Goal: Communication & Community: Ask a question

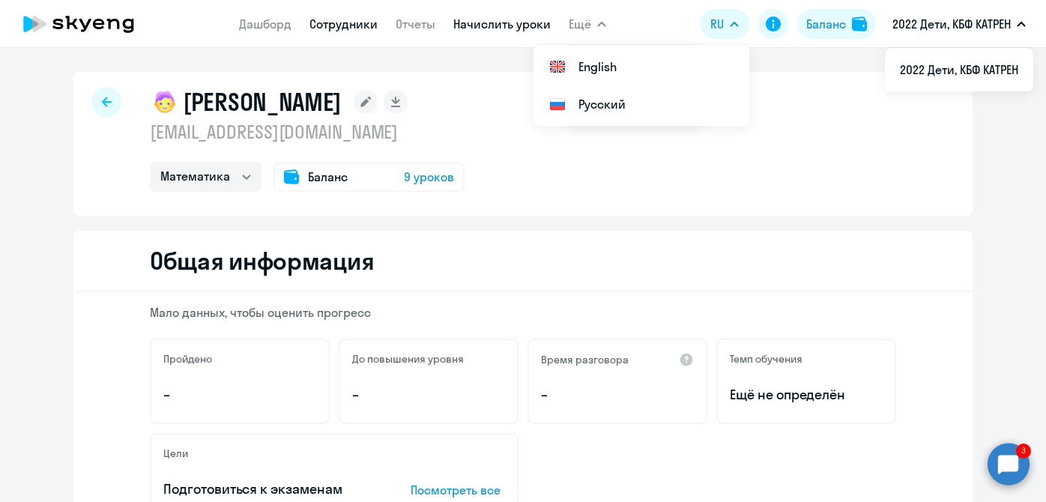
click at [510, 30] on link "Начислить уроки" at bounding box center [501, 23] width 97 height 15
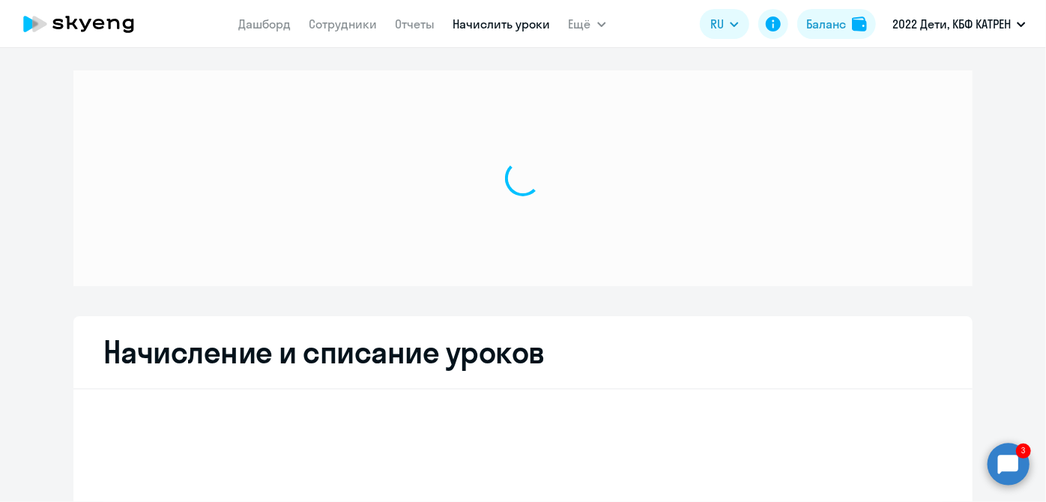
scroll to position [115, 0]
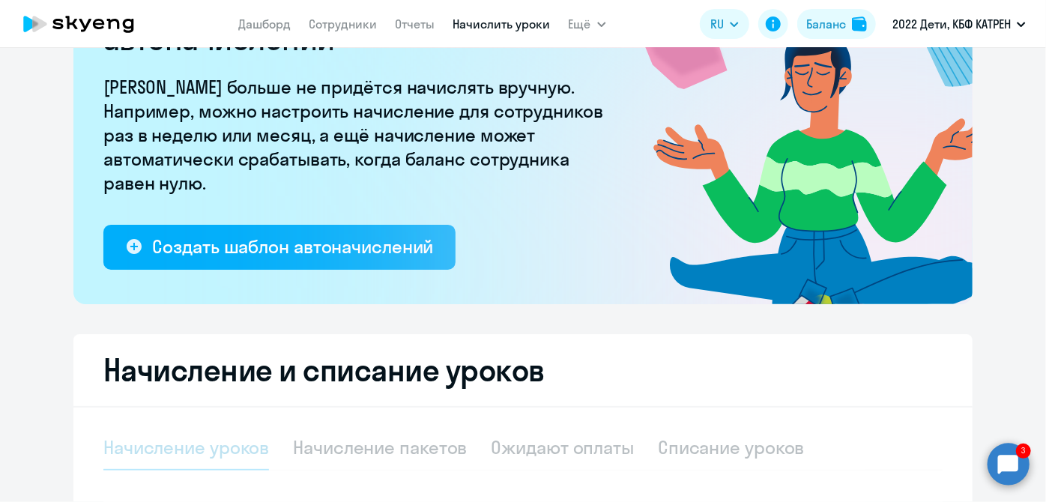
select select "10"
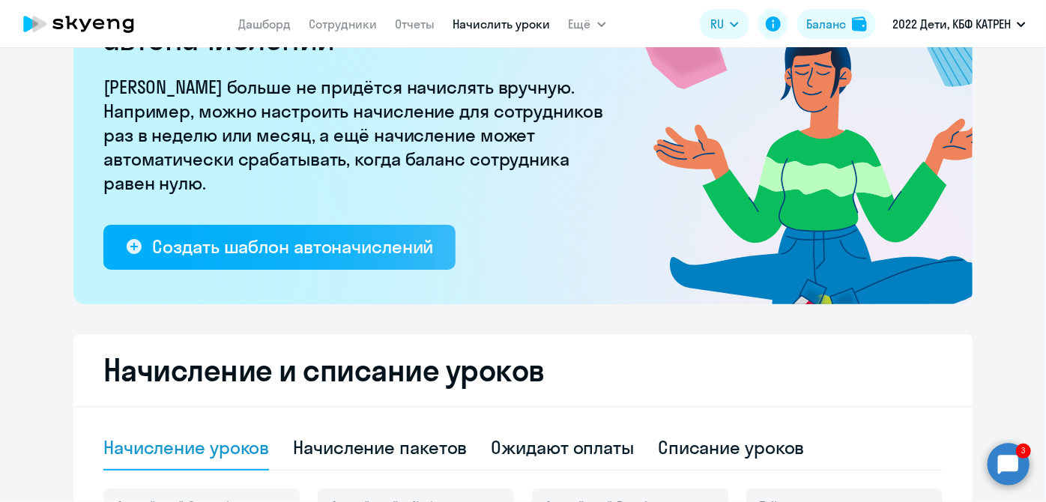
scroll to position [319, 0]
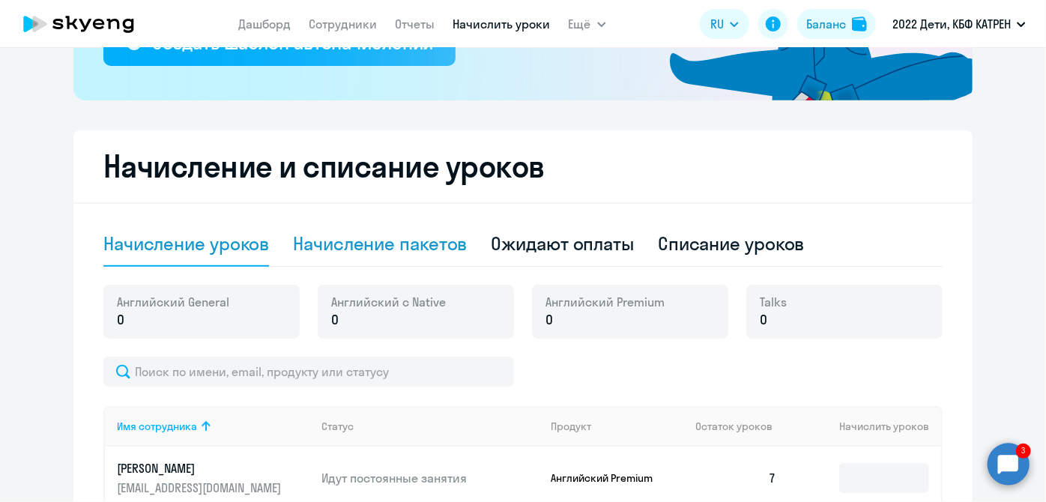
click at [402, 256] on div "Начисление пакетов" at bounding box center [380, 244] width 174 height 45
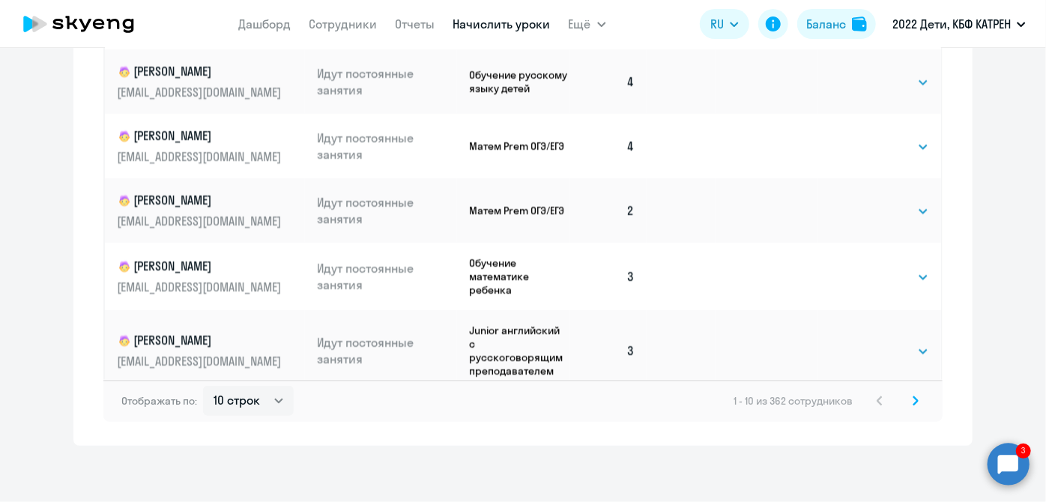
scroll to position [1080, 0]
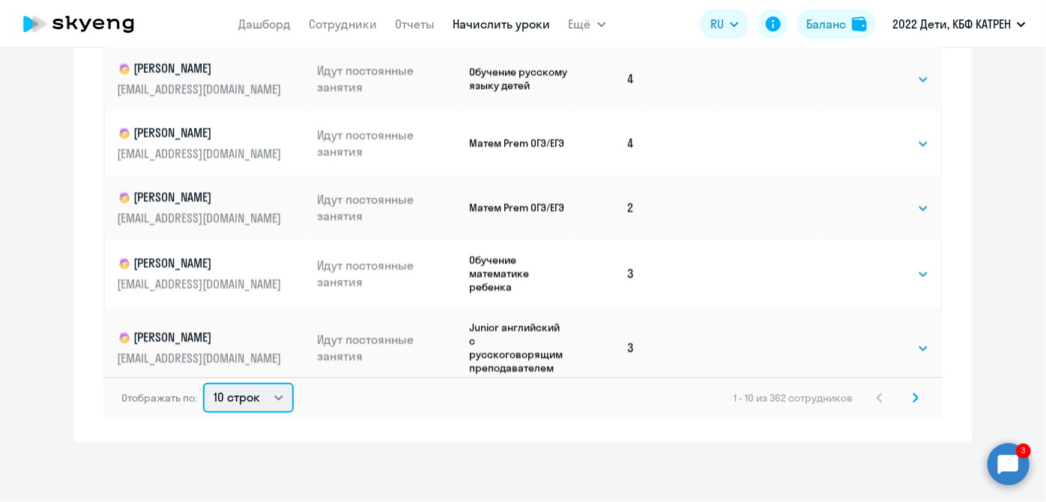
click at [265, 396] on select "10 строк 30 строк 50 строк" at bounding box center [248, 398] width 91 height 30
select select "50"
click at [203, 383] on select "10 строк 30 строк 50 строк" at bounding box center [248, 398] width 91 height 30
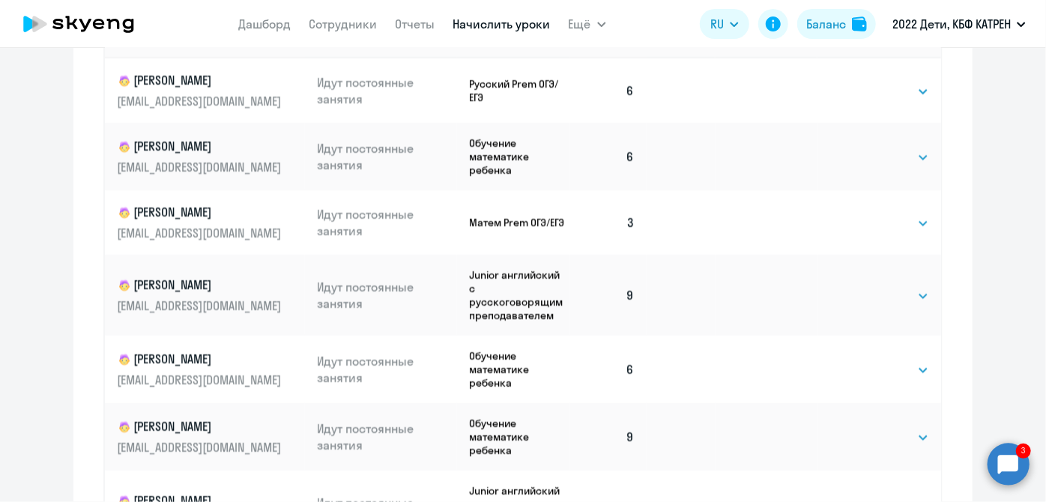
scroll to position [813, 0]
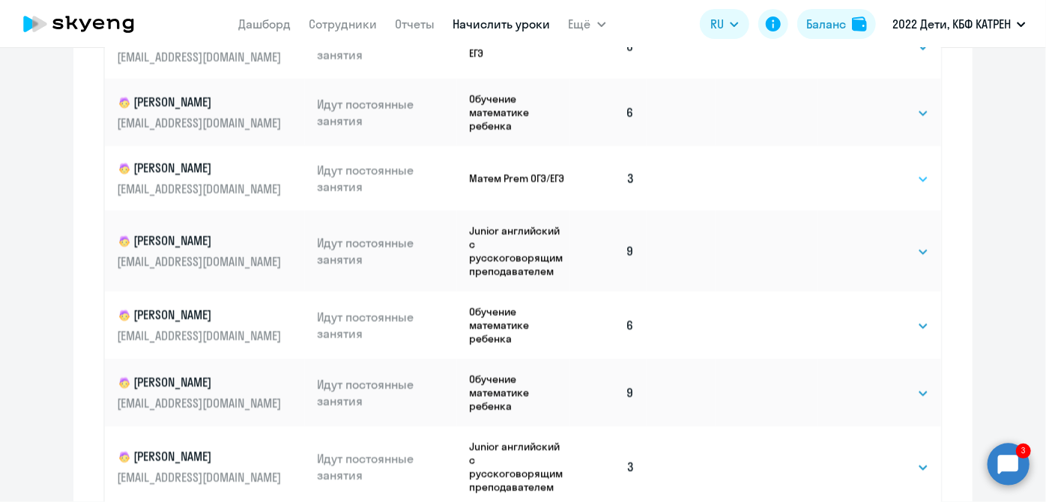
click at [913, 181] on select "Выбрать 4 8 16 32 64 128" at bounding box center [898, 179] width 61 height 18
select select "8"
click at [868, 170] on select "Выбрать 4 8 16 32 64 128" at bounding box center [898, 179] width 61 height 18
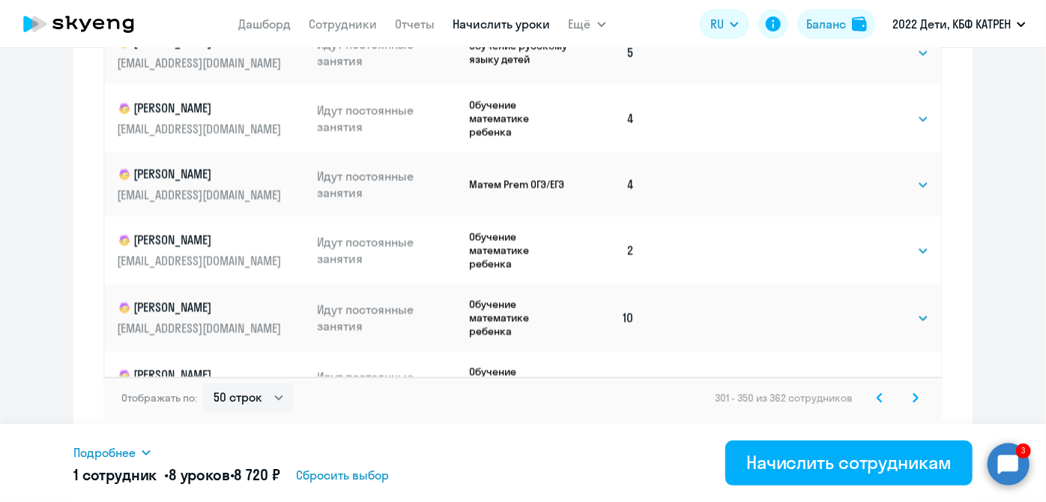
scroll to position [681, 0]
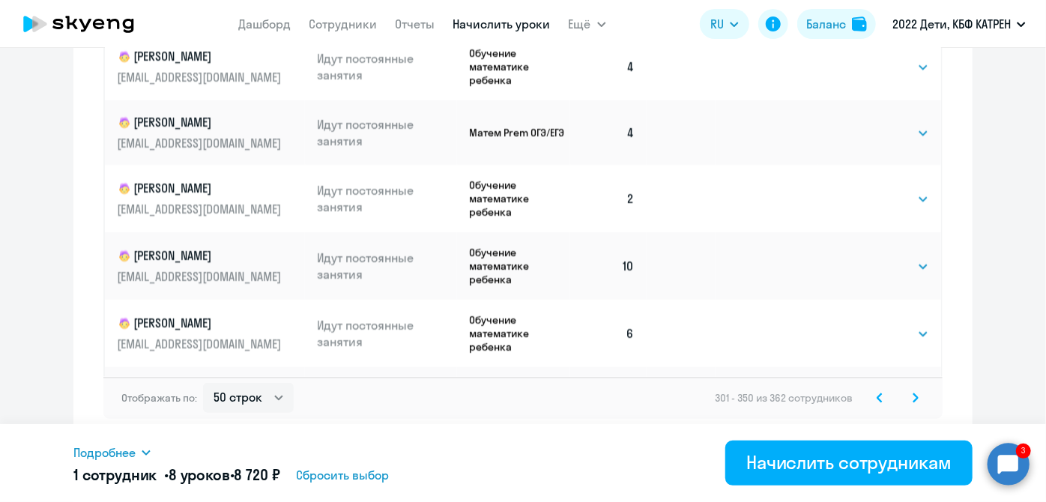
click at [879, 400] on svg-icon at bounding box center [880, 398] width 18 height 18
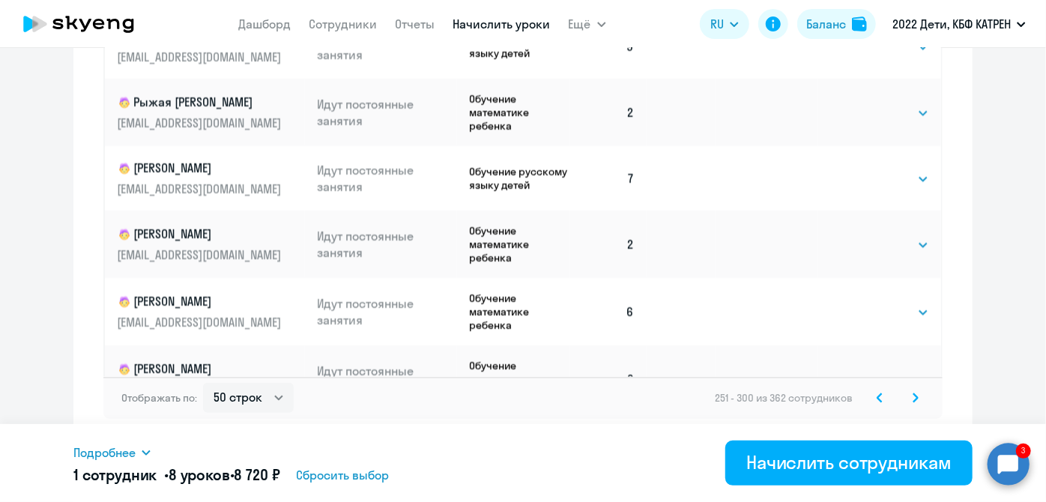
click at [879, 400] on svg-icon at bounding box center [880, 398] width 18 height 18
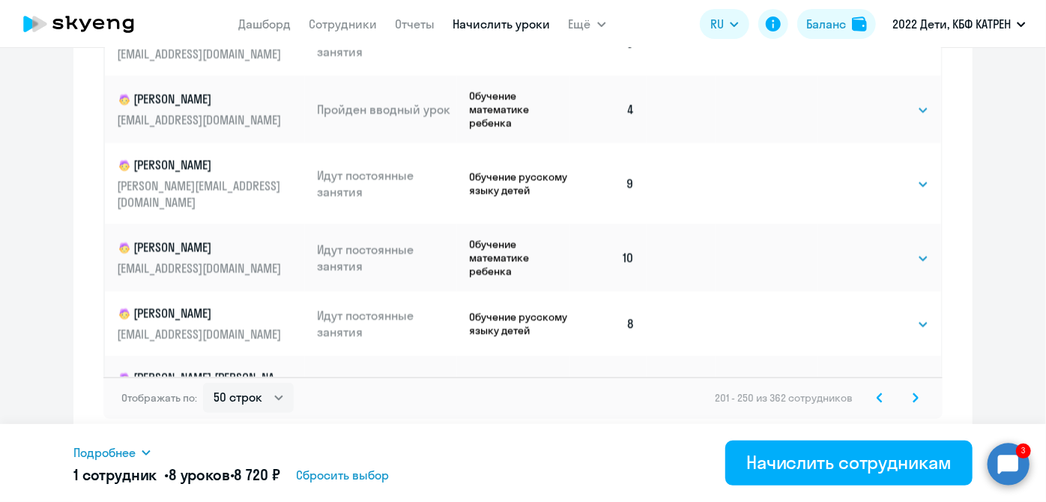
click at [879, 400] on svg-icon at bounding box center [880, 398] width 18 height 18
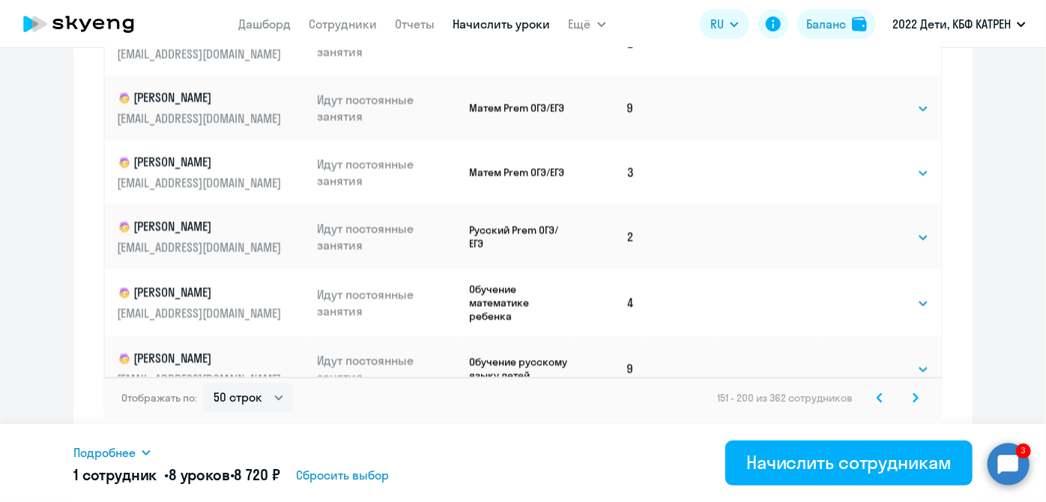
click at [879, 400] on svg-icon at bounding box center [880, 398] width 18 height 18
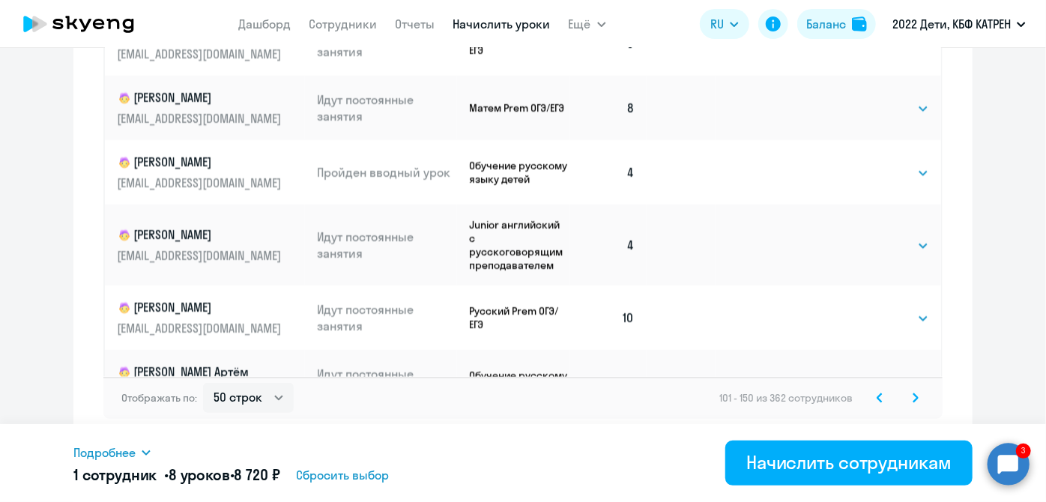
click at [877, 399] on icon at bounding box center [880, 398] width 6 height 10
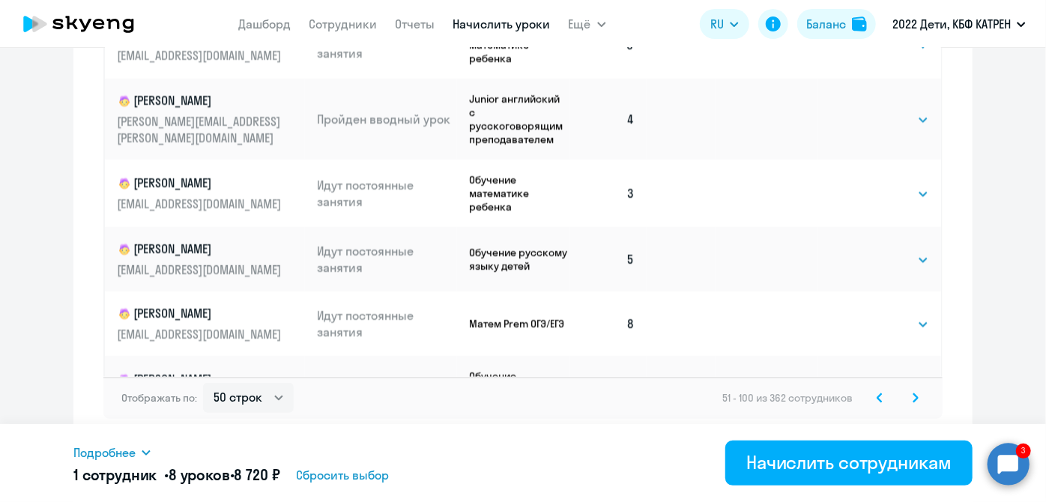
click at [877, 399] on icon at bounding box center [880, 398] width 6 height 10
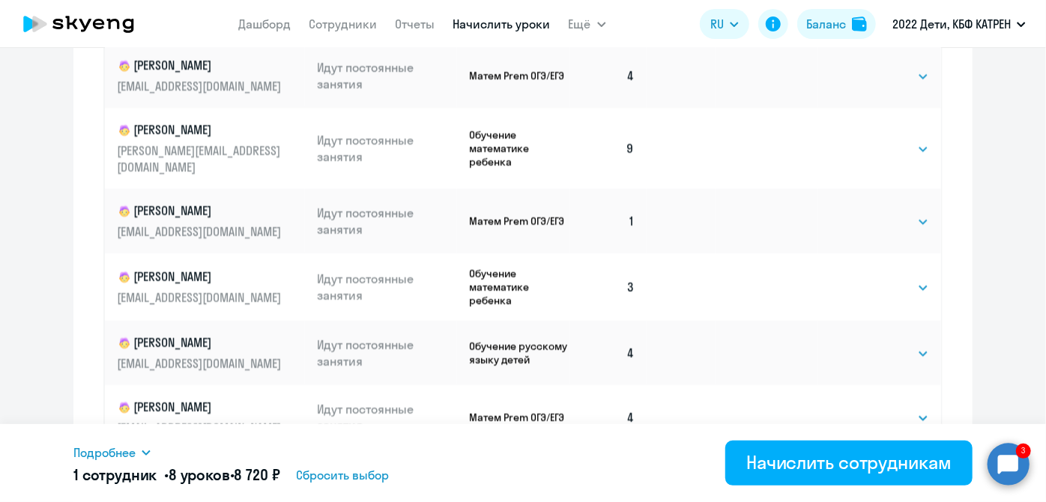
scroll to position [875, 0]
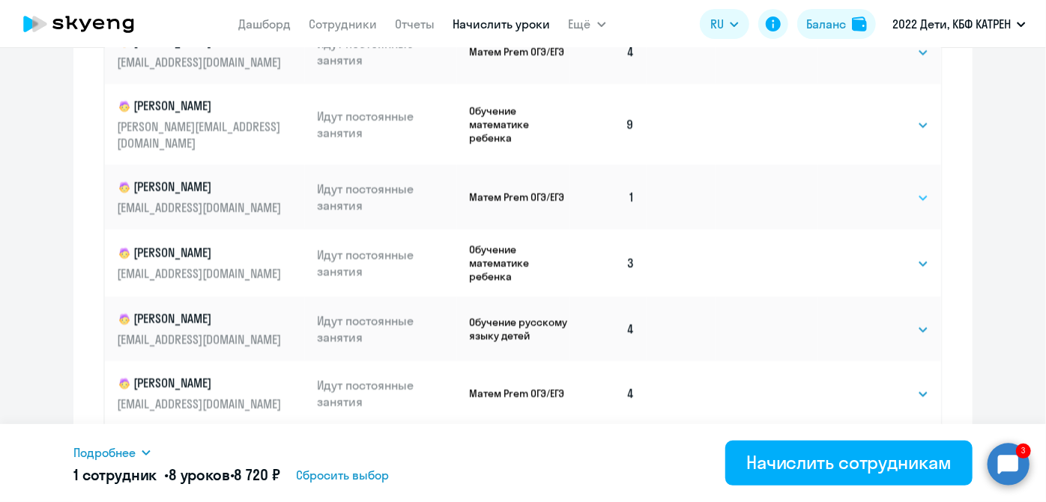
click at [909, 189] on select "Выбрать 4 8 16 32 64 128" at bounding box center [898, 198] width 61 height 18
select select "8"
click at [868, 189] on select "Выбрать 4 8 16 32 64 128" at bounding box center [898, 198] width 61 height 18
click at [905, 255] on select "Выбрать 4 8 16 32 64 128" at bounding box center [898, 264] width 61 height 18
select select "8"
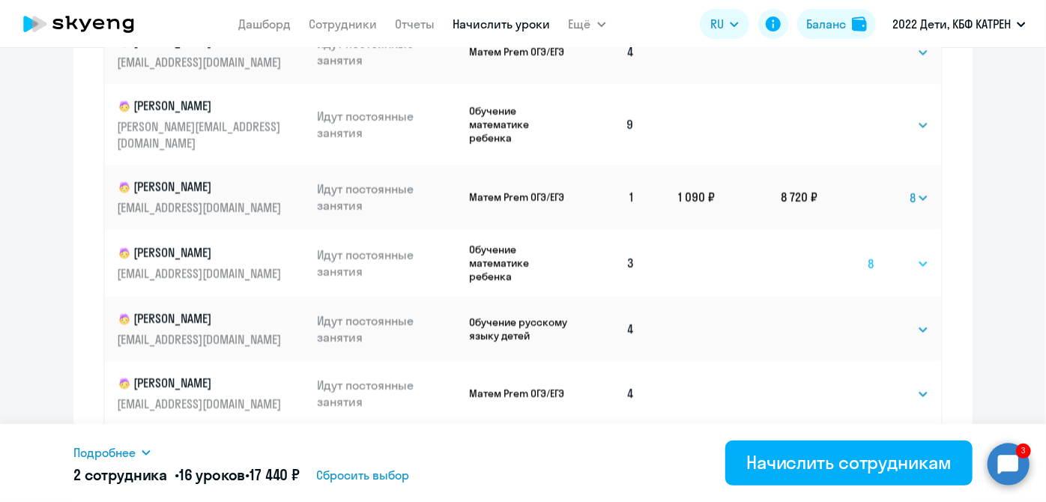
click at [868, 255] on select "Выбрать 4 8 16 32 64 128" at bounding box center [898, 264] width 61 height 18
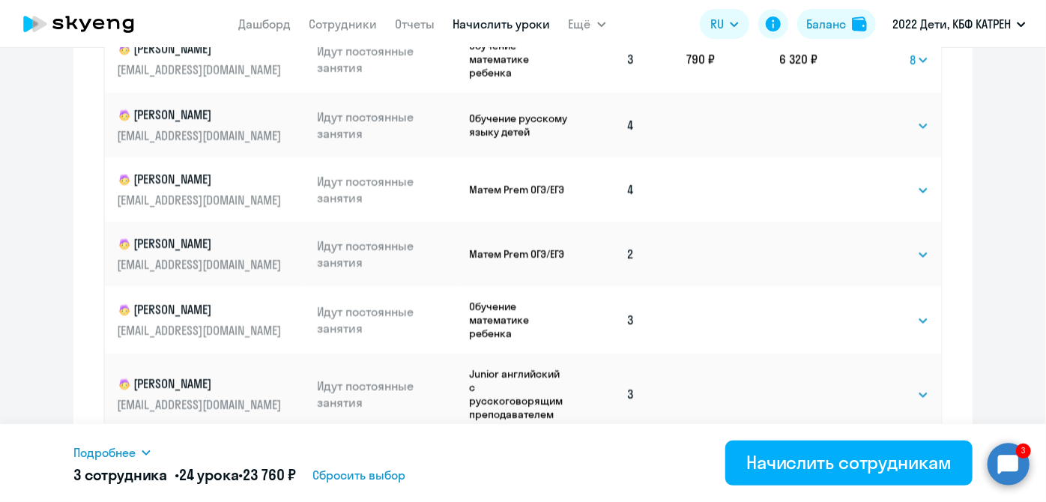
scroll to position [272, 0]
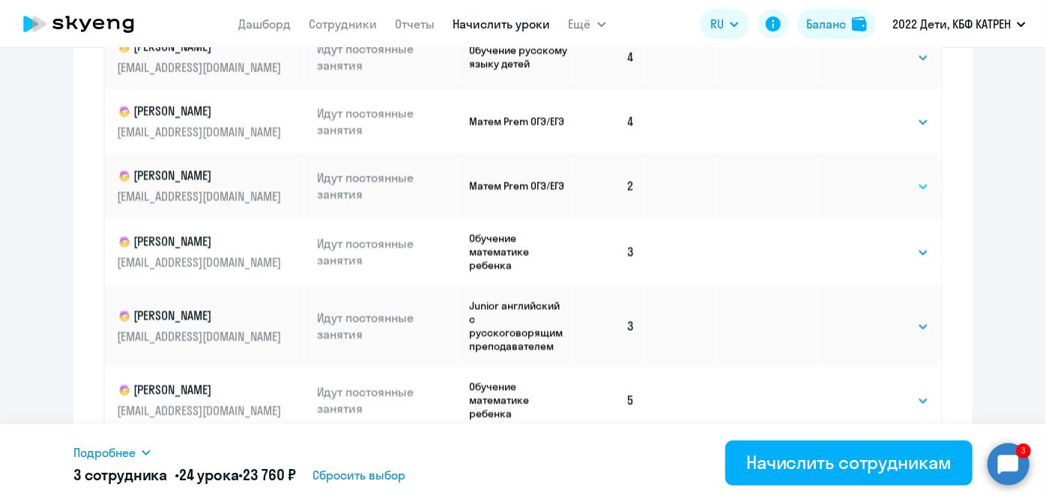
drag, startPoint x: 910, startPoint y: 174, endPoint x: 905, endPoint y: 181, distance: 8.1
click at [910, 178] on select "Выбрать 4 8 16 32 64 128" at bounding box center [898, 187] width 61 height 18
select select "8"
click at [868, 178] on select "Выбрать 4 8 16 32 64 128" at bounding box center [898, 187] width 61 height 18
drag, startPoint x: 904, startPoint y: 238, endPoint x: 904, endPoint y: 246, distance: 8.2
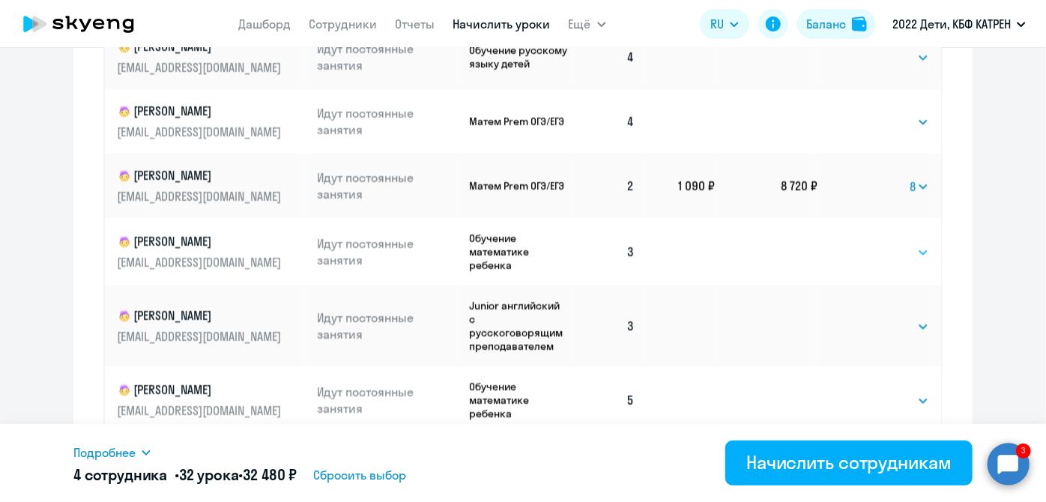
click at [904, 244] on select "Выбрать 4 8 16 32 64 128" at bounding box center [898, 253] width 61 height 18
select select "8"
click at [868, 244] on select "Выбрать 4 8 16 32 64 128" at bounding box center [898, 253] width 61 height 18
click at [907, 318] on select "Выбрать 4 8 16 32 64 128" at bounding box center [898, 327] width 61 height 18
select select "8"
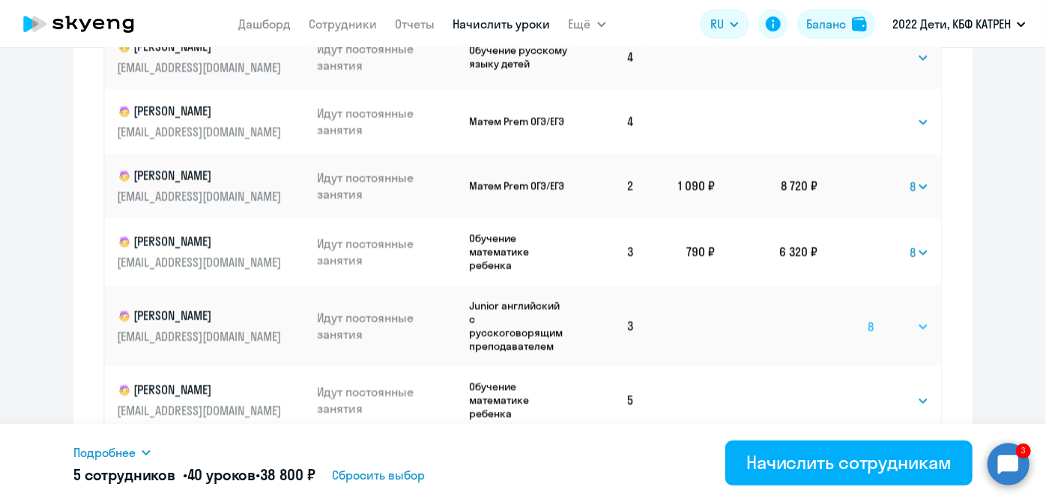
click at [868, 318] on select "Выбрать 4 8 16 32 64 128" at bounding box center [898, 327] width 61 height 18
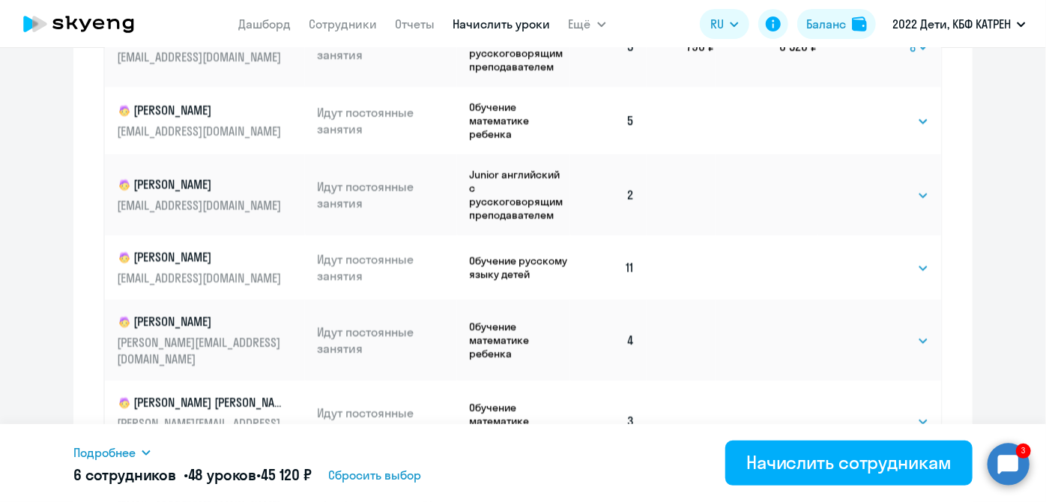
scroll to position [613, 0]
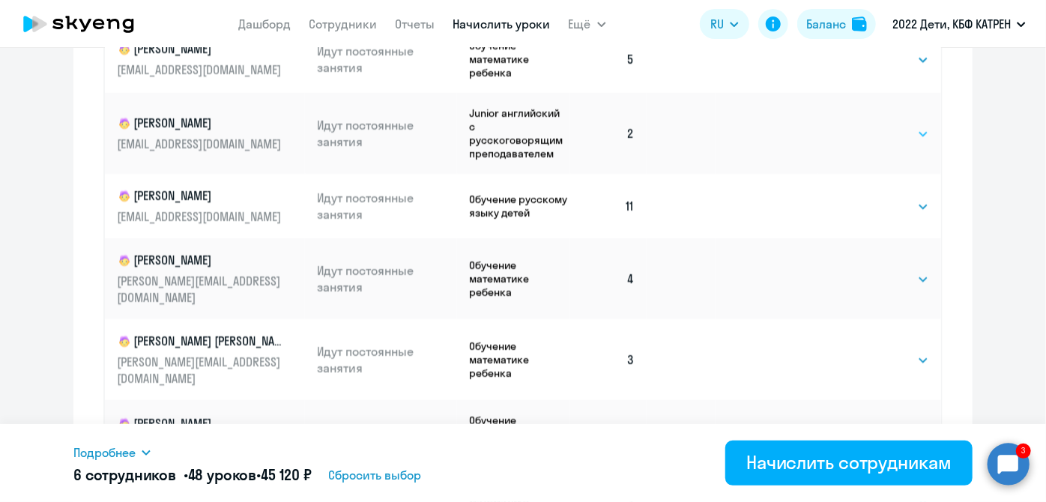
click at [910, 125] on select "Выбрать 4 8 16 32 64 128" at bounding box center [898, 134] width 61 height 18
select select "8"
click at [868, 125] on select "Выбрать 4 8 16 32 64 128" at bounding box center [898, 134] width 61 height 18
click at [912, 351] on select "Выбрать 4 8 16 32 64 128" at bounding box center [898, 360] width 61 height 18
select select "8"
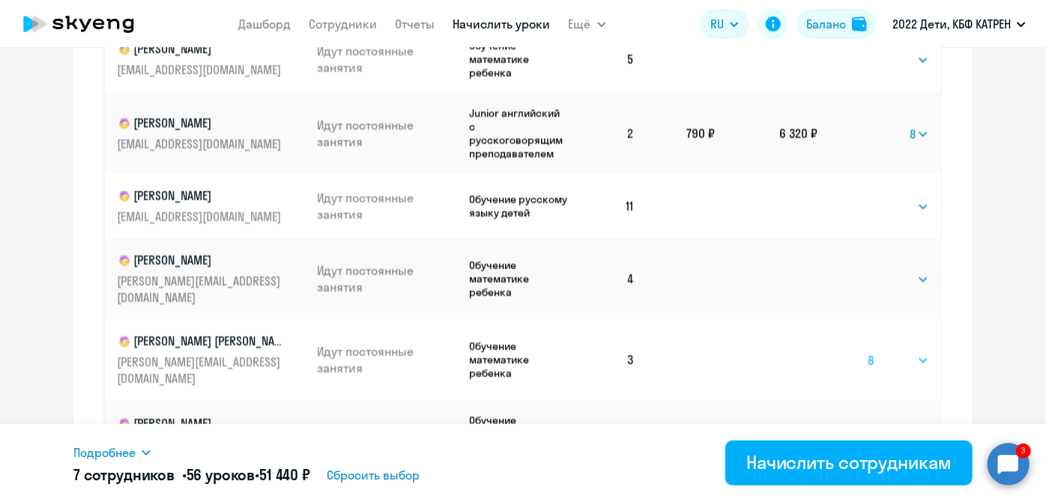
click at [868, 351] on select "Выбрать 4 8 16 32 64 128" at bounding box center [898, 360] width 61 height 18
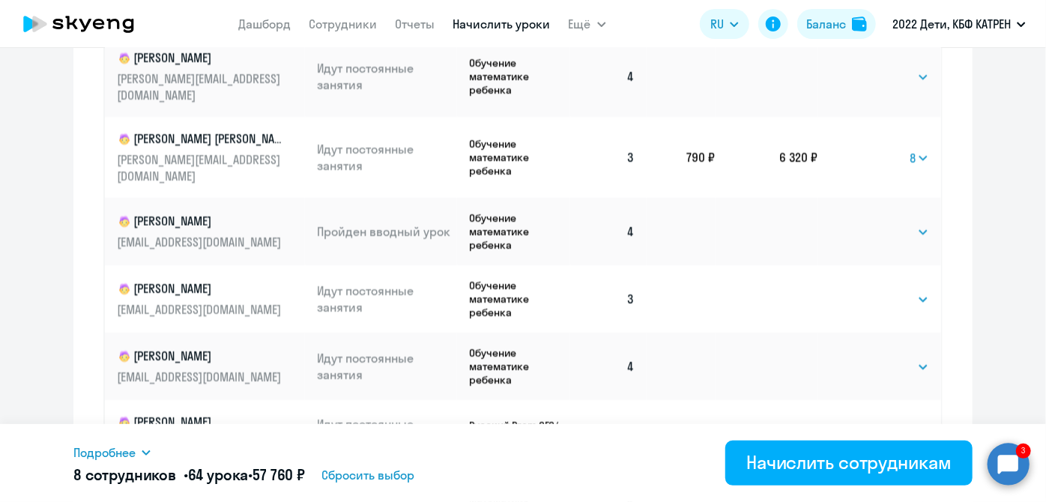
scroll to position [817, 0]
drag, startPoint x: 901, startPoint y: 260, endPoint x: 899, endPoint y: 268, distance: 7.8
click at [901, 289] on select "Выбрать 4 8 16 32 64 128" at bounding box center [898, 298] width 61 height 18
select select "8"
click at [868, 289] on select "Выбрать 4 8 16 32 64 128" at bounding box center [898, 298] width 61 height 18
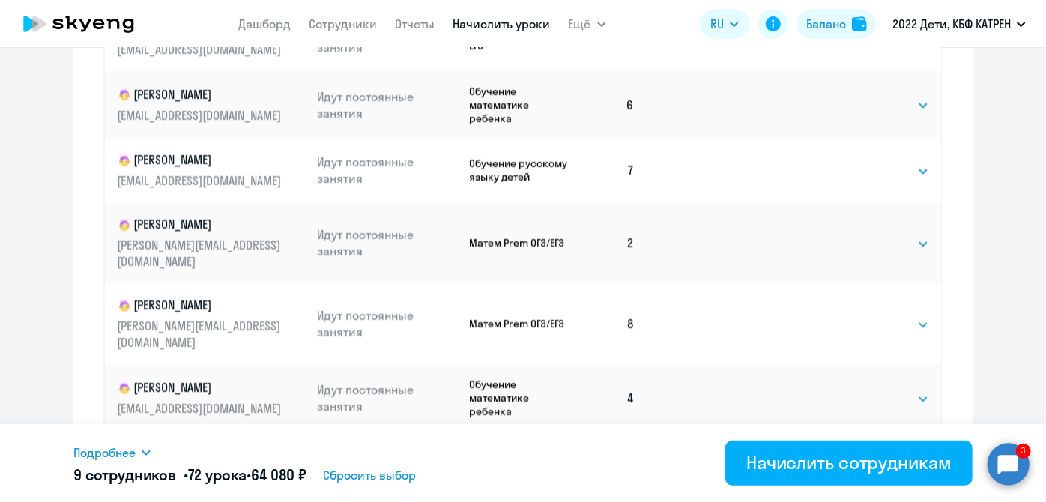
scroll to position [1226, 0]
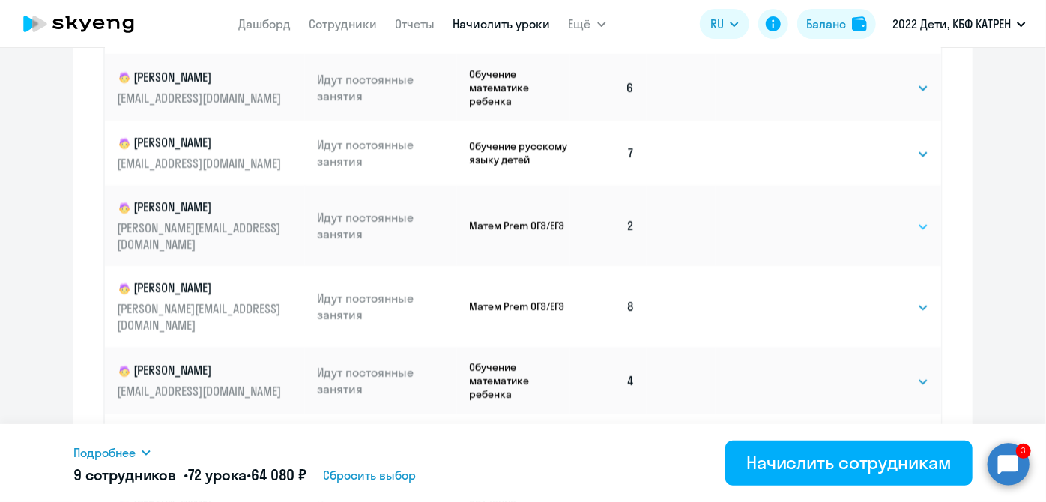
click at [907, 218] on select "Выбрать 4 8 16 32 64 128" at bounding box center [898, 227] width 61 height 18
select select "8"
click at [868, 218] on select "Выбрать 4 8 16 32 64 128" at bounding box center [898, 227] width 61 height 18
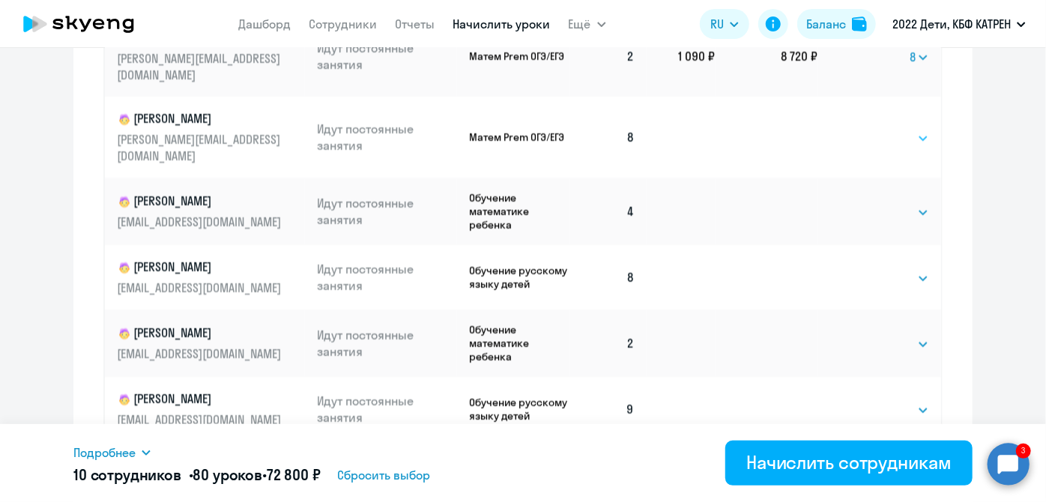
scroll to position [1431, 0]
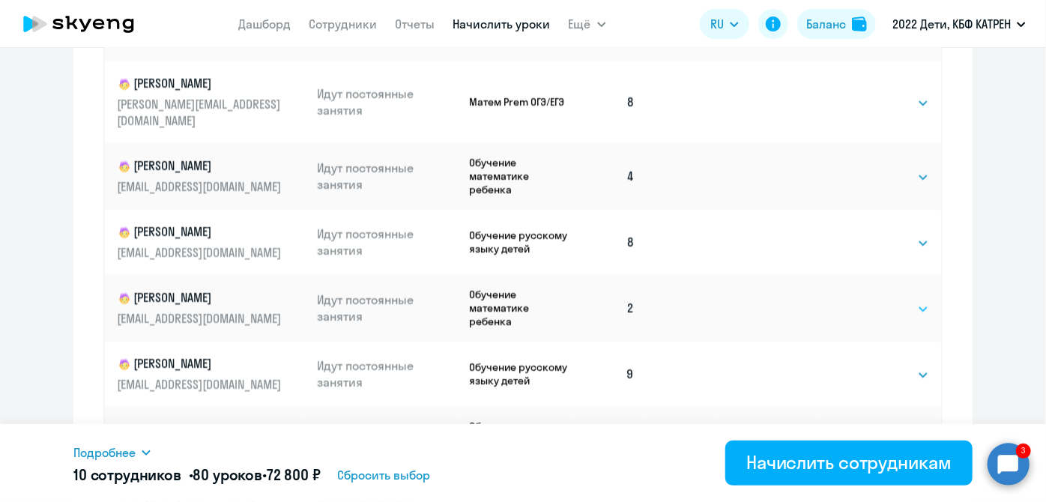
click at [904, 300] on select "Выбрать 4 8 16 32 64 128" at bounding box center [898, 309] width 61 height 18
select select "8"
click at [868, 300] on select "Выбрать 4 8 16 32 64 128" at bounding box center [898, 309] width 61 height 18
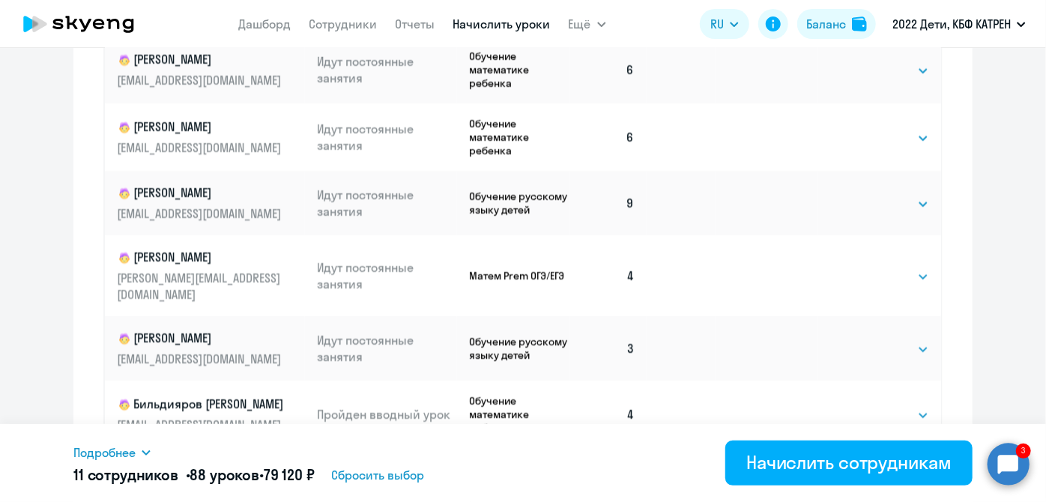
scroll to position [2044, 0]
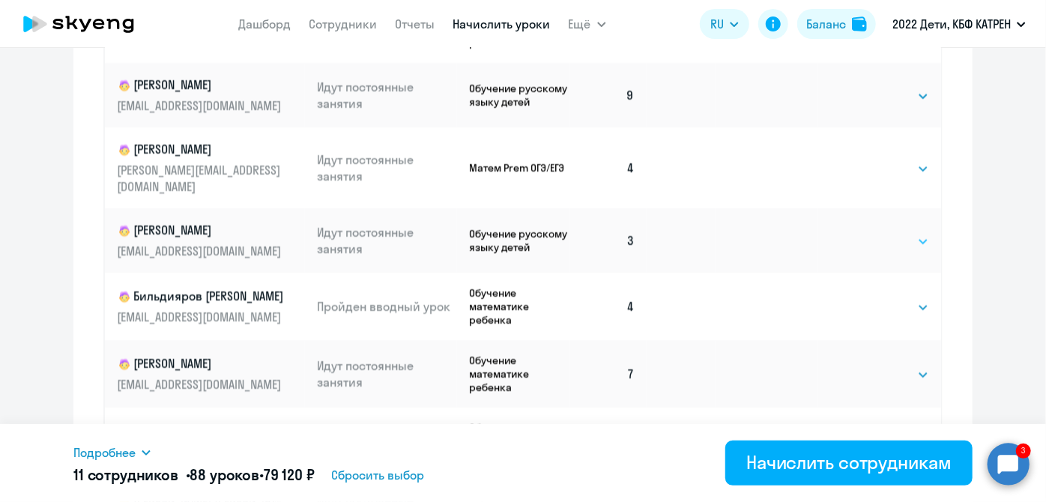
click at [911, 233] on select "Выбрать 4 8 16 32 64 128" at bounding box center [898, 242] width 61 height 18
select select "8"
click at [868, 233] on select "Выбрать 4 8 16 32 64 128" at bounding box center [898, 242] width 61 height 18
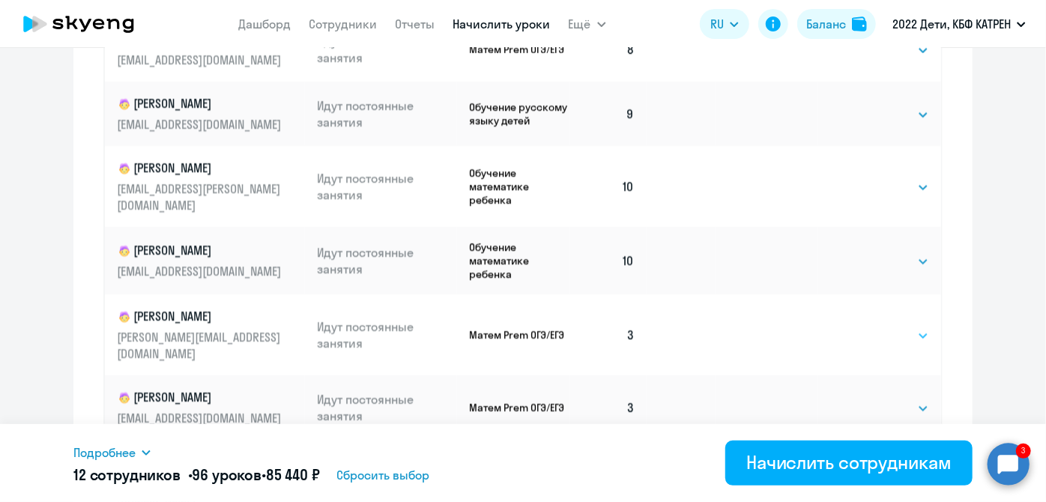
scroll to position [2725, 0]
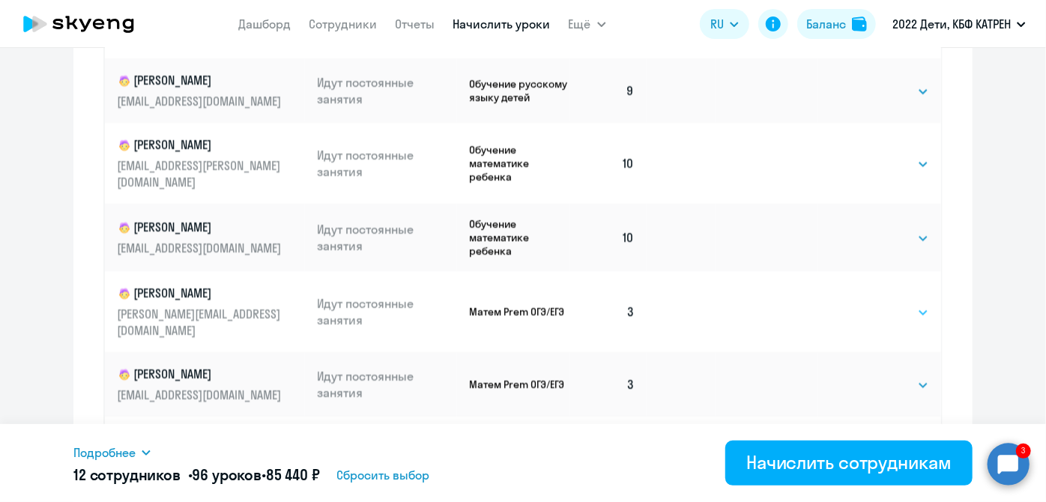
drag, startPoint x: 913, startPoint y: 218, endPoint x: 909, endPoint y: 228, distance: 10.7
click at [913, 303] on select "Выбрать 4 8 16 32 64 128" at bounding box center [898, 312] width 61 height 18
select select "8"
click at [868, 303] on select "Выбрать 4 8 16 32 64 128" at bounding box center [898, 312] width 61 height 18
click at [904, 376] on select "Выбрать 4 8 16 32 64 128" at bounding box center [898, 385] width 61 height 18
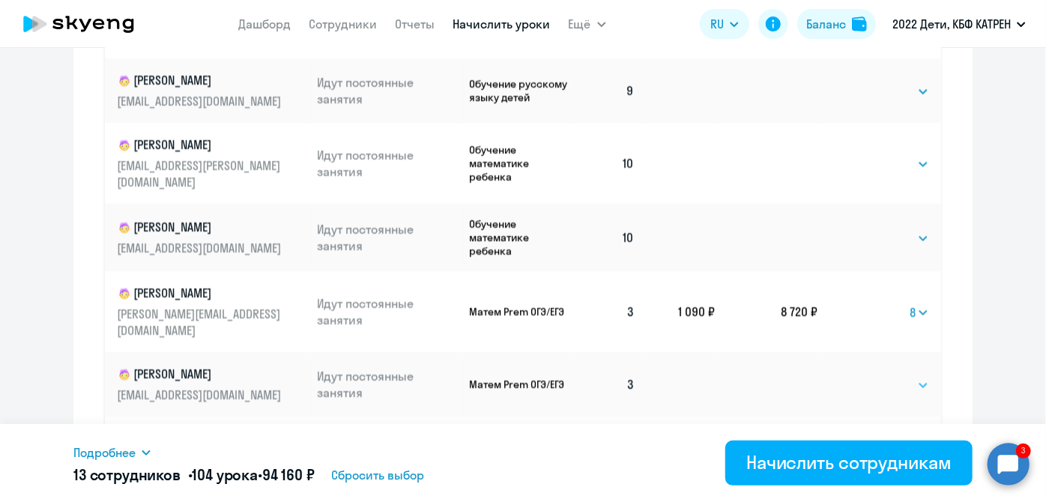
select select "8"
click at [868, 376] on select "Выбрать 4 8 16 32 64 128" at bounding box center [898, 385] width 61 height 18
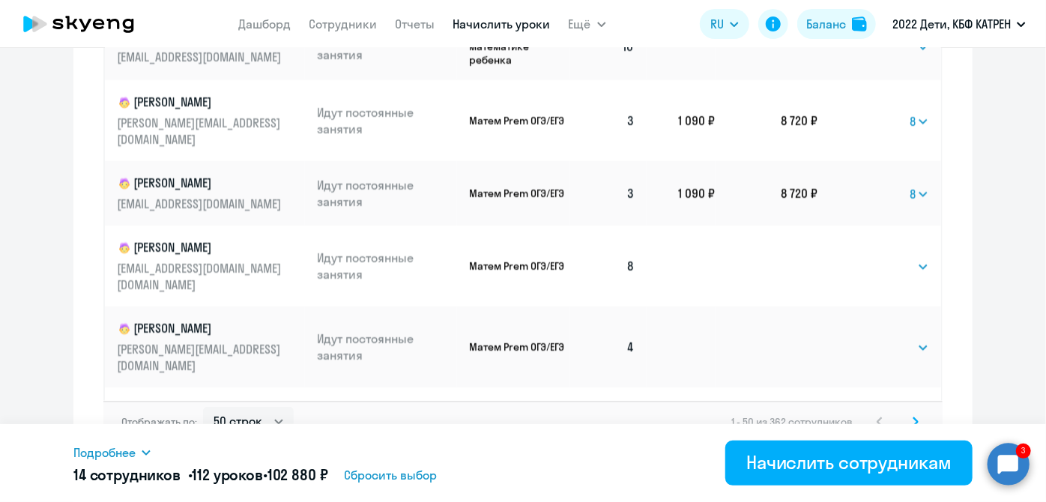
scroll to position [1080, 0]
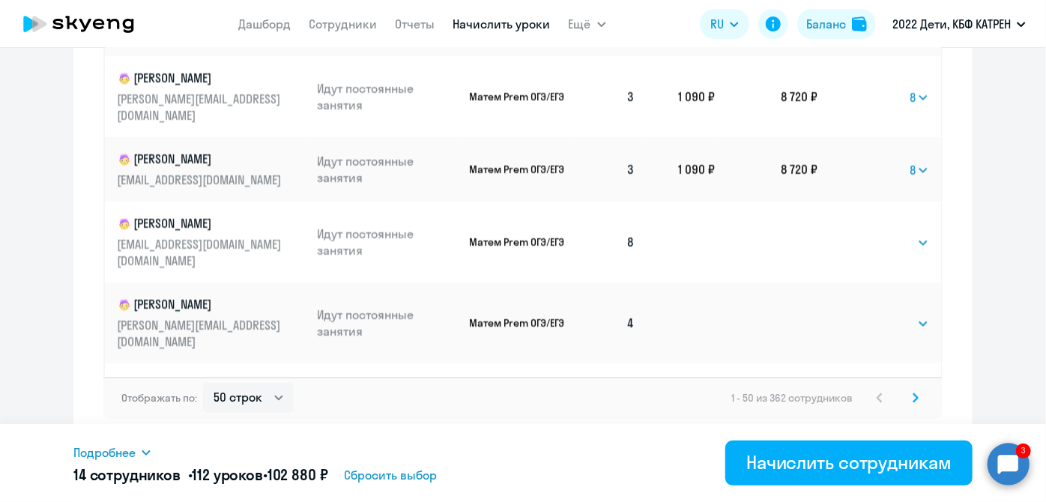
click at [917, 363] on td "Выбрать 4 8 16 32 64 128 Выбрать" at bounding box center [880, 403] width 124 height 81
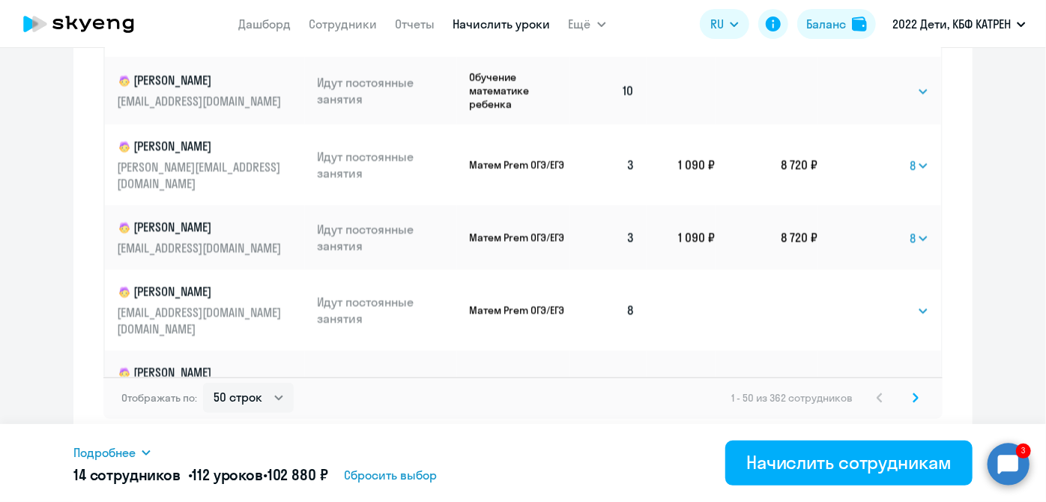
scroll to position [2735, 0]
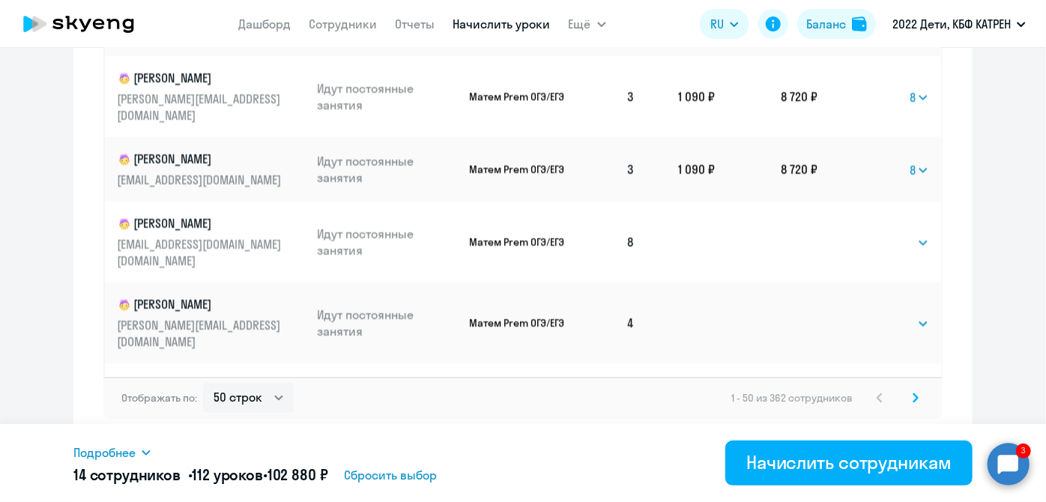
click at [907, 396] on select "Выбрать 4 8 16 32 64 128" at bounding box center [898, 405] width 61 height 18
select select "8"
click at [868, 396] on select "Выбрать 4 8 16 32 64 128" at bounding box center [898, 405] width 61 height 18
click at [907, 394] on svg-icon at bounding box center [916, 398] width 18 height 18
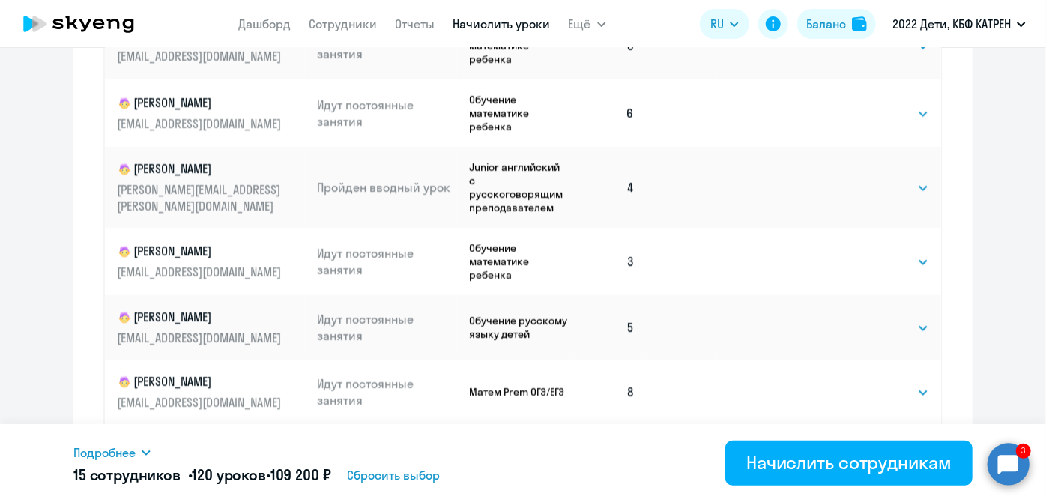
scroll to position [1080, 0]
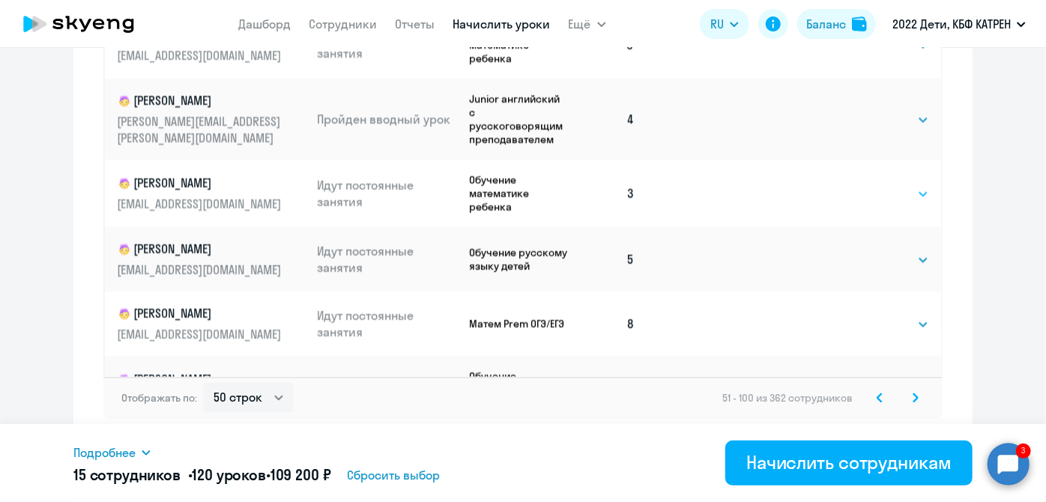
drag, startPoint x: 910, startPoint y: 195, endPoint x: 905, endPoint y: 202, distance: 9.1
click at [910, 195] on select "Выбрать 4 8 16 32 64 128" at bounding box center [898, 194] width 61 height 18
select select "8"
click at [868, 187] on select "Выбрать 4 8 16 32 64 128" at bounding box center [898, 194] width 61 height 18
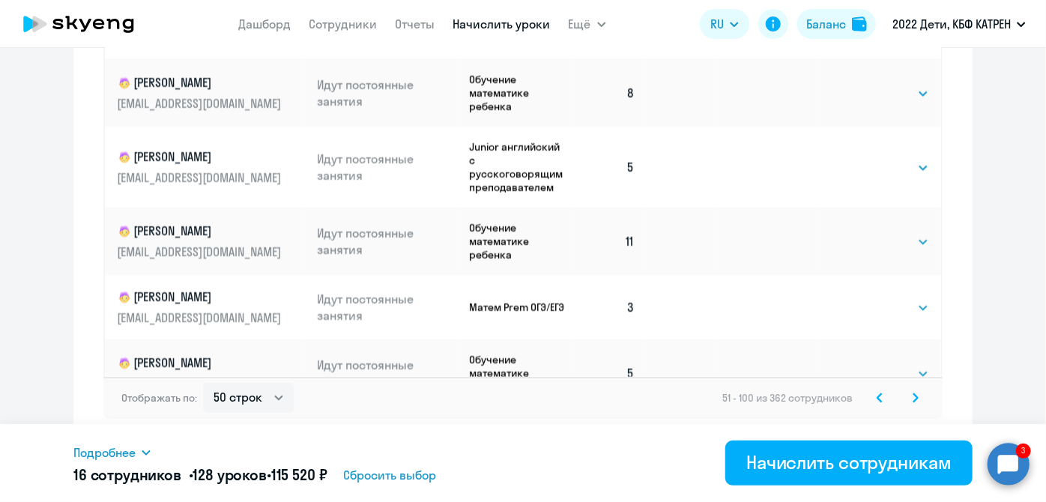
scroll to position [408, 0]
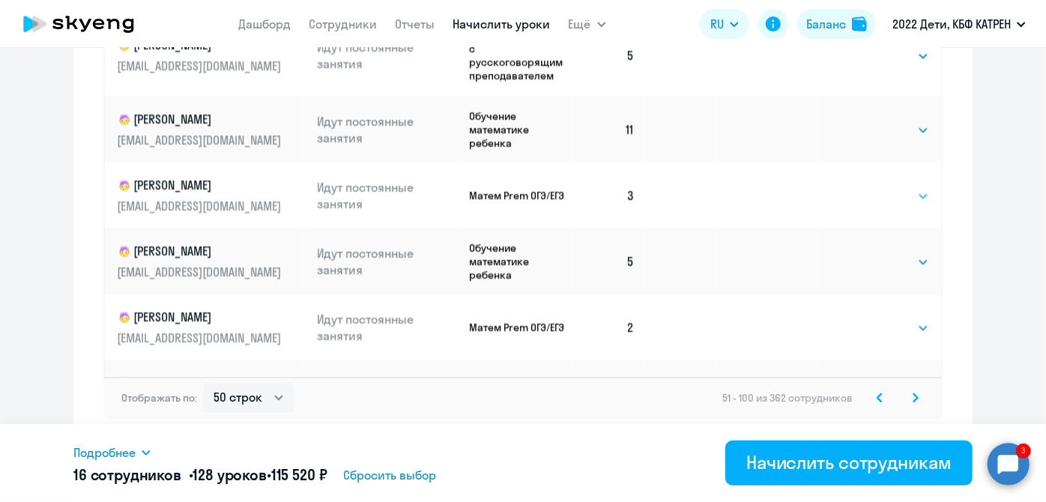
click at [906, 205] on select "Выбрать 4 8 16 32 64 128" at bounding box center [898, 196] width 61 height 18
select select "8"
click at [868, 192] on select "Выбрать 4 8 16 32 64 128" at bounding box center [898, 196] width 61 height 18
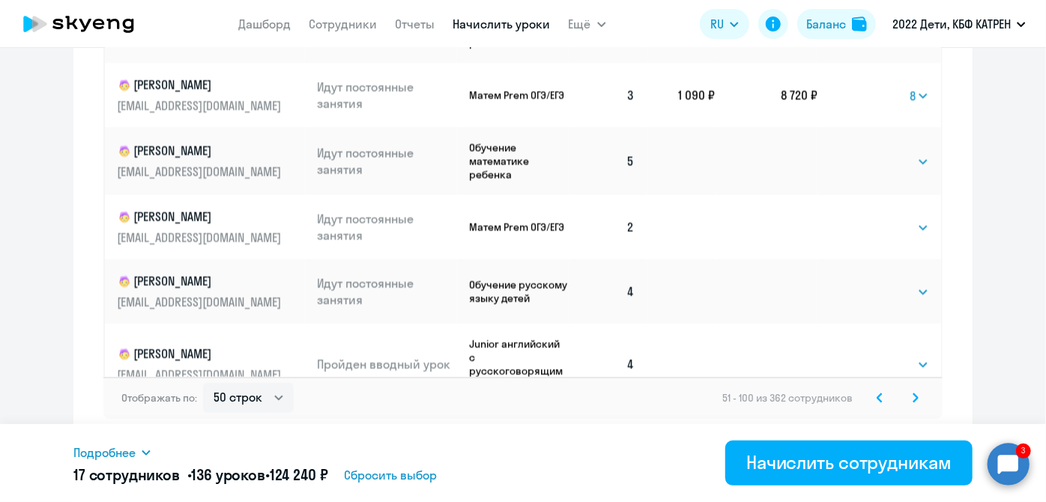
scroll to position [545, 0]
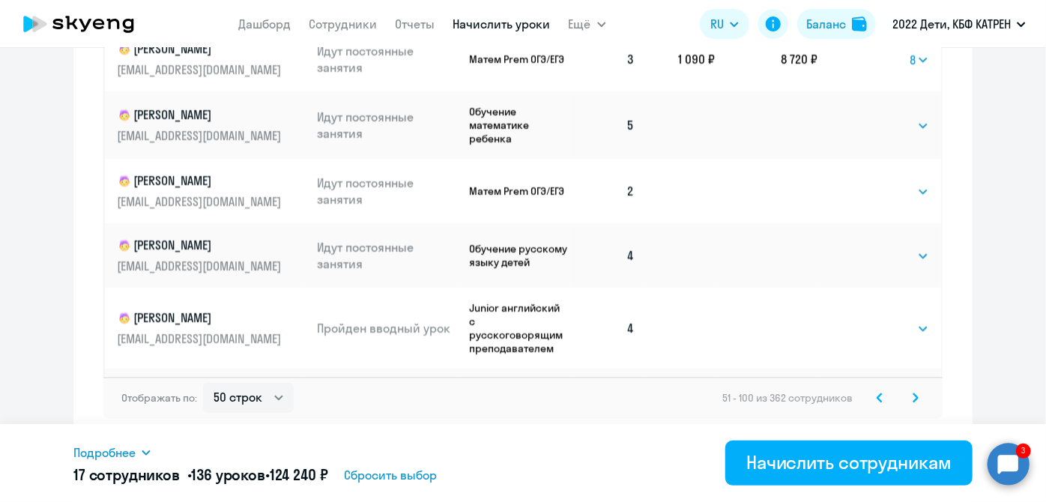
click at [915, 201] on td "Выбрать 4 8 16 32 64 128 Выбрать" at bounding box center [880, 191] width 124 height 64
click at [913, 196] on select "Выбрать 4 8 16 32 64 128" at bounding box center [898, 192] width 61 height 18
select select "8"
click at [868, 187] on select "Выбрать 4 8 16 32 64 128" at bounding box center [898, 192] width 61 height 18
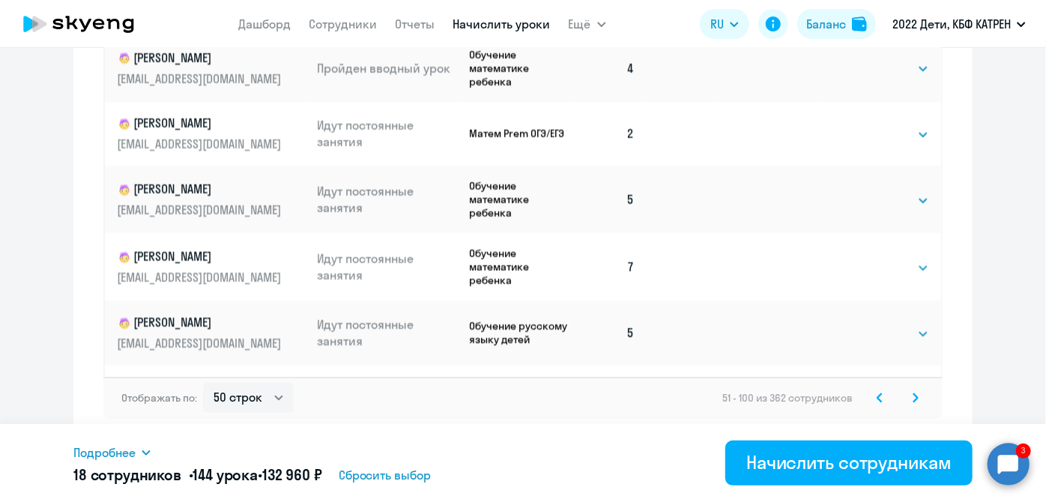
scroll to position [1021, 0]
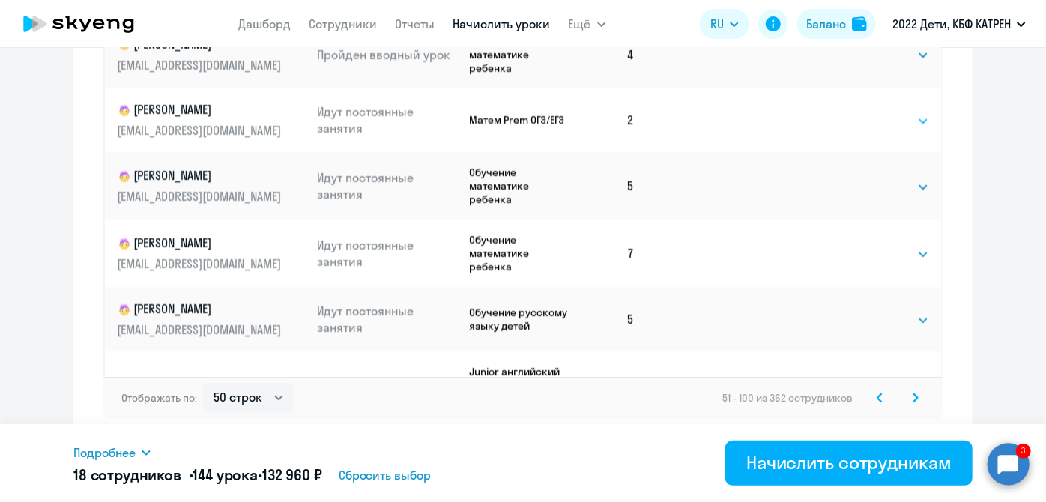
click at [907, 130] on select "Выбрать 4 8 16 32 64 128" at bounding box center [898, 121] width 61 height 18
select select "8"
click at [868, 122] on select "Выбрать 4 8 16 32 64 128" at bounding box center [898, 121] width 61 height 18
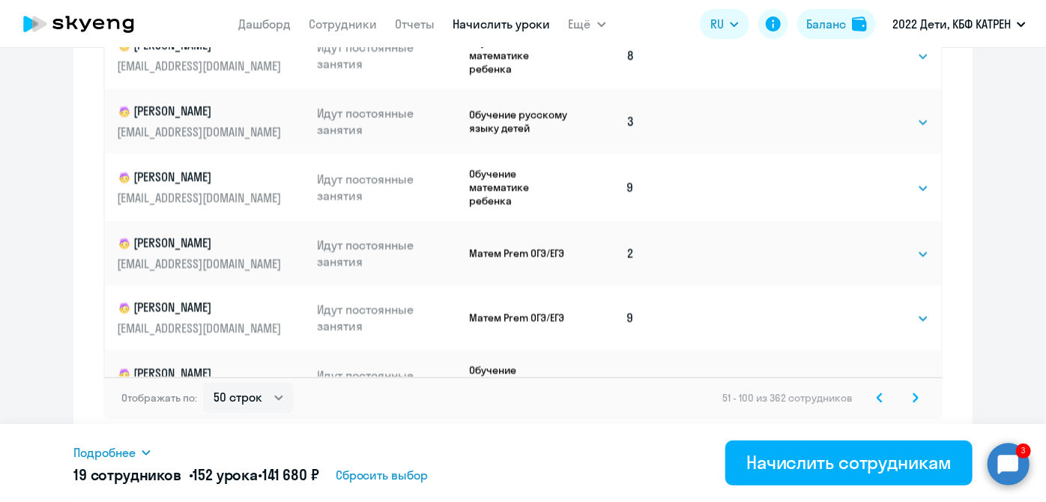
scroll to position [2044, 0]
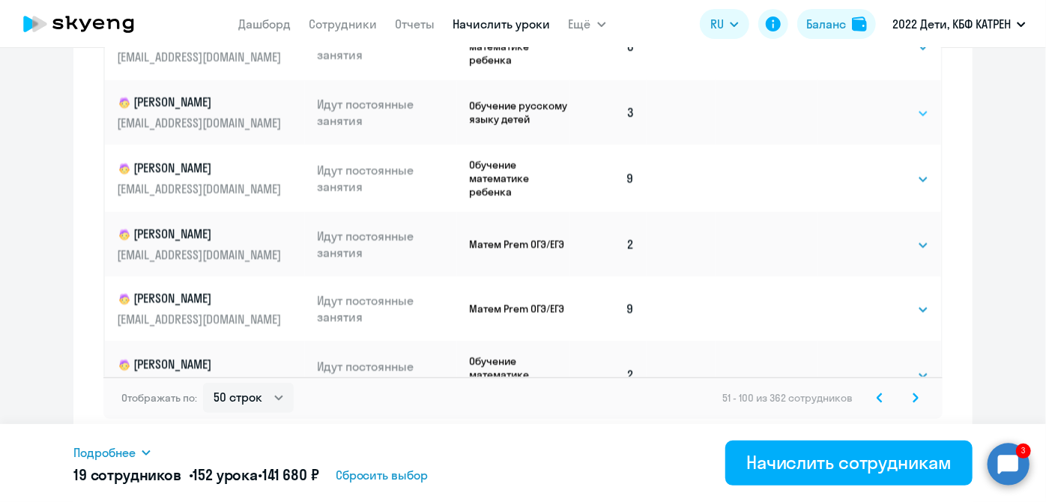
click at [907, 123] on select "Выбрать 4 8 16 32 64 128" at bounding box center [898, 114] width 61 height 18
select select "8"
click at [868, 123] on select "Выбрать 4 8 16 32 64 128" at bounding box center [898, 114] width 61 height 18
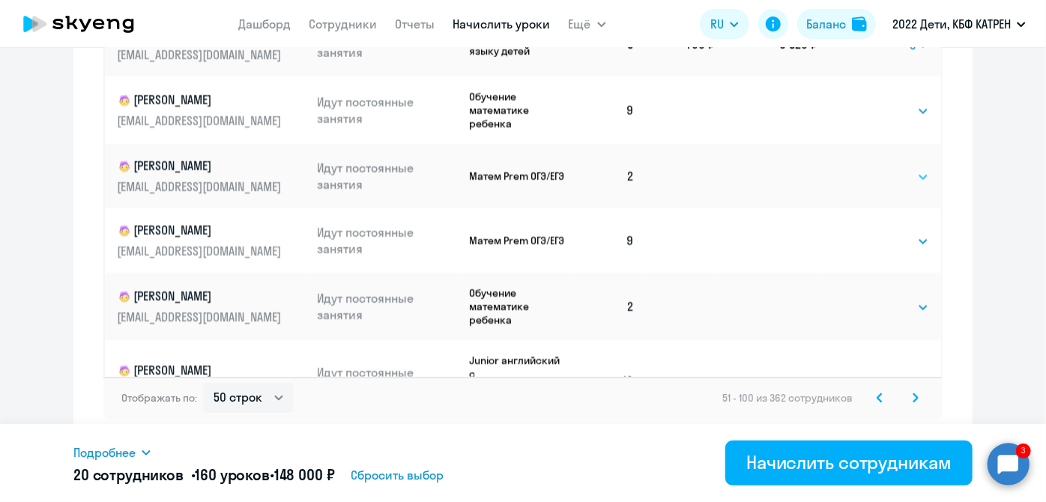
click at [906, 187] on select "Выбрать 4 8 16 32 64 128" at bounding box center [898, 178] width 61 height 18
select select "8"
click at [868, 187] on select "Выбрать 4 8 16 32 64 128" at bounding box center [898, 178] width 61 height 18
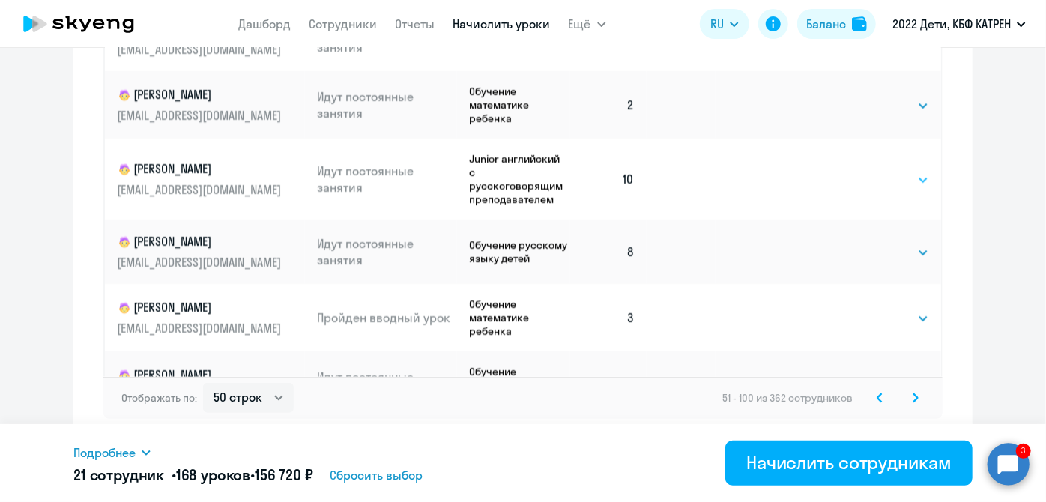
scroll to position [2316, 0]
click at [903, 113] on select "Выбрать 4 8 16 32 64 128" at bounding box center [898, 104] width 61 height 18
select select "8"
click at [868, 113] on select "Выбрать 4 8 16 32 64 128" at bounding box center [898, 104] width 61 height 18
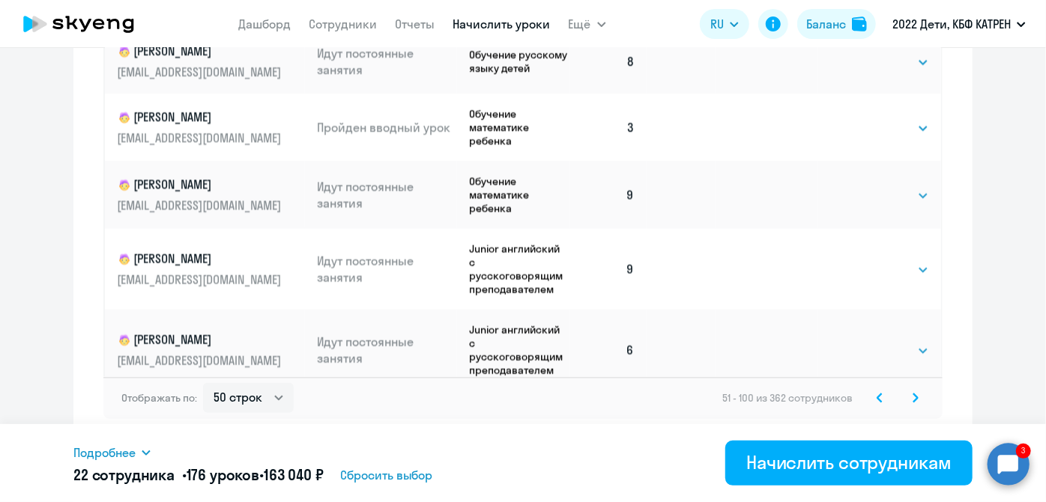
scroll to position [2520, 0]
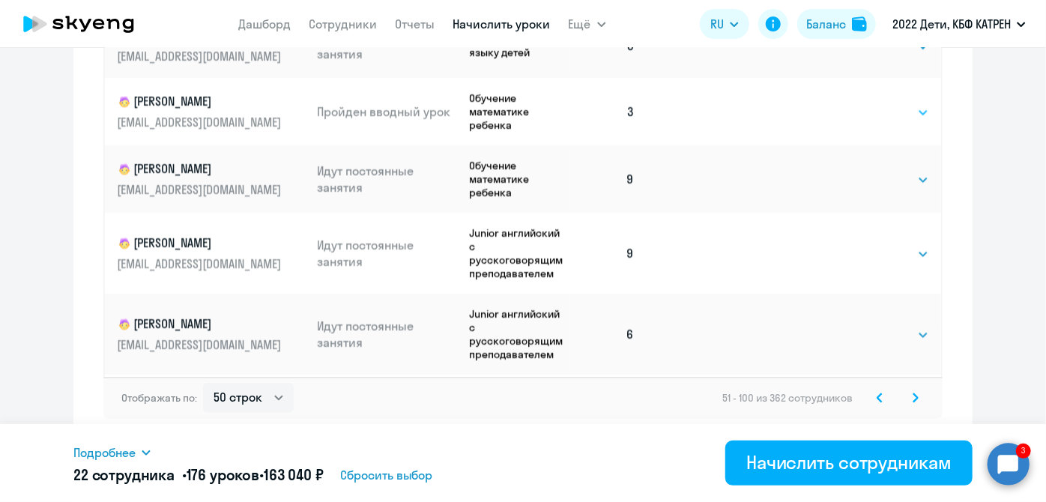
click at [898, 121] on select "Выбрать 4 8 16 32 64 128" at bounding box center [898, 112] width 61 height 18
select select "8"
click at [868, 121] on select "Выбрать 4 8 16 32 64 128" at bounding box center [898, 112] width 61 height 18
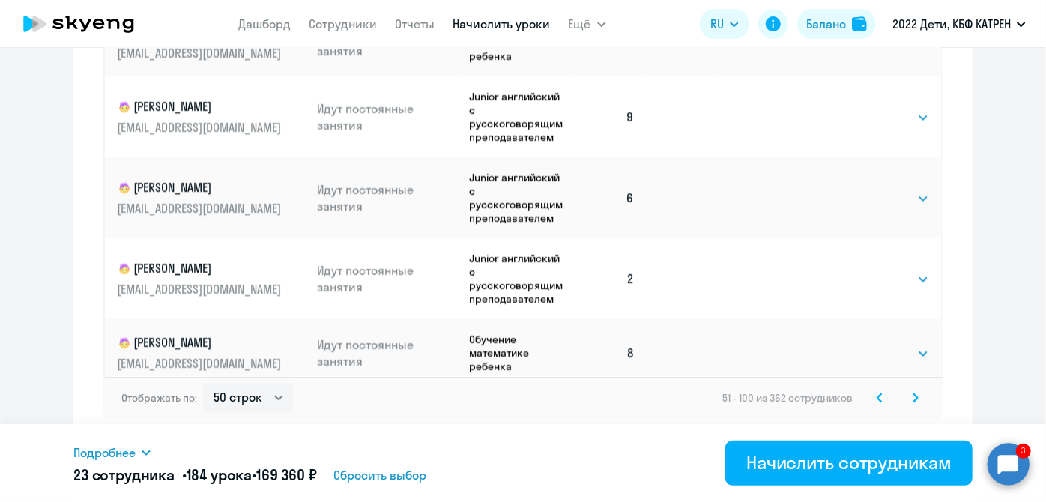
scroll to position [2725, 0]
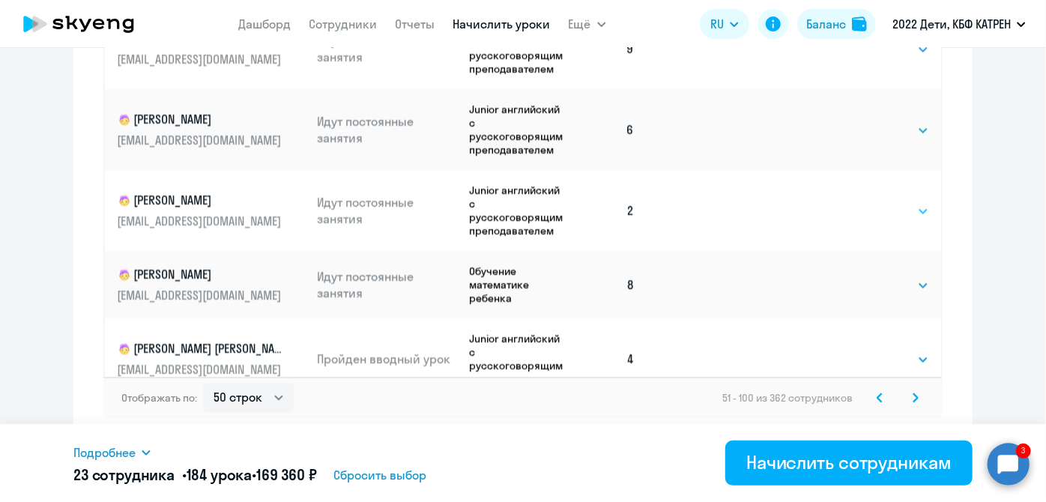
click at [901, 220] on select "Выбрать 4 8 16 32 64 128" at bounding box center [898, 211] width 61 height 18
select select "8"
click at [868, 220] on select "Выбрать 4 8 16 32 64 128" at bounding box center [898, 211] width 61 height 18
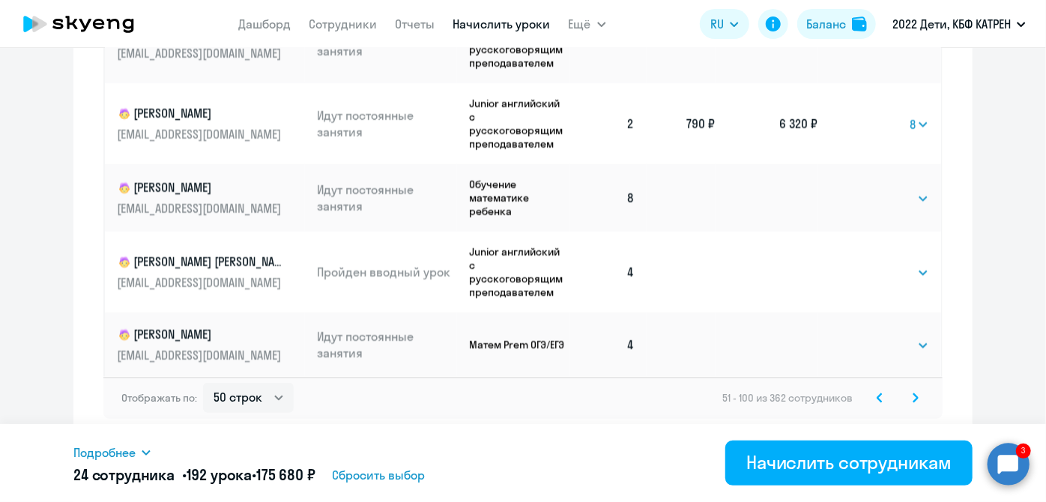
scroll to position [2839, 0]
click at [913, 396] on svg-icon at bounding box center [916, 398] width 18 height 18
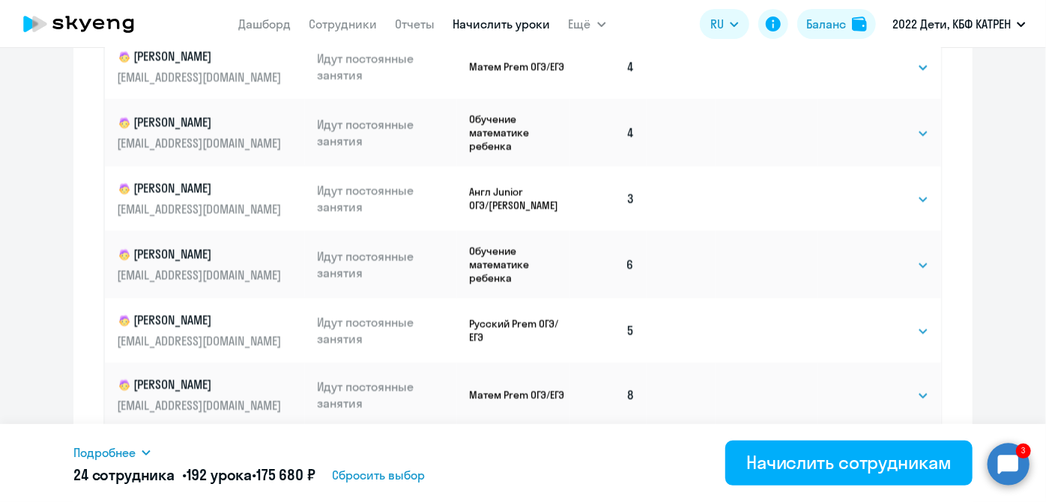
scroll to position [739, 0]
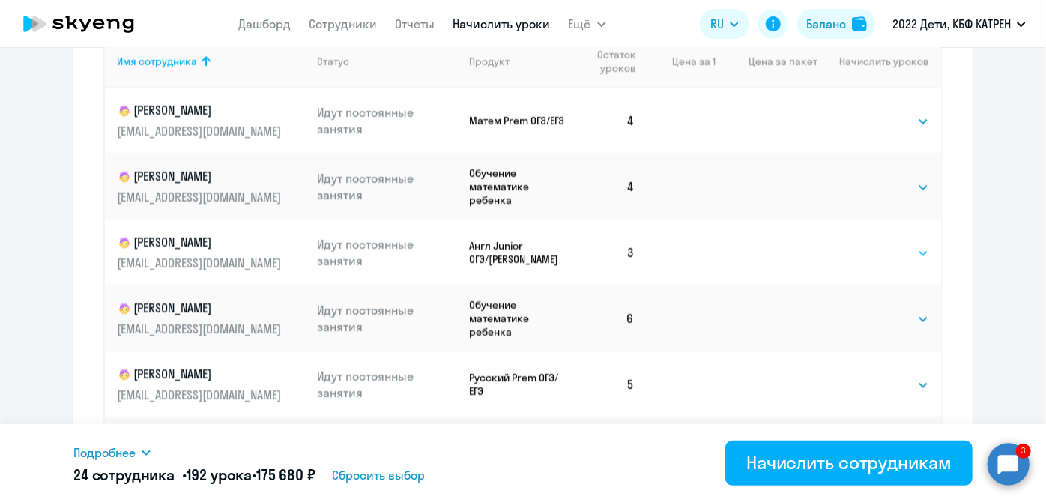
click at [904, 251] on select "Выбрать 4 8 16 32 64 128" at bounding box center [898, 253] width 61 height 18
select select "8"
click at [868, 244] on select "Выбрать 4 8 16 32 64 128" at bounding box center [898, 253] width 61 height 18
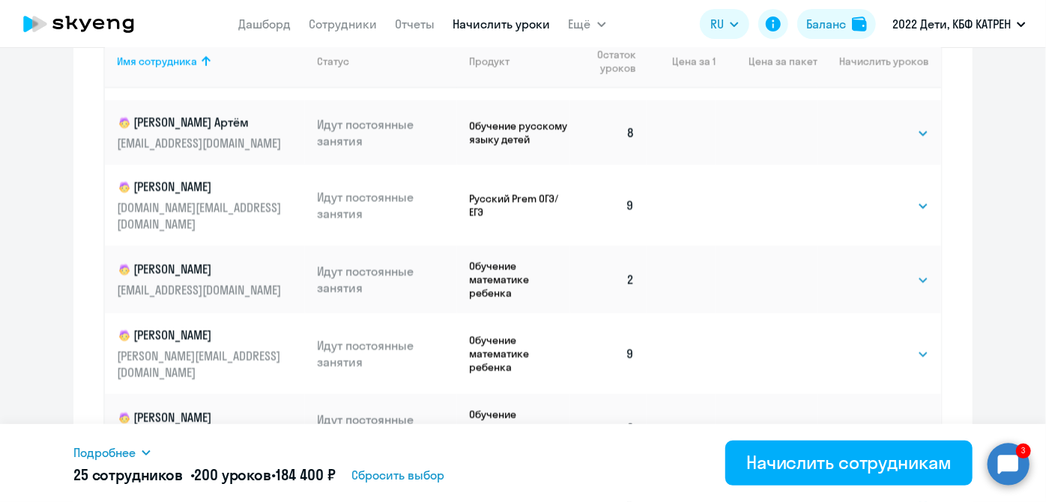
scroll to position [613, 0]
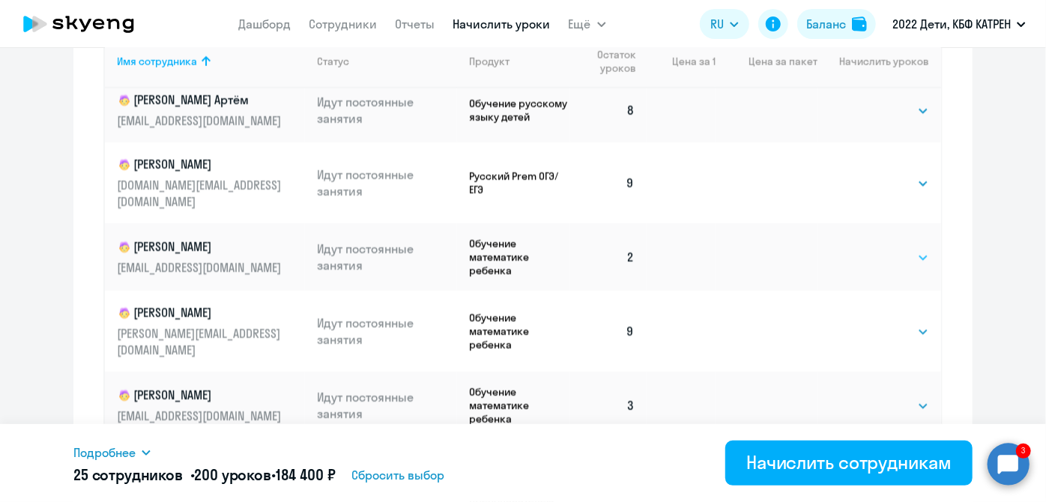
click at [910, 249] on select "Выбрать 4 8 16 32 64 128" at bounding box center [898, 258] width 61 height 18
select select "8"
click at [868, 249] on select "Выбрать 4 8 16 32 64 128" at bounding box center [898, 258] width 61 height 18
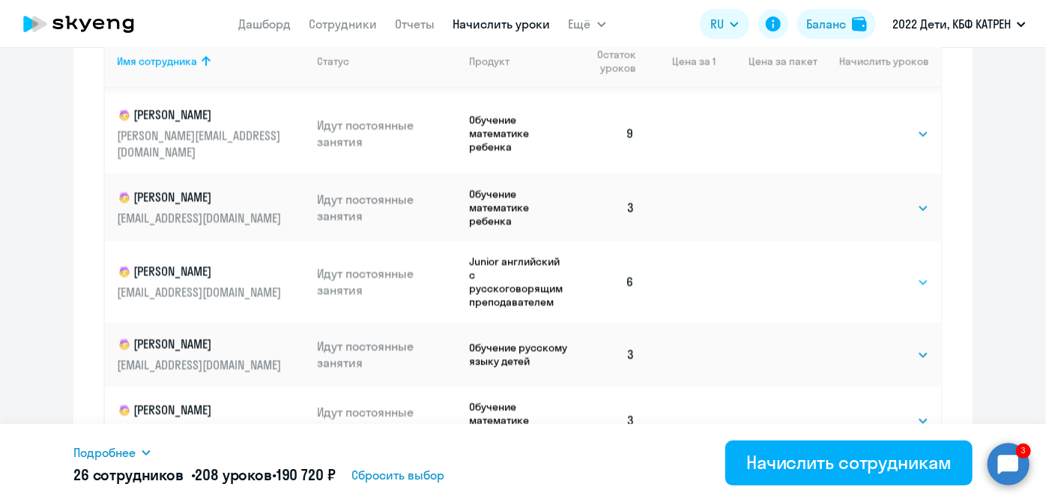
scroll to position [817, 0]
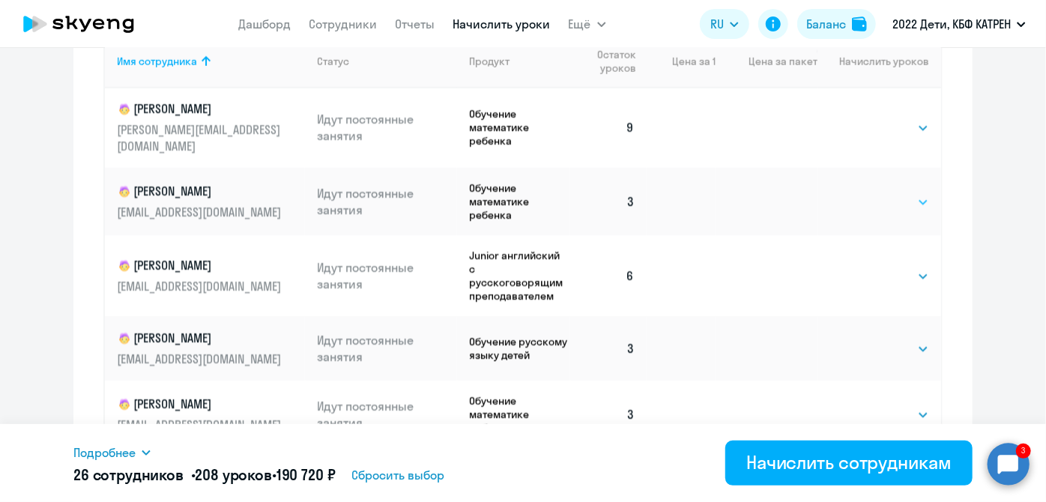
click at [907, 193] on select "Выбрать 4 8 16 32 64 128" at bounding box center [898, 202] width 61 height 18
select select "8"
click at [868, 193] on select "Выбрать 4 8 16 32 64 128" at bounding box center [898, 202] width 61 height 18
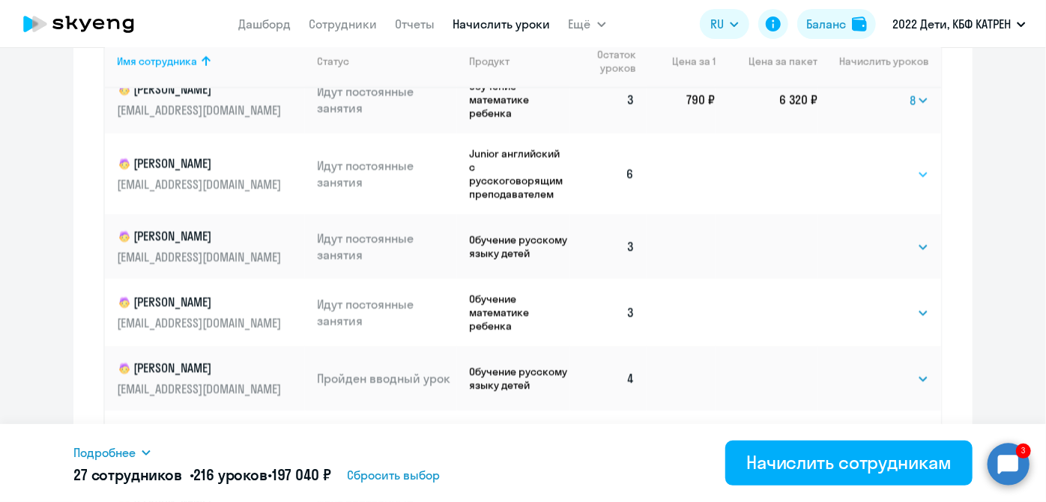
scroll to position [953, 0]
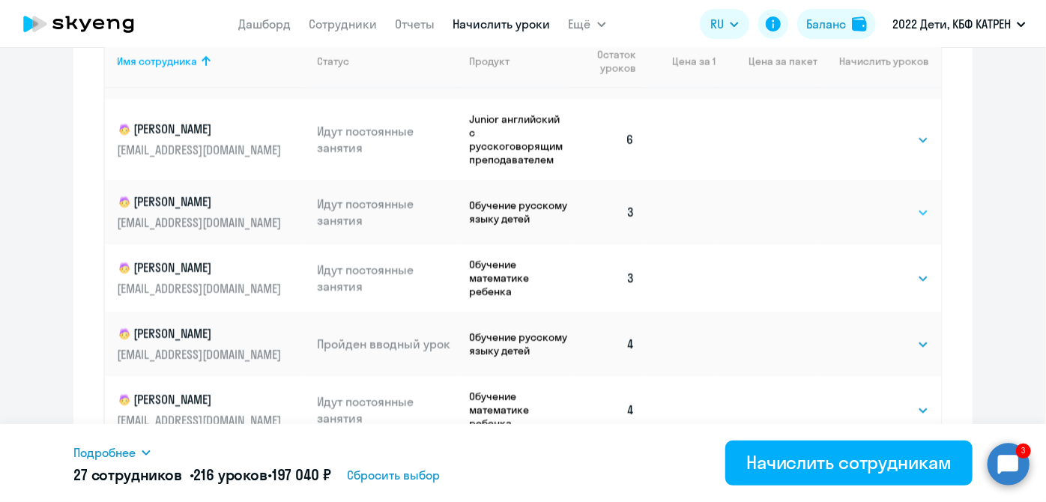
click at [903, 204] on select "Выбрать 4 8 16 32 64 128" at bounding box center [898, 213] width 61 height 18
select select "8"
click at [868, 204] on select "Выбрать 4 8 16 32 64 128" at bounding box center [898, 213] width 61 height 18
click at [904, 270] on select "Выбрать 4 8 16 32 64 128" at bounding box center [898, 279] width 61 height 18
select select "8"
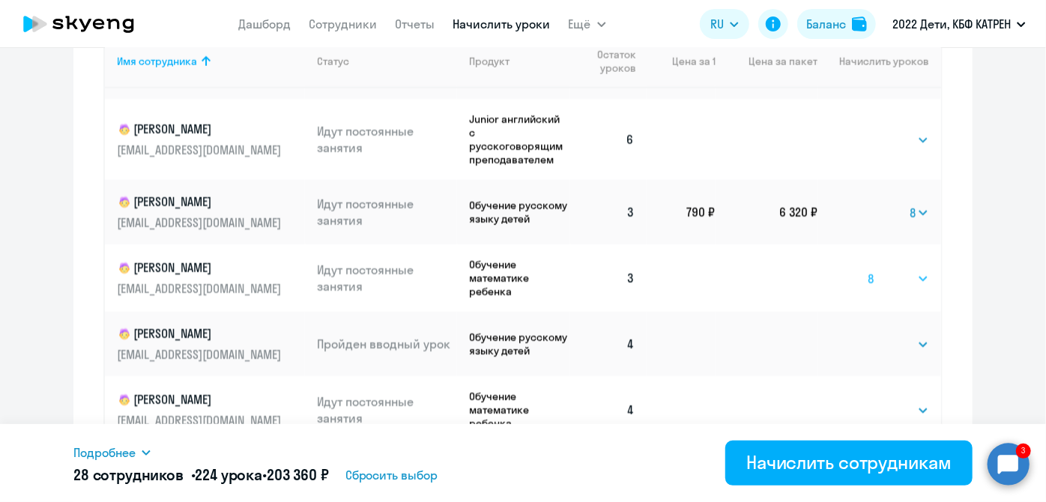
click at [868, 270] on select "Выбрать 4 8 16 32 64 128" at bounding box center [898, 279] width 61 height 18
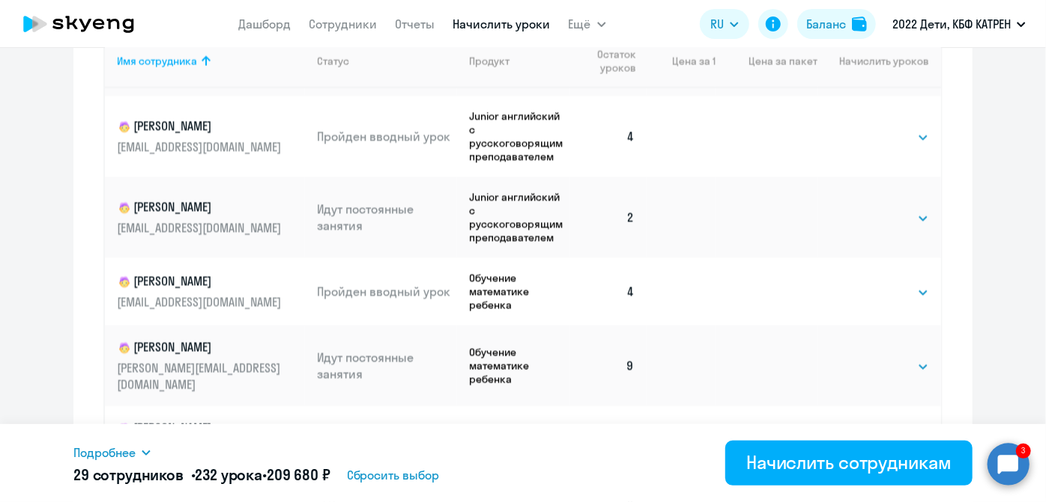
scroll to position [1771, 0]
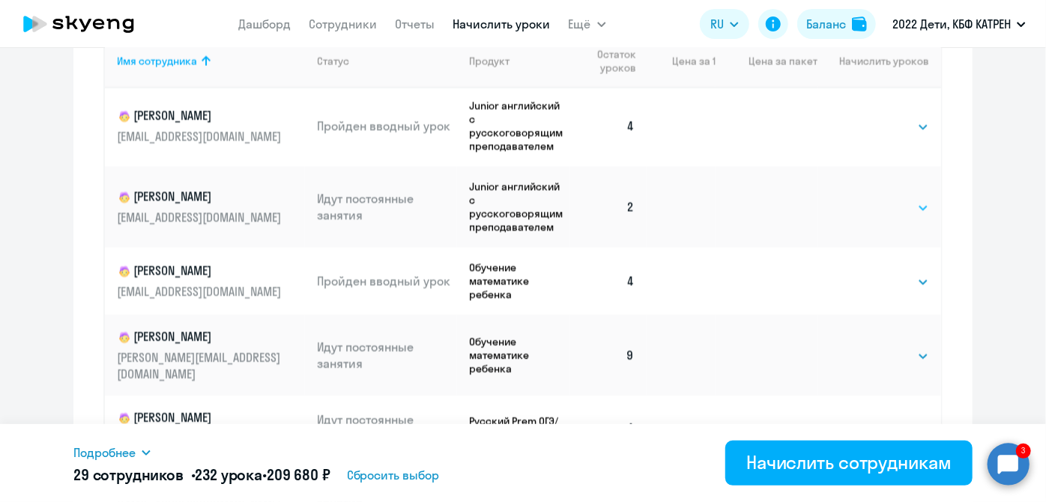
click at [909, 199] on select "Выбрать 4 8 16 32 64 128" at bounding box center [898, 208] width 61 height 18
select select "8"
click at [868, 199] on select "Выбрать 4 8 16 32 64 128" at bounding box center [898, 208] width 61 height 18
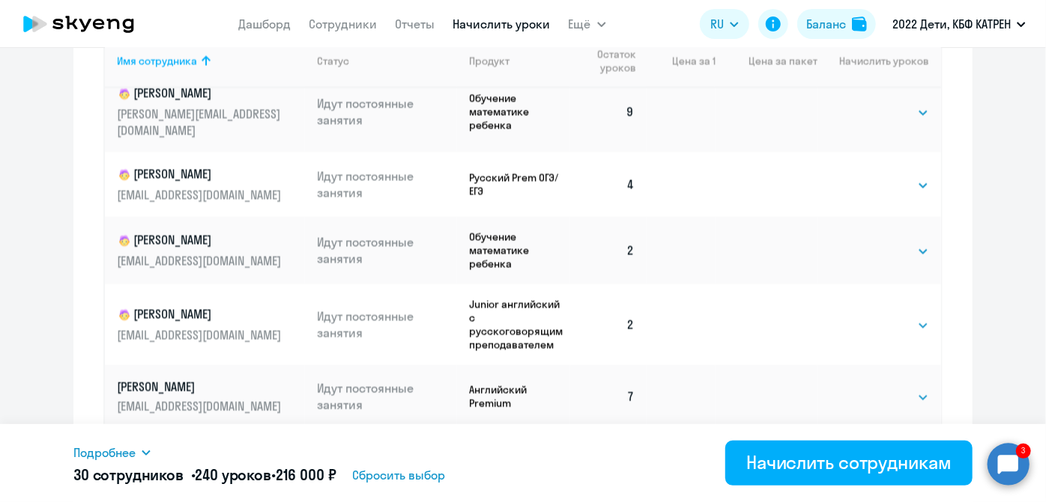
scroll to position [2044, 0]
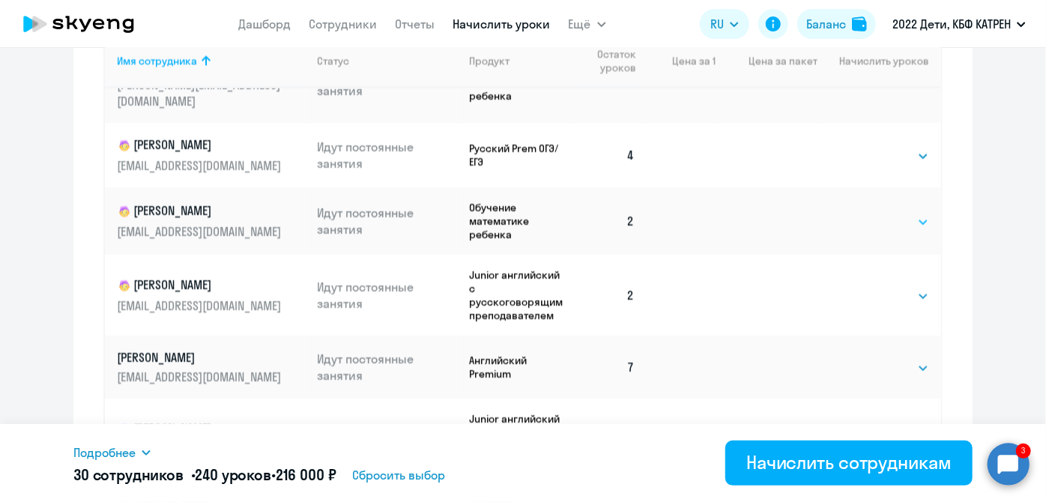
click at [907, 214] on select "Выбрать 4 8 16 32 64 128" at bounding box center [898, 223] width 61 height 18
select select "8"
click at [868, 214] on select "Выбрать 4 8 16 32 64 128" at bounding box center [898, 223] width 61 height 18
click at [905, 288] on select "Выбрать 4 8 16 32 64 128" at bounding box center [898, 297] width 61 height 18
select select "8"
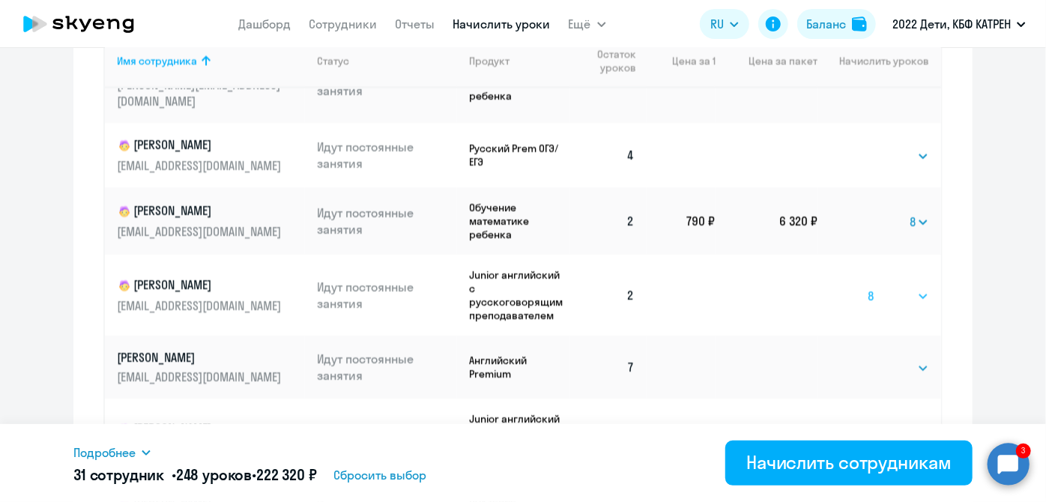
click at [868, 288] on select "Выбрать 4 8 16 32 64 128" at bounding box center [898, 297] width 61 height 18
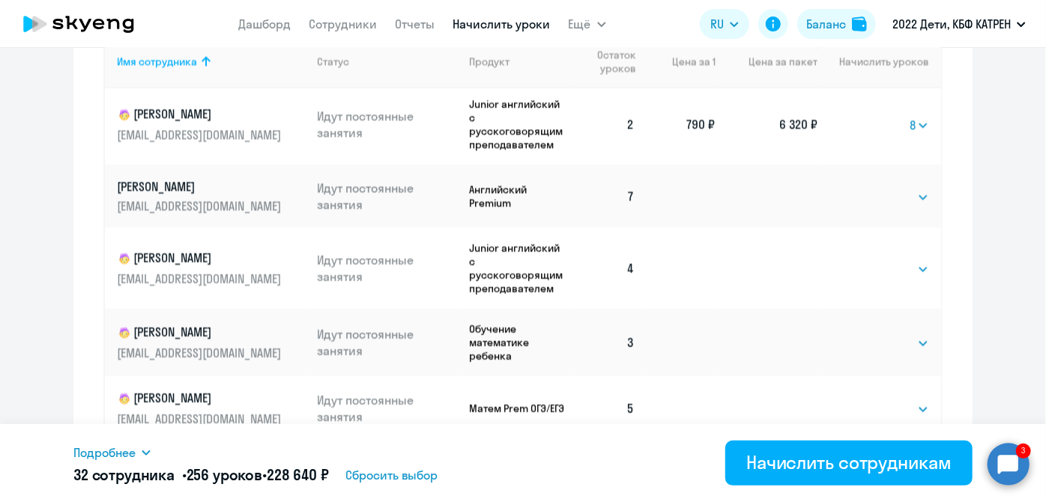
scroll to position [2248, 0]
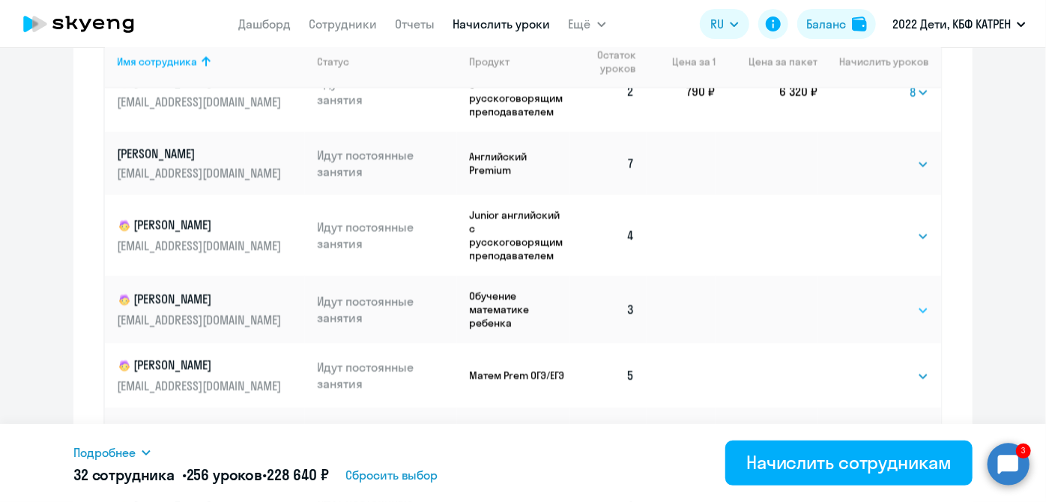
click at [907, 301] on select "Выбрать 4 8 16 32 64 128" at bounding box center [898, 310] width 61 height 18
select select "8"
click at [868, 301] on select "Выбрать 4 8 16 32 64 128" at bounding box center [898, 310] width 61 height 18
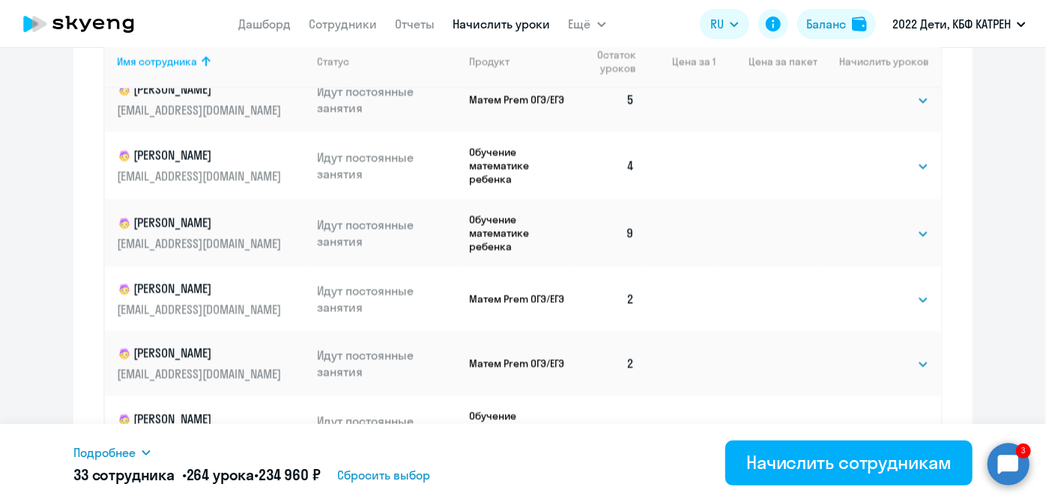
scroll to position [2657, 0]
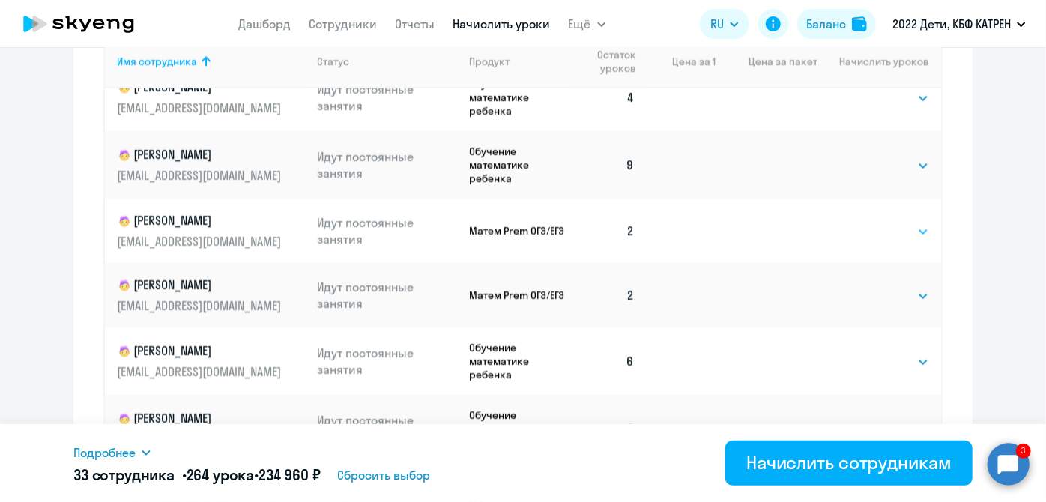
drag, startPoint x: 911, startPoint y: 199, endPoint x: 907, endPoint y: 207, distance: 9.4
click at [911, 223] on select "Выбрать 4 8 16 32 64 128" at bounding box center [898, 232] width 61 height 18
select select "8"
click at [868, 223] on select "Выбрать 4 8 16 32 64 128" at bounding box center [898, 232] width 61 height 18
click at [908, 287] on select "Выбрать 4 8 16 32 64 128" at bounding box center [898, 296] width 61 height 18
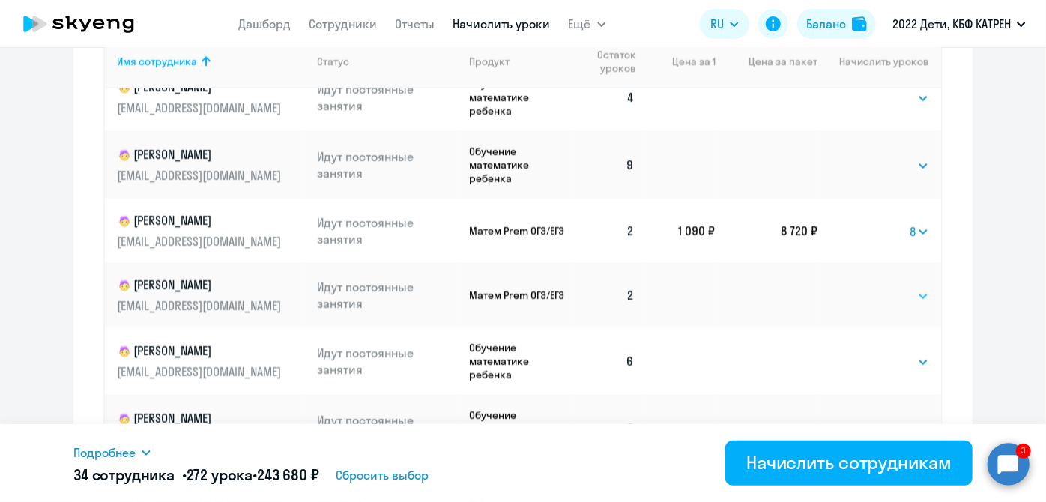
select select "8"
click at [868, 287] on select "Выбрать 4 8 16 32 64 128" at bounding box center [898, 296] width 61 height 18
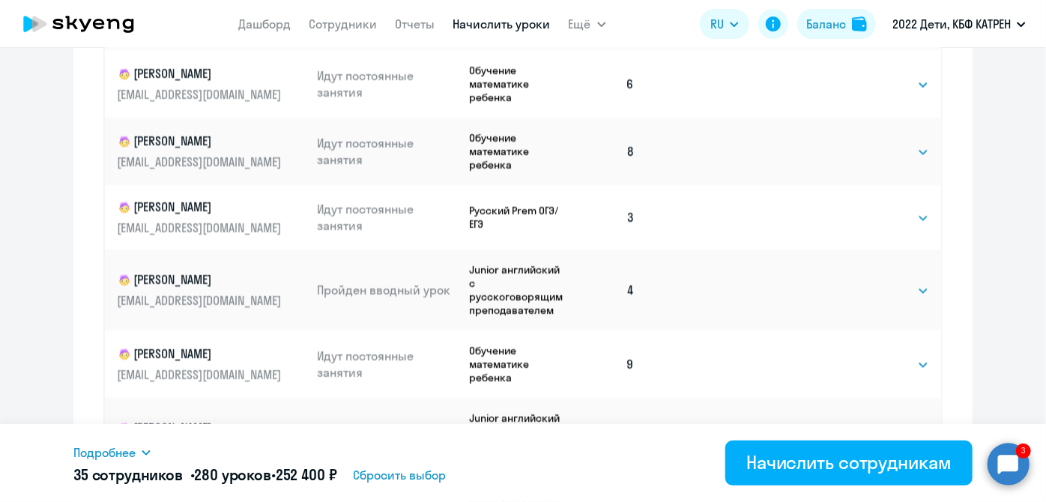
scroll to position [875, 0]
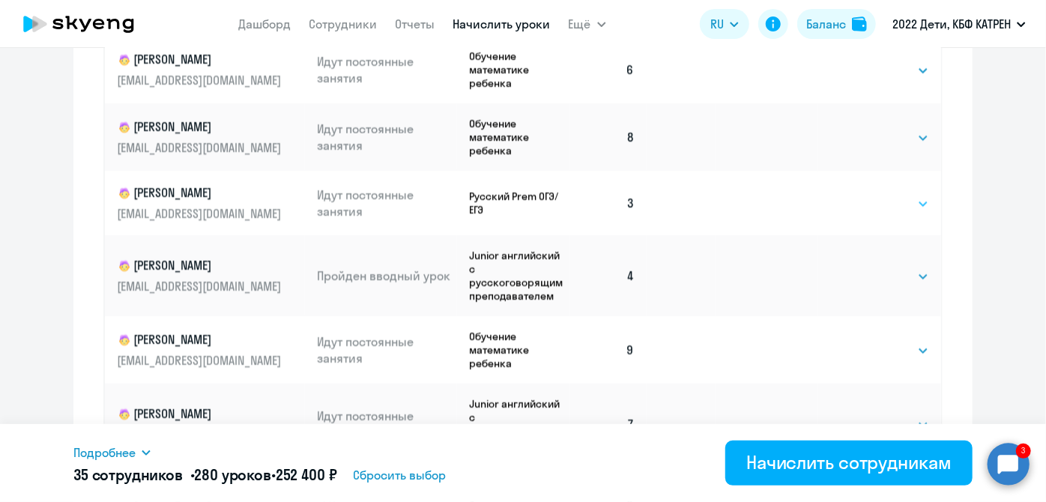
click at [906, 195] on select "Выбрать 4 8 16 32 64 128" at bounding box center [898, 204] width 61 height 18
select select "8"
click at [868, 195] on select "Выбрать 4 8 16 32 64 128" at bounding box center [898, 204] width 61 height 18
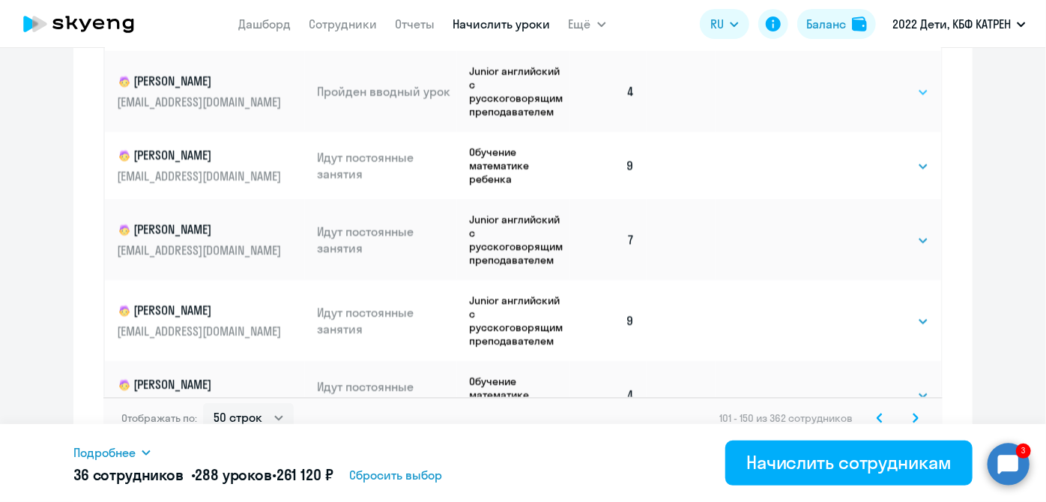
scroll to position [1080, 0]
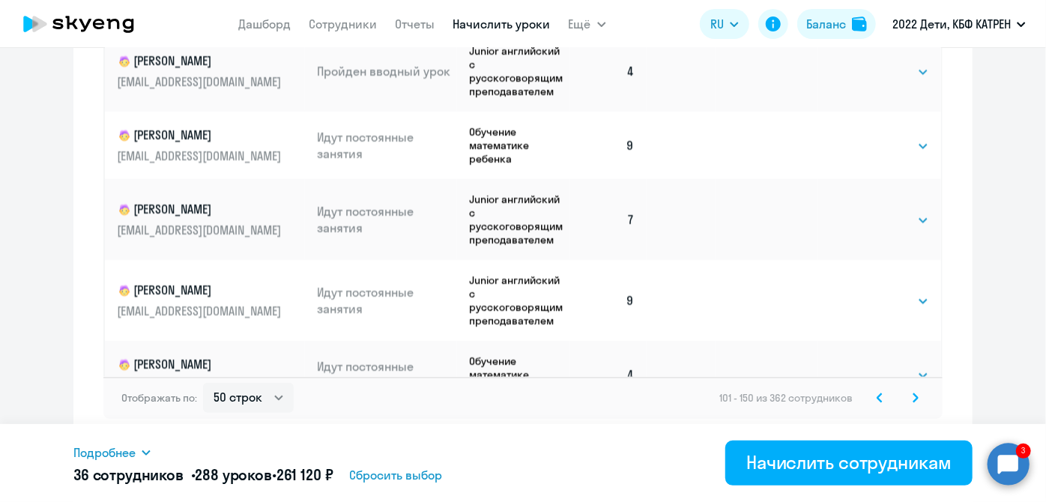
click at [913, 399] on icon at bounding box center [915, 397] width 4 height 8
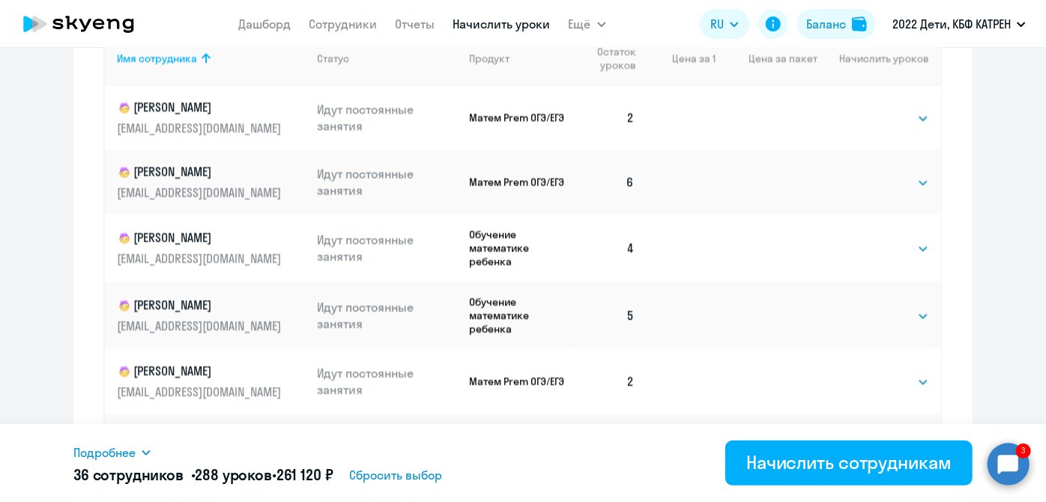
scroll to position [739, 0]
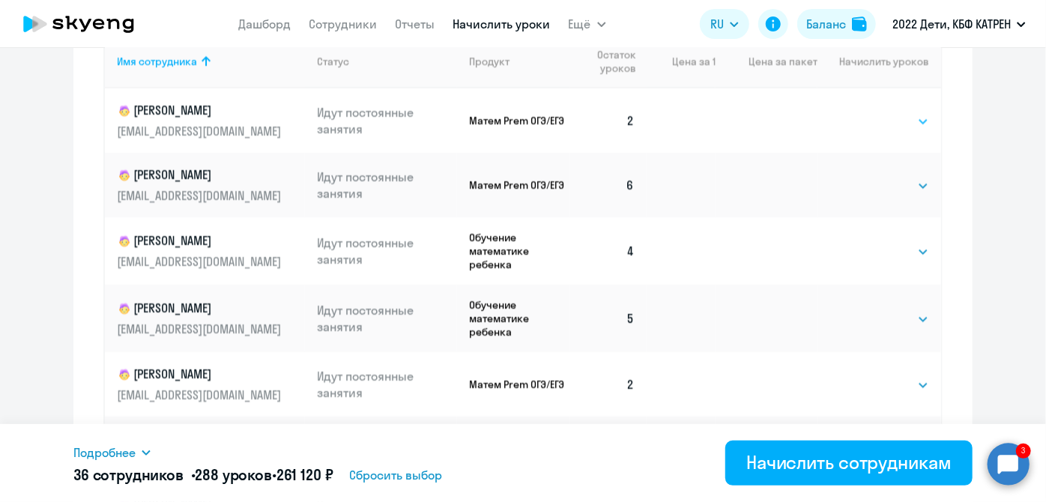
click at [903, 115] on select "Выбрать 4 8 16 32 64 128" at bounding box center [898, 121] width 61 height 18
select select "8"
click at [868, 112] on select "Выбрать 4 8 16 32 64 128" at bounding box center [898, 121] width 61 height 18
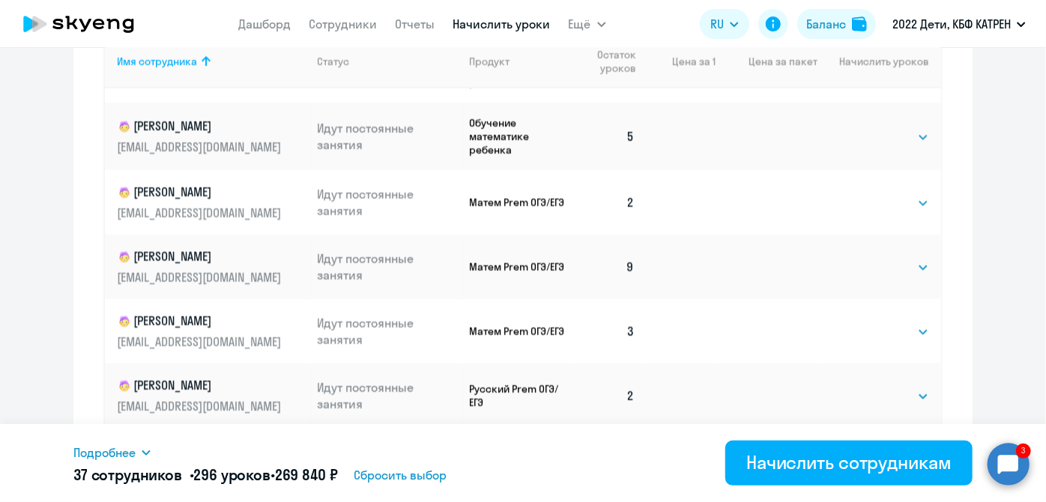
scroll to position [204, 0]
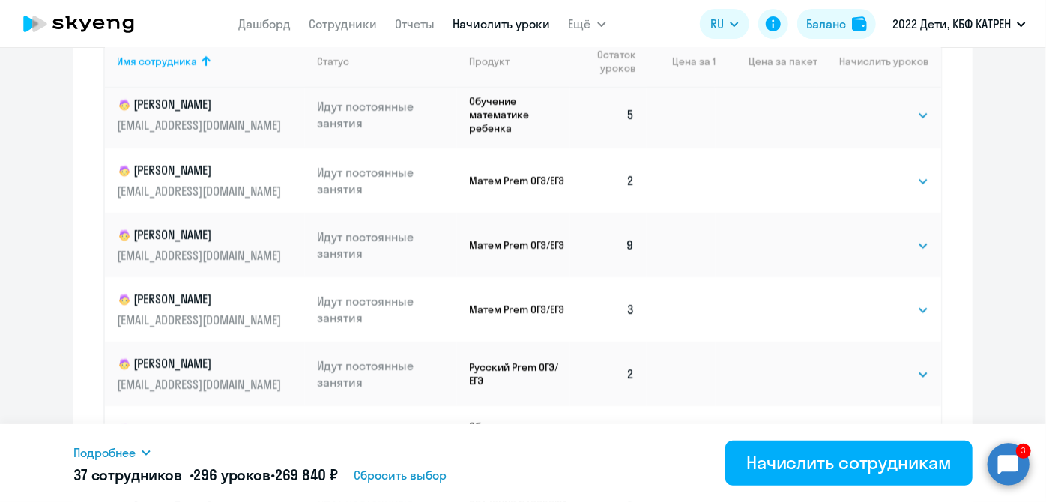
click at [915, 180] on td "Выбрать 4 8 16 32 64 128 Выбрать" at bounding box center [880, 180] width 124 height 64
click at [909, 180] on select "Выбрать 4 8 16 32 64 128" at bounding box center [898, 181] width 61 height 18
select select "8"
click at [868, 172] on select "Выбрать 4 8 16 32 64 128" at bounding box center [898, 181] width 61 height 18
click at [901, 309] on select "Выбрать 4 8 16 32 64 128" at bounding box center [898, 310] width 61 height 18
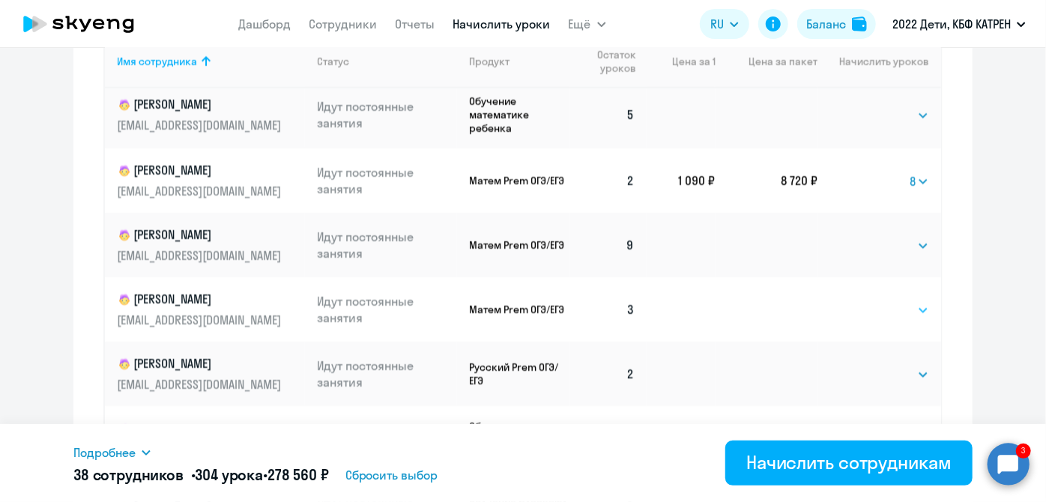
select select "8"
click at [868, 301] on select "Выбрать 4 8 16 32 64 128" at bounding box center [898, 310] width 61 height 18
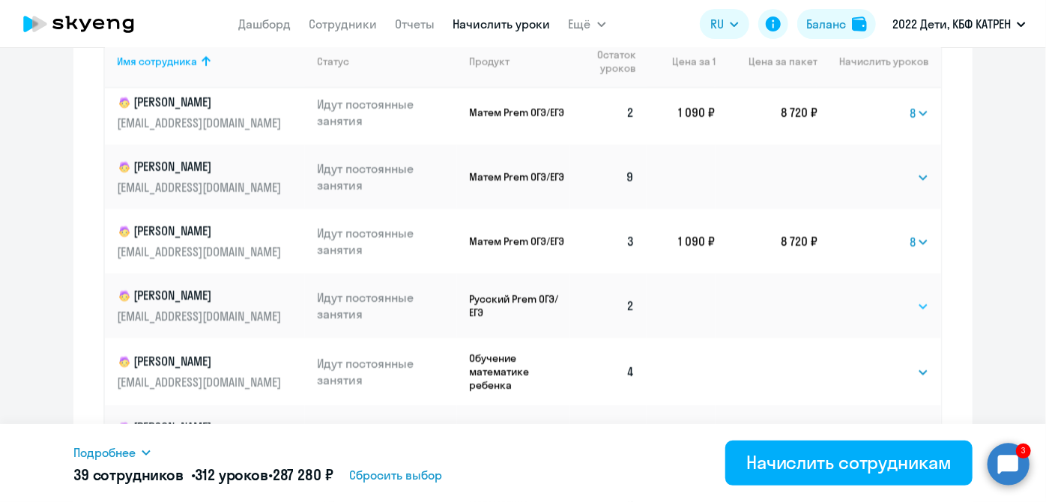
click at [911, 302] on select "Выбрать 4 8 16 32 64 128" at bounding box center [898, 307] width 61 height 18
select select "8"
click at [868, 298] on select "Выбрать 4 8 16 32 64 128" at bounding box center [898, 307] width 61 height 18
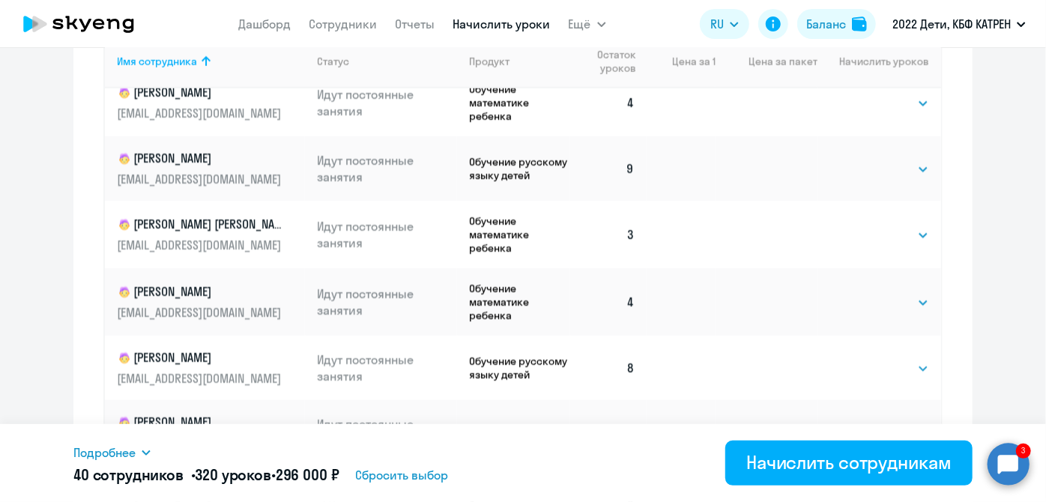
scroll to position [545, 0]
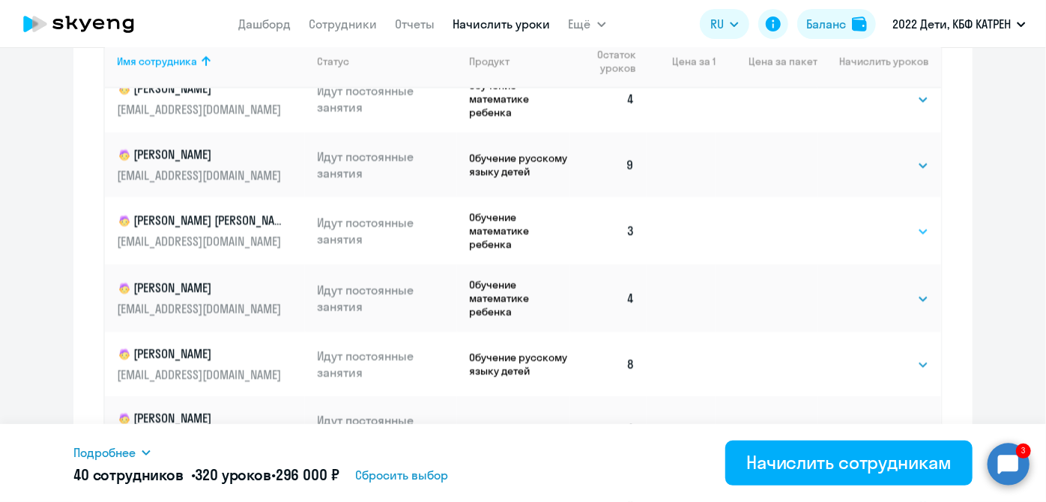
drag, startPoint x: 906, startPoint y: 232, endPoint x: 904, endPoint y: 240, distance: 8.5
click at [906, 231] on select "Выбрать 4 8 16 32 64 128" at bounding box center [898, 232] width 61 height 18
select select "8"
click at [868, 223] on select "Выбрать 4 8 16 32 64 128" at bounding box center [898, 232] width 61 height 18
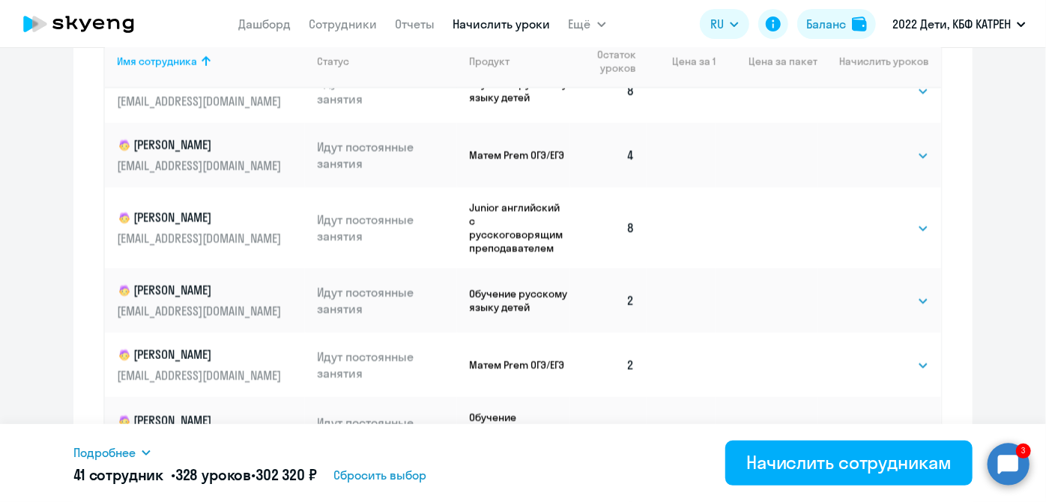
scroll to position [885, 0]
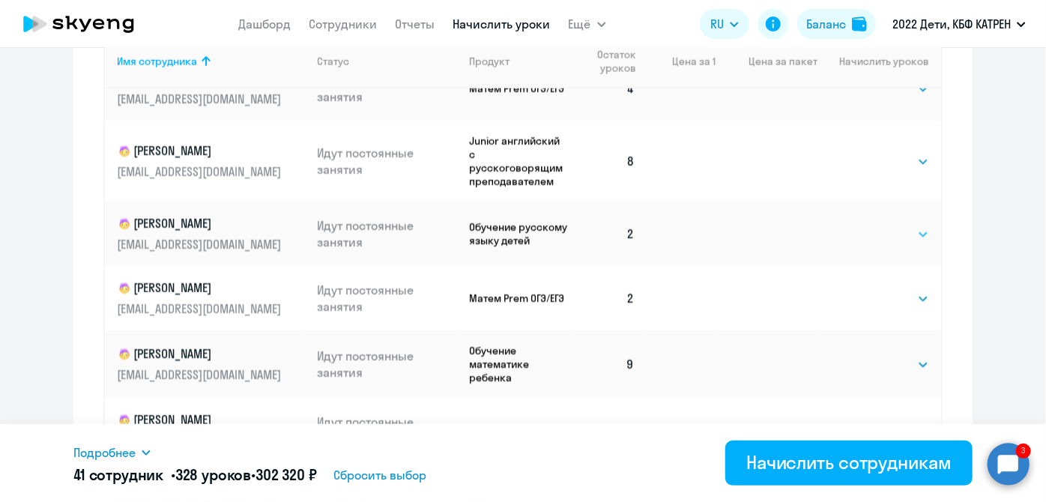
drag, startPoint x: 909, startPoint y: 240, endPoint x: 904, endPoint y: 246, distance: 8.0
click at [909, 240] on select "Выбрать 4 8 16 32 64 128" at bounding box center [898, 235] width 61 height 18
select select "8"
click at [868, 230] on select "Выбрать 4 8 16 32 64 128" at bounding box center [898, 235] width 61 height 18
click at [907, 306] on select "Выбрать 4 8 16 32 64 128" at bounding box center [898, 299] width 61 height 18
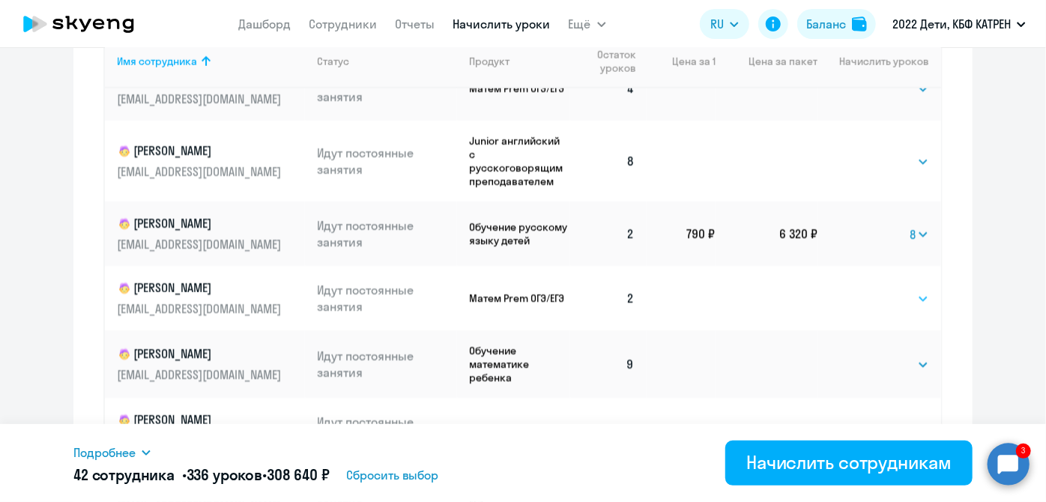
select select "8"
click at [868, 295] on select "Выбрать 4 8 16 32 64 128" at bounding box center [898, 299] width 61 height 18
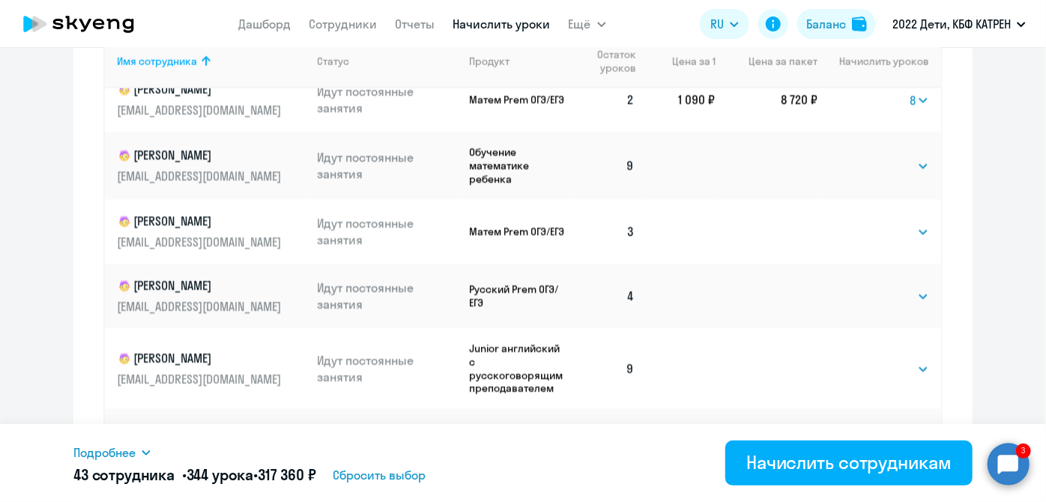
scroll to position [1090, 0]
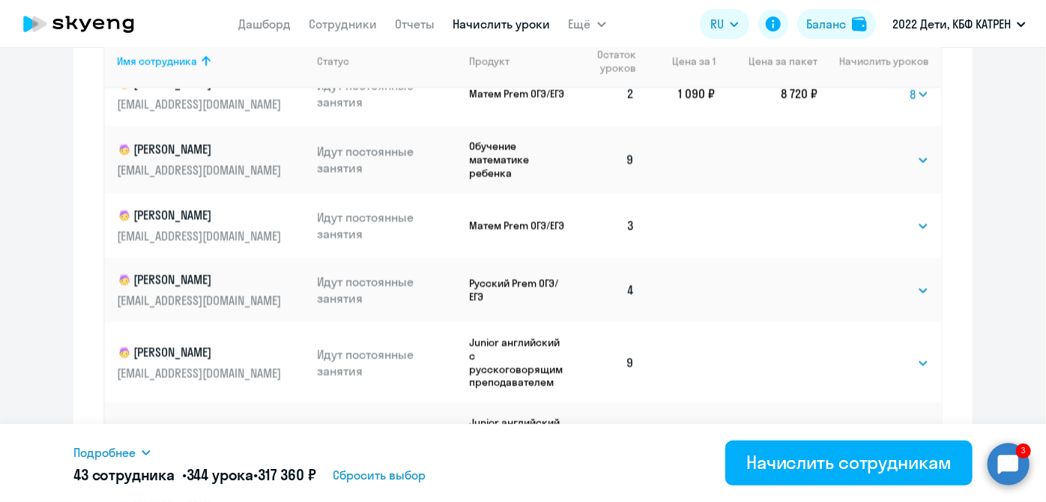
click at [917, 235] on td "Выбрать 4 8 16 32 64 128 Выбрать" at bounding box center [880, 225] width 124 height 64
click at [907, 235] on select "Выбрать 4 8 16 32 64 128" at bounding box center [898, 226] width 61 height 18
select select "8"
click at [868, 223] on select "Выбрать 4 8 16 32 64 128" at bounding box center [898, 226] width 61 height 18
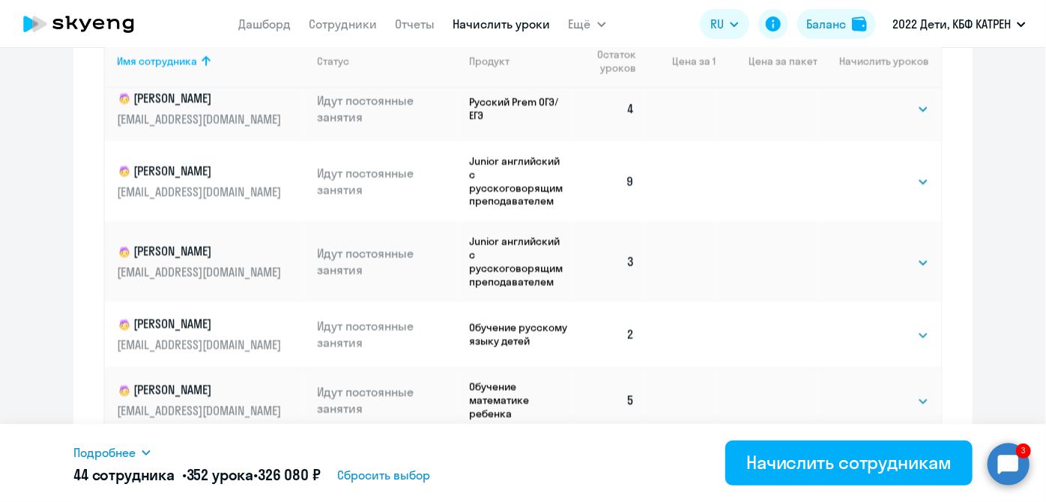
scroll to position [1294, 0]
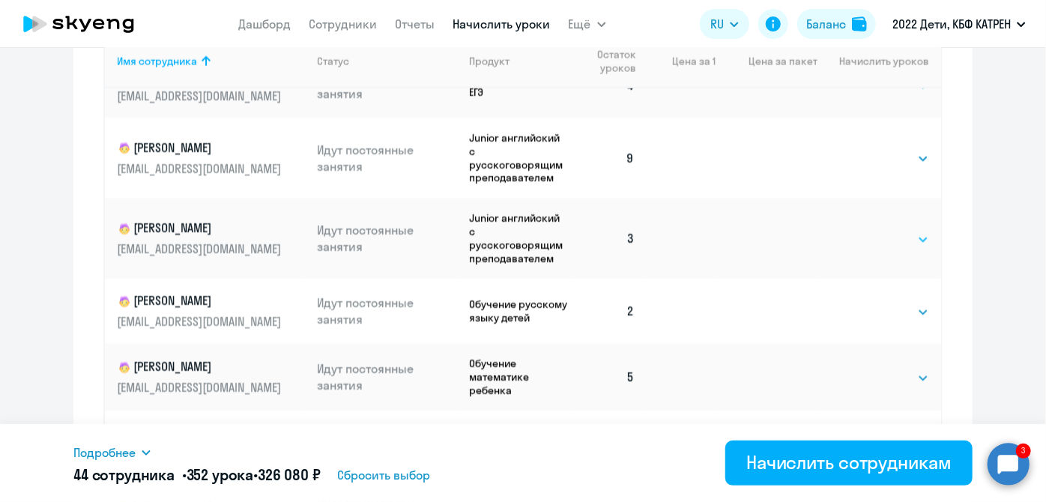
click at [903, 247] on select "Выбрать 4 8 16 32 64 128" at bounding box center [898, 240] width 61 height 18
select select "8"
click at [868, 236] on select "Выбрать 4 8 16 32 64 128" at bounding box center [898, 240] width 61 height 18
click at [903, 318] on select "Выбрать 4 8 16 32 64 128" at bounding box center [898, 312] width 61 height 18
select select "8"
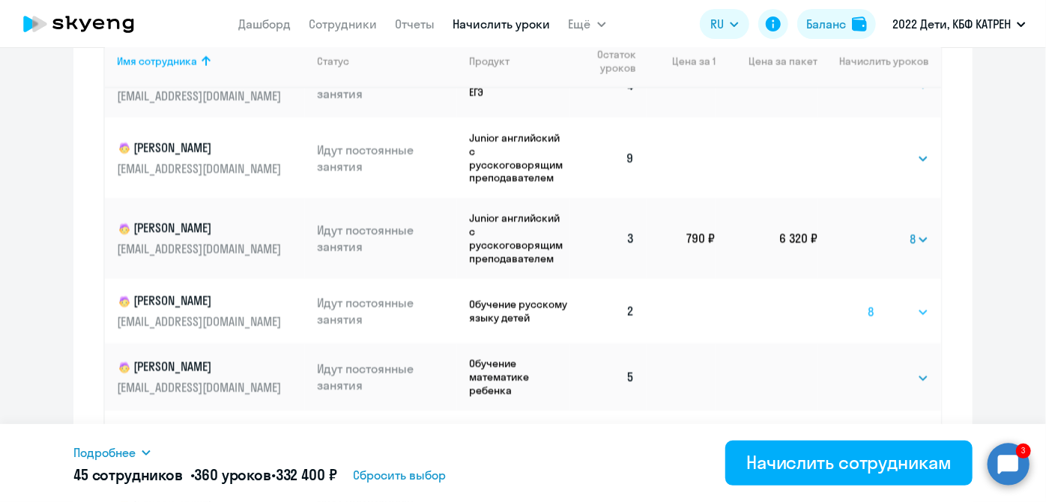
click at [868, 310] on select "Выбрать 4 8 16 32 64 128" at bounding box center [898, 312] width 61 height 18
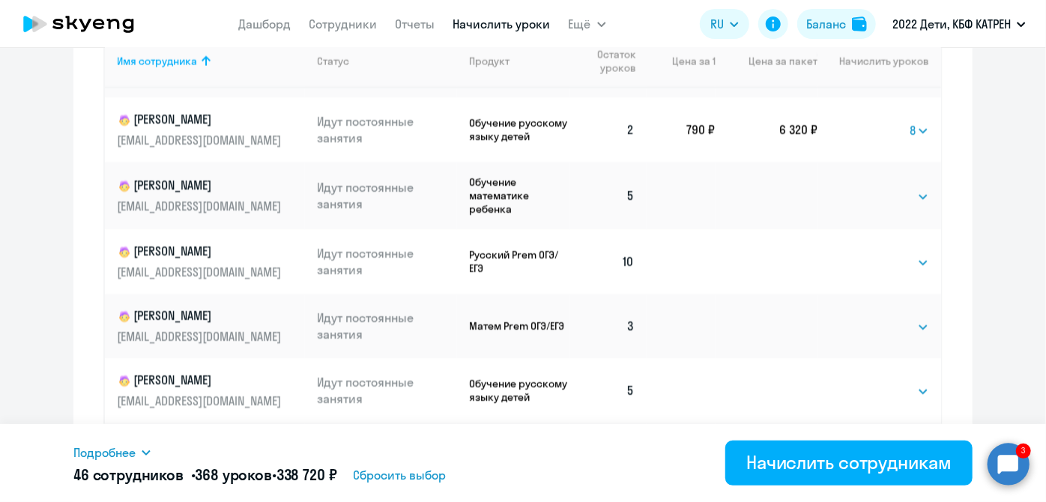
scroll to position [1499, 0]
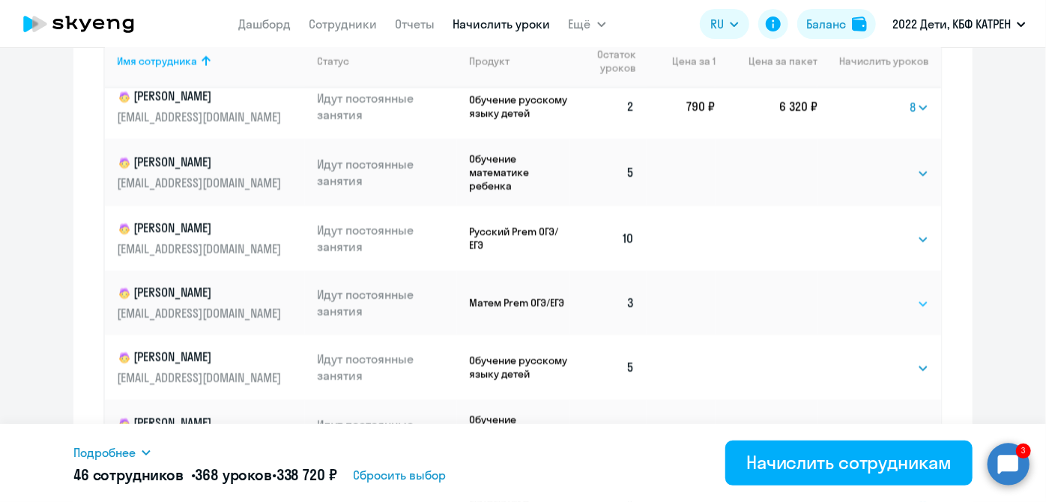
click at [905, 306] on select "Выбрать 4 8 16 32 64 128" at bounding box center [898, 304] width 61 height 18
select select "8"
click at [868, 303] on select "Выбрать 4 8 16 32 64 128" at bounding box center [898, 304] width 61 height 18
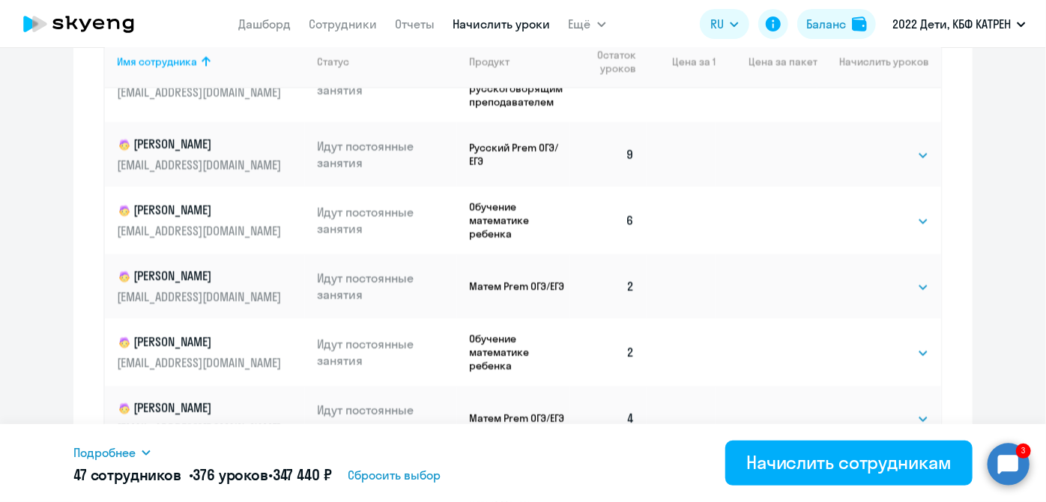
scroll to position [2248, 0]
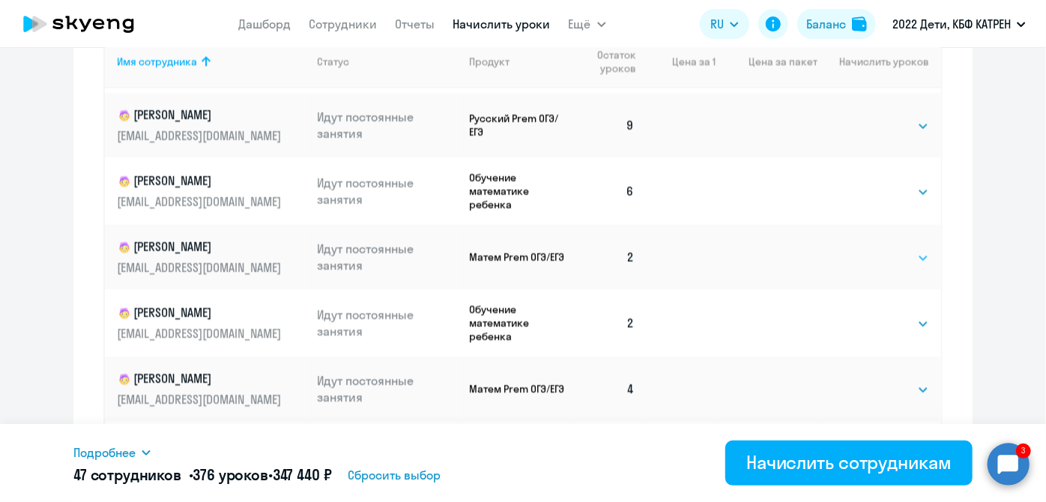
click at [911, 267] on select "Выбрать 4 8 16 32 64 128" at bounding box center [898, 258] width 61 height 18
select select "8"
click at [868, 259] on select "Выбрать 4 8 16 32 64 128" at bounding box center [898, 258] width 61 height 18
click at [902, 333] on select "Выбрать 4 8 16 32 64 128" at bounding box center [898, 324] width 61 height 18
select select "8"
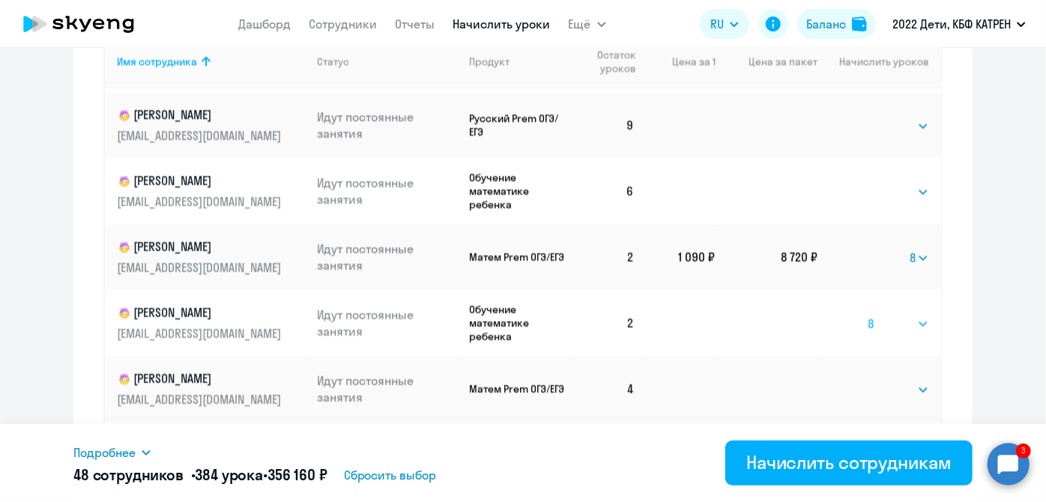
click at [868, 325] on select "Выбрать 4 8 16 32 64 128" at bounding box center [898, 324] width 61 height 18
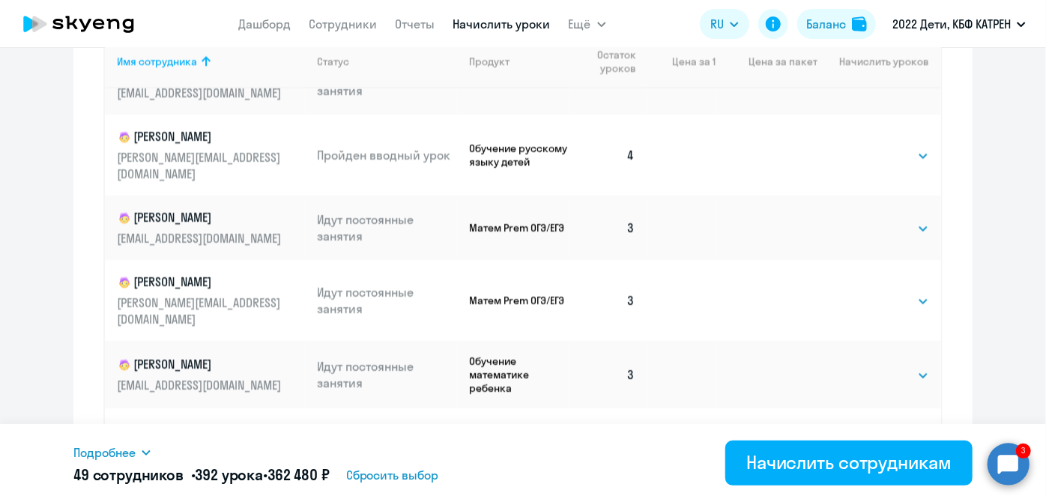
scroll to position [2588, 0]
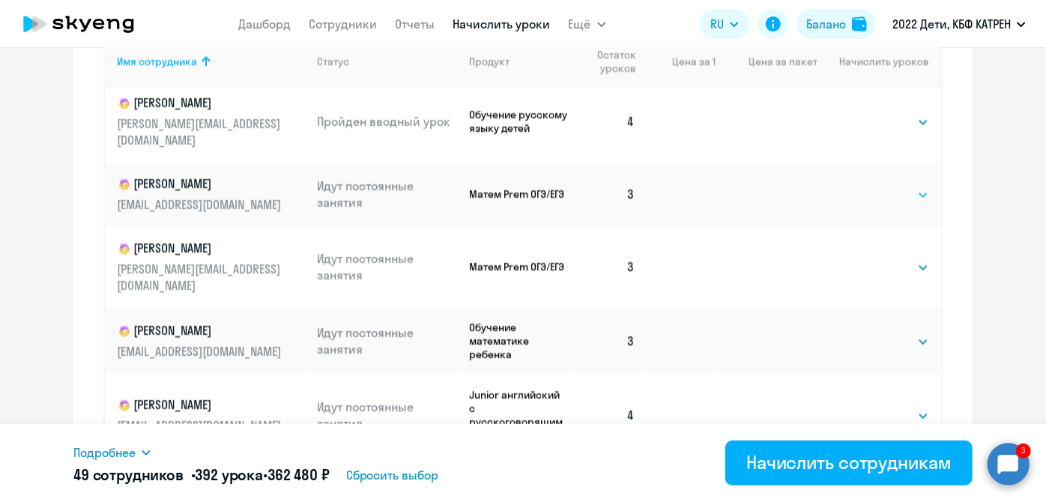
click at [907, 197] on select "Выбрать 4 8 16 32 64 128" at bounding box center [898, 195] width 61 height 18
select select "8"
click at [868, 186] on select "Выбрать 4 8 16 32 64 128" at bounding box center [898, 195] width 61 height 18
drag, startPoint x: 904, startPoint y: 255, endPoint x: 901, endPoint y: 262, distance: 8.1
click at [904, 259] on select "Выбрать 4 8 16 32 64 128" at bounding box center [898, 268] width 61 height 18
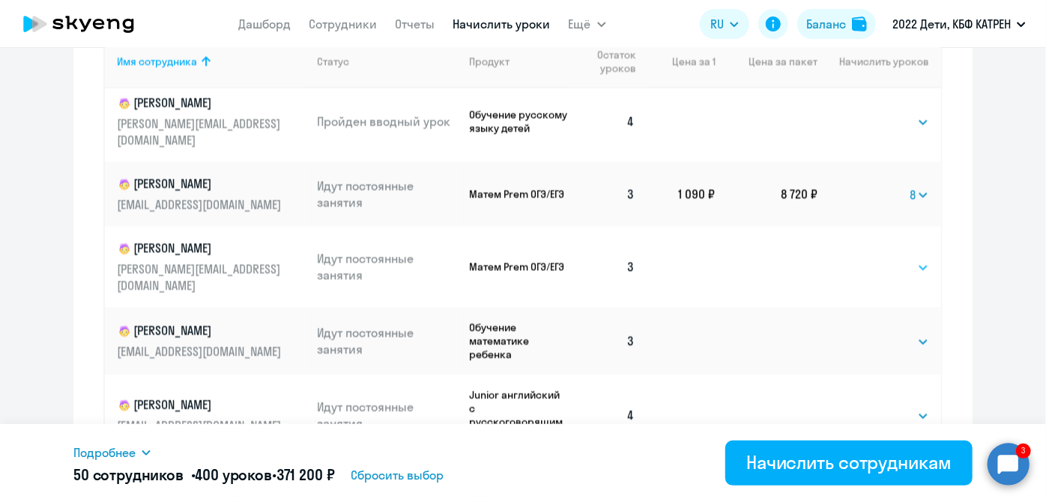
select select "8"
click at [868, 259] on select "Выбрать 4 8 16 32 64 128" at bounding box center [898, 268] width 61 height 18
click at [906, 333] on select "Выбрать 4 8 16 32 64 128" at bounding box center [898, 342] width 61 height 18
select select "8"
click at [868, 333] on select "Выбрать 4 8 16 32 64 128" at bounding box center [898, 342] width 61 height 18
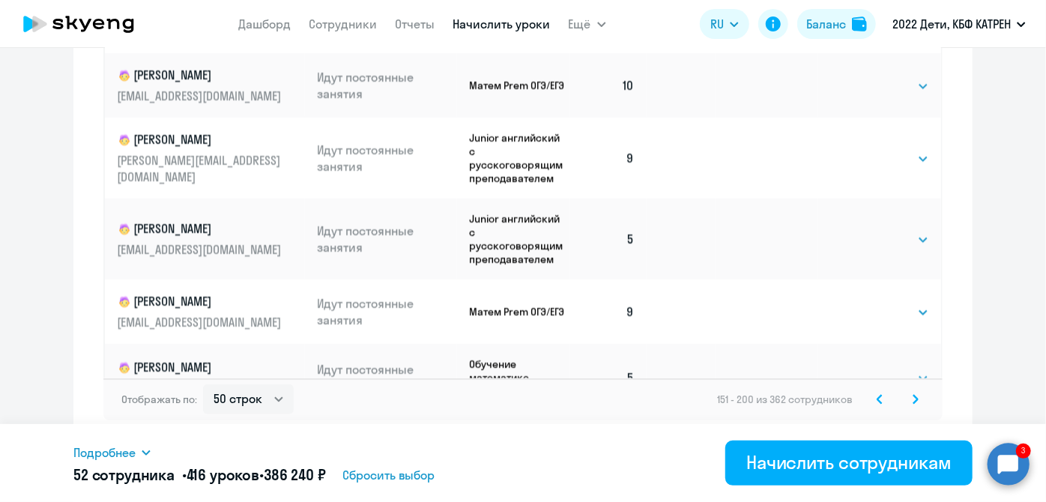
scroll to position [1080, 0]
click at [913, 394] on icon at bounding box center [915, 397] width 4 height 8
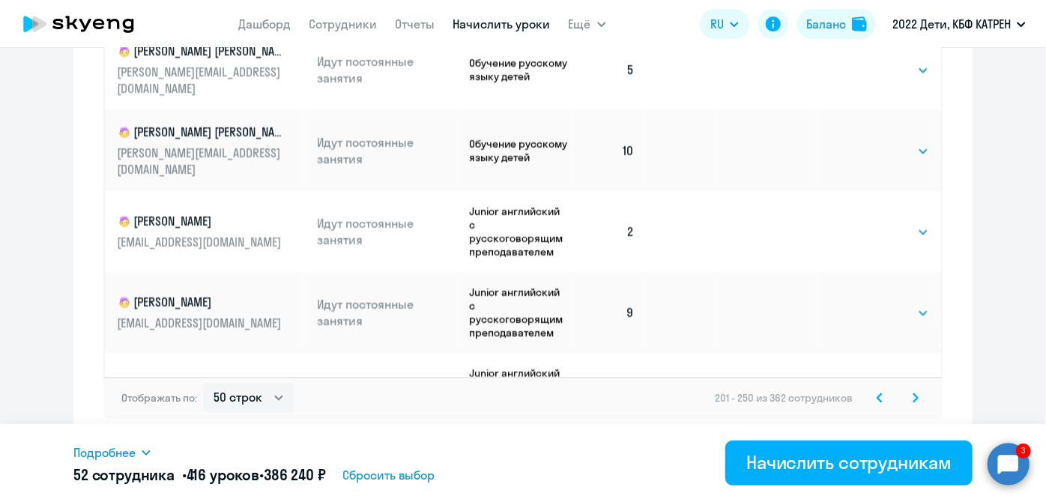
scroll to position [408, 0]
click at [907, 223] on select "Выбрать 4 8 16 32 64 128" at bounding box center [898, 232] width 61 height 18
select select "8"
click at [868, 223] on select "Выбрать 4 8 16 32 64 128" at bounding box center [898, 232] width 61 height 18
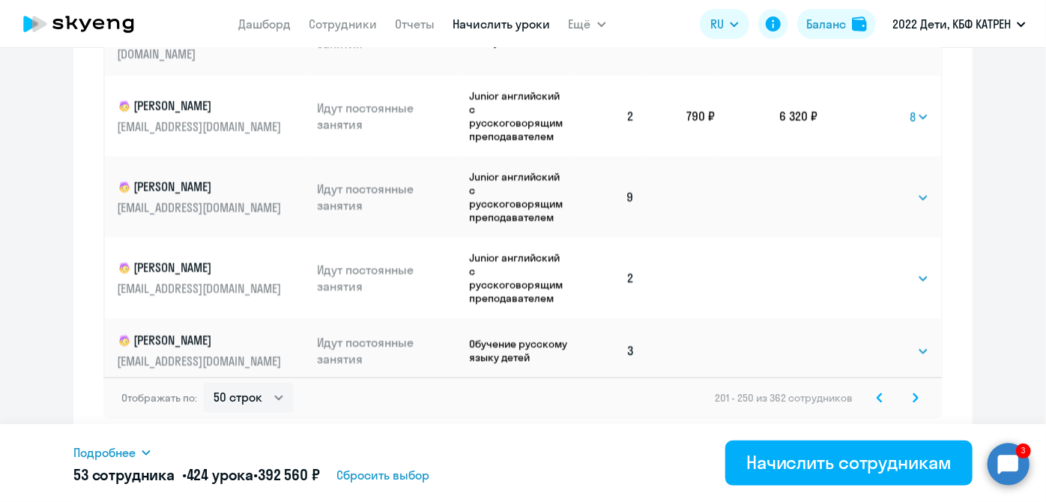
scroll to position [545, 0]
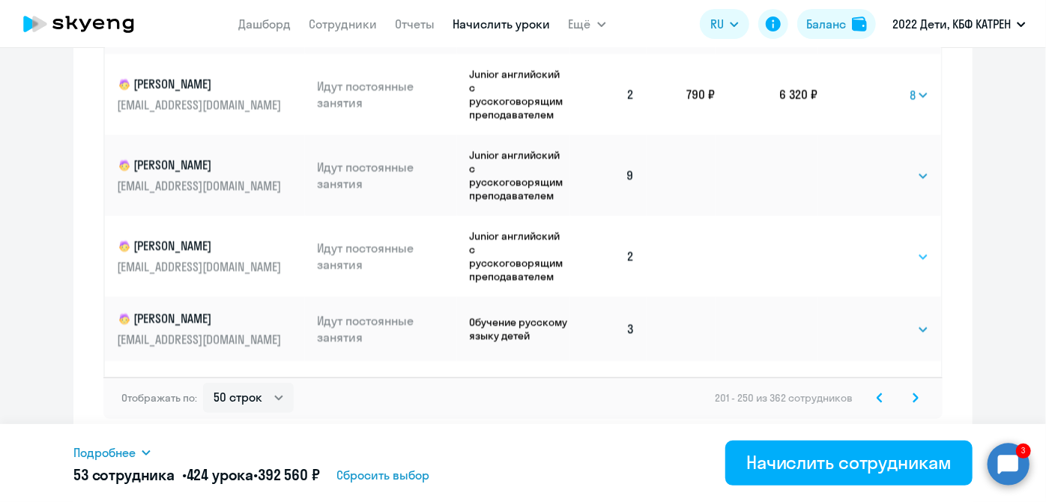
click at [910, 248] on select "Выбрать 4 8 16 32 64 128" at bounding box center [898, 257] width 61 height 18
select select "8"
click at [868, 248] on select "Выбрать 4 8 16 32 64 128" at bounding box center [898, 257] width 61 height 18
click at [908, 321] on select "Выбрать 4 8 16 32 64 128" at bounding box center [898, 330] width 61 height 18
select select "8"
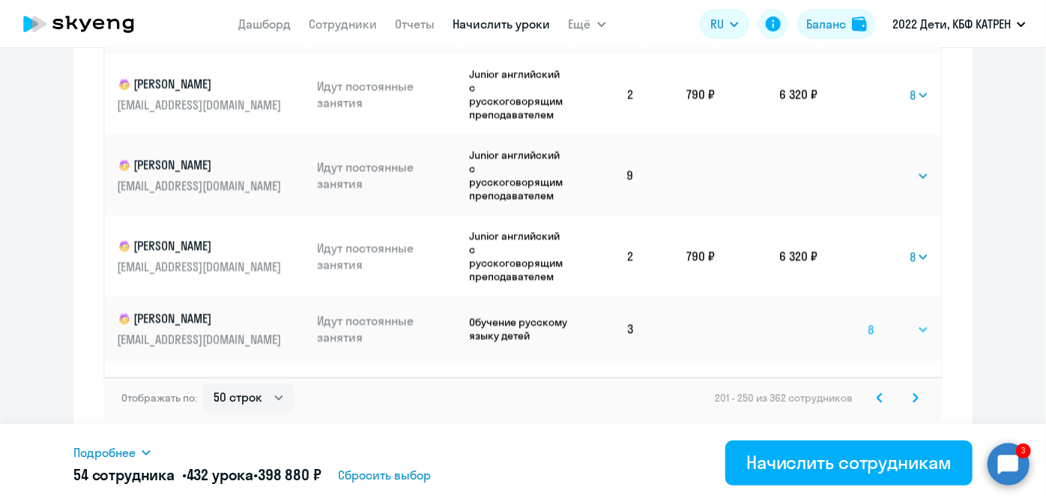
click at [868, 321] on select "Выбрать 4 8 16 32 64 128" at bounding box center [898, 330] width 61 height 18
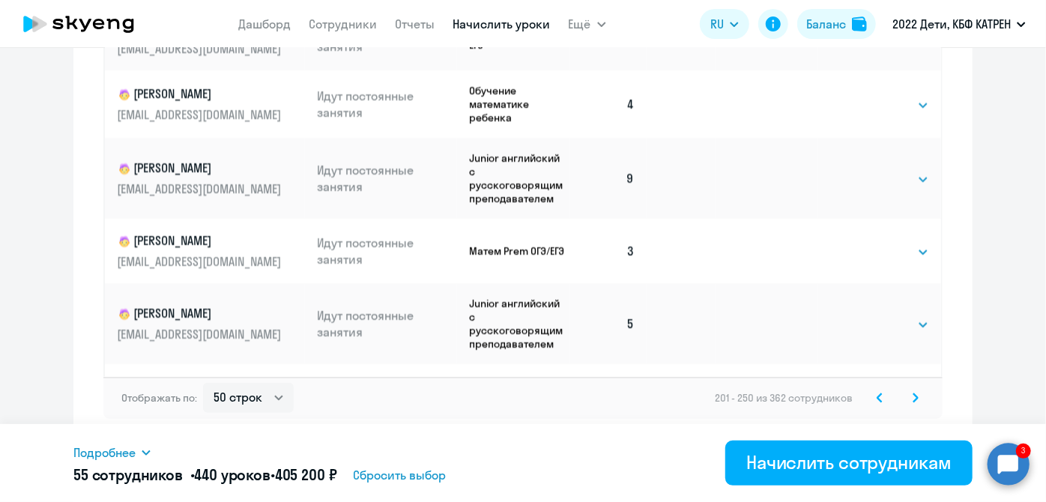
scroll to position [1431, 0]
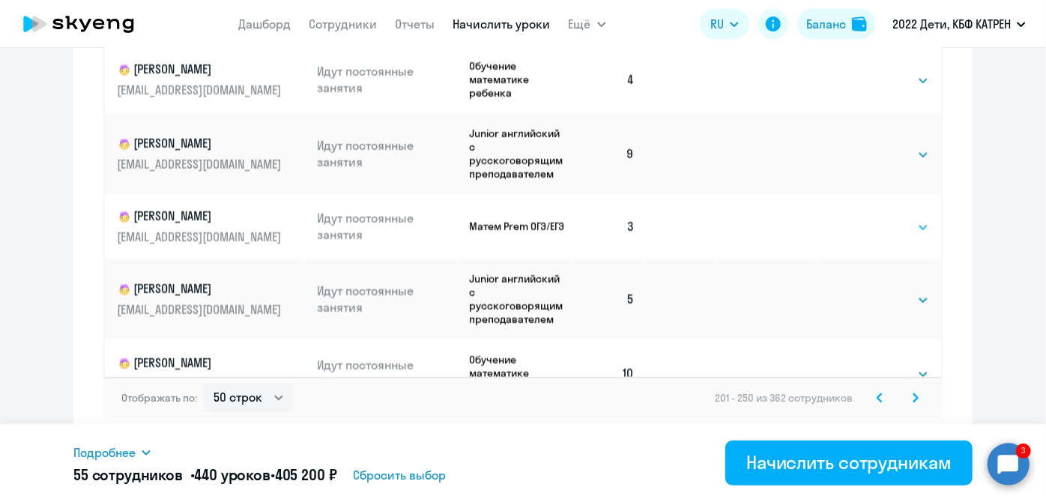
click at [913, 219] on select "Выбрать 4 8 16 32 64 128" at bounding box center [898, 228] width 61 height 18
select select "8"
click at [868, 219] on select "Выбрать 4 8 16 32 64 128" at bounding box center [898, 228] width 61 height 18
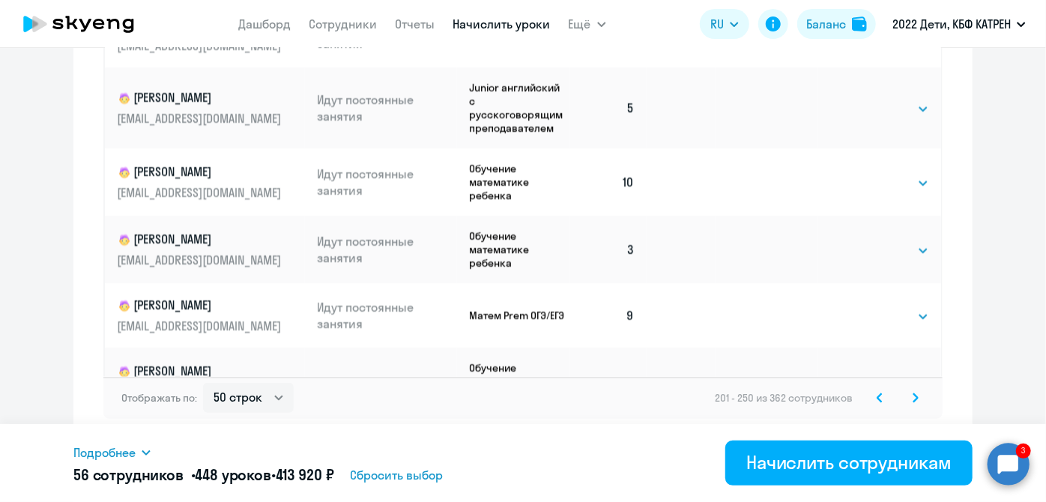
scroll to position [1634, 0]
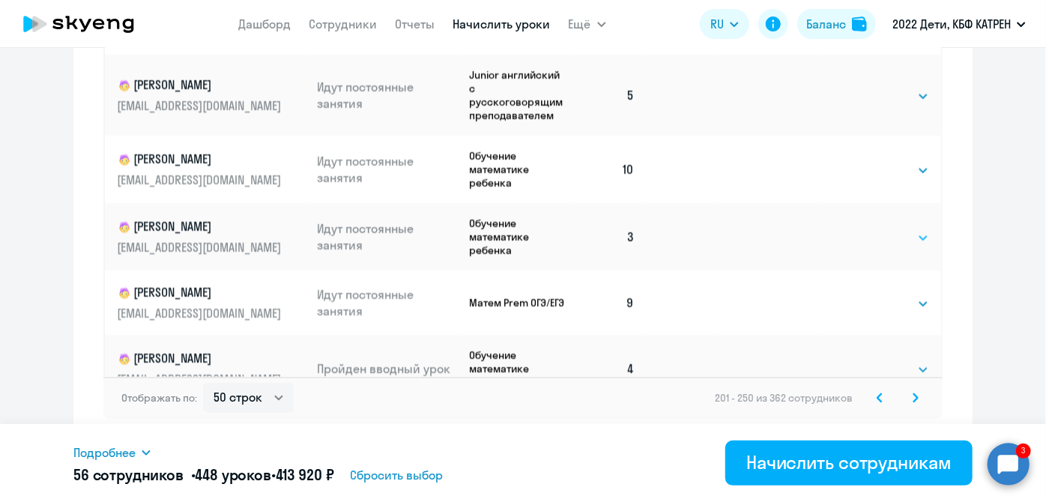
click at [910, 229] on select "Выбрать 4 8 16 32 64 128" at bounding box center [898, 238] width 61 height 18
select select "8"
click at [868, 229] on select "Выбрать 4 8 16 32 64 128" at bounding box center [898, 238] width 61 height 18
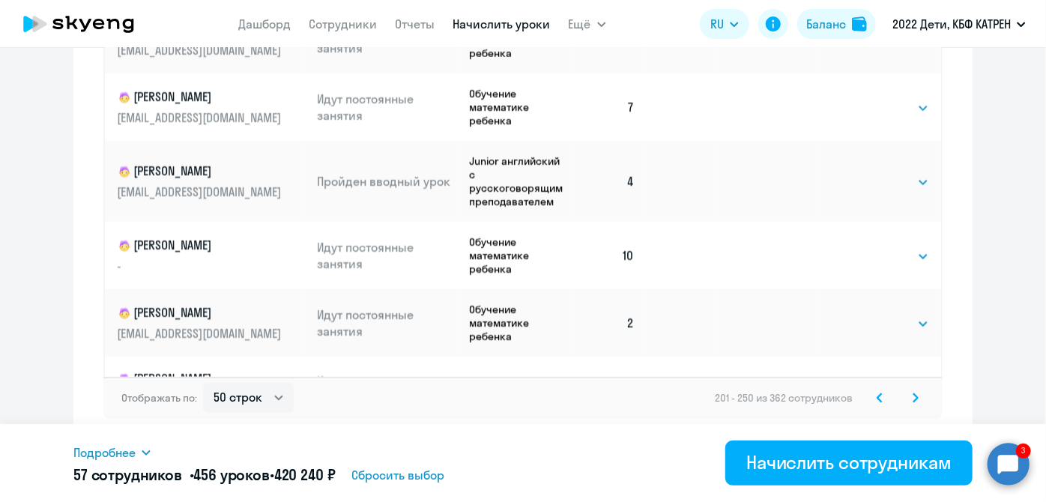
scroll to position [2180, 0]
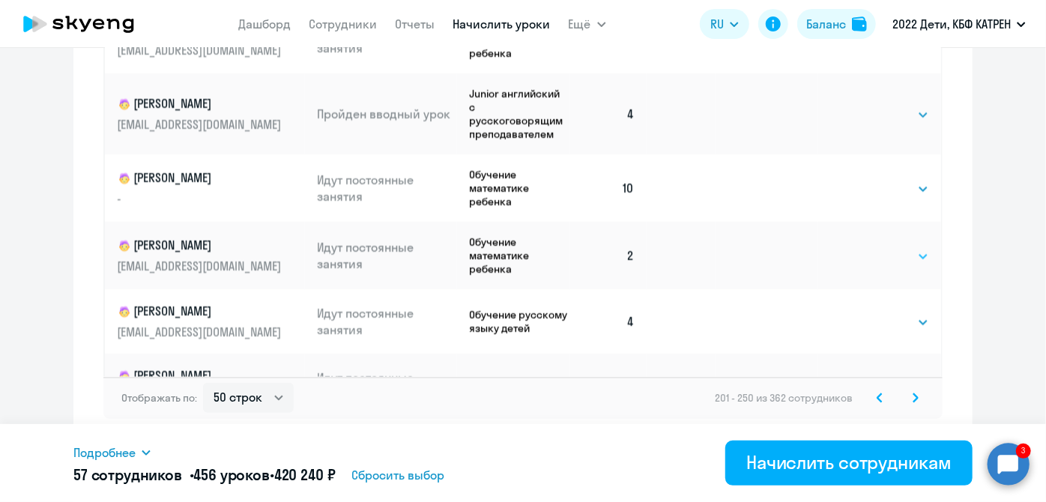
click at [906, 247] on select "Выбрать 4 8 16 32 64 128" at bounding box center [898, 256] width 61 height 18
select select "8"
click at [868, 247] on select "Выбрать 4 8 16 32 64 128" at bounding box center [898, 256] width 61 height 18
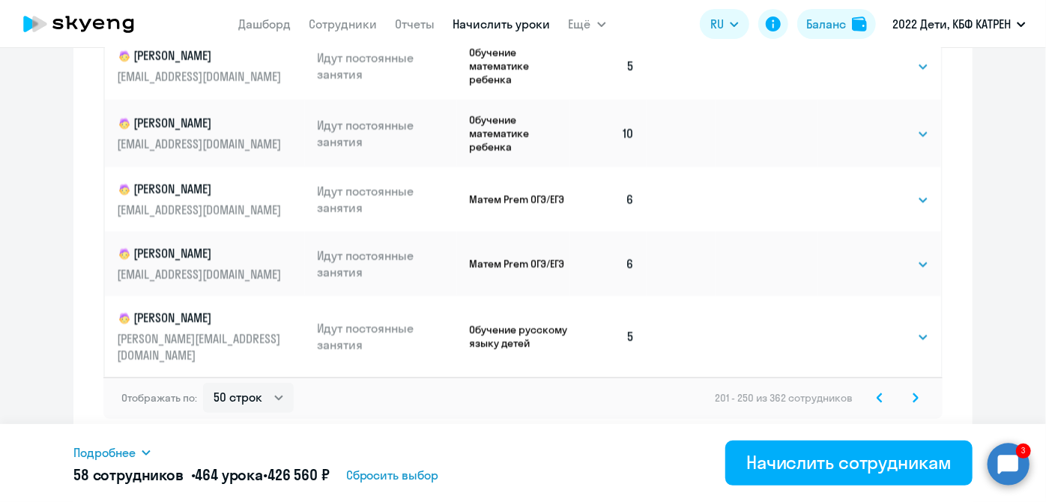
scroll to position [2875, 0]
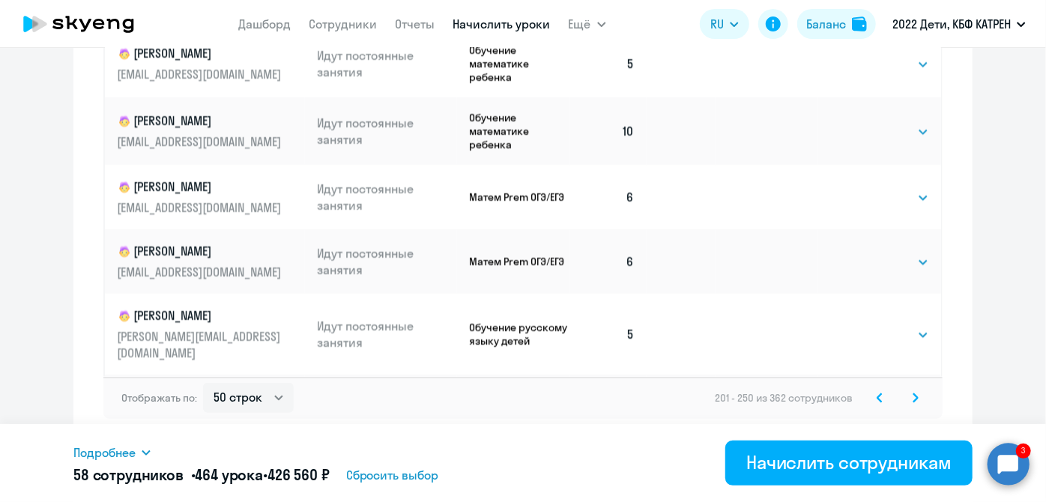
click at [911, 403] on svg-icon at bounding box center [916, 398] width 18 height 18
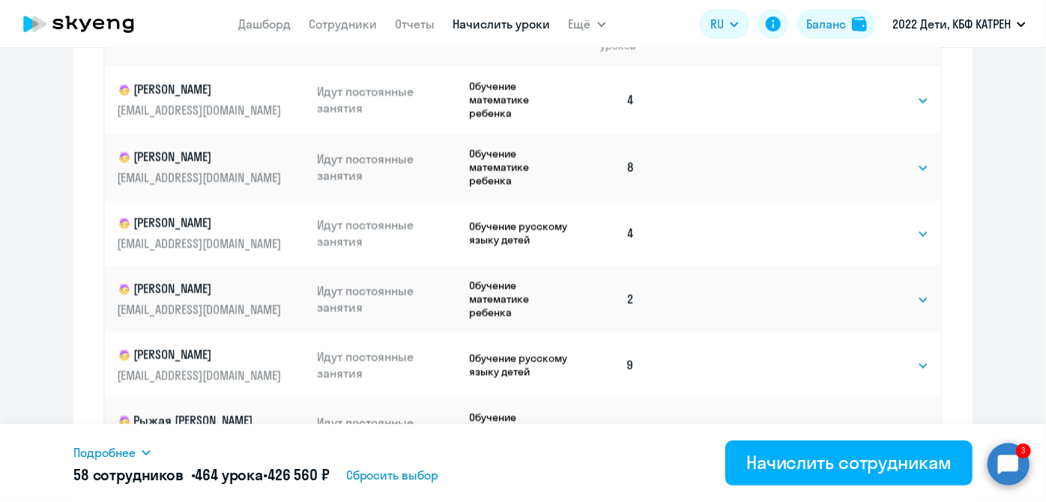
scroll to position [739, 0]
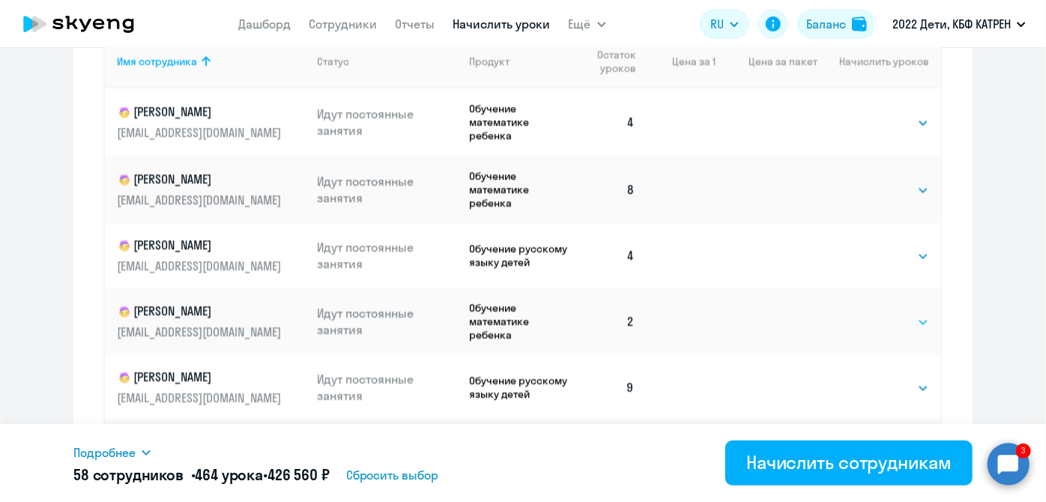
drag, startPoint x: 912, startPoint y: 321, endPoint x: 904, endPoint y: 330, distance: 12.8
click at [912, 321] on select "Выбрать 4 8 16 32 64 128" at bounding box center [898, 322] width 61 height 18
select select "8"
click at [868, 315] on select "Выбрать 4 8 16 32 64 128" at bounding box center [898, 322] width 61 height 18
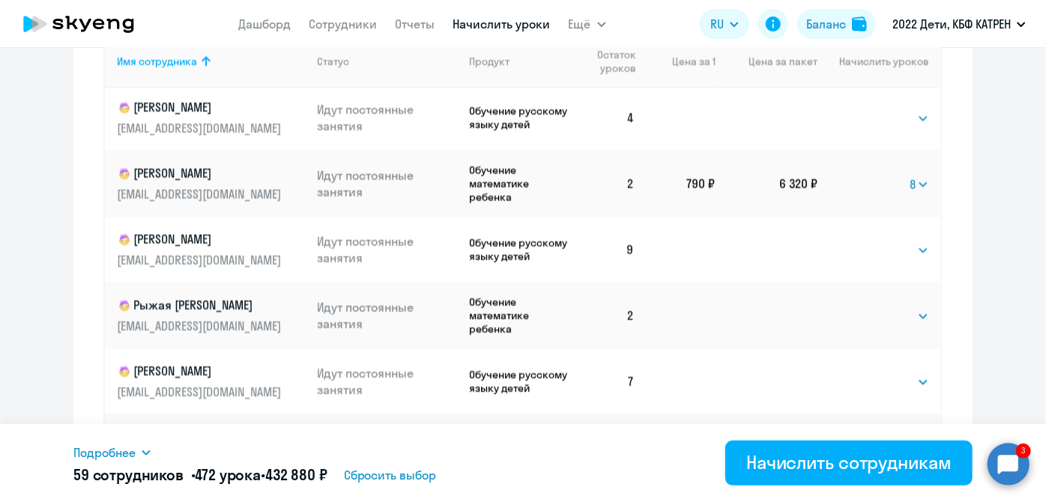
scroll to position [204, 0]
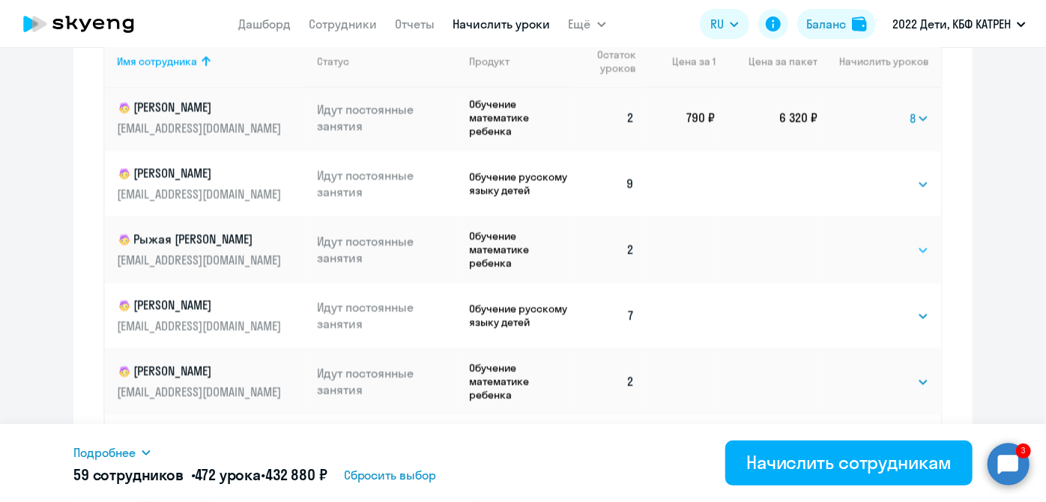
click at [913, 259] on select "Выбрать 4 8 16 32 64 128" at bounding box center [898, 250] width 61 height 18
select select "8"
click at [868, 246] on select "Выбрать 4 8 16 32 64 128" at bounding box center [898, 250] width 61 height 18
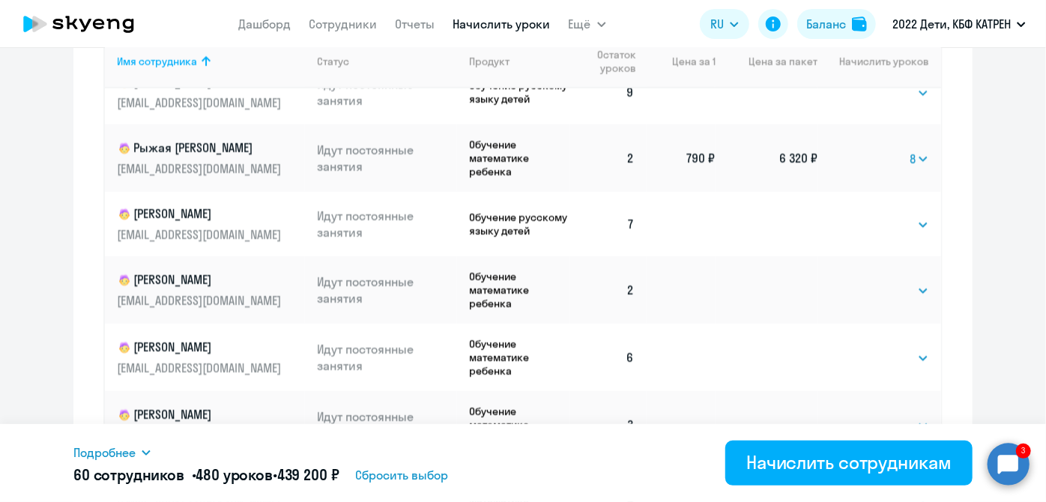
scroll to position [340, 0]
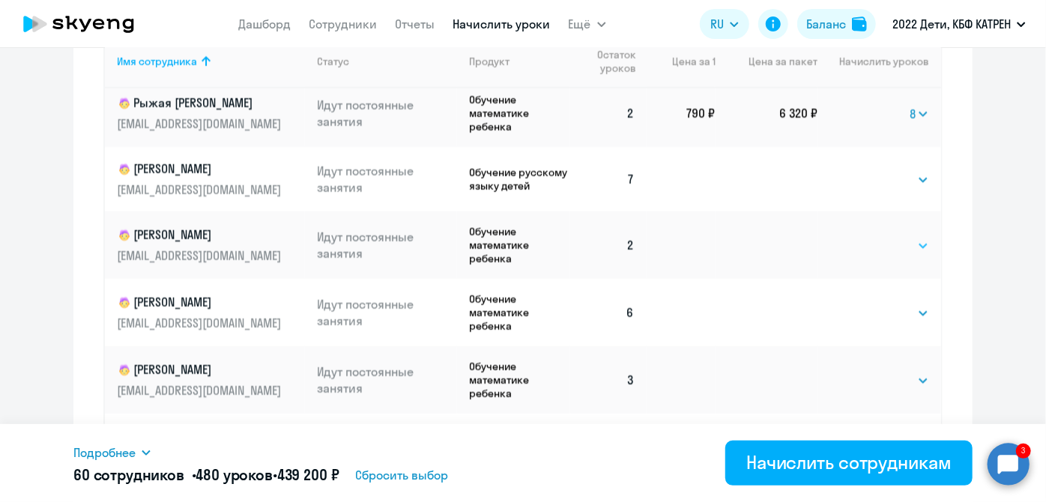
click at [905, 255] on select "Выбрать 4 8 16 32 64 128" at bounding box center [898, 246] width 61 height 18
select select "8"
click at [868, 244] on select "Выбрать 4 8 16 32 64 128" at bounding box center [898, 246] width 61 height 18
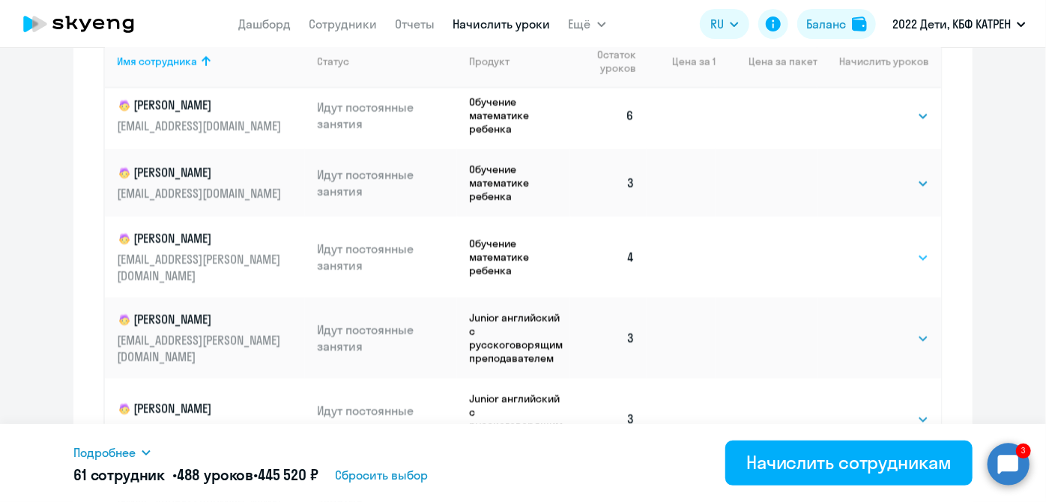
scroll to position [545, 0]
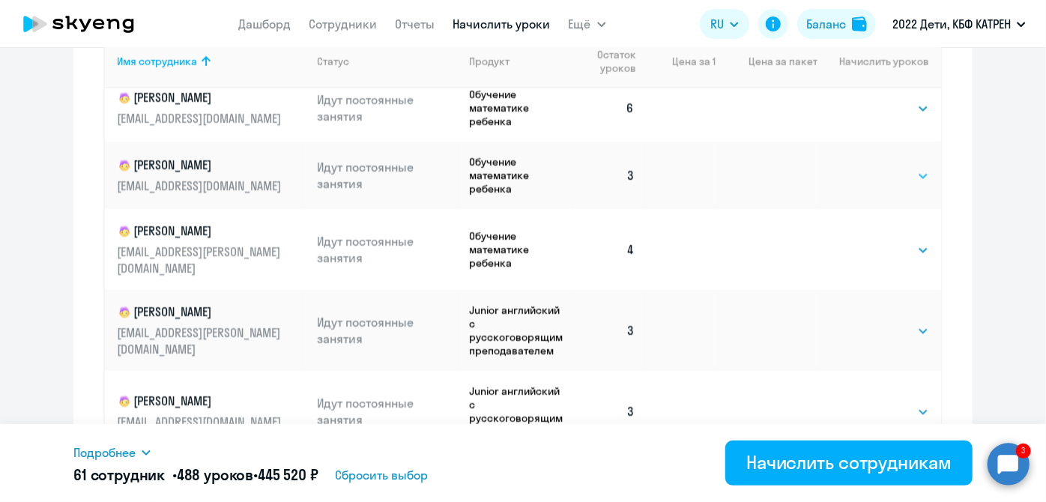
click at [903, 185] on select "Выбрать 4 8 16 32 64 128" at bounding box center [898, 176] width 61 height 18
select select "8"
click at [868, 175] on select "Выбрать 4 8 16 32 64 128" at bounding box center [898, 176] width 61 height 18
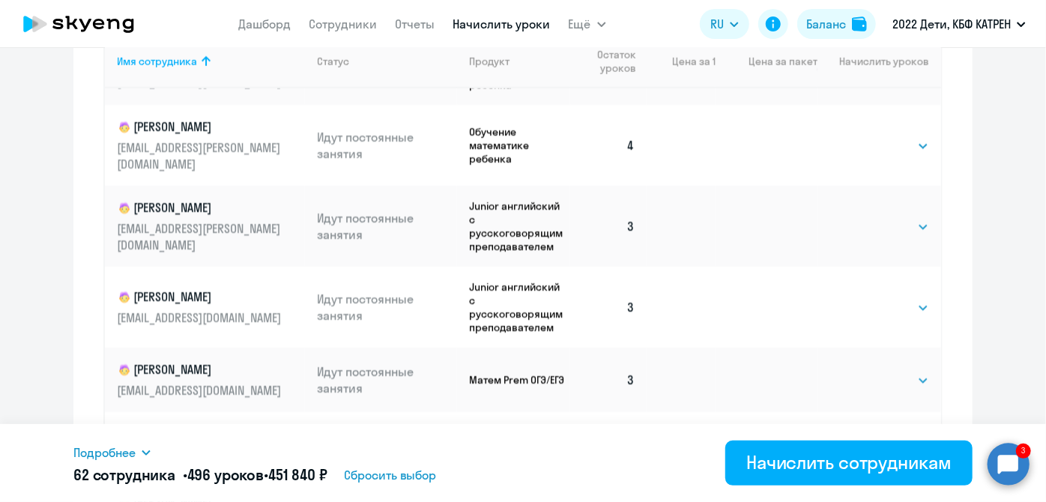
scroll to position [681, 0]
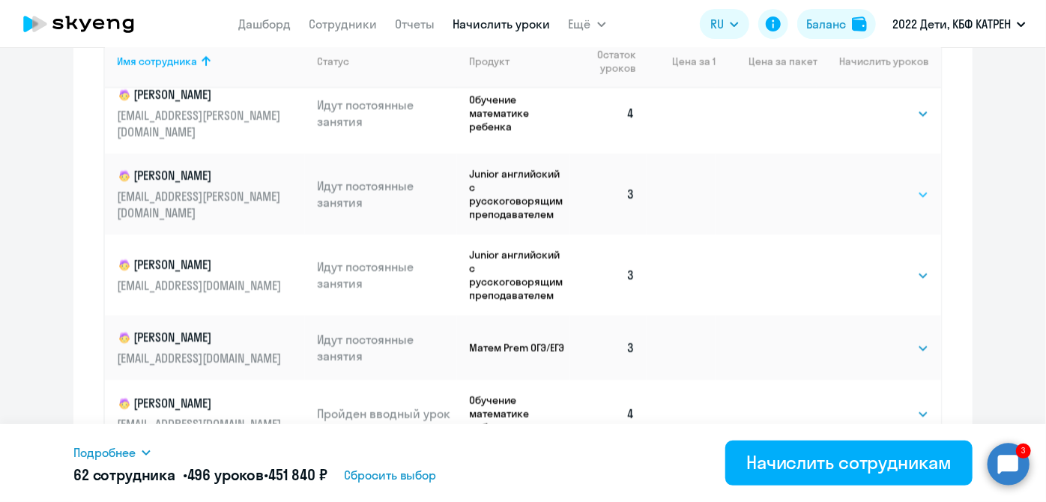
click at [902, 195] on select "Выбрать 4 8 16 32 64 128" at bounding box center [898, 195] width 61 height 18
select select "8"
click at [868, 186] on select "Выбрать 4 8 16 32 64 128" at bounding box center [898, 195] width 61 height 18
click at [910, 270] on select "Выбрать 4 8 16 32 64 128" at bounding box center [898, 276] width 61 height 18
select select "8"
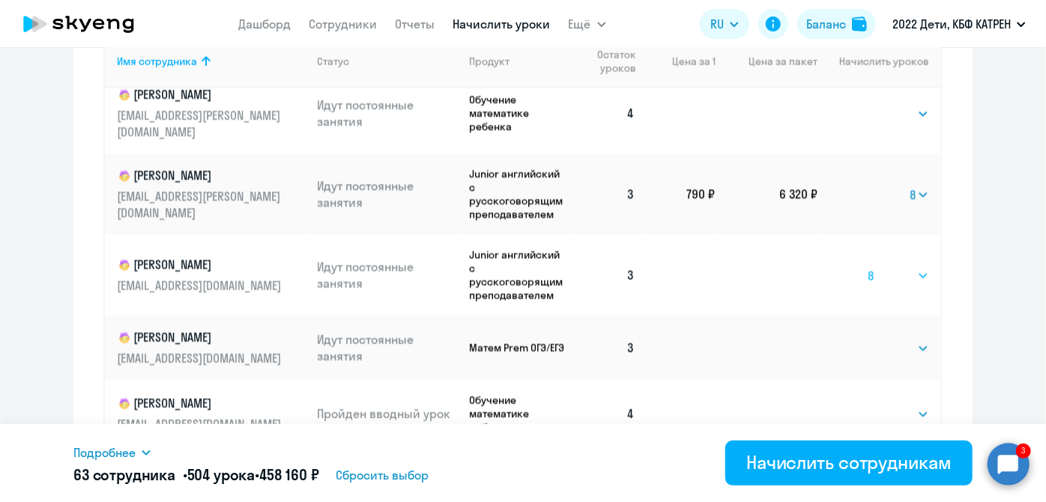
click at [868, 267] on select "Выбрать 4 8 16 32 64 128" at bounding box center [898, 276] width 61 height 18
click at [909, 342] on select "Выбрать 4 8 16 32 64 128" at bounding box center [898, 348] width 61 height 18
select select "8"
click at [868, 339] on select "Выбрать 4 8 16 32 64 128" at bounding box center [898, 348] width 61 height 18
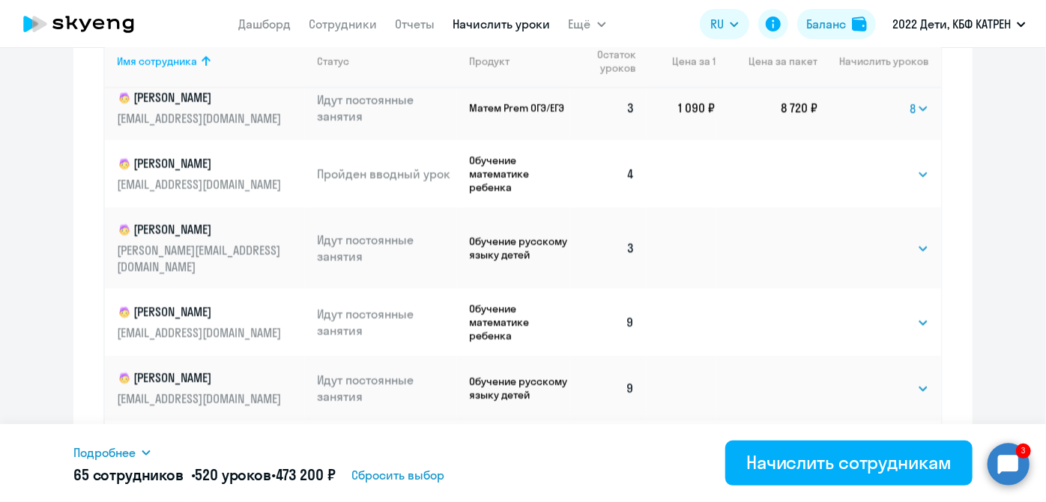
scroll to position [953, 0]
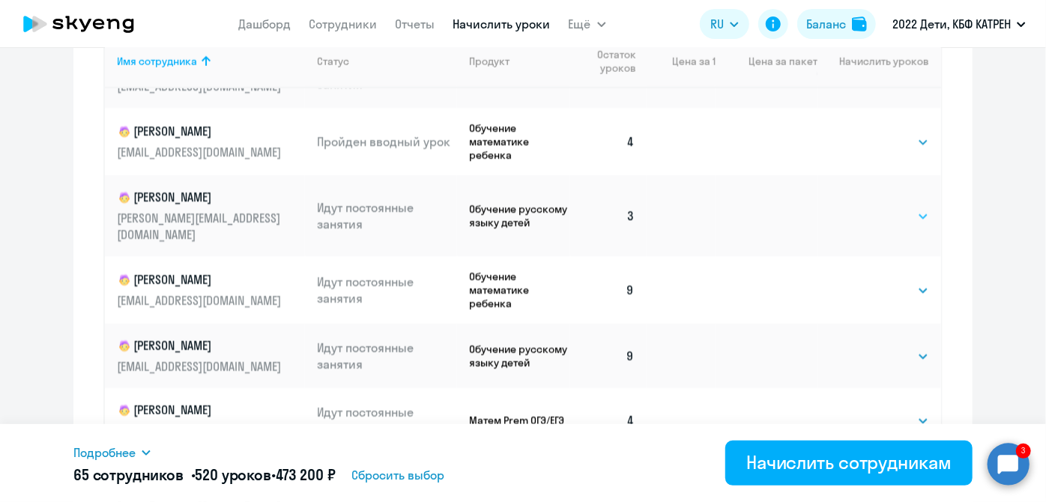
click at [899, 208] on select "Выбрать 4 8 16 32 64 128" at bounding box center [898, 217] width 61 height 18
select select "8"
click at [868, 208] on select "Выбрать 4 8 16 32 64 128" at bounding box center [898, 217] width 61 height 18
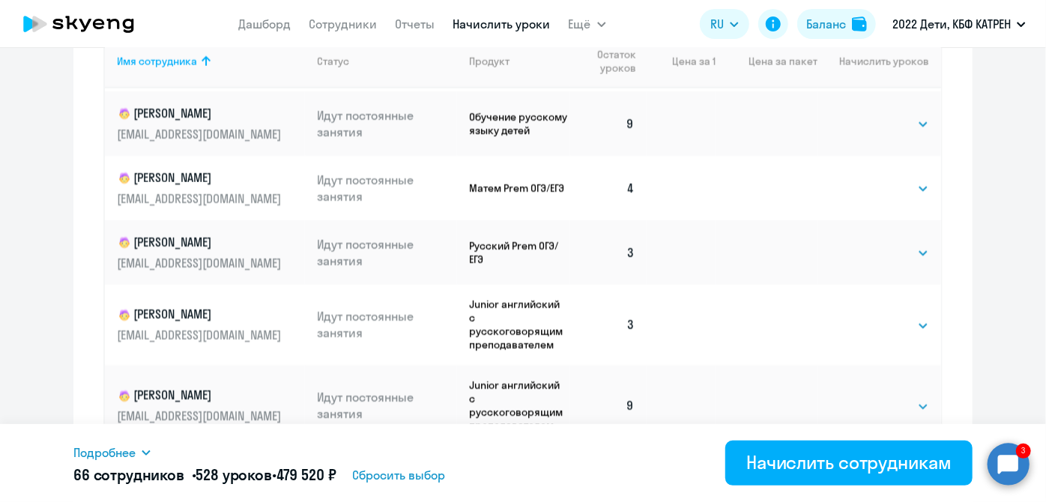
scroll to position [1226, 0]
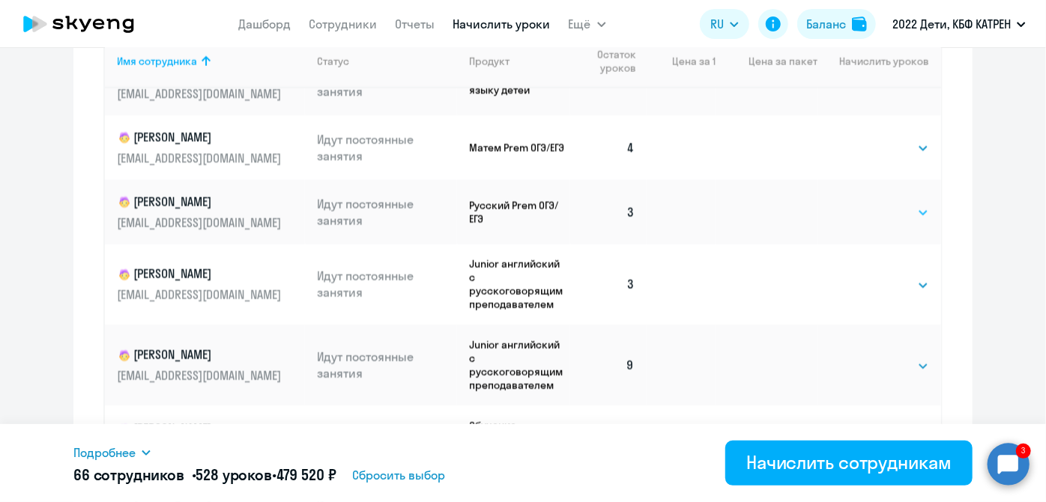
click at [904, 204] on select "Выбрать 4 8 16 32 64 128" at bounding box center [898, 213] width 61 height 18
select select "8"
click at [868, 204] on select "Выбрать 4 8 16 32 64 128" at bounding box center [898, 213] width 61 height 18
click at [909, 277] on select "Выбрать 4 8 16 32 64 128" at bounding box center [898, 286] width 61 height 18
select select "8"
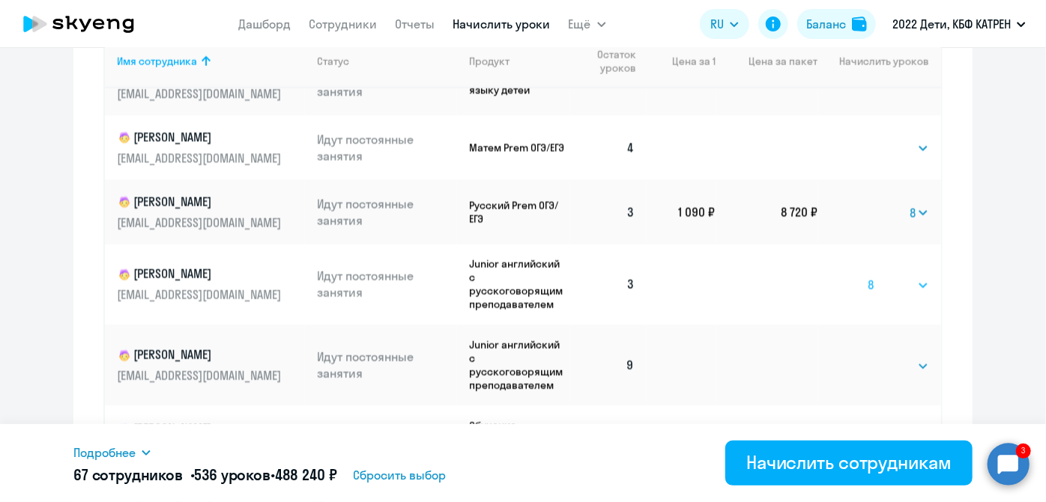
click at [868, 277] on select "Выбрать 4 8 16 32 64 128" at bounding box center [898, 286] width 61 height 18
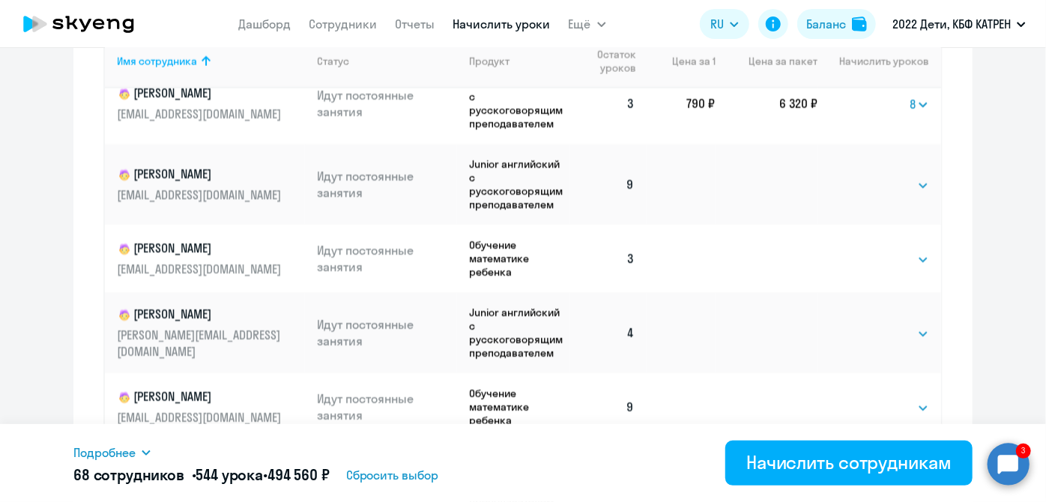
scroll to position [1431, 0]
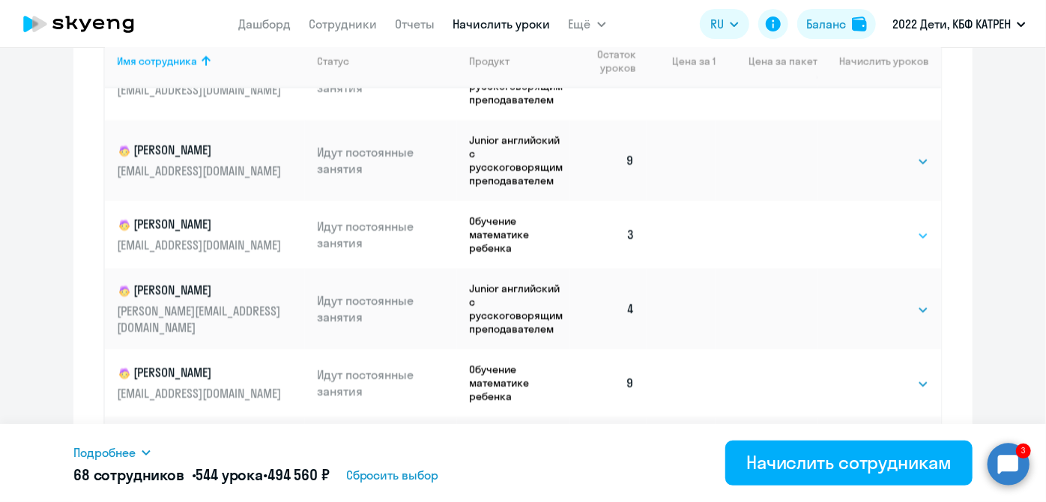
click at [907, 227] on select "Выбрать 4 8 16 32 64 128" at bounding box center [898, 236] width 61 height 18
select select "8"
click at [868, 227] on select "Выбрать 4 8 16 32 64 128" at bounding box center [898, 236] width 61 height 18
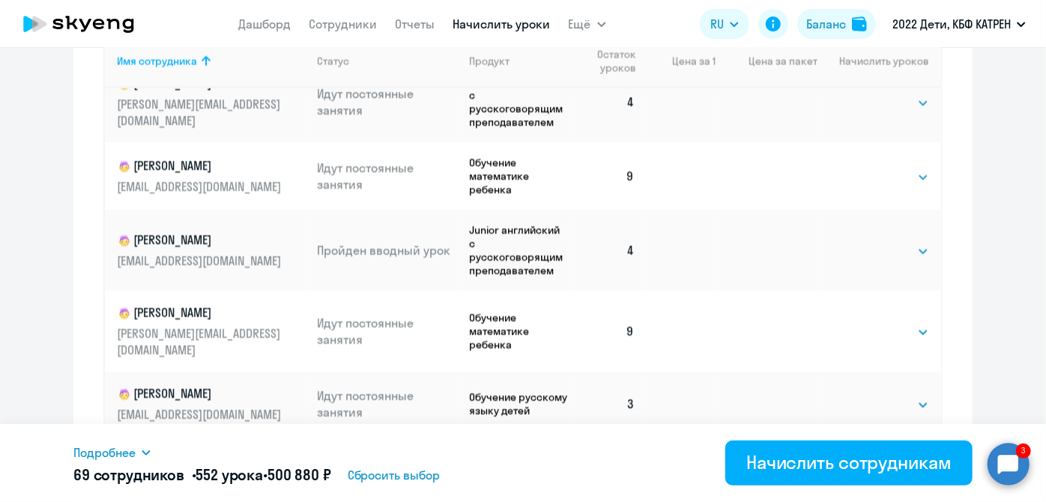
scroll to position [1703, 0]
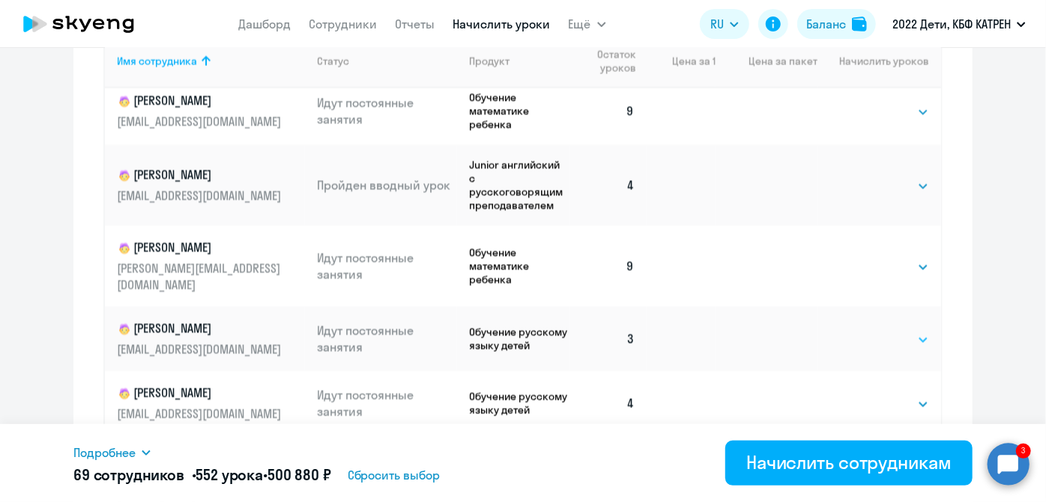
click at [905, 331] on select "Выбрать 4 8 16 32 64 128" at bounding box center [898, 340] width 61 height 18
select select "8"
click at [868, 331] on select "Выбрать 4 8 16 32 64 128" at bounding box center [898, 340] width 61 height 18
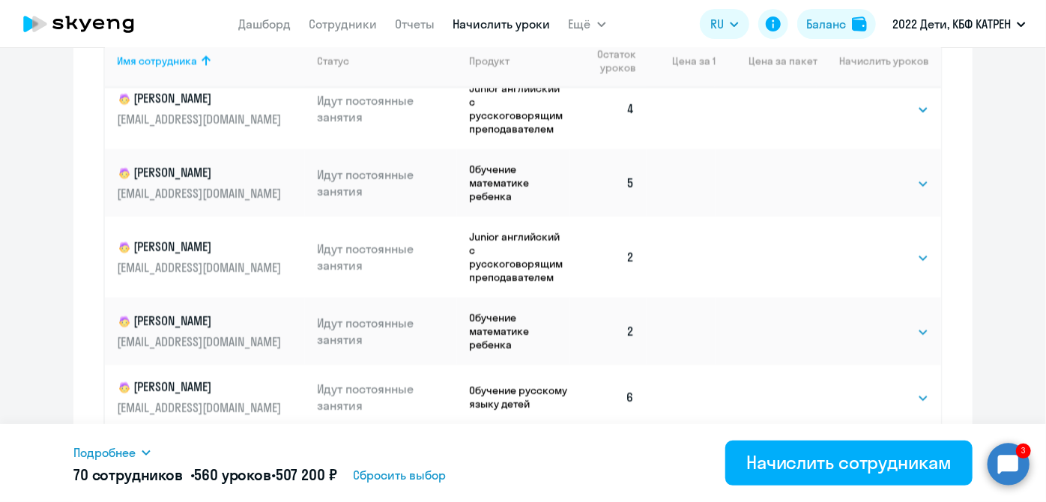
scroll to position [2180, 0]
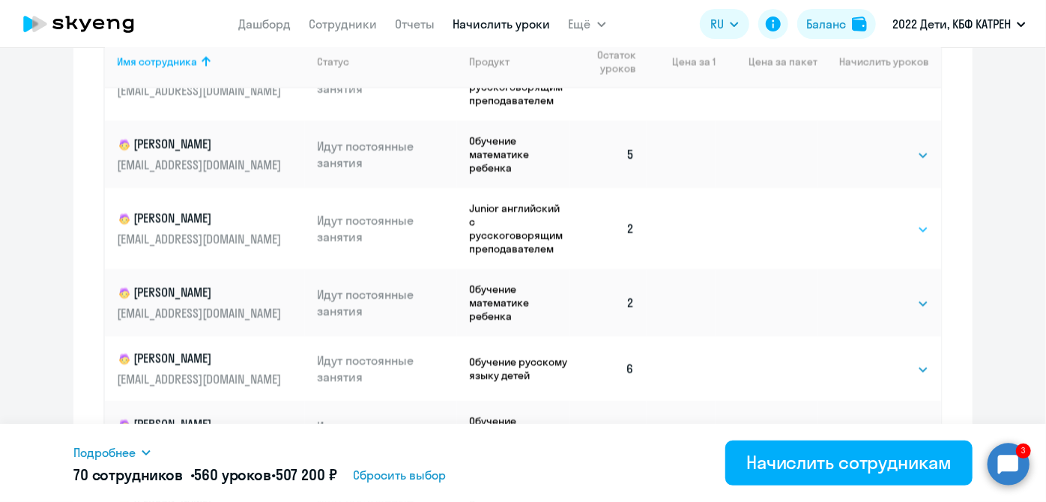
click at [911, 220] on select "Выбрать 4 8 16 32 64 128" at bounding box center [898, 229] width 61 height 18
select select "8"
click at [868, 220] on select "Выбрать 4 8 16 32 64 128" at bounding box center [898, 229] width 61 height 18
click at [907, 295] on select "Выбрать 4 8 16 32 64 128" at bounding box center [898, 304] width 61 height 18
select select "8"
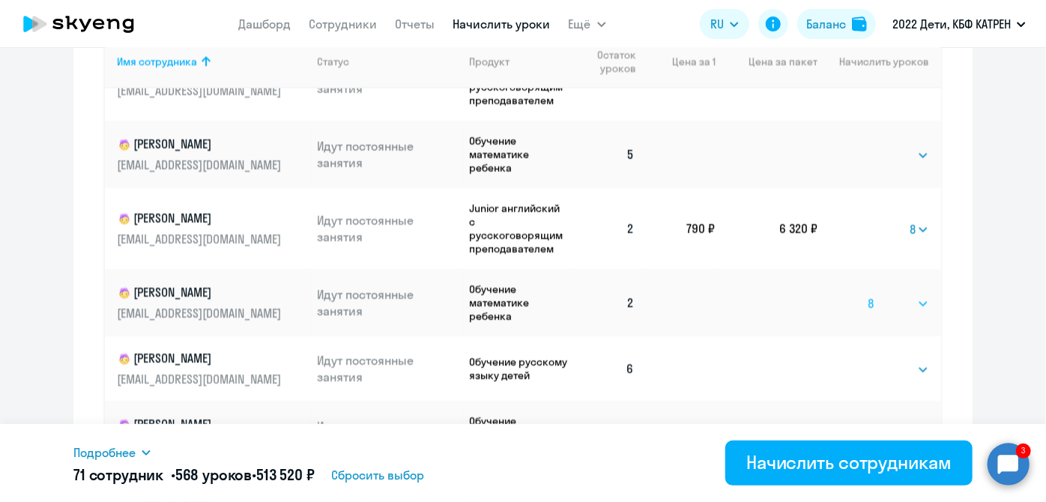
click at [868, 295] on select "Выбрать 4 8 16 32 64 128" at bounding box center [898, 304] width 61 height 18
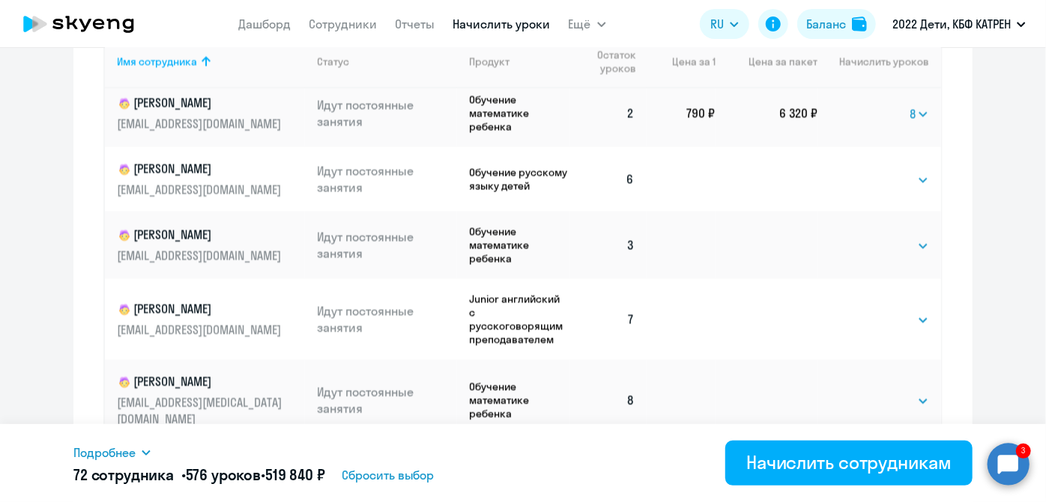
scroll to position [2384, 0]
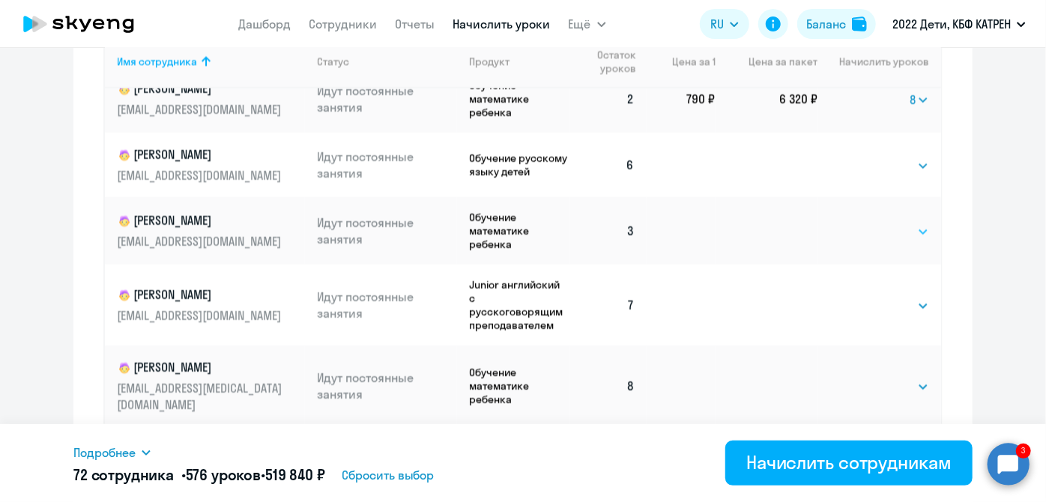
click at [910, 223] on select "Выбрать 4 8 16 32 64 128" at bounding box center [898, 232] width 61 height 18
select select "8"
click at [868, 223] on select "Выбрать 4 8 16 32 64 128" at bounding box center [898, 232] width 61 height 18
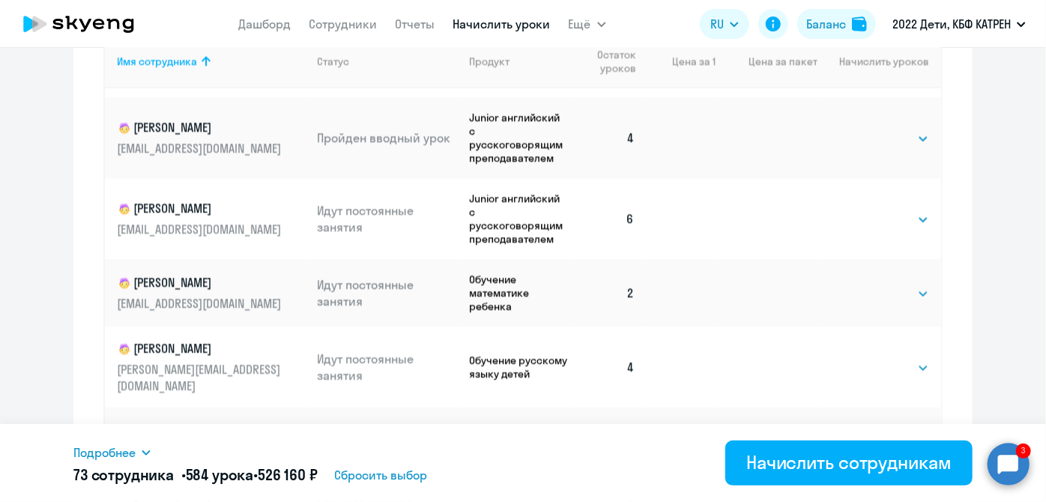
scroll to position [2793, 0]
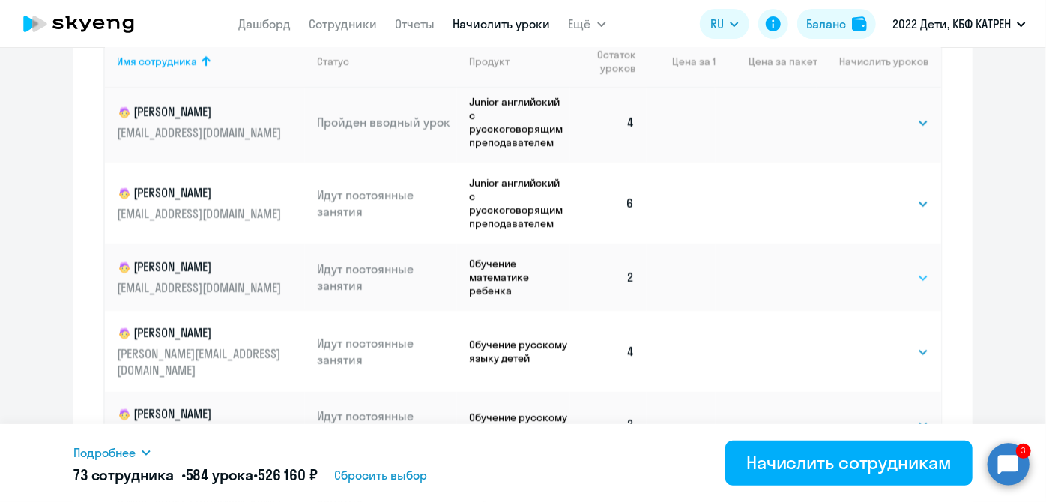
click at [903, 269] on select "Выбрать 4 8 16 32 64 128" at bounding box center [898, 278] width 61 height 18
select select "8"
click at [868, 269] on select "Выбрать 4 8 16 32 64 128" at bounding box center [898, 278] width 61 height 18
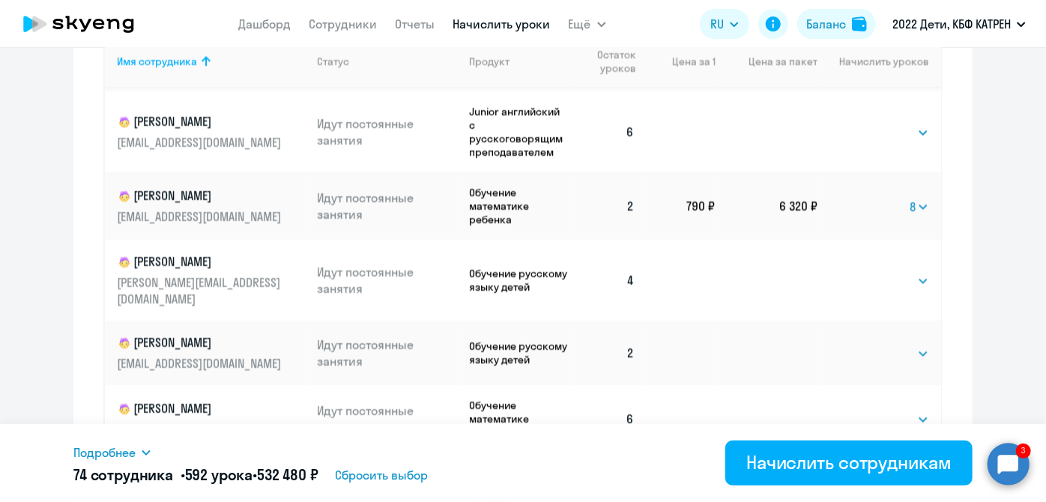
scroll to position [2875, 0]
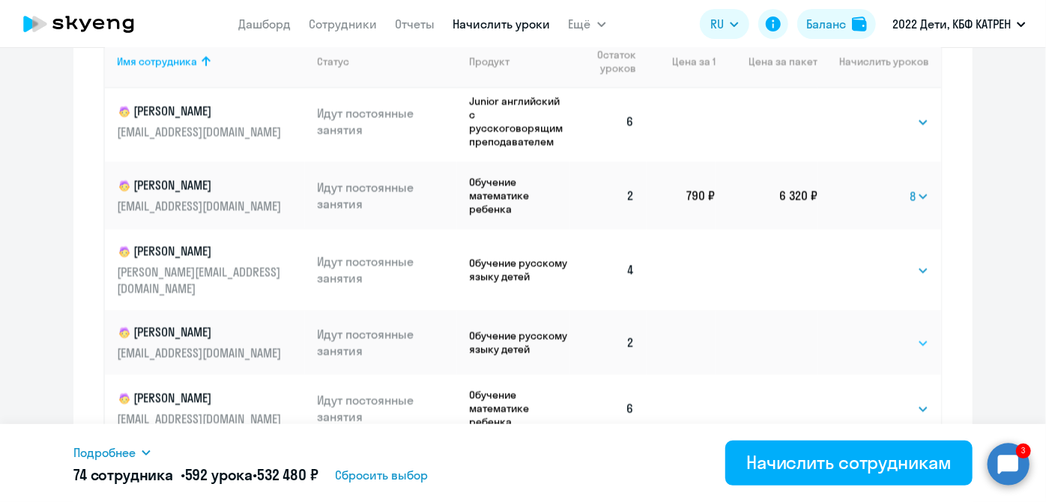
click at [904, 334] on select "Выбрать 4 8 16 32 64 128" at bounding box center [898, 343] width 61 height 18
select select "8"
click at [868, 334] on select "Выбрать 4 8 16 32 64 128" at bounding box center [898, 343] width 61 height 18
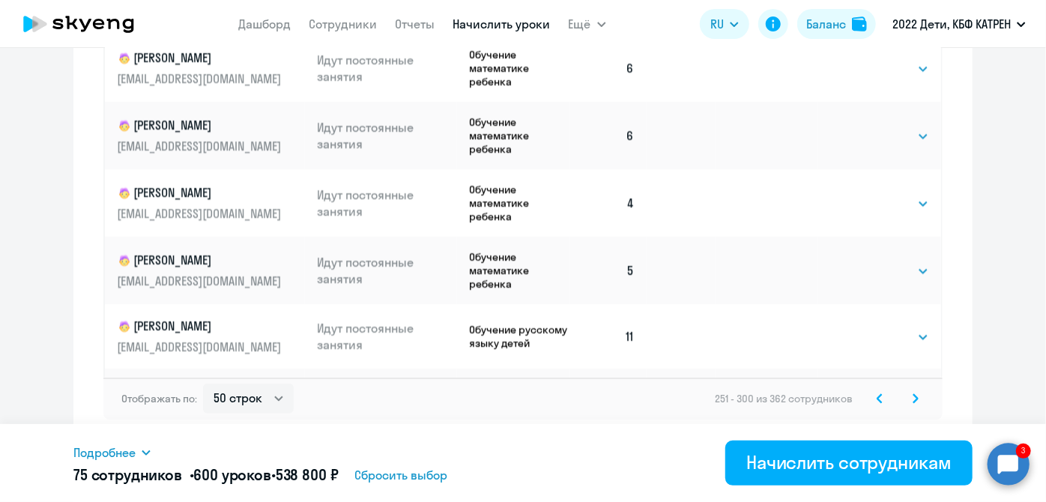
scroll to position [1080, 0]
click at [915, 397] on svg-icon at bounding box center [916, 398] width 18 height 18
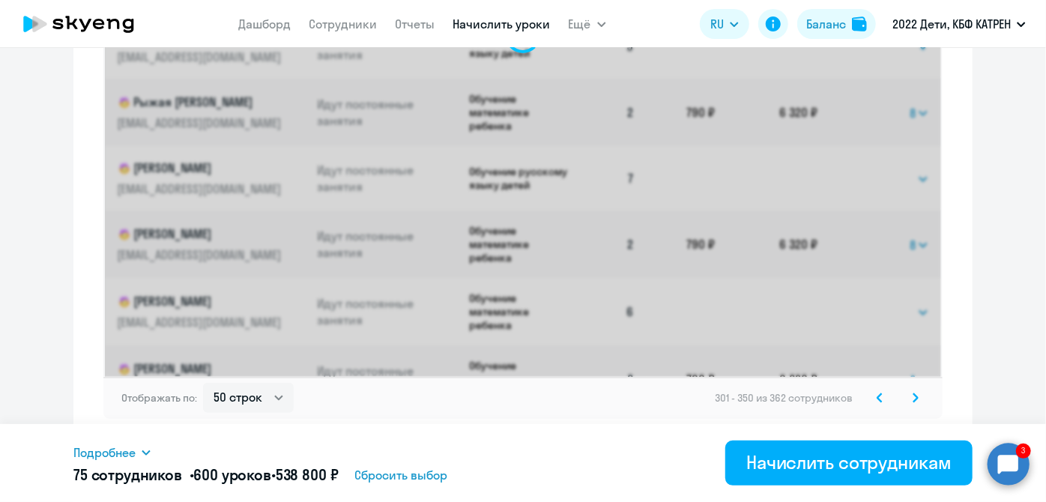
select select "8"
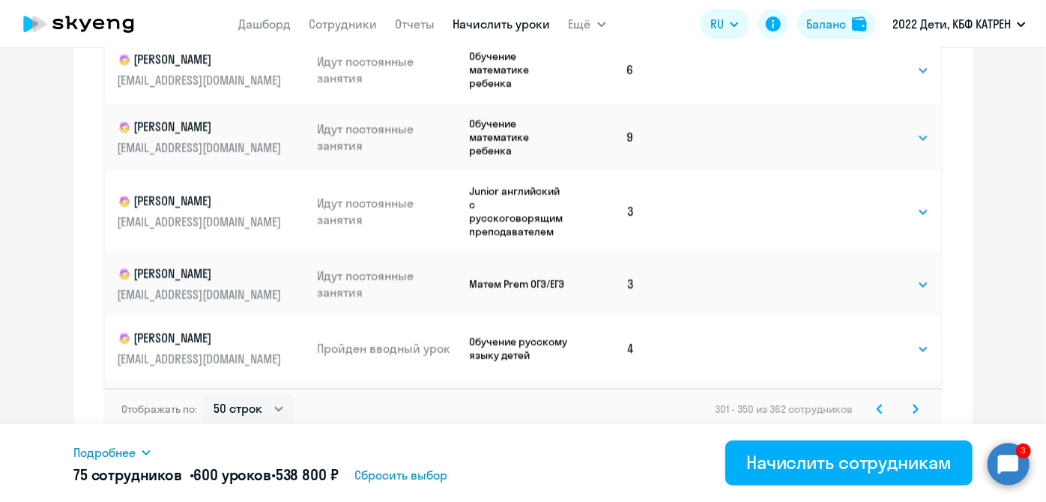
scroll to position [1080, 0]
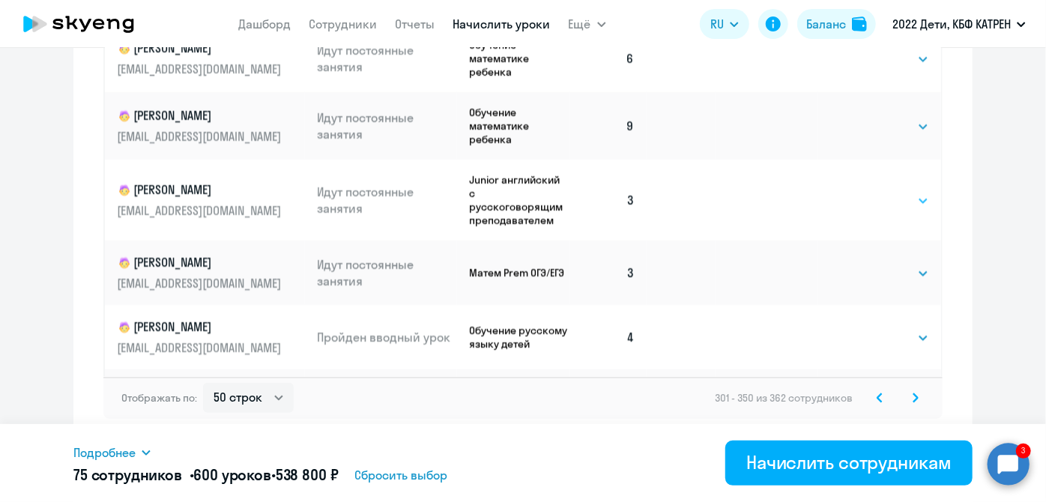
click at [907, 207] on select "Выбрать 4 8 16 32 64 128" at bounding box center [898, 201] width 61 height 18
select select "8"
click at [868, 192] on select "Выбрать 4 8 16 32 64 128" at bounding box center [898, 201] width 61 height 18
click at [905, 269] on select "Выбрать 4 8 16 32 64 128" at bounding box center [898, 274] width 61 height 18
select select "8"
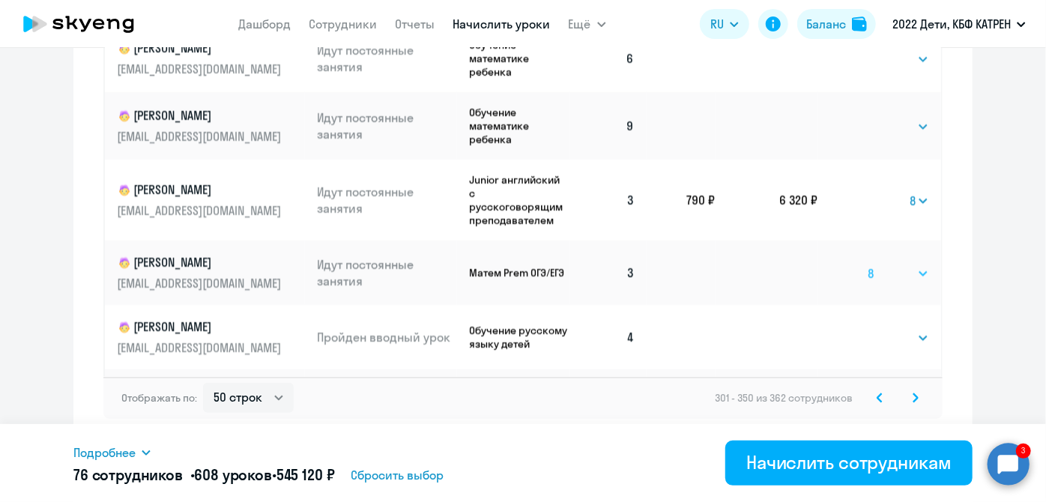
click at [868, 265] on select "Выбрать 4 8 16 32 64 128" at bounding box center [898, 274] width 61 height 18
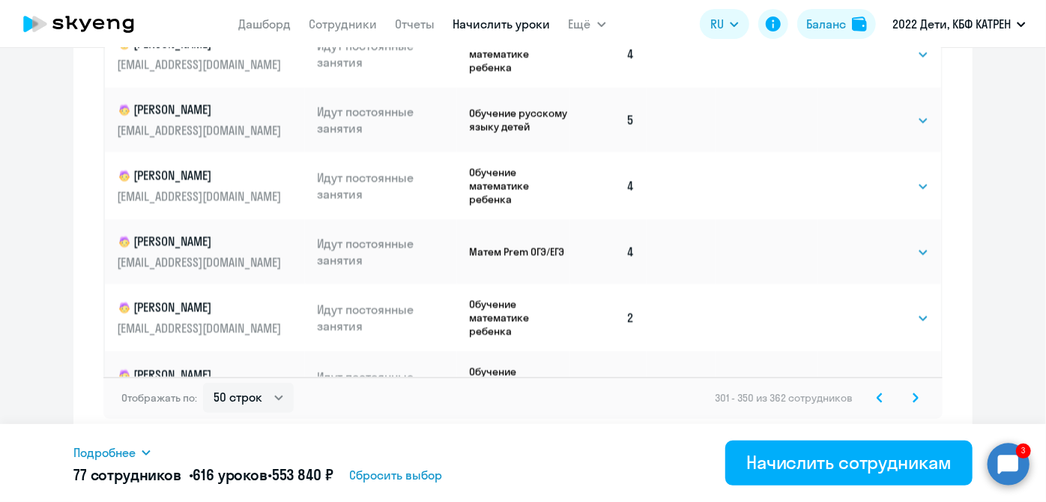
scroll to position [613, 0]
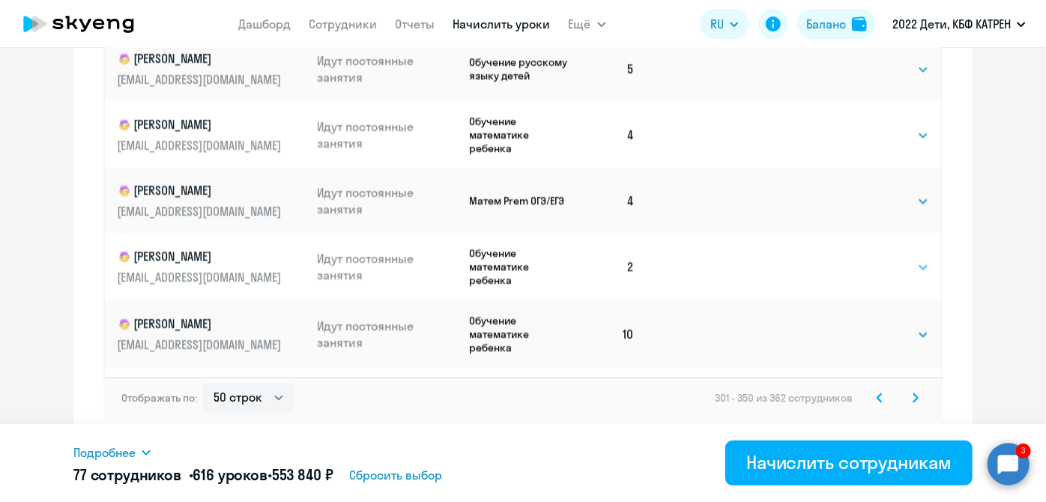
click at [905, 259] on select "Выбрать 4 8 16 32 64 128" at bounding box center [898, 268] width 61 height 18
select select "8"
click at [868, 259] on select "Выбрать 4 8 16 32 64 128" at bounding box center [898, 268] width 61 height 18
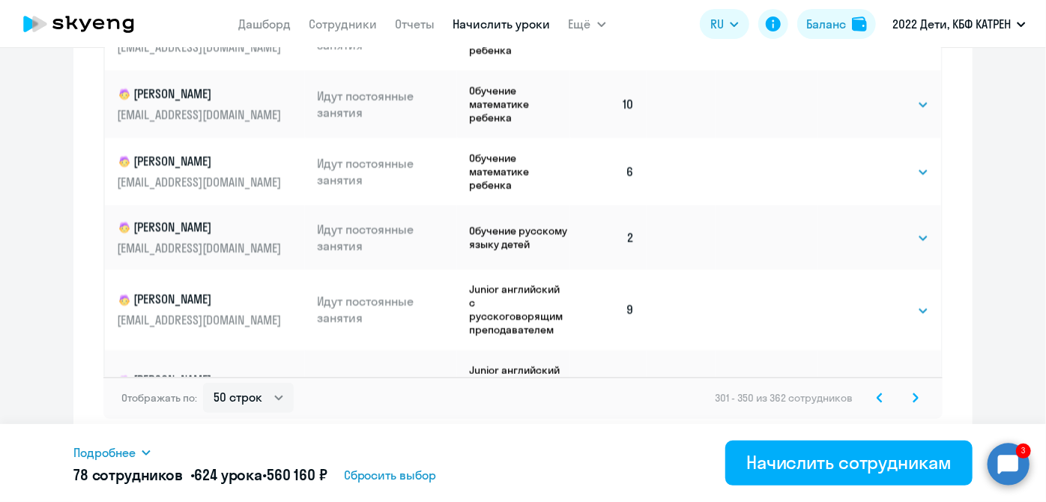
scroll to position [885, 0]
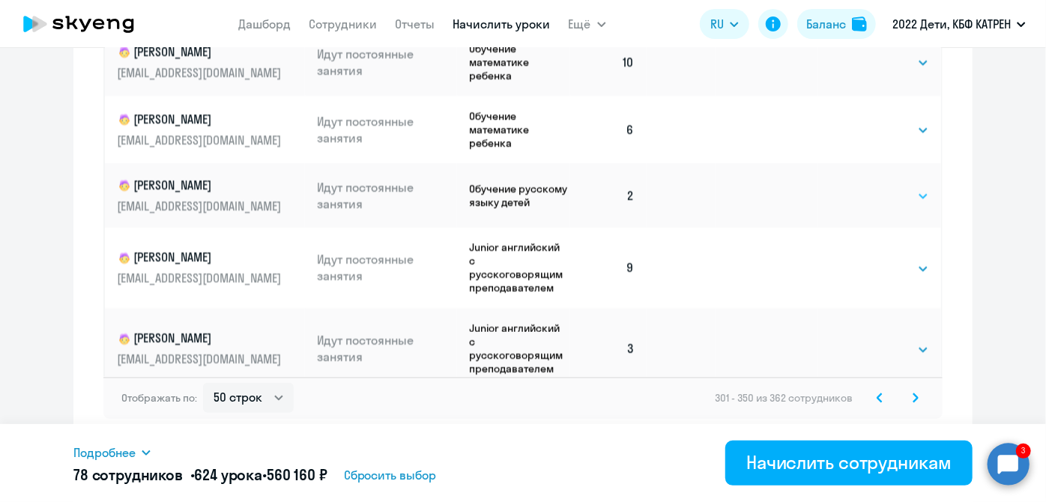
click at [905, 188] on select "Выбрать 4 8 16 32 64 128" at bounding box center [898, 196] width 61 height 18
select select "8"
click at [868, 187] on select "Выбрать 4 8 16 32 64 128" at bounding box center [898, 196] width 61 height 18
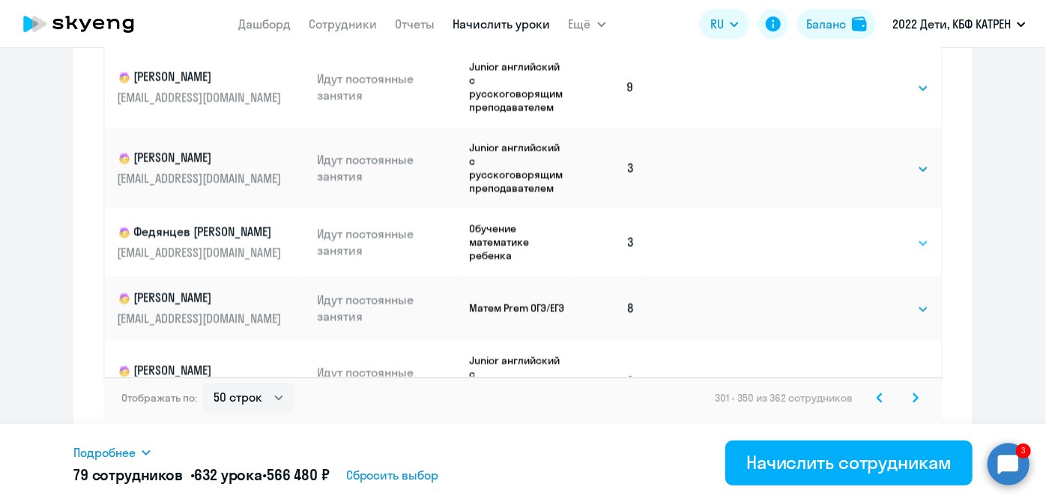
scroll to position [1090, 0]
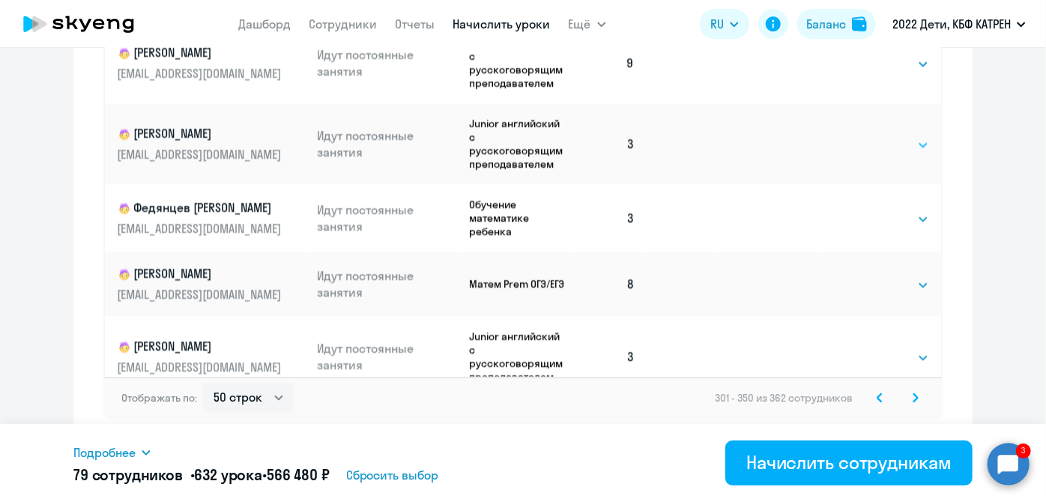
click at [903, 136] on select "Выбрать 4 8 16 32 64 128" at bounding box center [898, 145] width 61 height 18
select select "8"
click at [868, 136] on select "Выбрать 4 8 16 32 64 128" at bounding box center [898, 145] width 61 height 18
click at [911, 211] on select "Выбрать 4 8 16 32 64 128" at bounding box center [898, 220] width 61 height 18
select select "8"
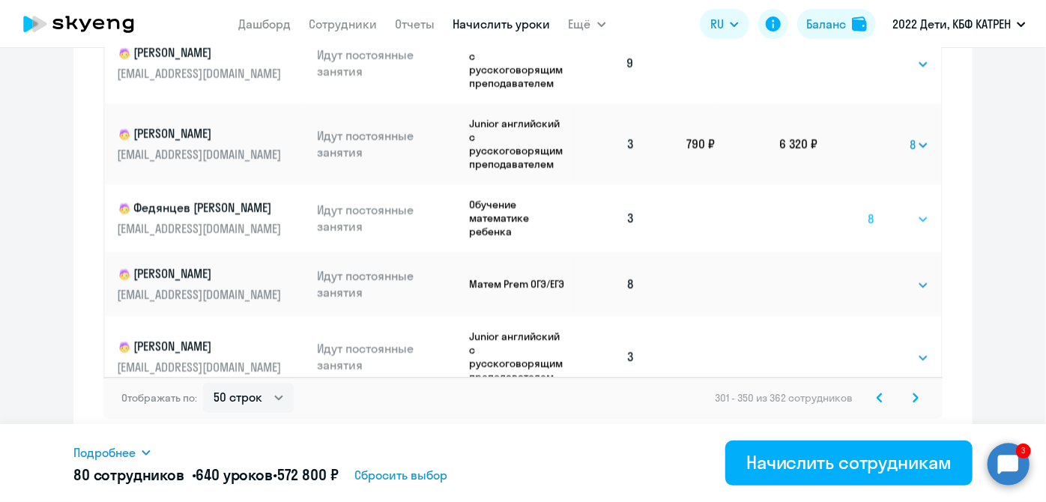
click at [868, 211] on select "Выбрать 4 8 16 32 64 128" at bounding box center [898, 220] width 61 height 18
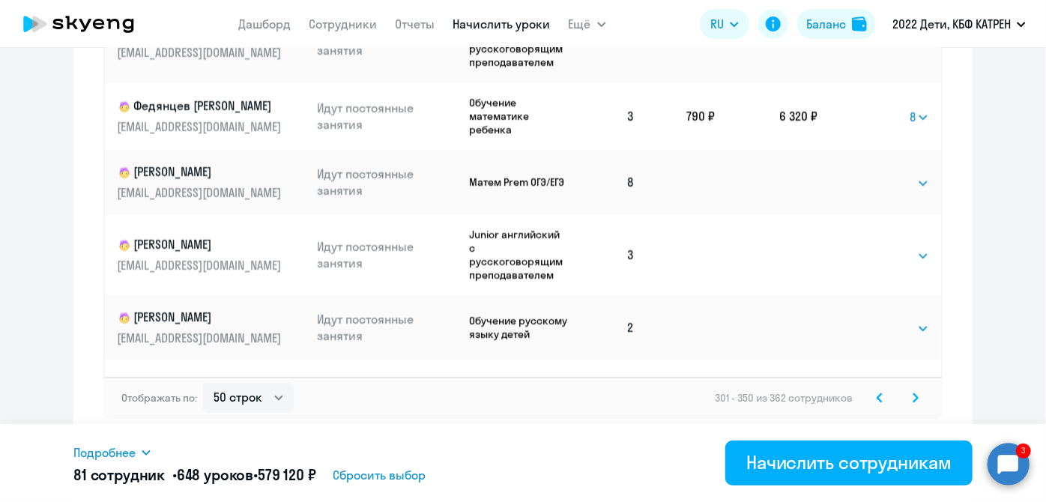
scroll to position [1226, 0]
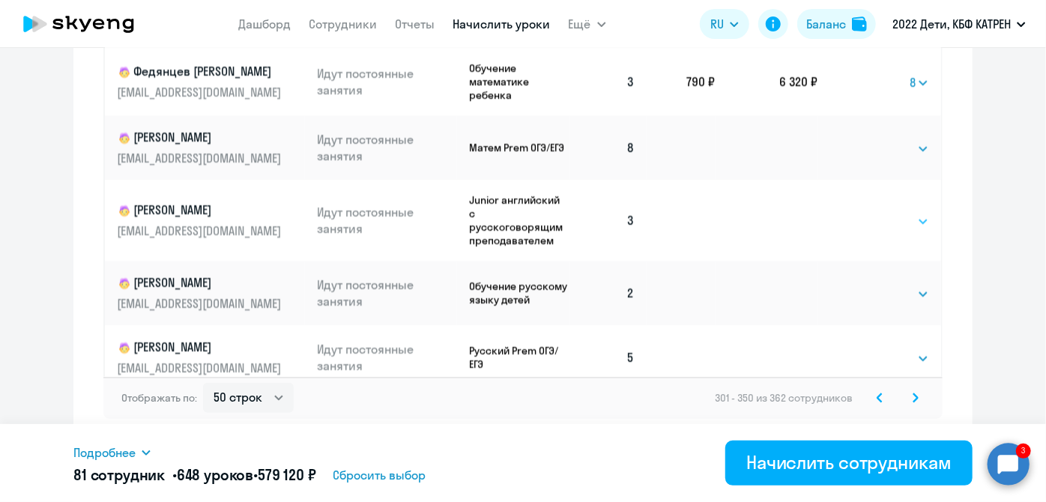
click at [913, 213] on select "Выбрать 4 8 16 32 64 128" at bounding box center [898, 222] width 61 height 18
select select "8"
click at [868, 213] on select "Выбрать 4 8 16 32 64 128" at bounding box center [898, 222] width 61 height 18
click at [907, 288] on select "Выбрать 4 8 16 32 64 128" at bounding box center [898, 295] width 61 height 18
select select "8"
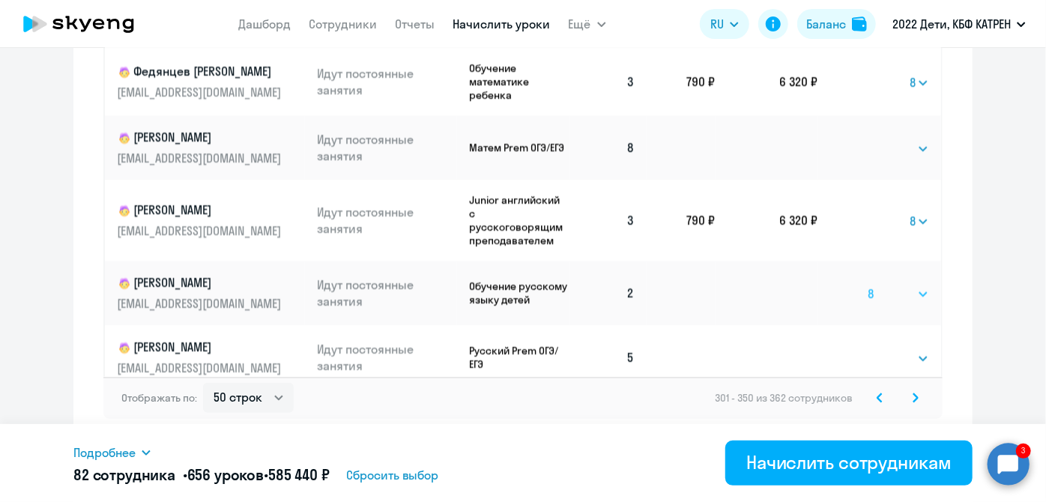
click at [868, 286] on select "Выбрать 4 8 16 32 64 128" at bounding box center [898, 295] width 61 height 18
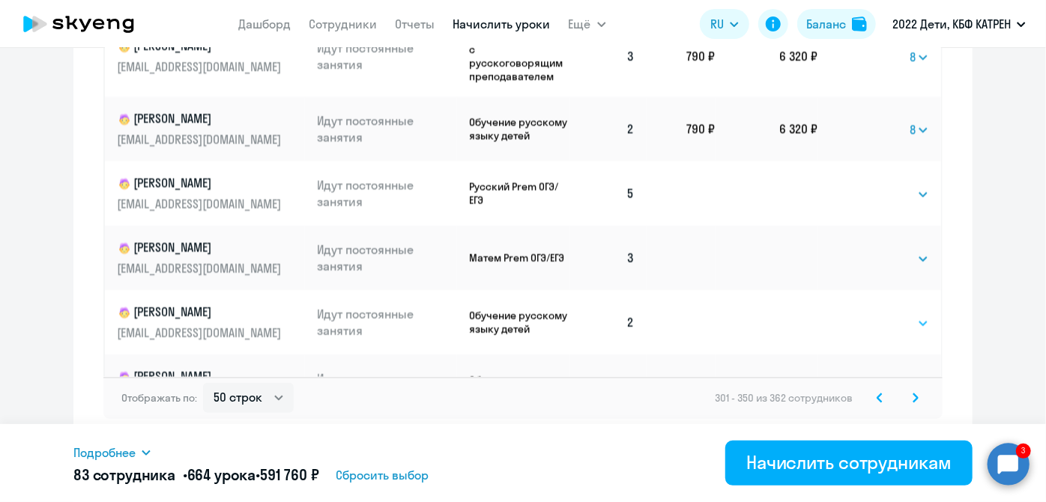
scroll to position [1431, 0]
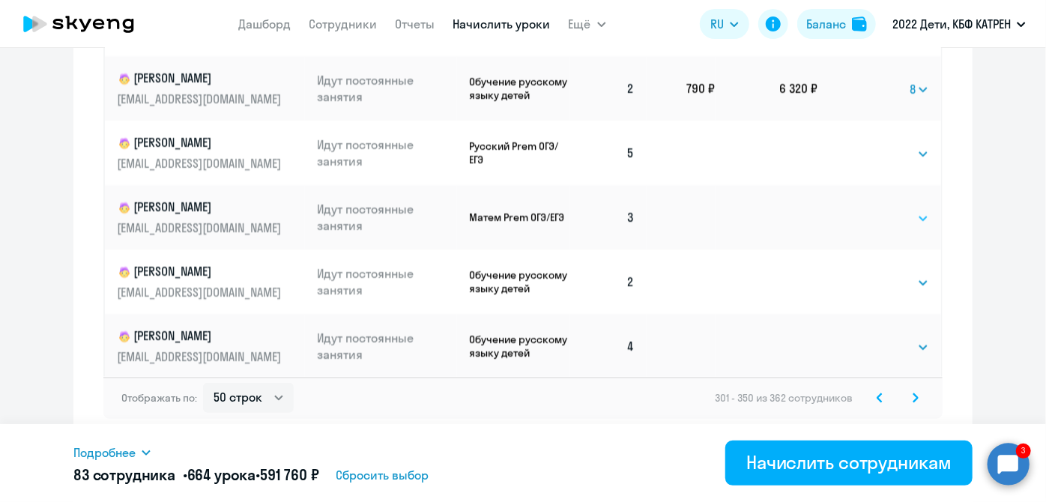
click at [905, 219] on select "Выбрать 4 8 16 32 64 128" at bounding box center [898, 219] width 61 height 18
select select "8"
click at [868, 210] on select "Выбрать 4 8 16 32 64 128" at bounding box center [898, 219] width 61 height 18
click at [908, 276] on select "Выбрать 4 8 16 32 64 128" at bounding box center [898, 283] width 61 height 18
select select "8"
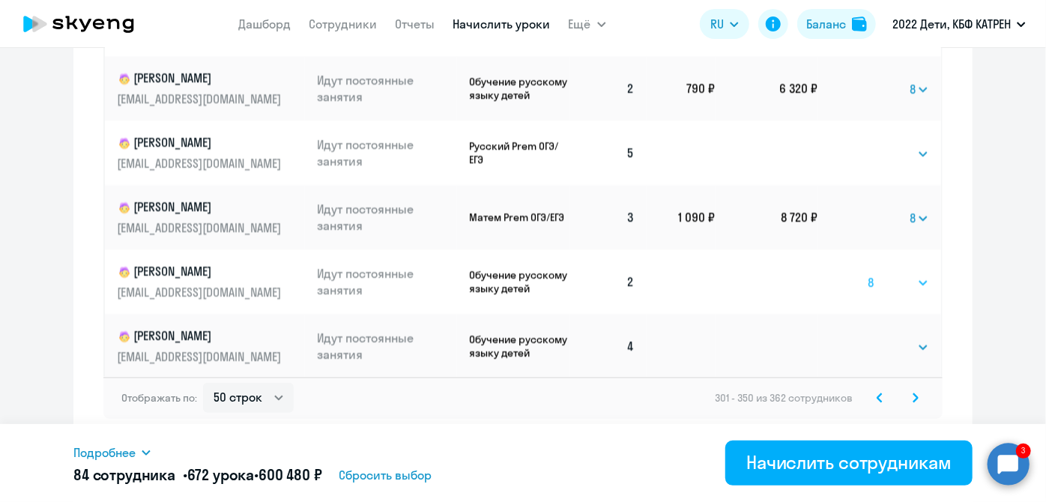
click at [868, 274] on select "Выбрать 4 8 16 32 64 128" at bounding box center [898, 283] width 61 height 18
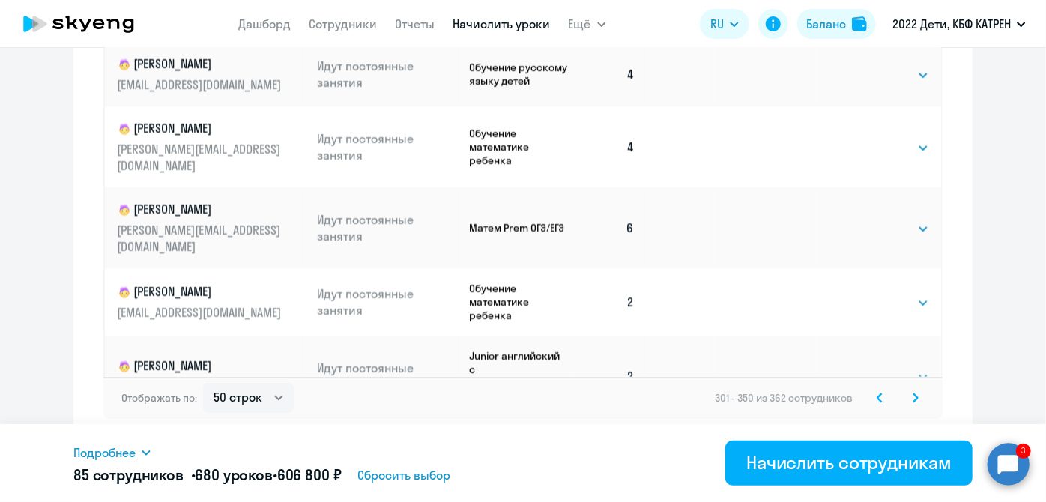
scroll to position [1771, 0]
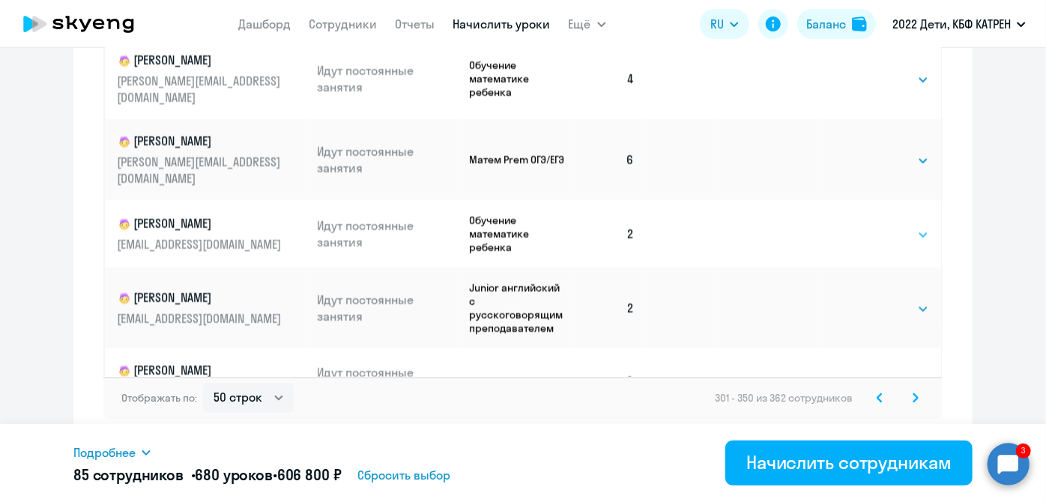
click at [907, 226] on select "Выбрать 4 8 16 32 64 128" at bounding box center [898, 235] width 61 height 18
select select "8"
click at [868, 226] on select "Выбрать 4 8 16 32 64 128" at bounding box center [898, 235] width 61 height 18
click at [906, 300] on select "Выбрать 4 8 16 32 64 128" at bounding box center [898, 309] width 61 height 18
select select "8"
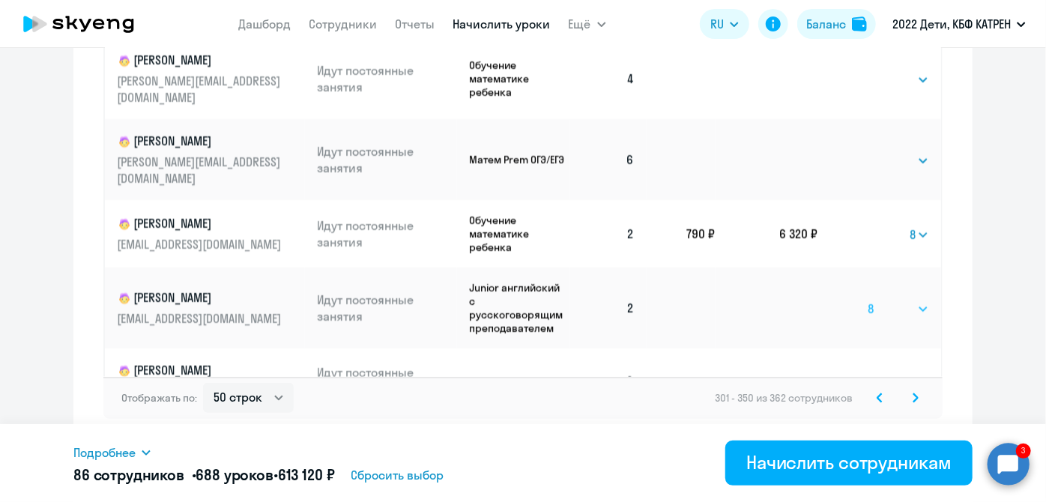
click at [868, 300] on select "Выбрать 4 8 16 32 64 128" at bounding box center [898, 309] width 61 height 18
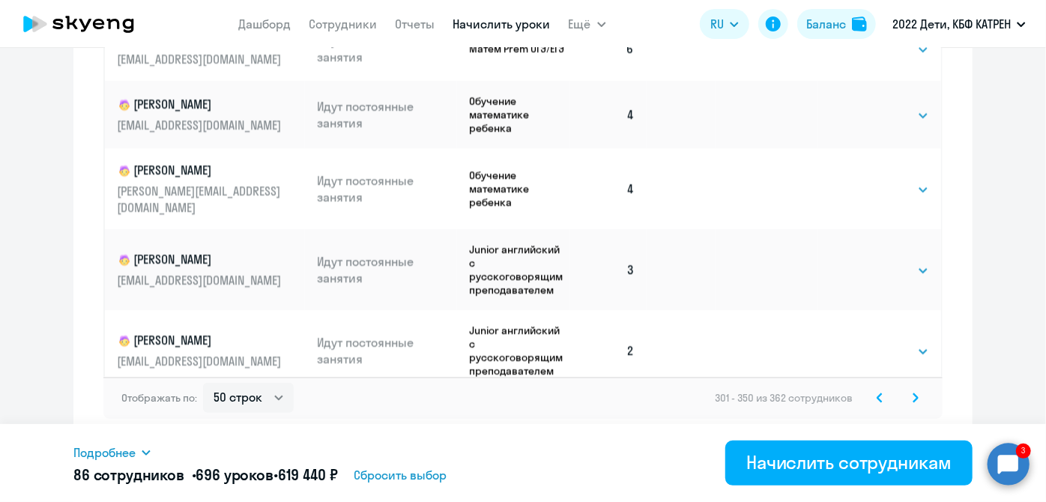
scroll to position [2112, 0]
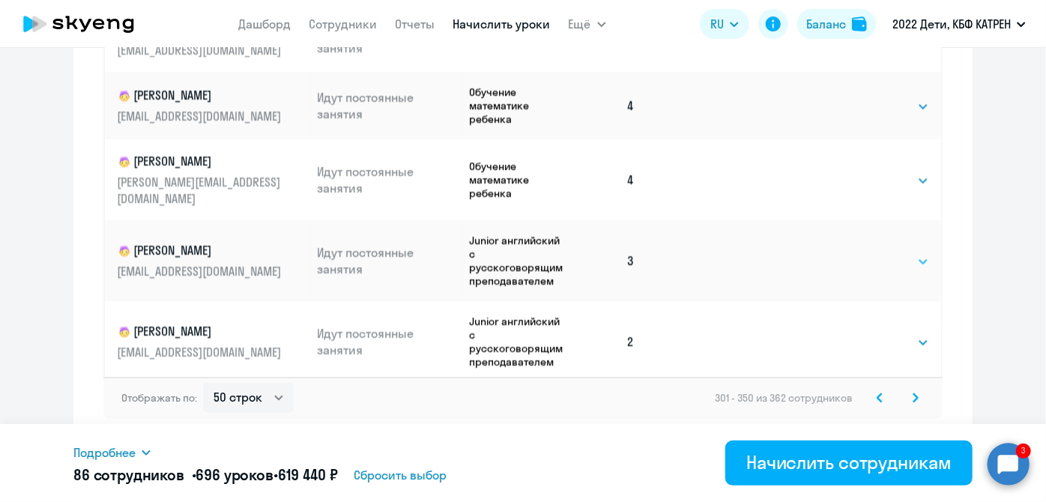
click at [911, 253] on select "Выбрать 4 8 16 32 64 128" at bounding box center [898, 262] width 61 height 18
select select "8"
click at [868, 253] on select "Выбрать 4 8 16 32 64 128" at bounding box center [898, 262] width 61 height 18
click at [911, 334] on select "Выбрать 4 8 16 32 64 128" at bounding box center [898, 343] width 61 height 18
select select "8"
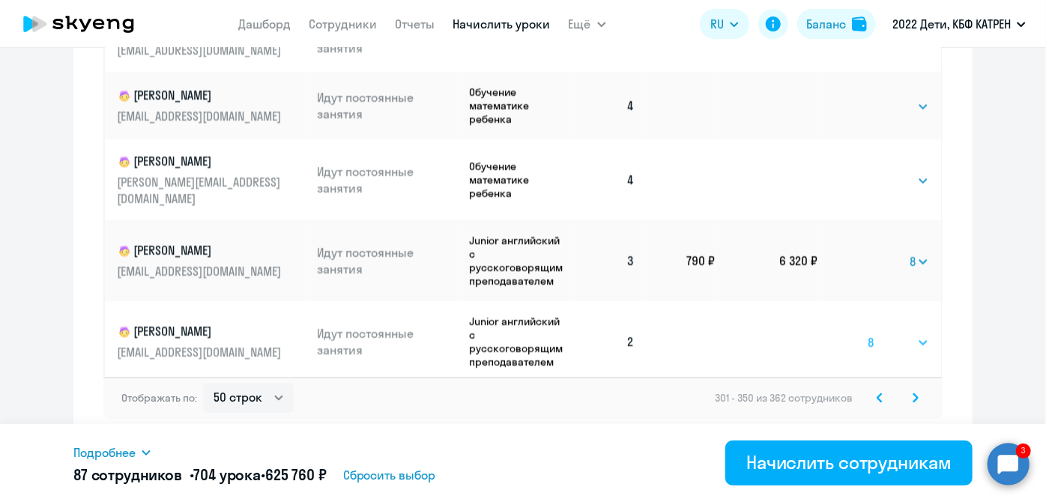
click at [868, 334] on select "Выбрать 4 8 16 32 64 128" at bounding box center [898, 343] width 61 height 18
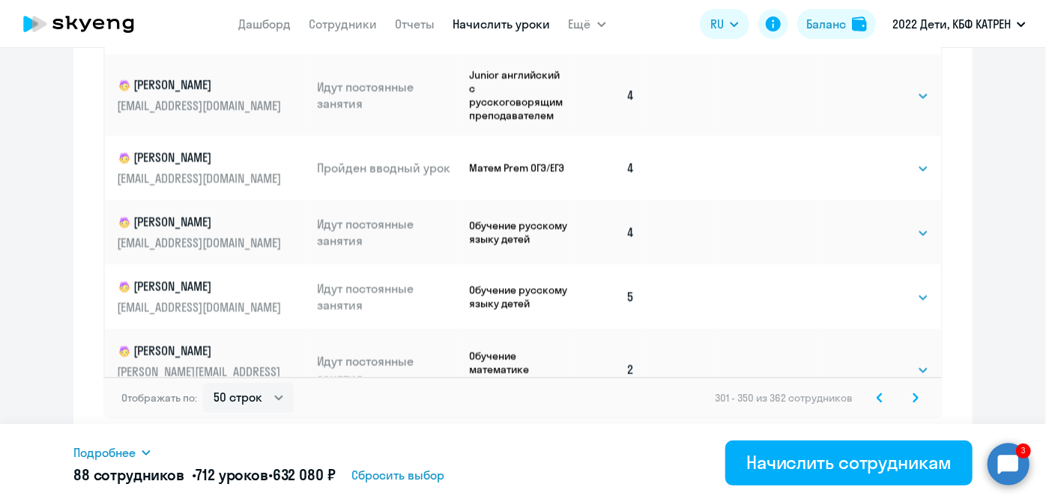
scroll to position [2657, 0]
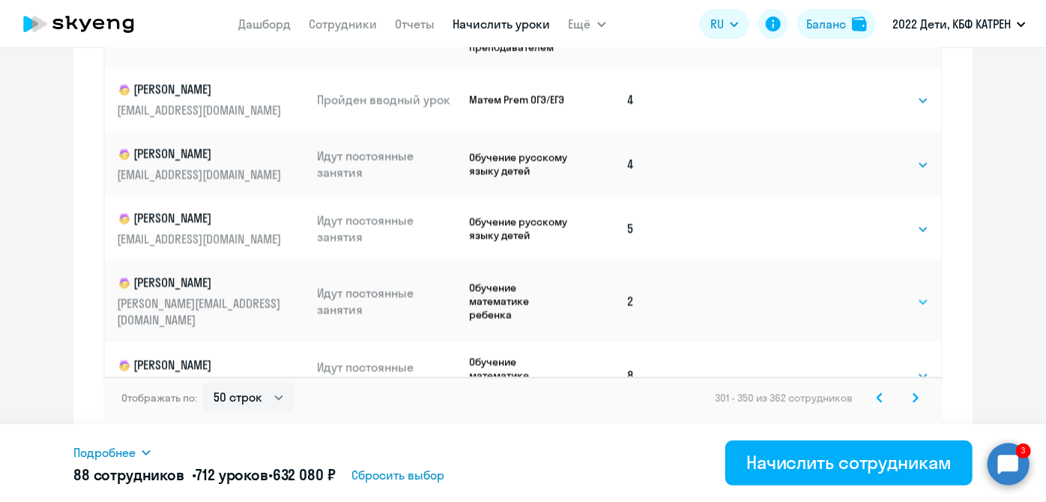
click at [907, 293] on select "Выбрать 4 8 16 32 64 128" at bounding box center [898, 302] width 61 height 18
select select "8"
click at [868, 293] on select "Выбрать 4 8 16 32 64 128" at bounding box center [898, 302] width 61 height 18
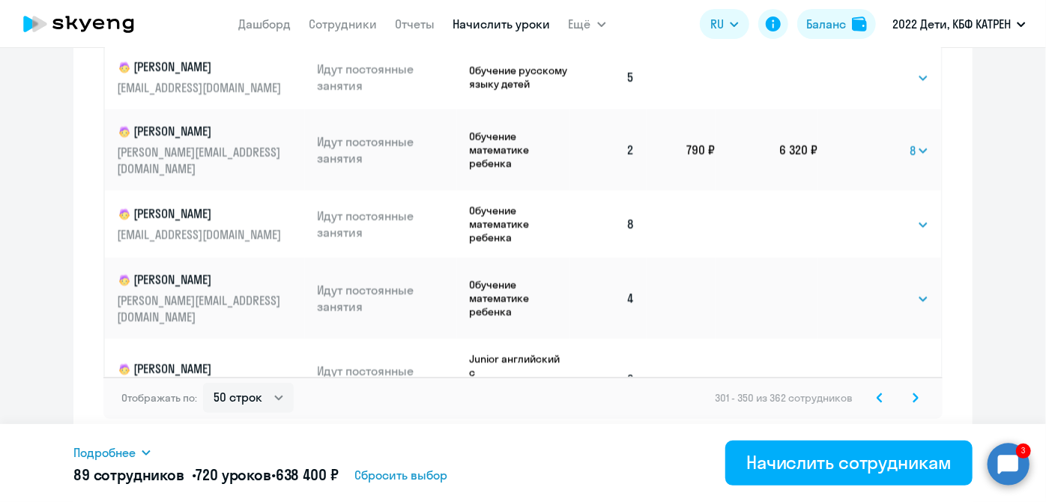
scroll to position [2852, 0]
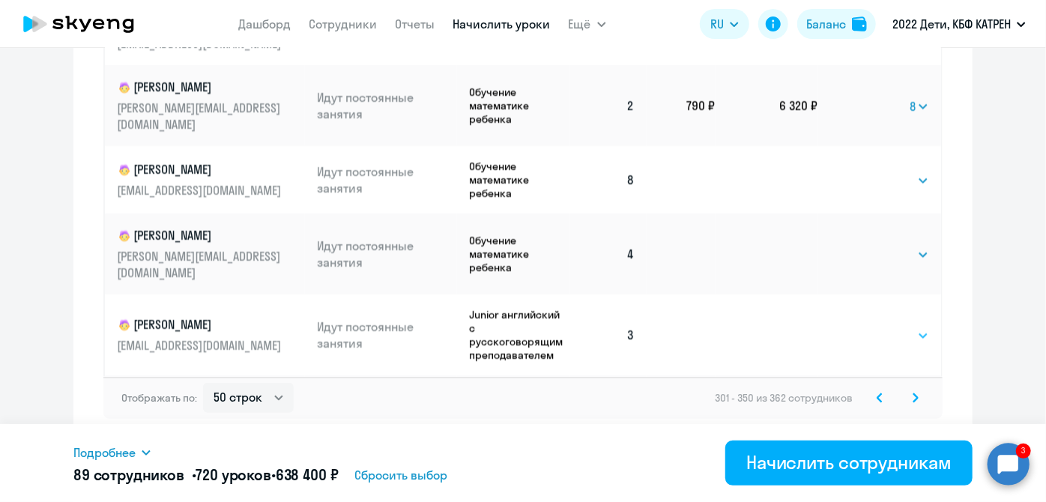
click at [903, 327] on select "Выбрать 4 8 16 32 64 128" at bounding box center [898, 336] width 61 height 18
select select "8"
click at [868, 327] on select "Выбрать 4 8 16 32 64 128" at bounding box center [898, 336] width 61 height 18
click at [913, 396] on icon at bounding box center [916, 398] width 6 height 10
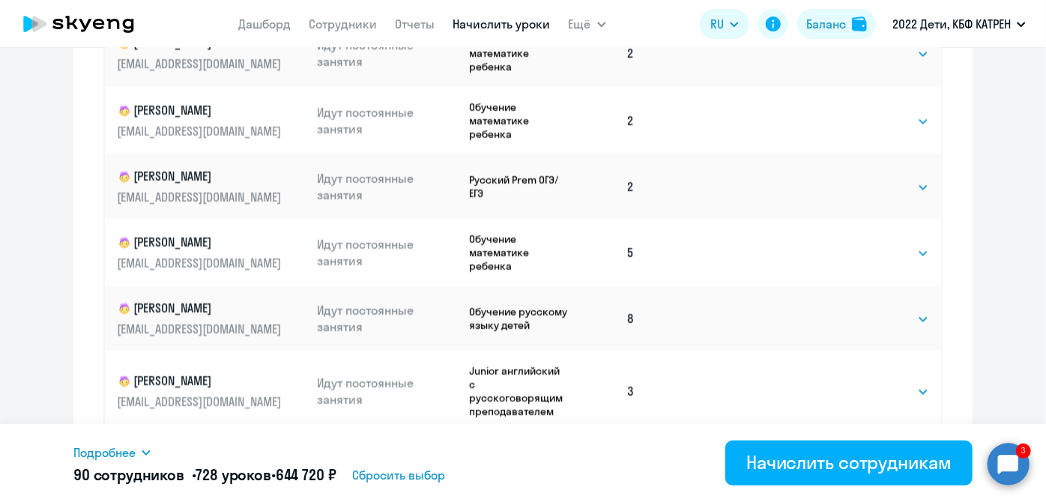
scroll to position [739, 0]
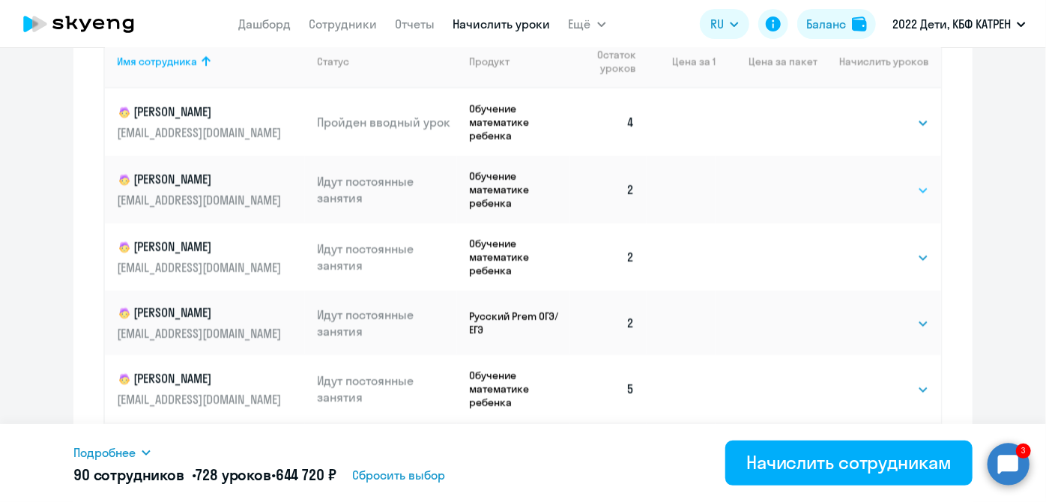
click at [911, 191] on select "Выбрать 4 8 16 32 64 128" at bounding box center [898, 190] width 61 height 18
select select "8"
click at [868, 181] on select "Выбрать 4 8 16 32 64 128" at bounding box center [898, 190] width 61 height 18
click at [909, 259] on select "Выбрать 4 8 16 32 64 128" at bounding box center [898, 258] width 61 height 18
select select "8"
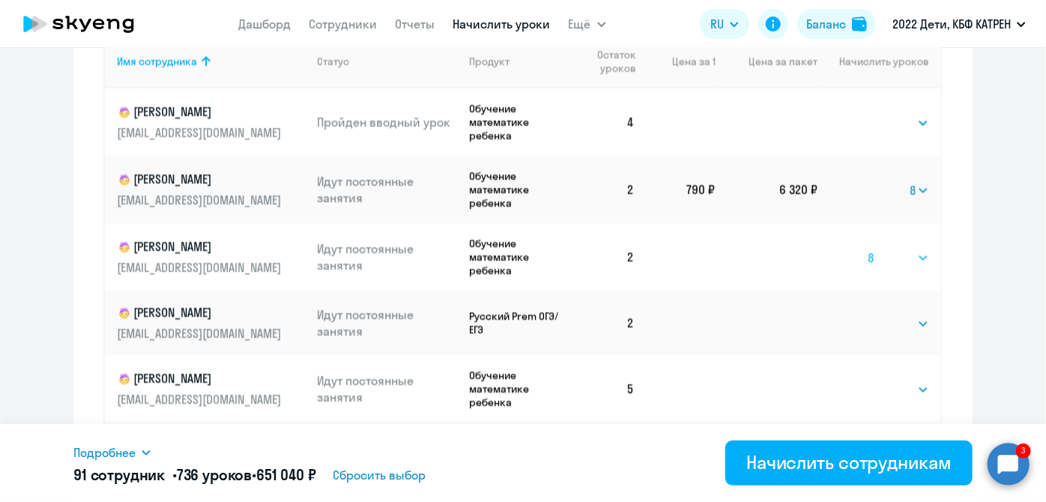
click at [868, 249] on select "Выбрать 4 8 16 32 64 128" at bounding box center [898, 258] width 61 height 18
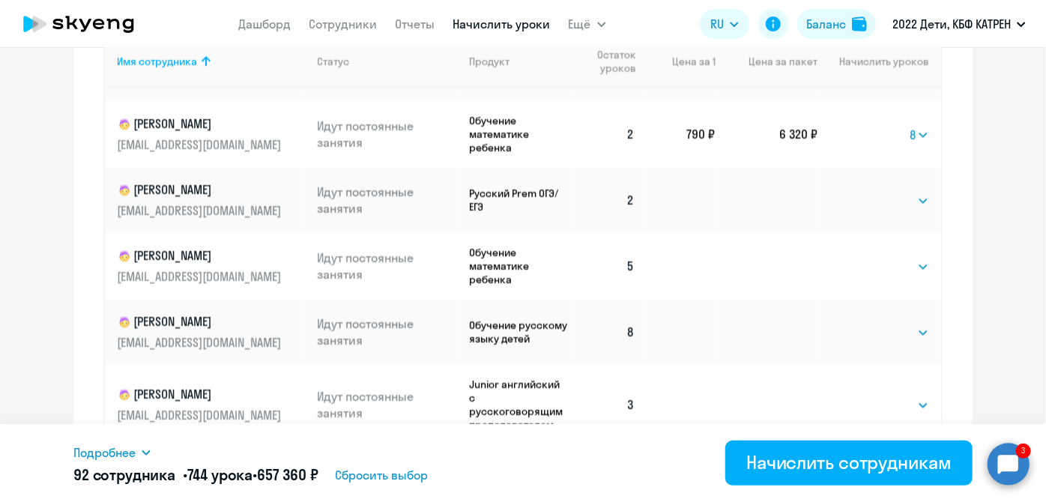
scroll to position [136, 0]
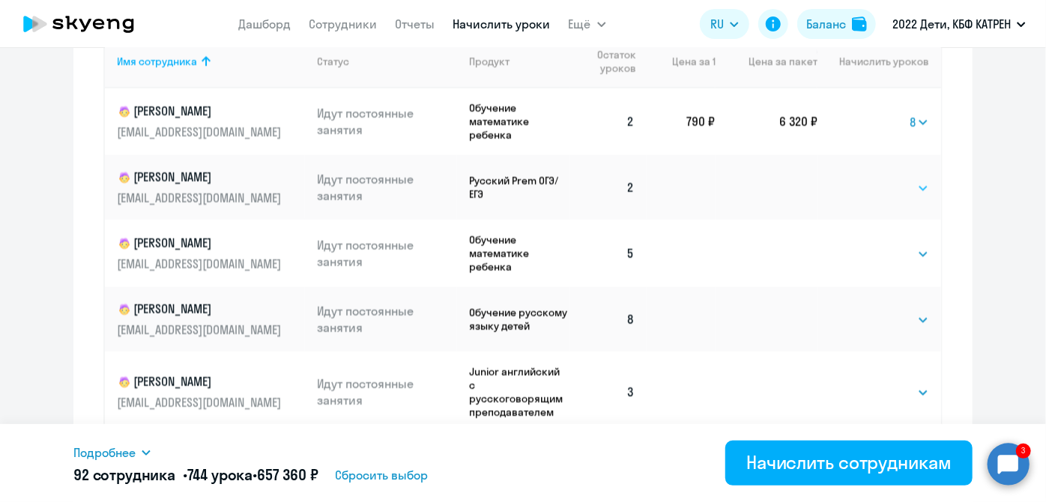
click at [896, 188] on select "Выбрать 4 8 16 32 64 128" at bounding box center [898, 188] width 61 height 18
select select "8"
click at [868, 179] on select "Выбрать 4 8 16 32 64 128" at bounding box center [898, 188] width 61 height 18
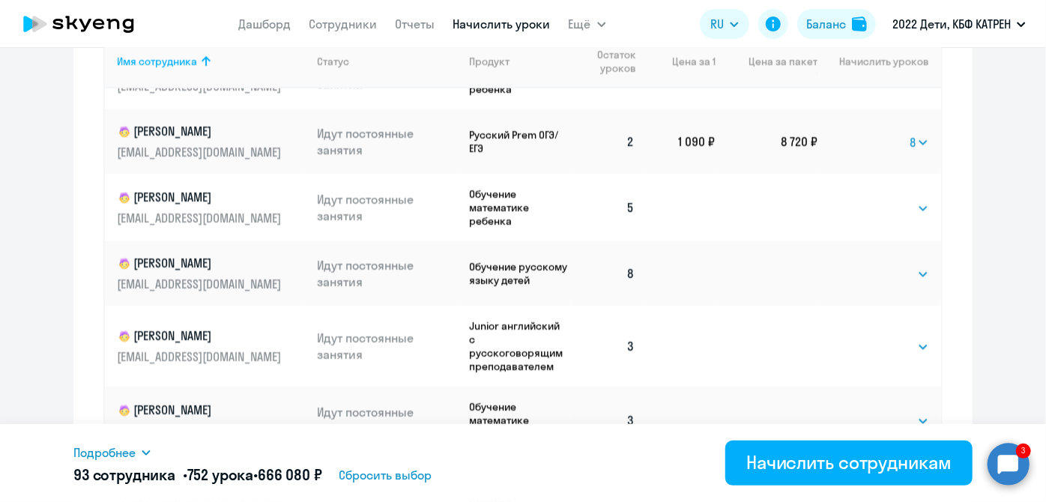
scroll to position [200, 0]
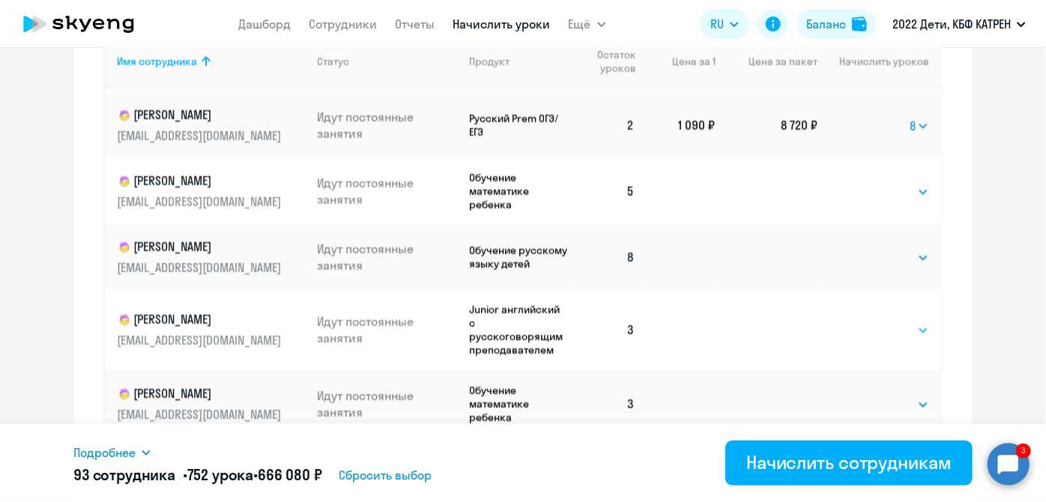
click at [901, 330] on select "Выбрать 4 8 16 32 64 128" at bounding box center [898, 330] width 61 height 18
select select "8"
click at [868, 321] on select "Выбрать 4 8 16 32 64 128" at bounding box center [898, 330] width 61 height 18
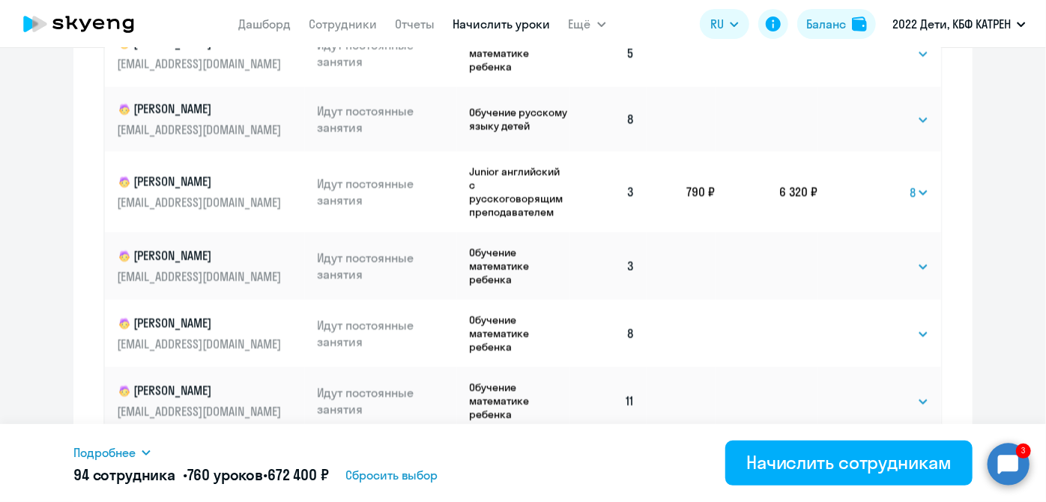
scroll to position [943, 0]
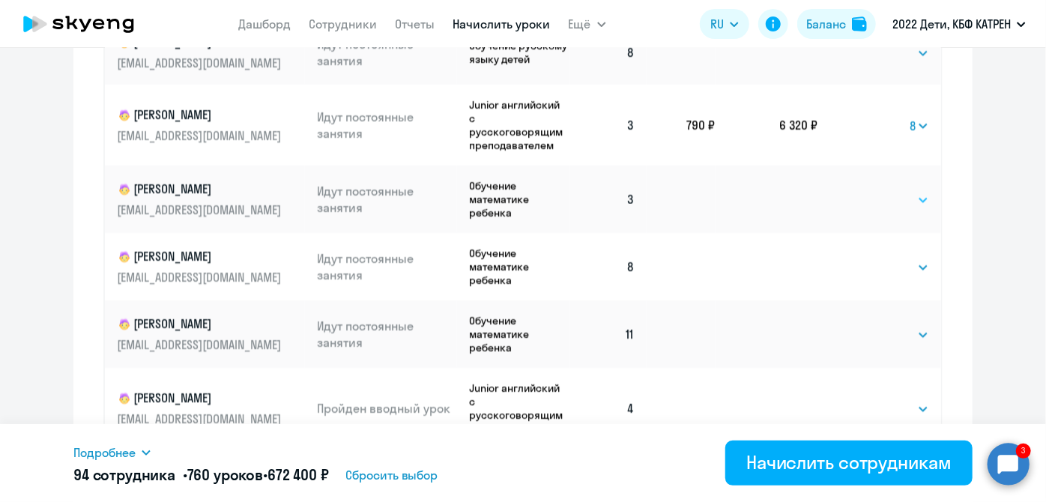
click at [907, 204] on select "Выбрать 4 8 16 32 64 128" at bounding box center [898, 200] width 61 height 18
select select "8"
click at [868, 191] on select "Выбрать 4 8 16 32 64 128" at bounding box center [898, 200] width 61 height 18
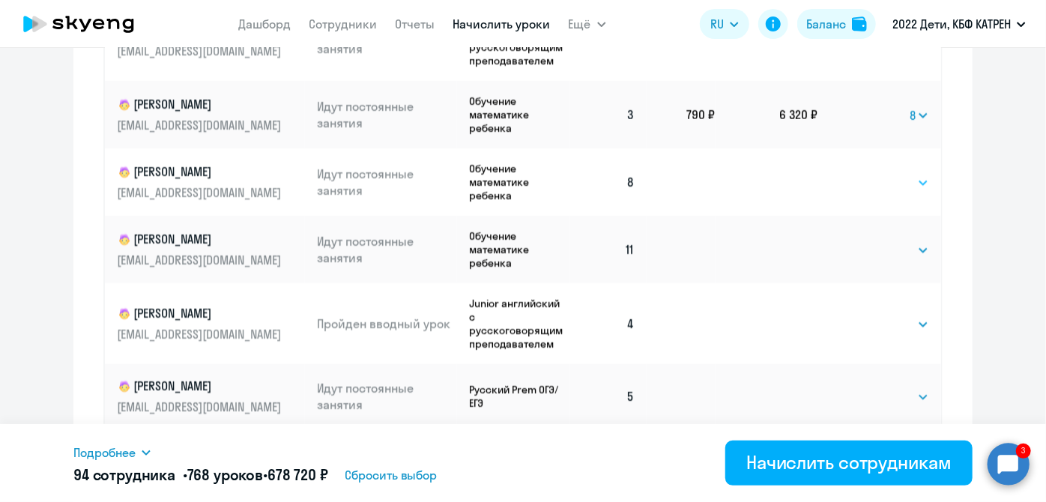
scroll to position [1080, 0]
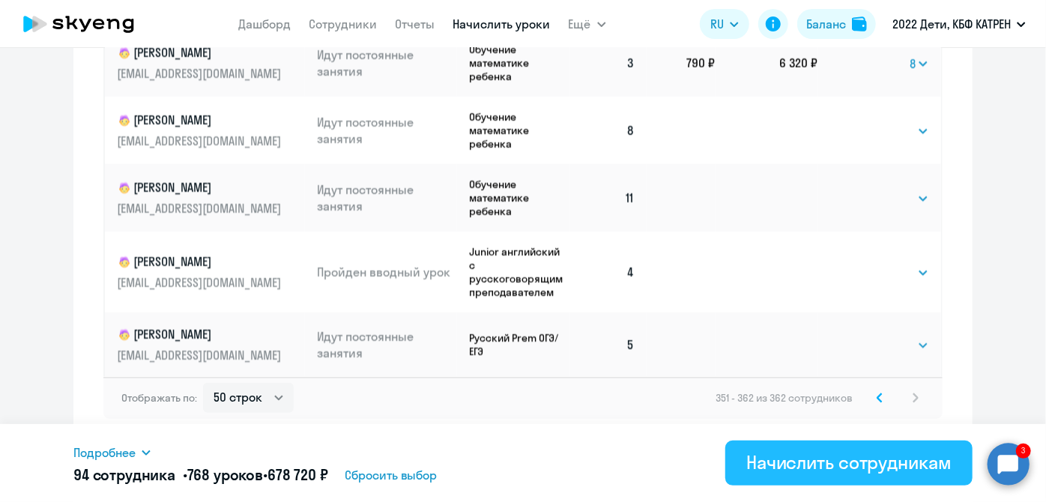
click at [752, 463] on div "Начислить сотрудникам" at bounding box center [848, 462] width 205 height 24
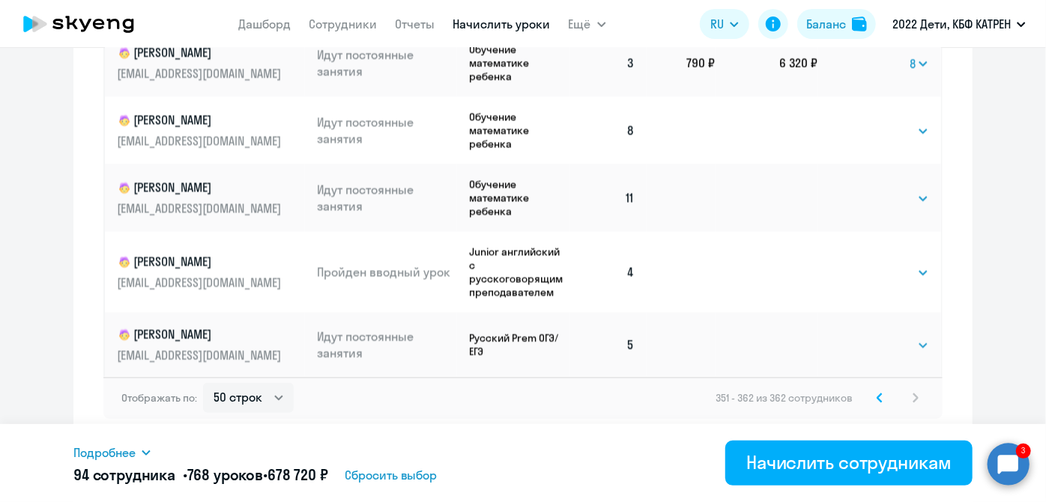
click at [1013, 471] on circle at bounding box center [1009, 464] width 42 height 42
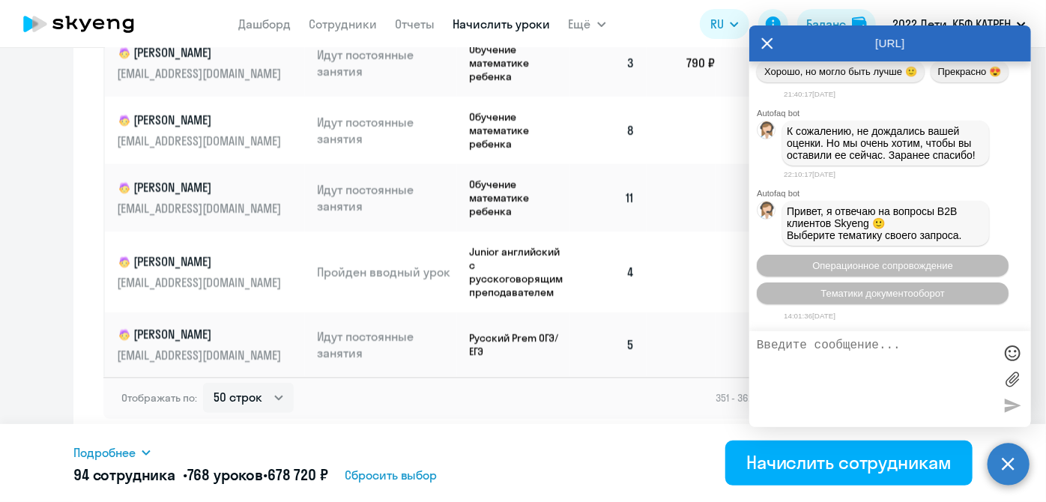
scroll to position [217939, 0]
click at [769, 42] on icon at bounding box center [767, 42] width 11 height 11
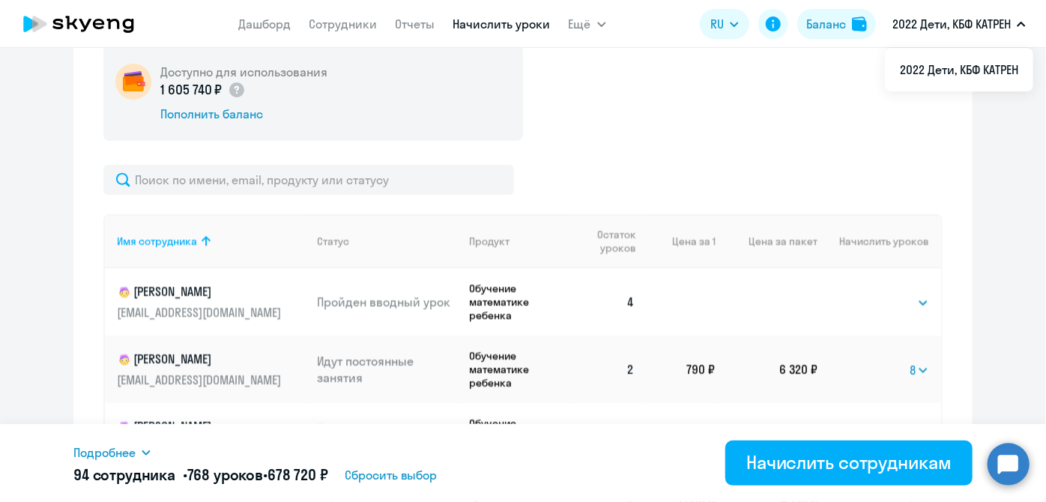
scroll to position [399, 0]
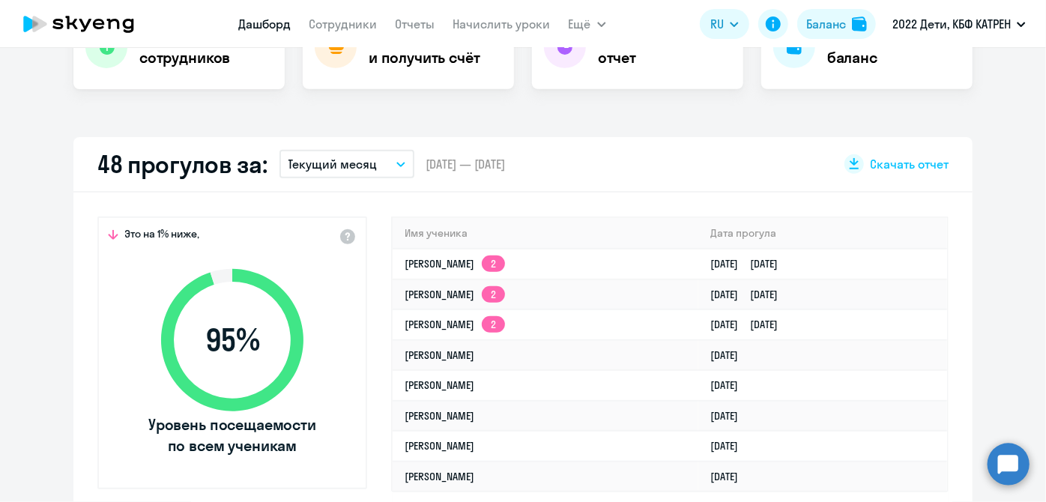
scroll to position [408, 0]
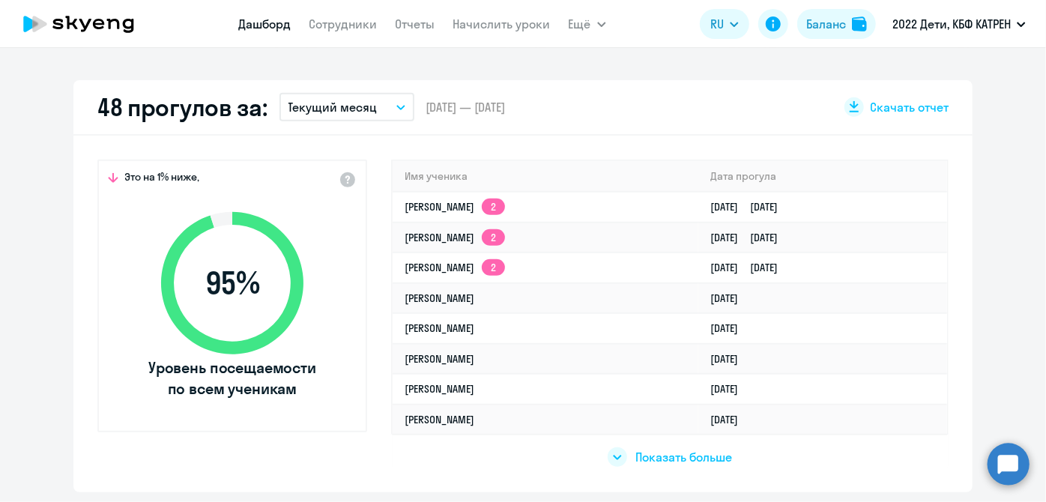
select select "30"
click at [505, 241] on link "[PERSON_NAME] 2" at bounding box center [455, 237] width 100 height 13
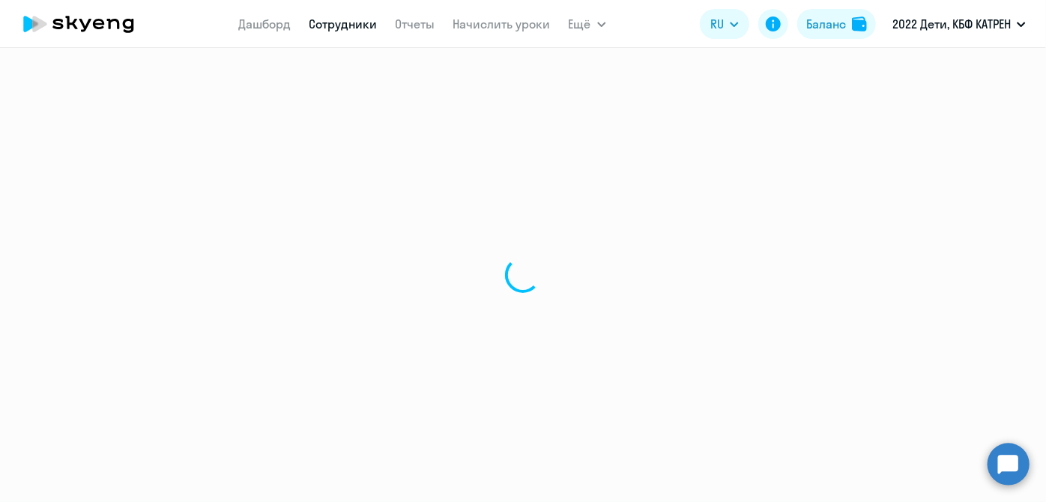
select select "math"
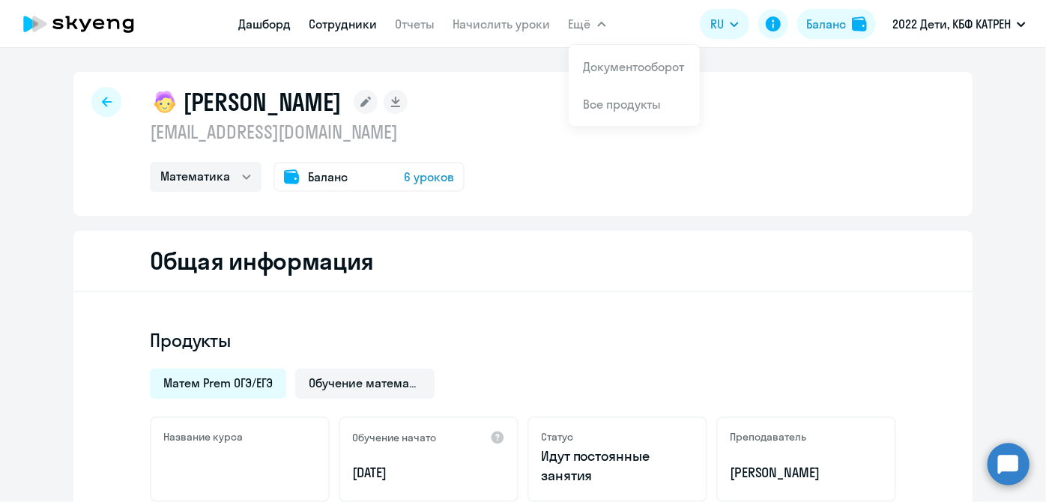
click at [276, 28] on link "Дашборд" at bounding box center [265, 23] width 52 height 15
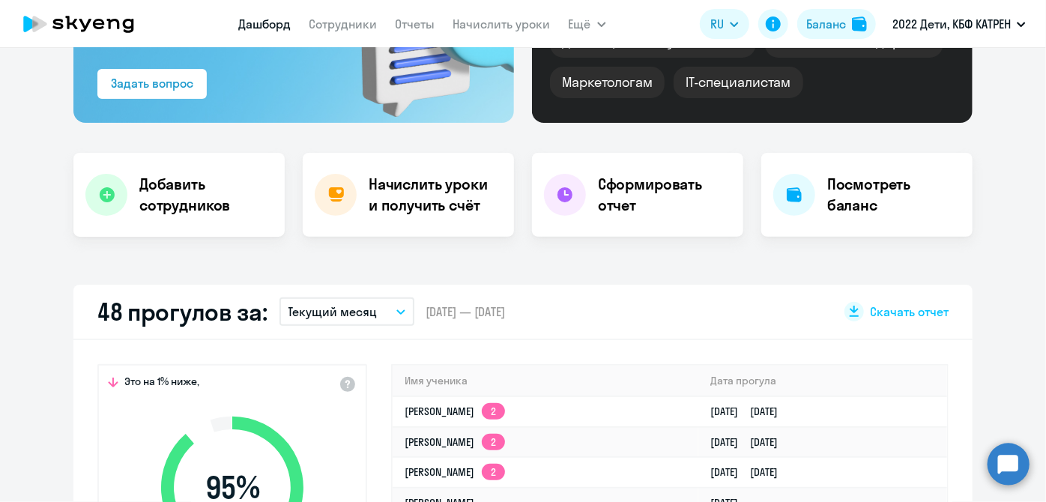
scroll to position [408, 0]
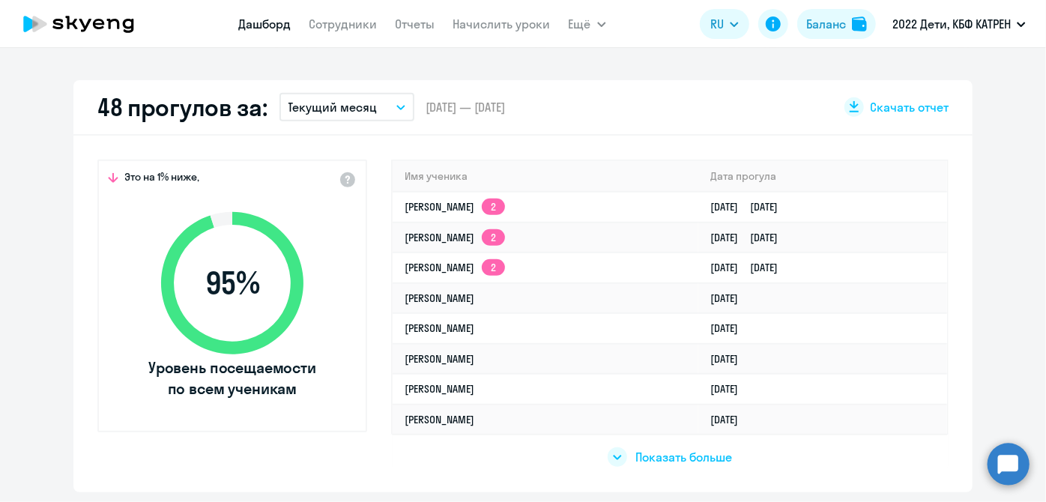
select select "30"
click at [839, 34] on button "Баланс" at bounding box center [836, 24] width 79 height 30
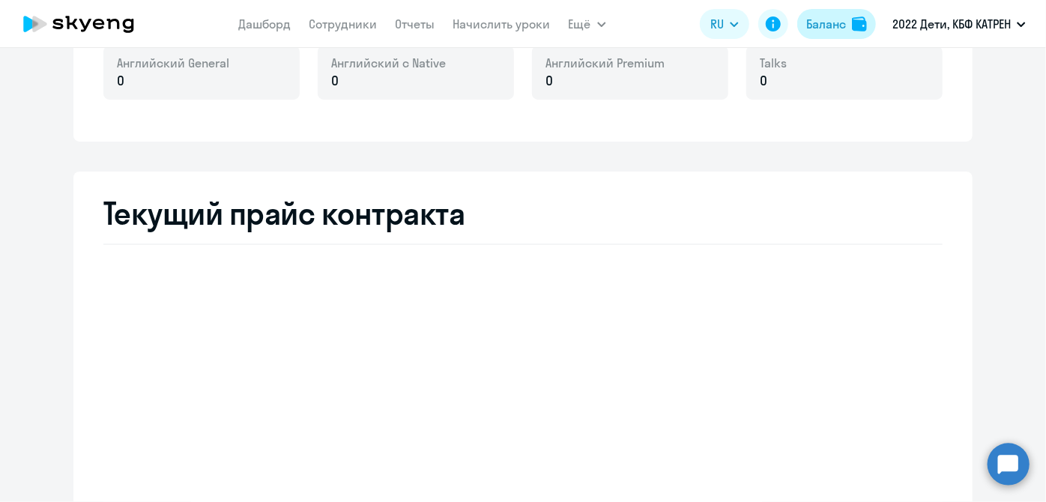
scroll to position [452, 0]
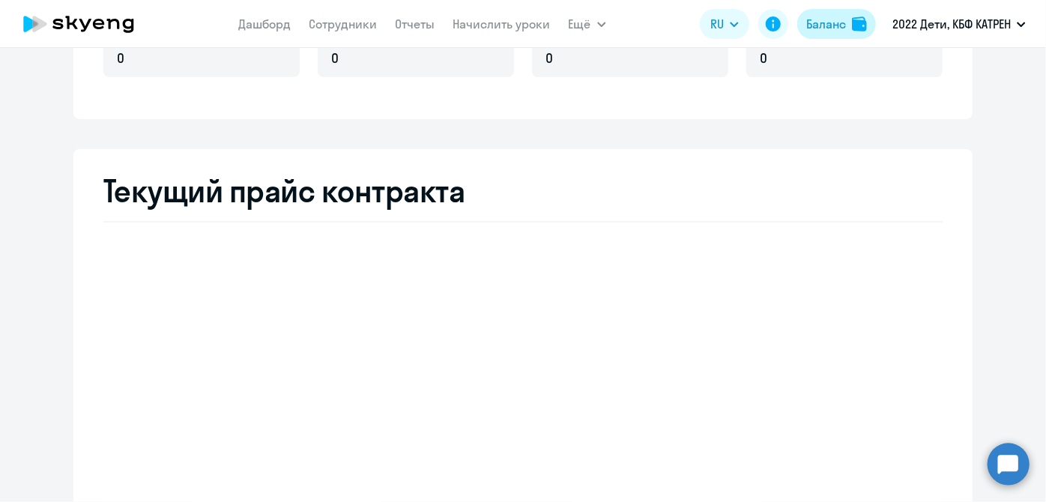
select select "english_adult_not_native_speaker"
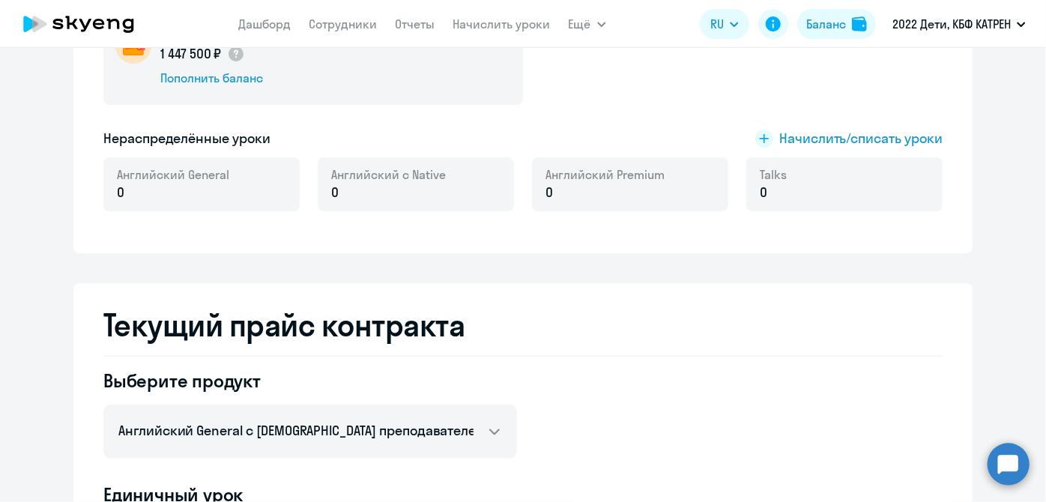
scroll to position [0, 0]
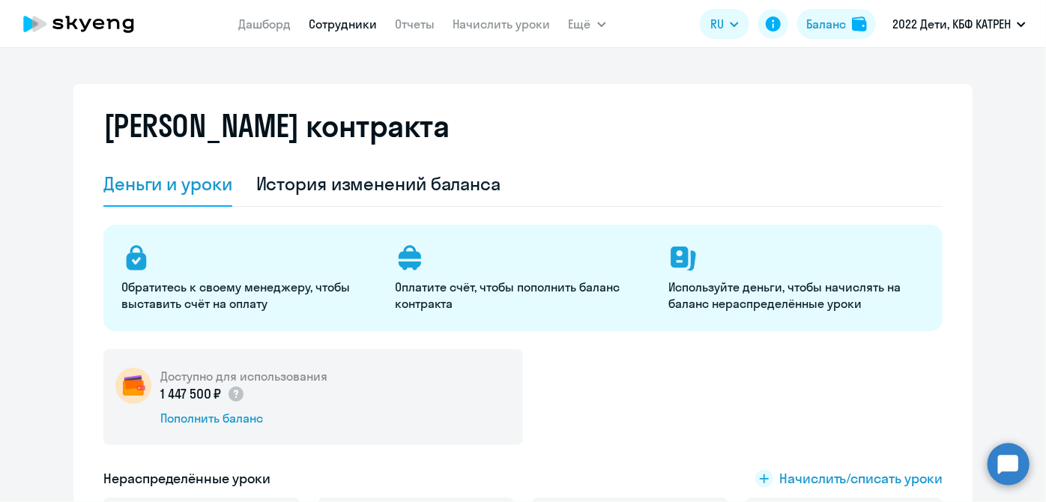
click at [352, 26] on link "Сотрудники" at bounding box center [343, 23] width 68 height 15
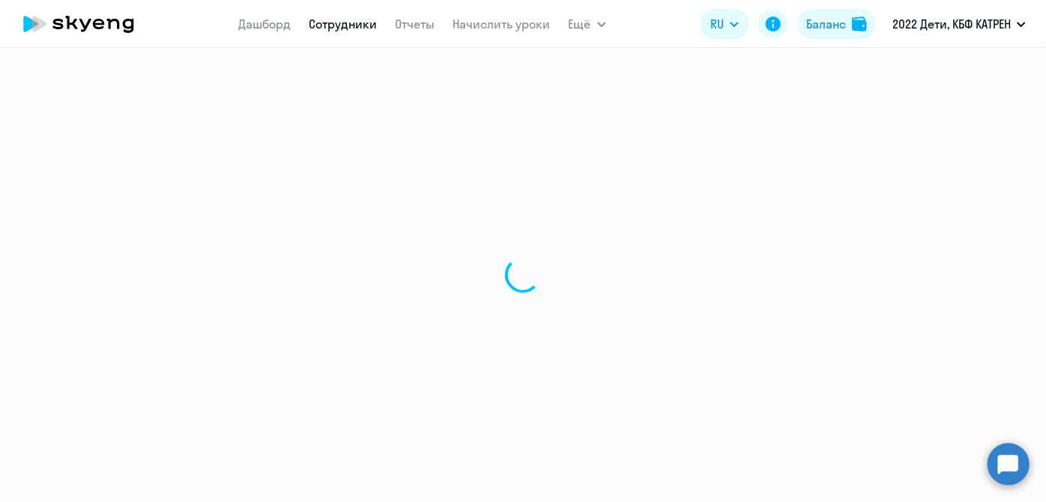
select select "30"
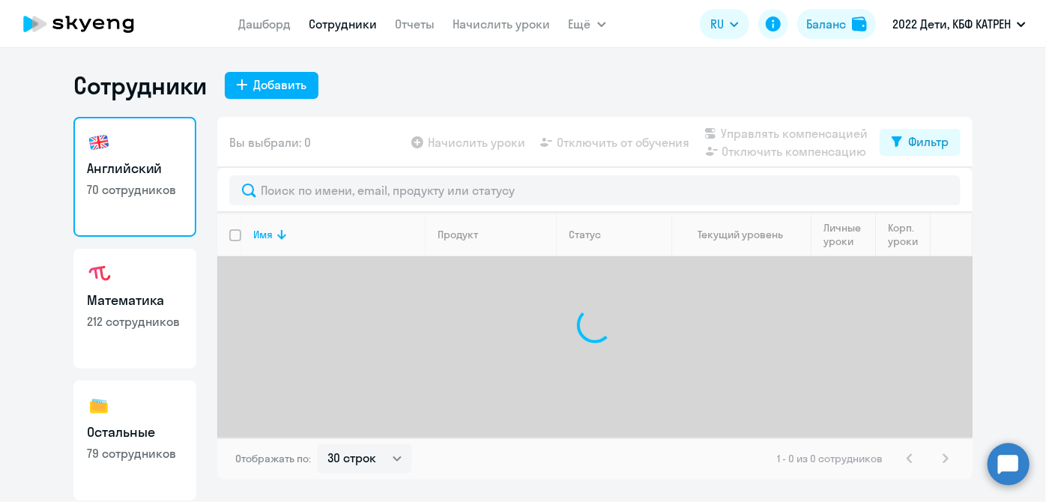
scroll to position [130, 0]
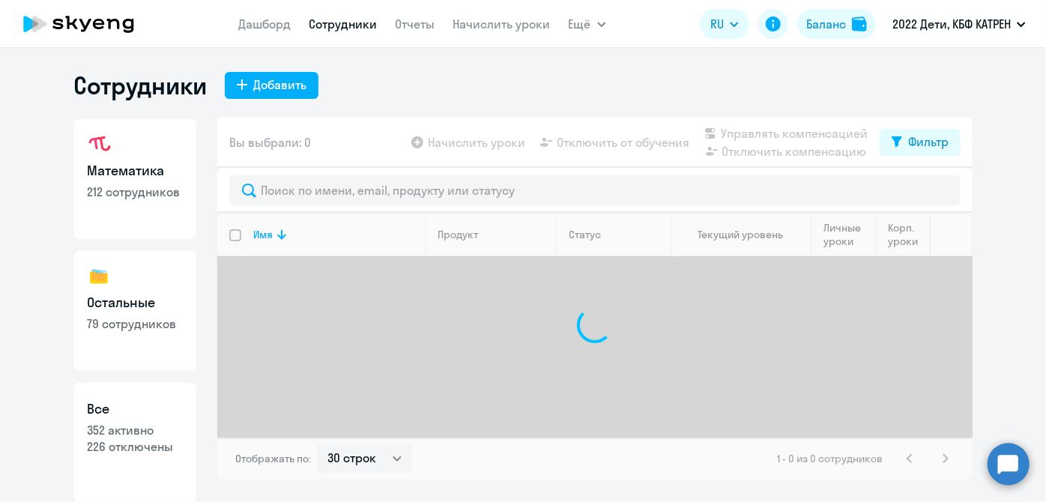
click at [121, 423] on p "352 активно" at bounding box center [135, 430] width 96 height 16
select select "30"
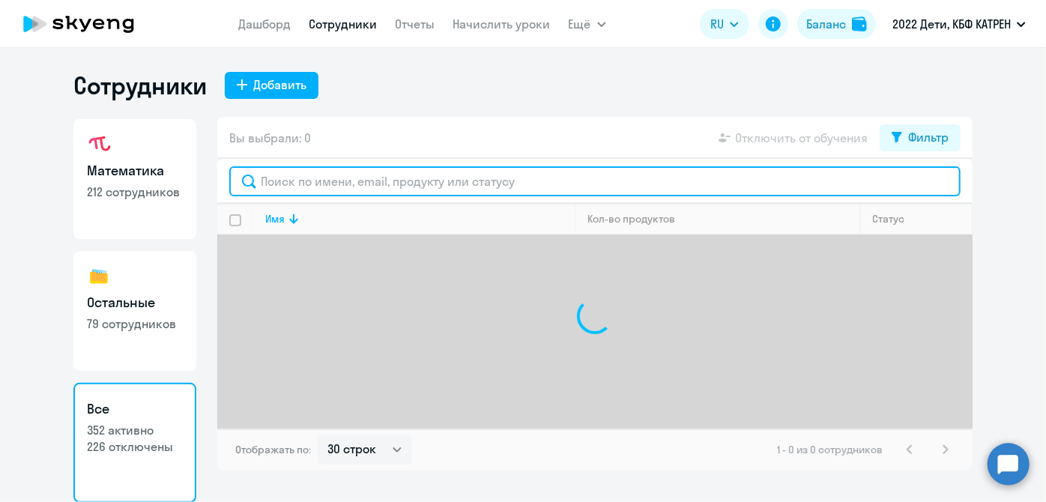
click at [344, 190] on input "text" at bounding box center [594, 181] width 731 height 30
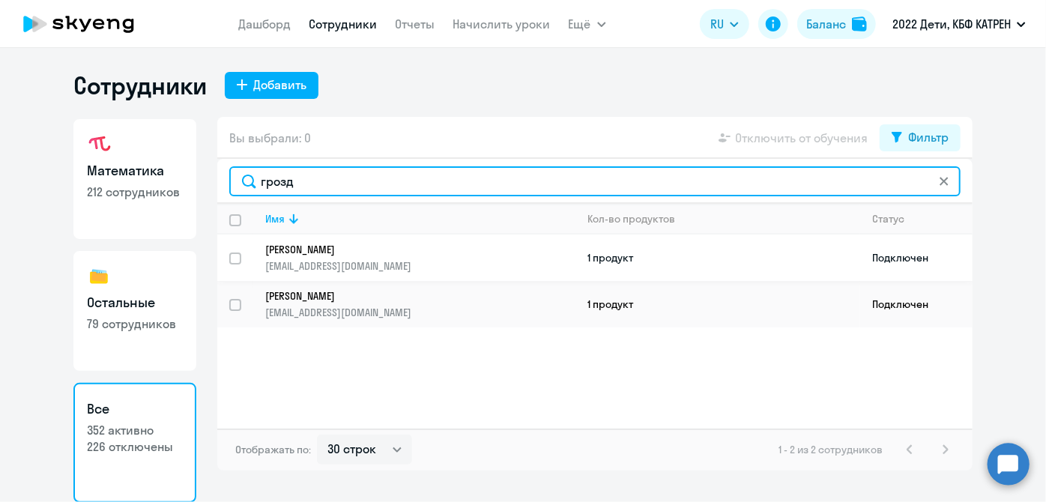
type input "грозд"
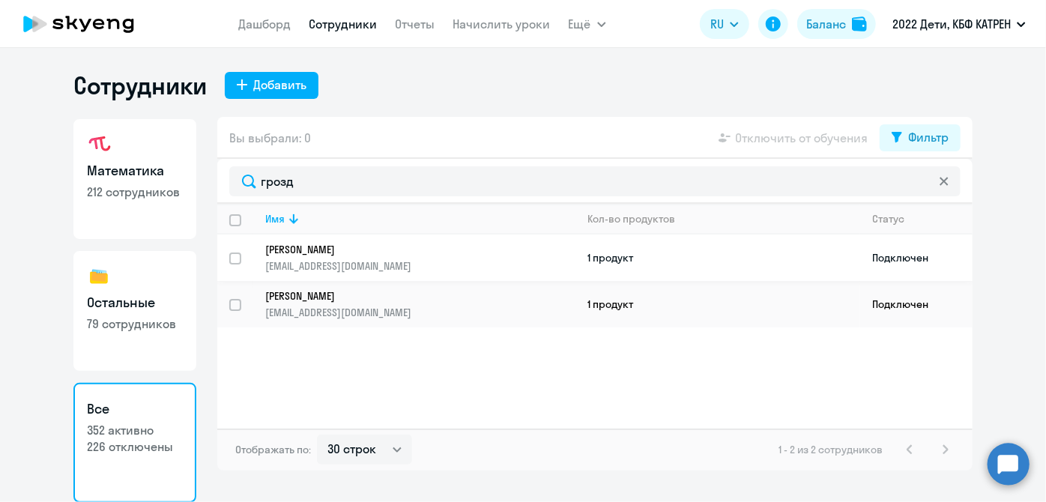
click at [368, 259] on p "[EMAIL_ADDRESS][DOMAIN_NAME]" at bounding box center [419, 265] width 309 height 13
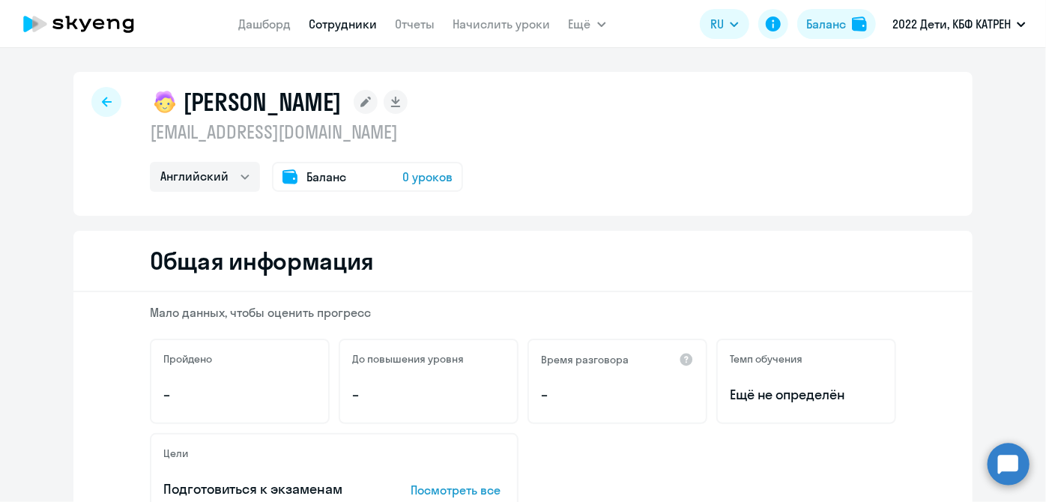
click at [260, 175] on div "Остальные Английский Баланс 0 уроков" at bounding box center [306, 177] width 313 height 30
click at [238, 181] on select "Остальные Английский" at bounding box center [205, 177] width 110 height 30
select select "others"
click at [150, 162] on select "Остальные Английский" at bounding box center [205, 177] width 110 height 30
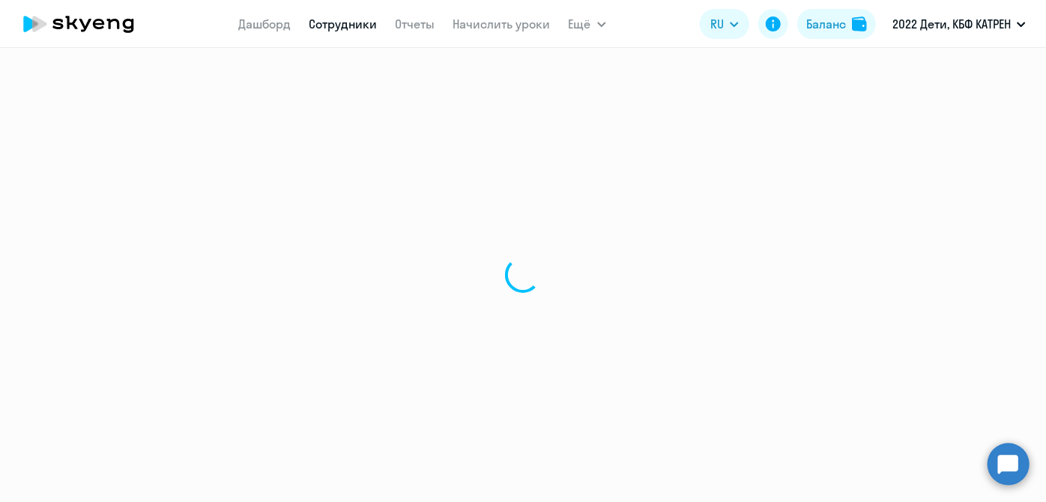
select select "30"
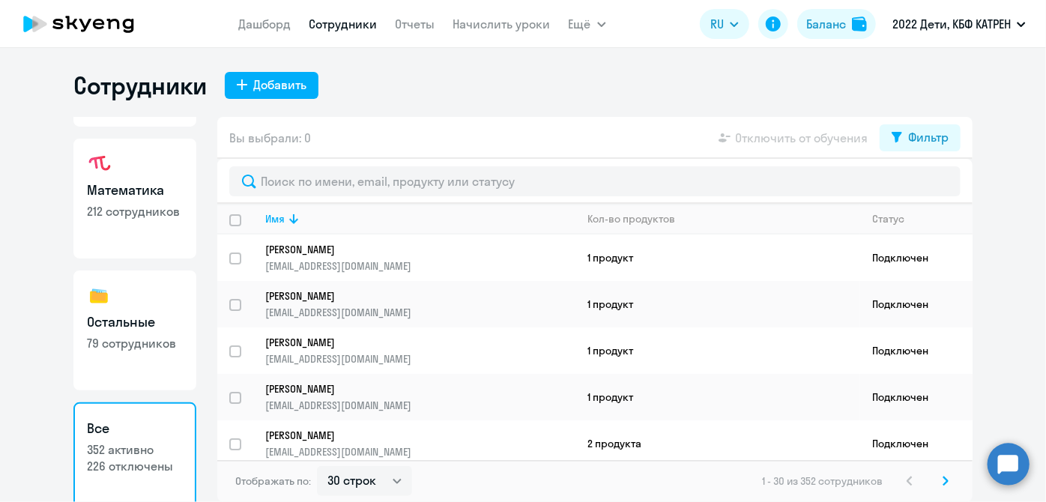
scroll to position [130, 0]
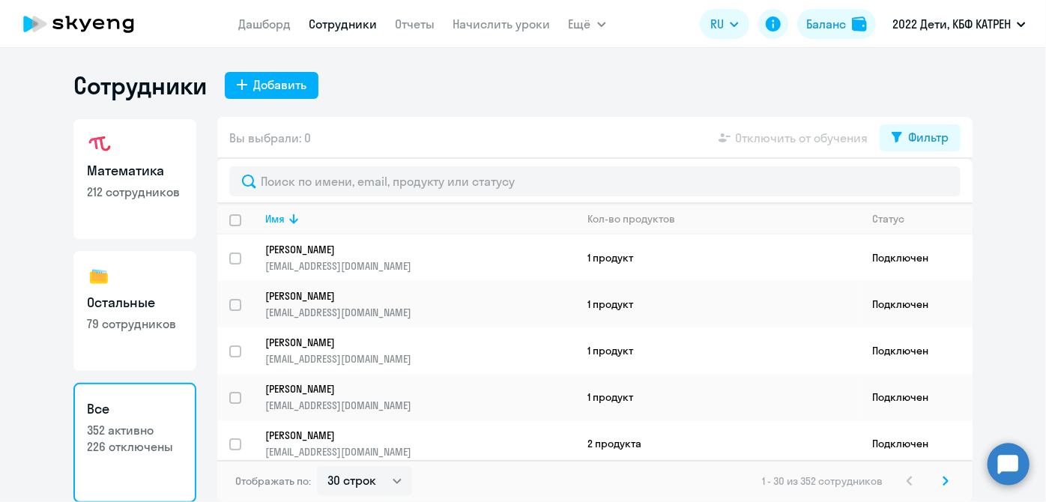
click at [156, 440] on p "226 отключены" at bounding box center [135, 446] width 96 height 16
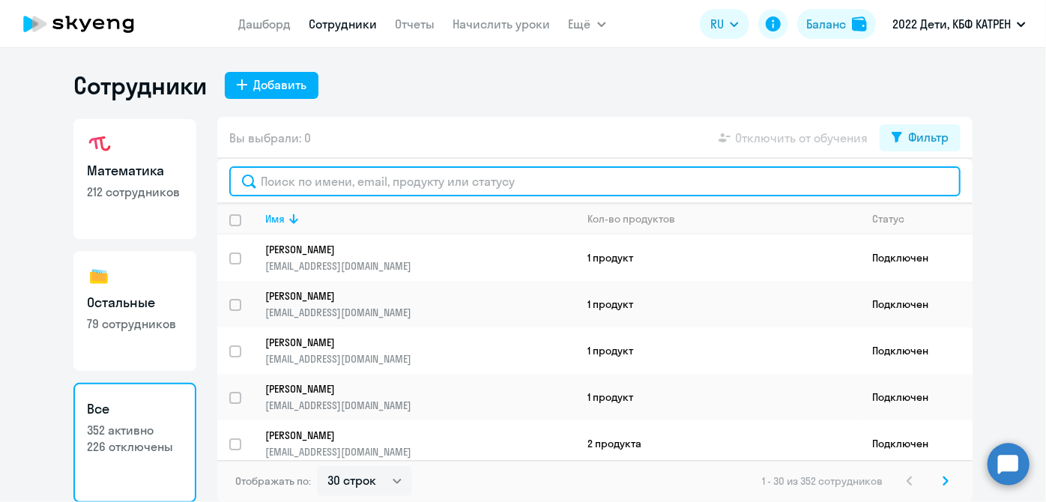
click at [354, 186] on input "text" at bounding box center [594, 181] width 731 height 30
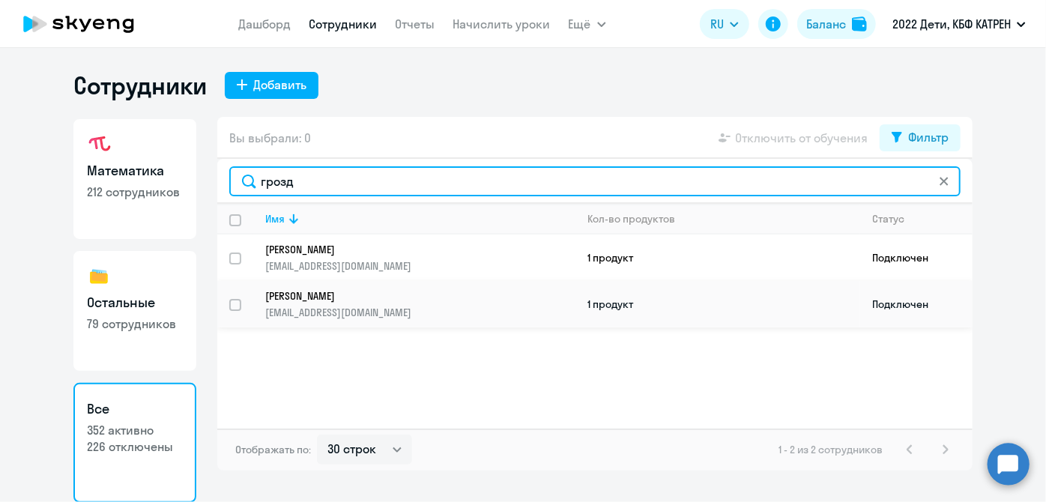
type input "грозд"
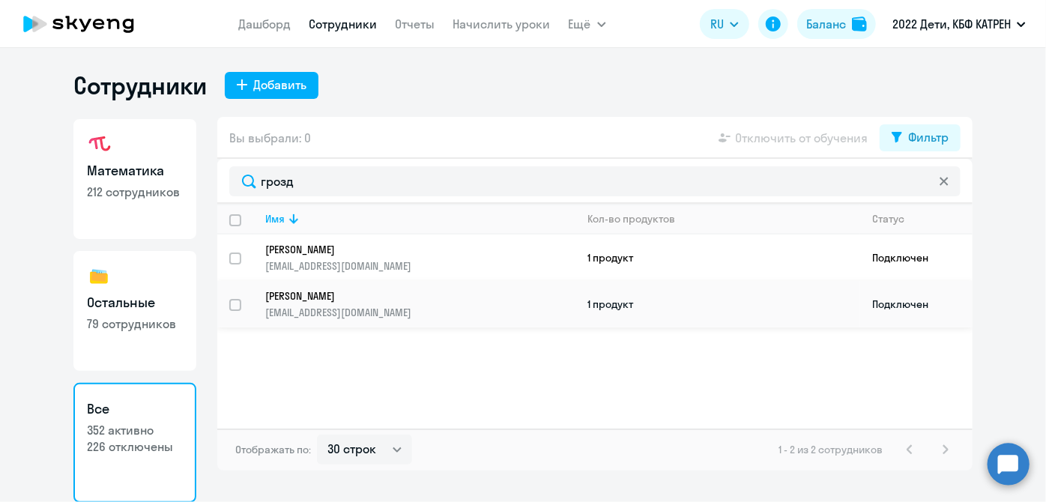
click at [353, 306] on p "[EMAIL_ADDRESS][DOMAIN_NAME]" at bounding box center [419, 312] width 309 height 13
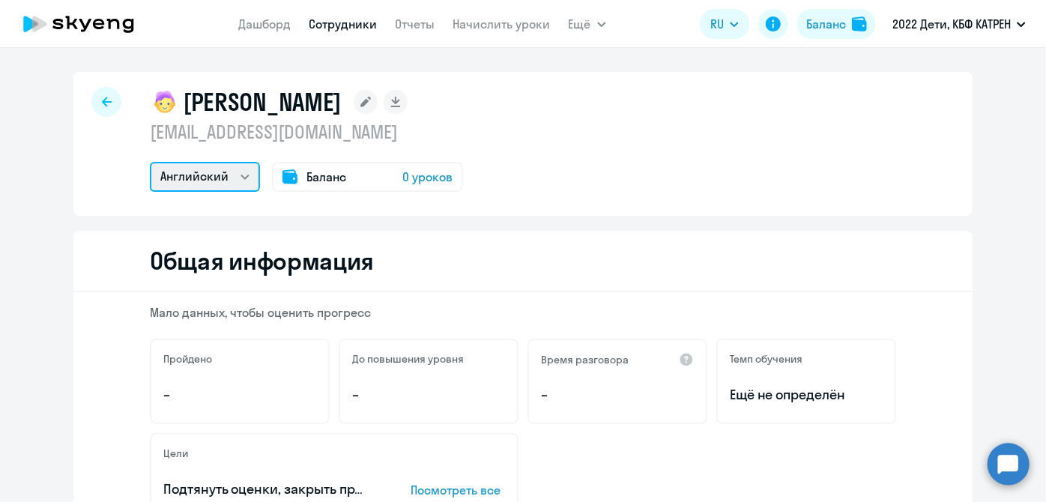
click at [232, 170] on select "Остальные Английский" at bounding box center [205, 177] width 110 height 30
select select "others"
click at [150, 162] on select "Остальные Английский" at bounding box center [205, 177] width 110 height 30
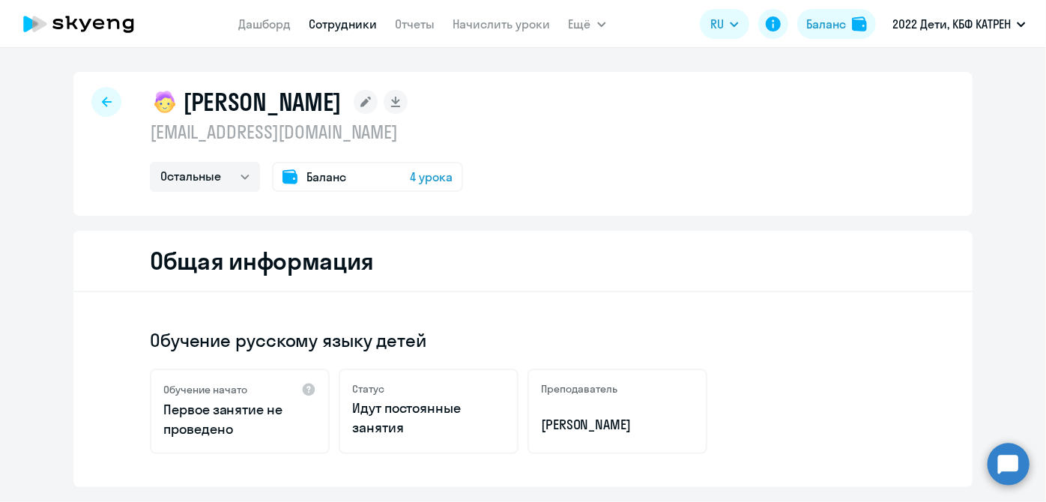
click at [339, 32] on app-menu-item-link "Сотрудники" at bounding box center [343, 24] width 68 height 19
click at [345, 22] on link "Сотрудники" at bounding box center [343, 23] width 68 height 15
select select "30"
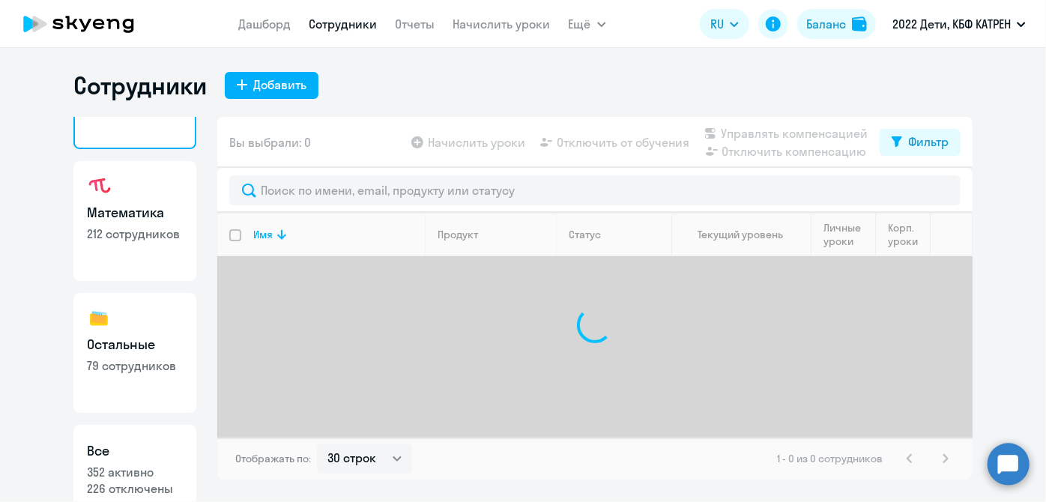
scroll to position [130, 0]
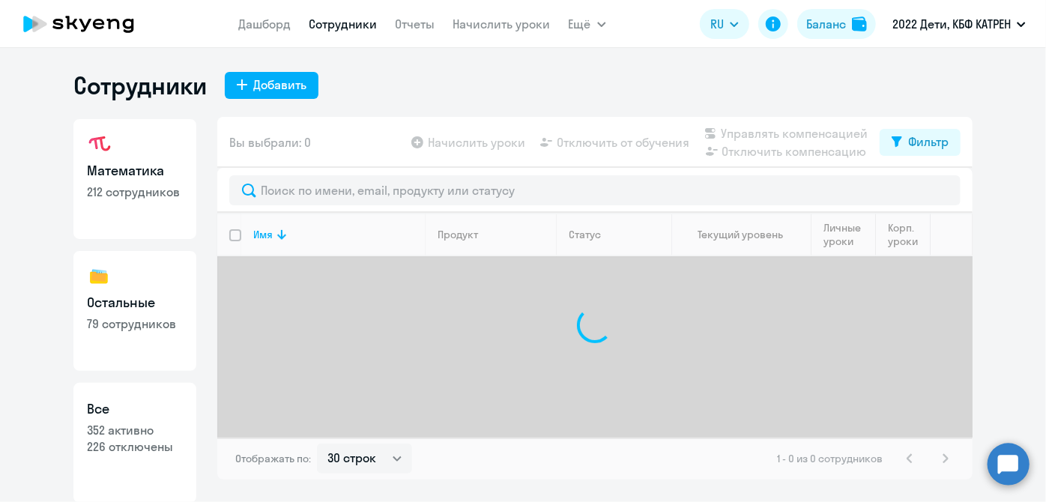
click at [180, 436] on p "352 активно" at bounding box center [135, 430] width 96 height 16
select select "30"
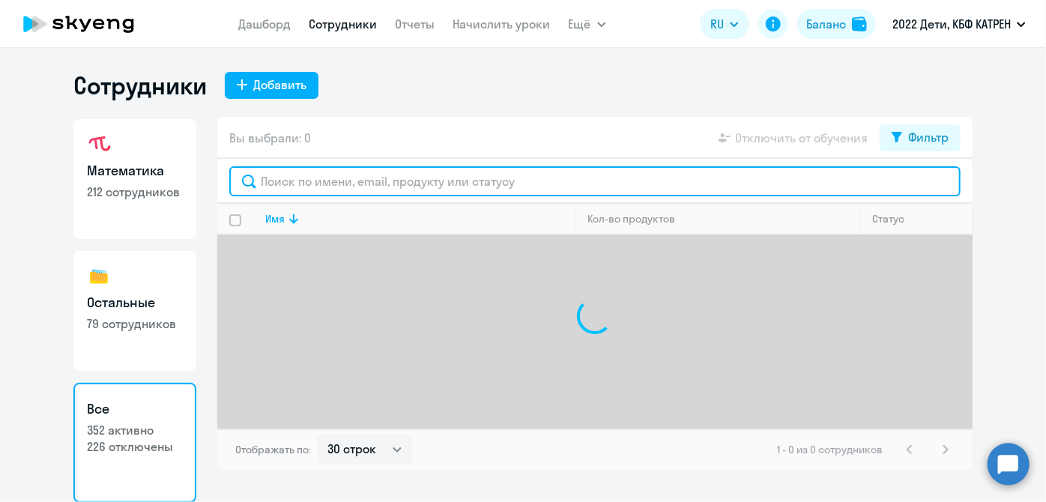
click at [314, 190] on input "text" at bounding box center [594, 181] width 731 height 30
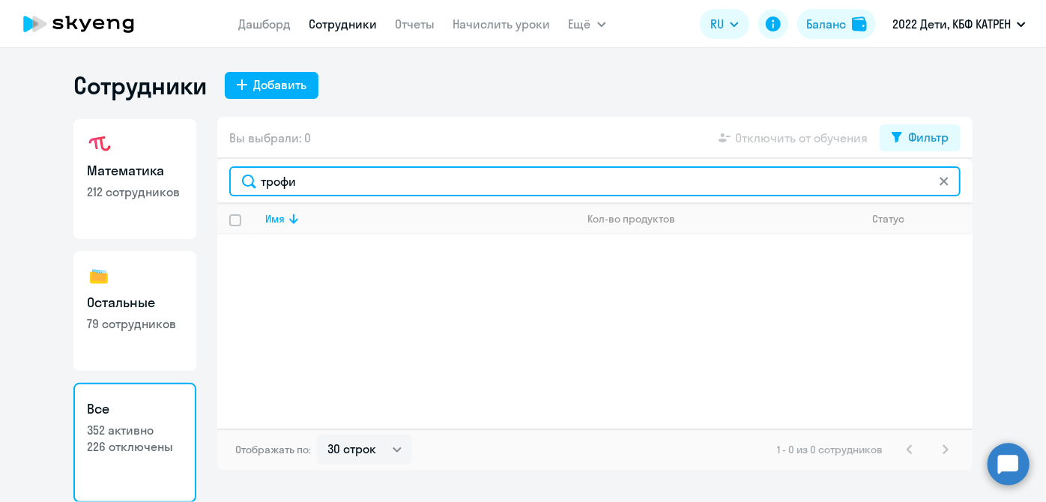
drag, startPoint x: 323, startPoint y: 183, endPoint x: 224, endPoint y: 186, distance: 99.0
click at [224, 186] on div "трофи" at bounding box center [594, 181] width 755 height 45
type input "матух"
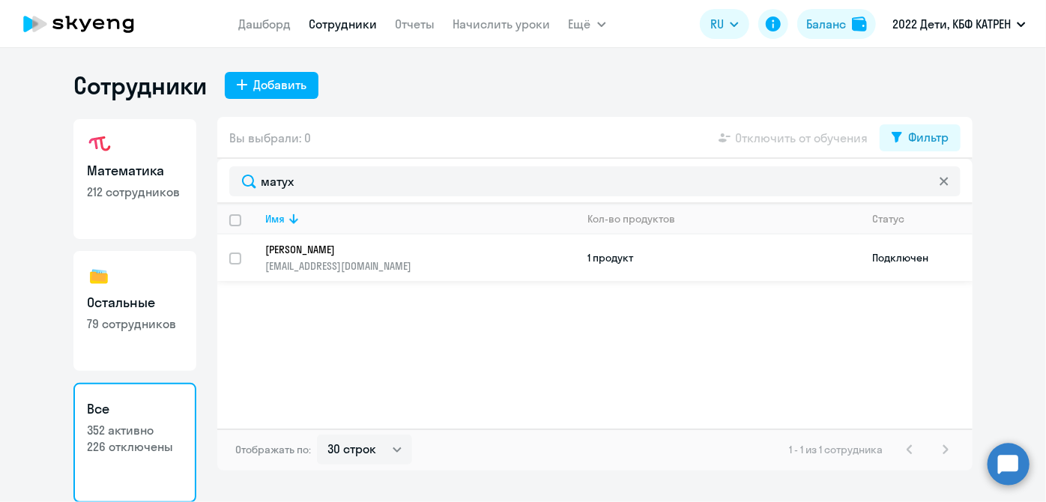
click at [345, 248] on p "[PERSON_NAME]" at bounding box center [409, 249] width 289 height 13
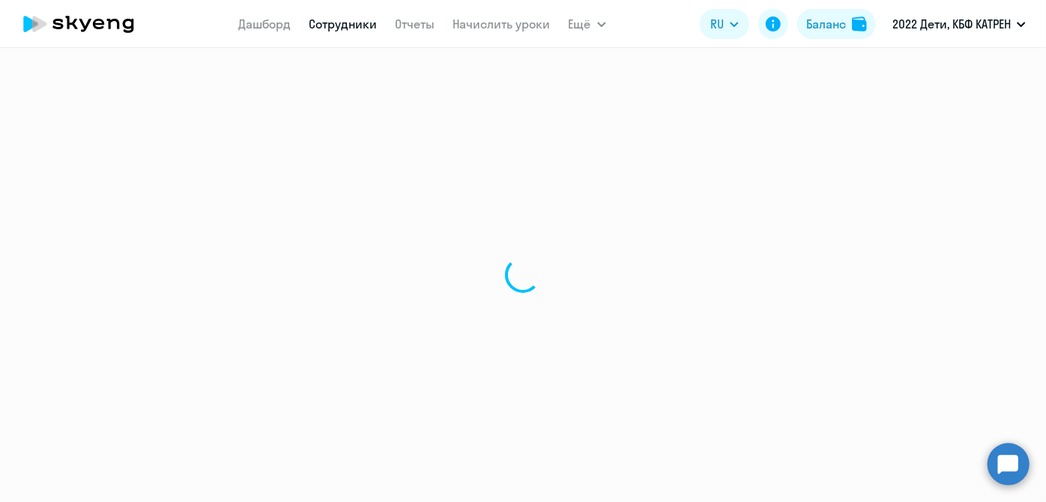
select select "english"
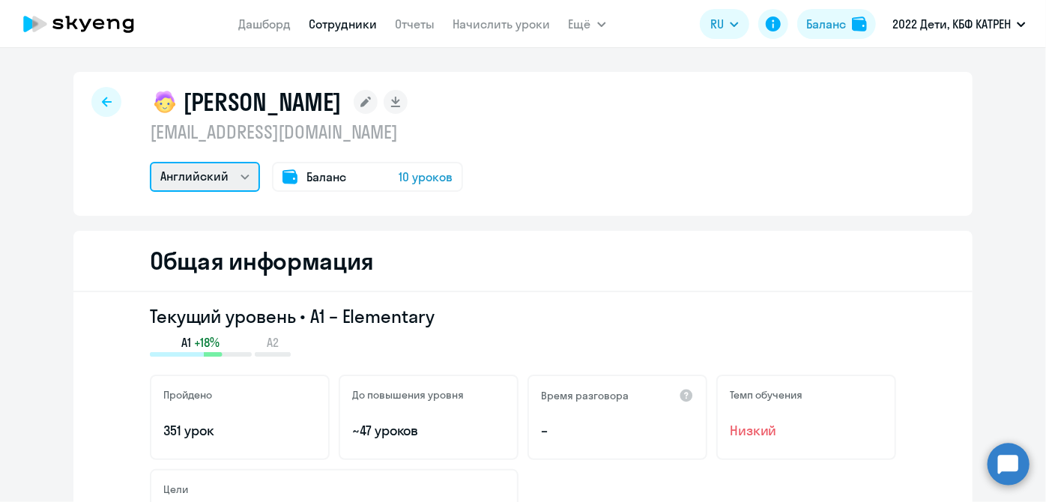
click at [234, 184] on select "Английский" at bounding box center [205, 177] width 110 height 30
click at [192, 183] on select "Английский" at bounding box center [205, 177] width 110 height 30
click at [343, 31] on link "Сотрудники" at bounding box center [343, 23] width 68 height 15
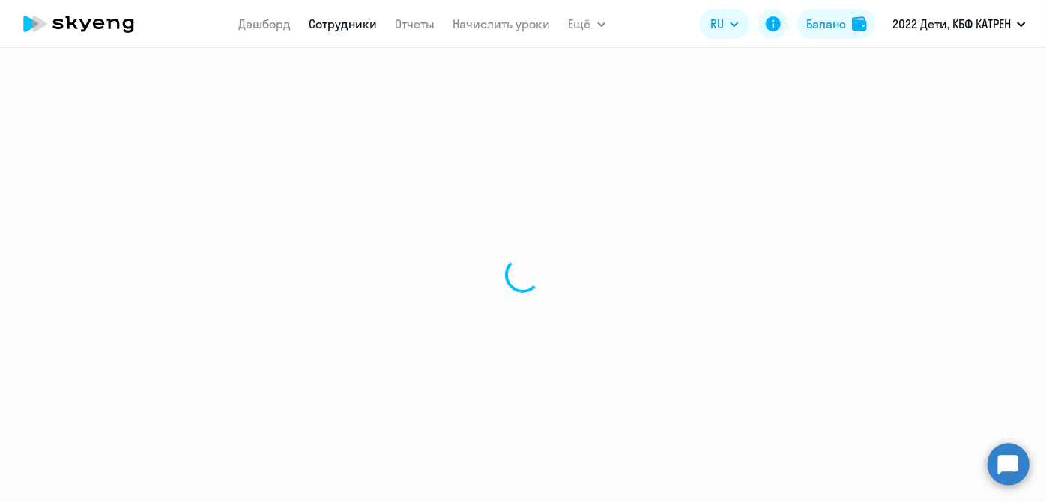
select select "30"
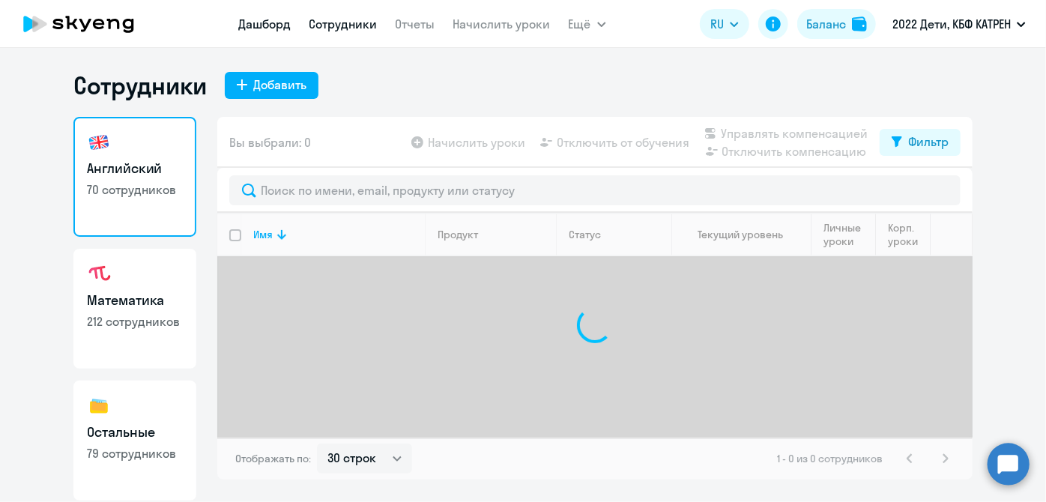
click at [274, 26] on link "Дашборд" at bounding box center [265, 23] width 52 height 15
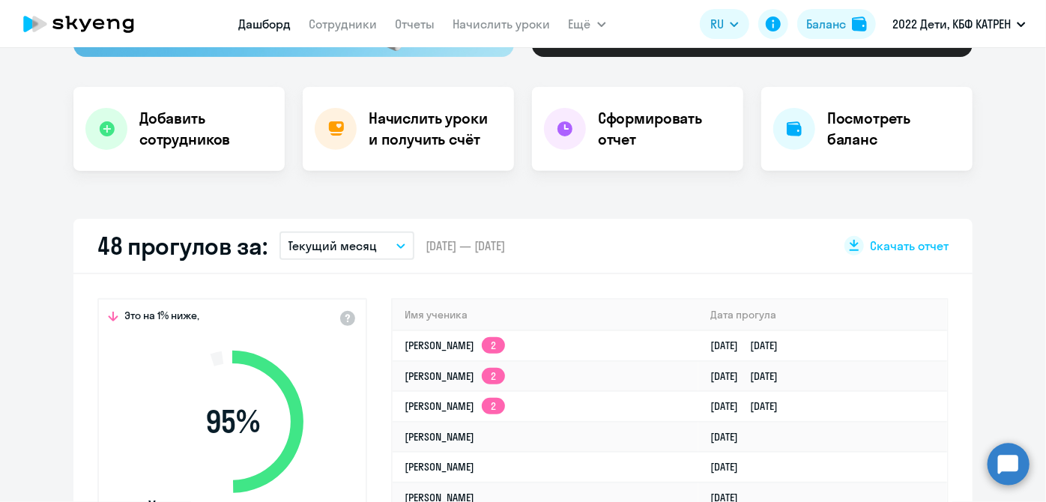
scroll to position [272, 0]
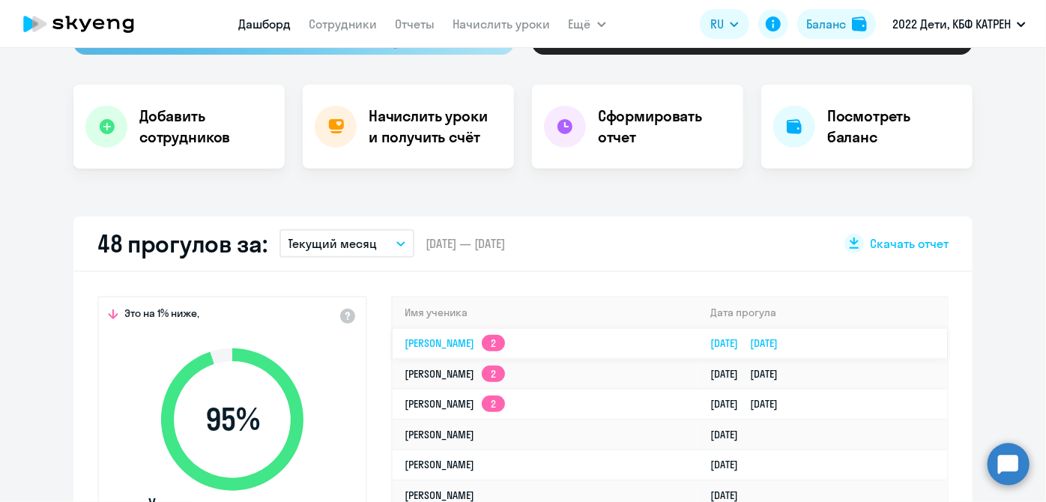
click at [505, 344] on link "Тимур Уралович Абдрахманов 2" at bounding box center [455, 342] width 100 height 13
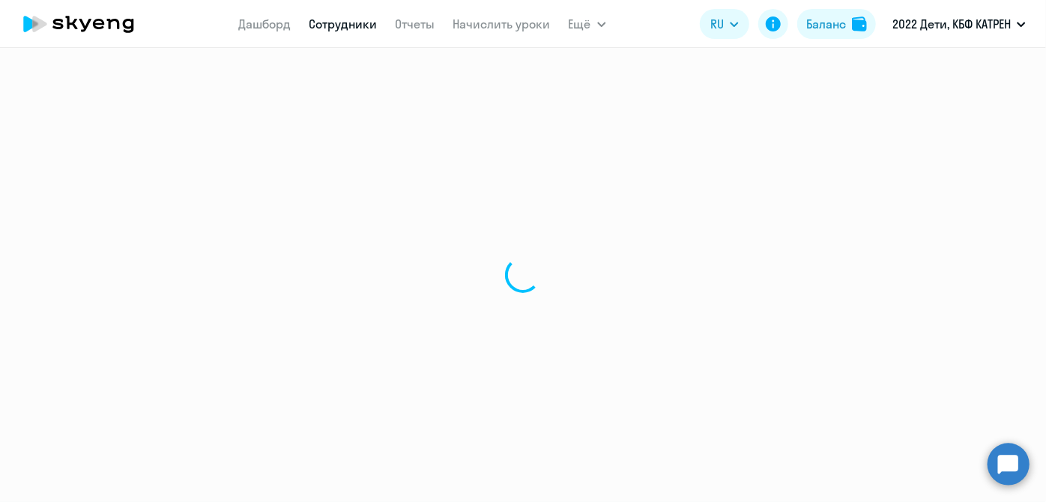
select select "math"
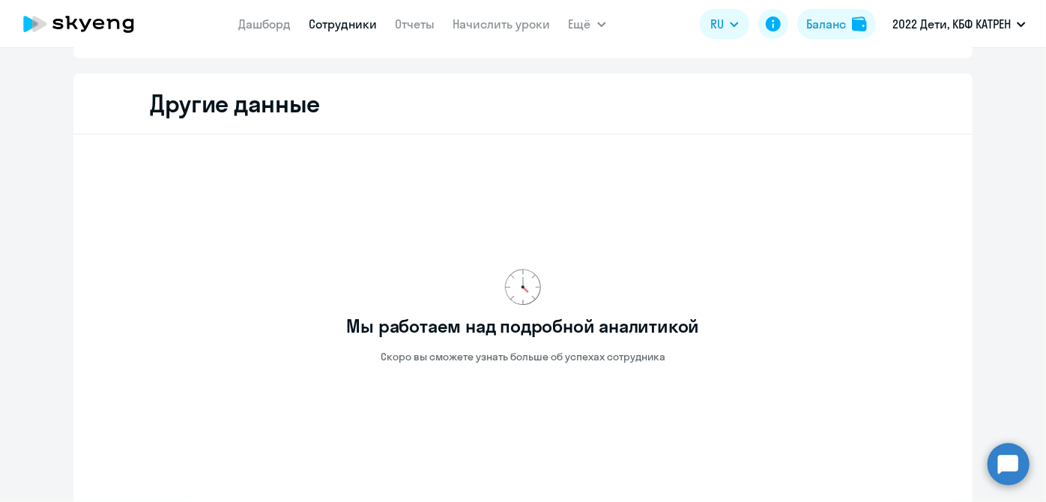
scroll to position [592, 0]
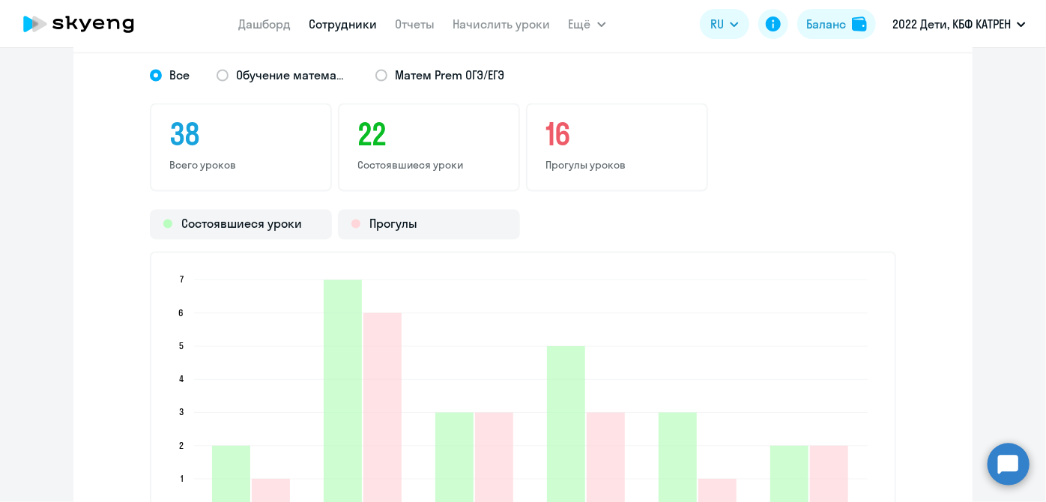
scroll to position [1273, 0]
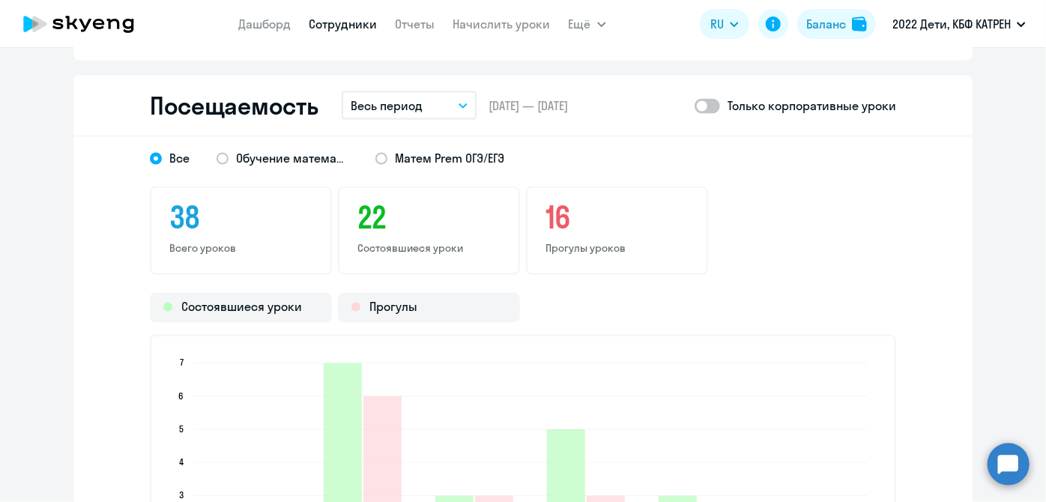
click at [453, 101] on button "Весь период" at bounding box center [409, 105] width 135 height 28
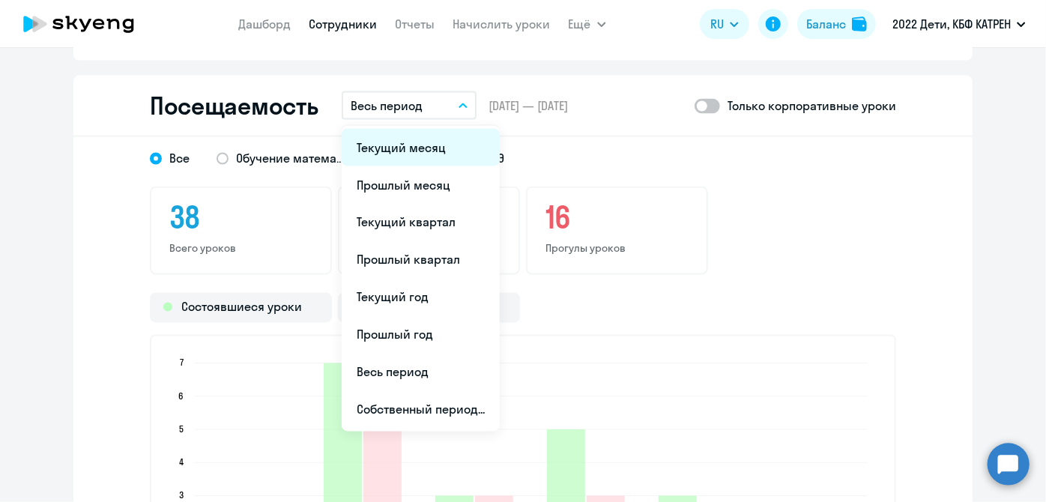
click at [413, 152] on li "Текущий месяц" at bounding box center [421, 147] width 158 height 37
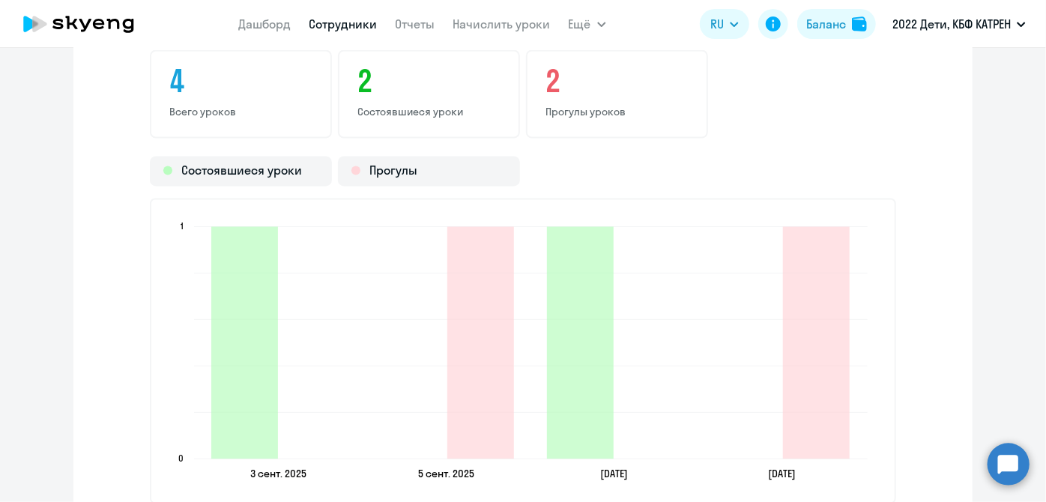
scroll to position [1478, 0]
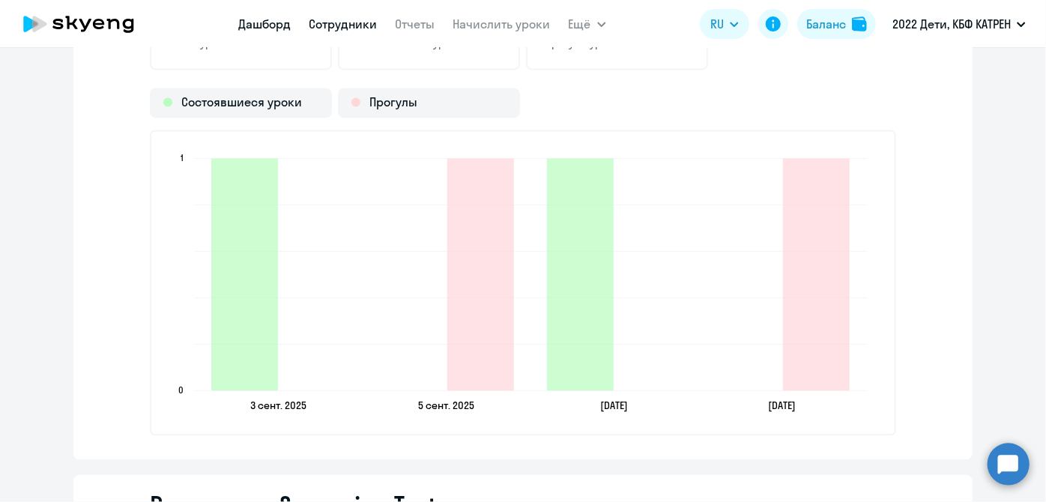
click at [250, 27] on link "Дашборд" at bounding box center [265, 23] width 52 height 15
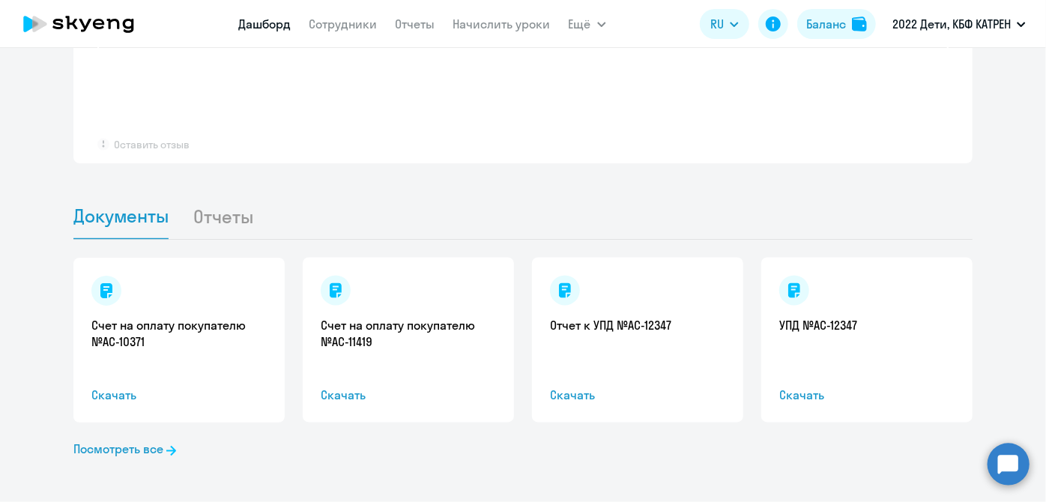
scroll to position [1244, 0]
select select "30"
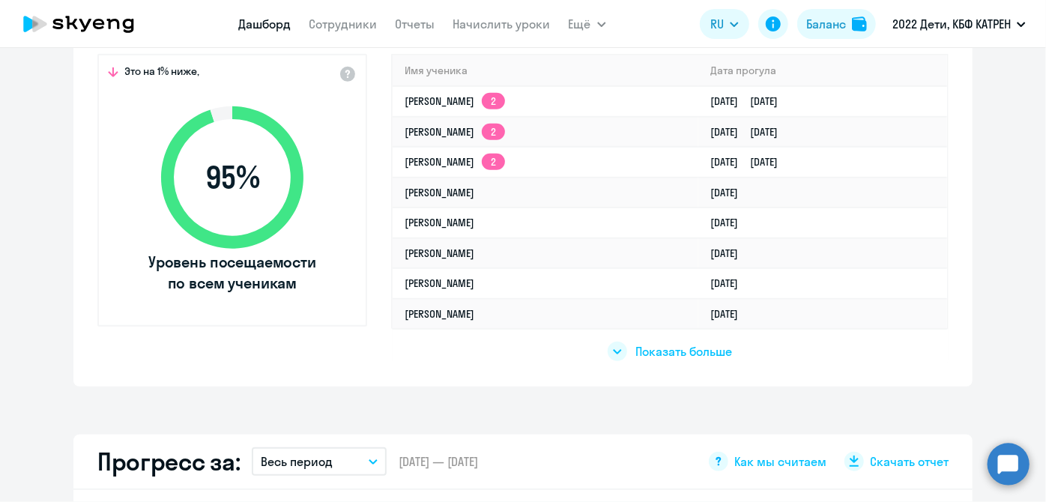
scroll to position [435, 0]
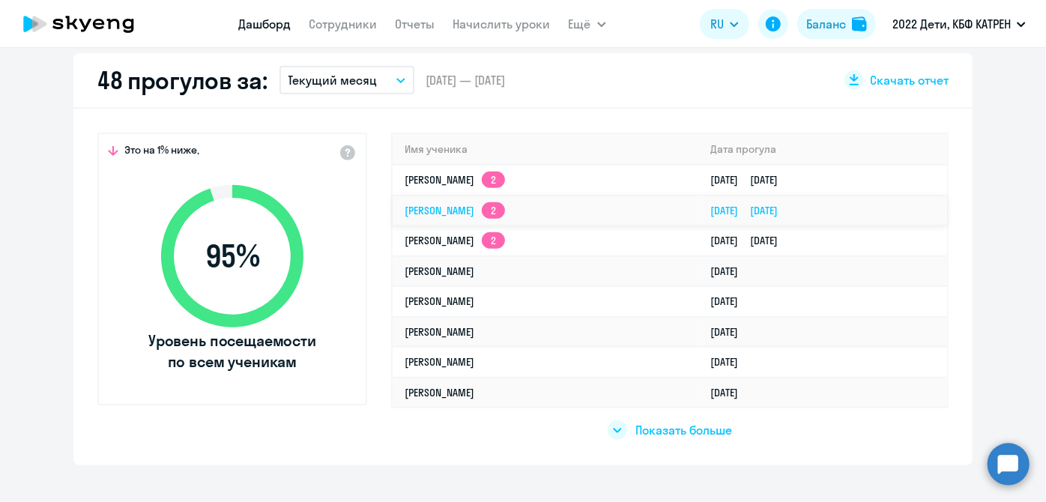
click at [430, 210] on link "Алла Сергеевна Бондаренко 2" at bounding box center [455, 210] width 100 height 13
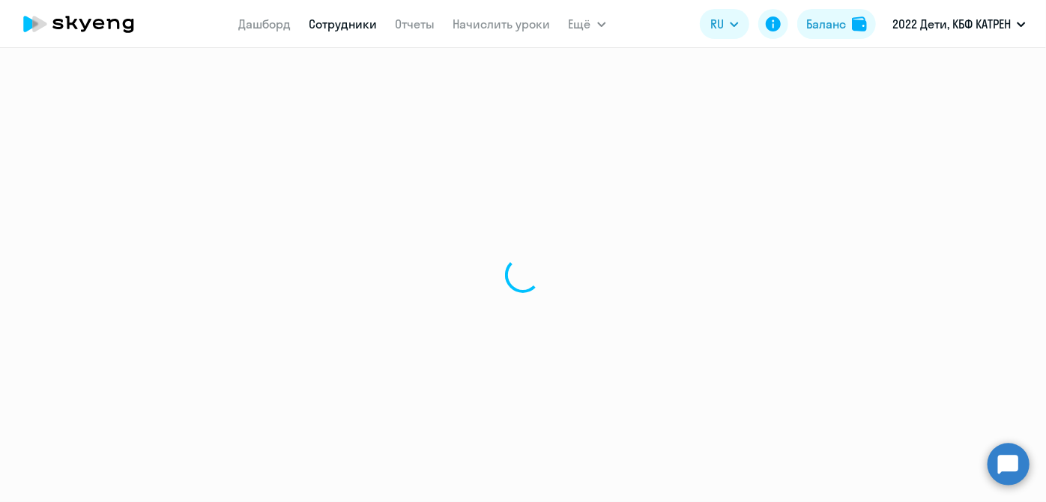
select select "math"
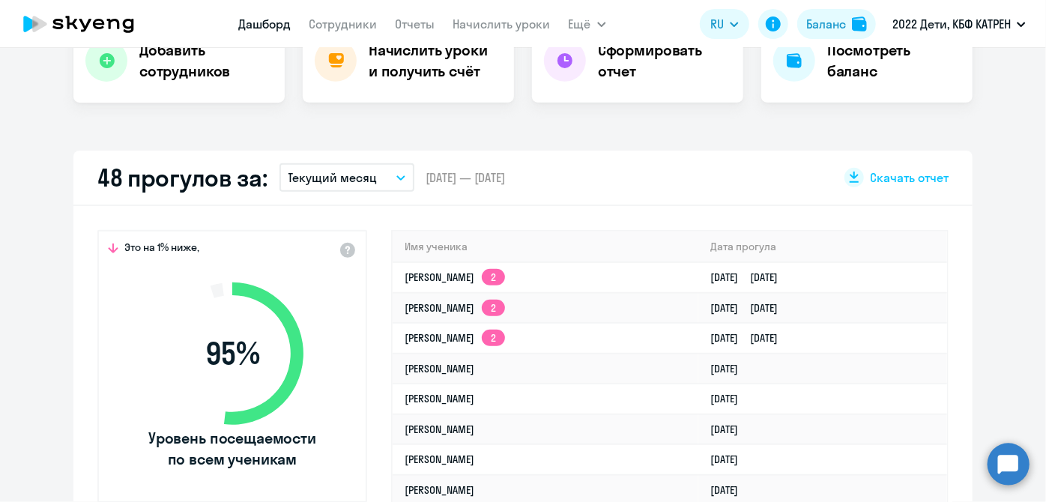
scroll to position [340, 0]
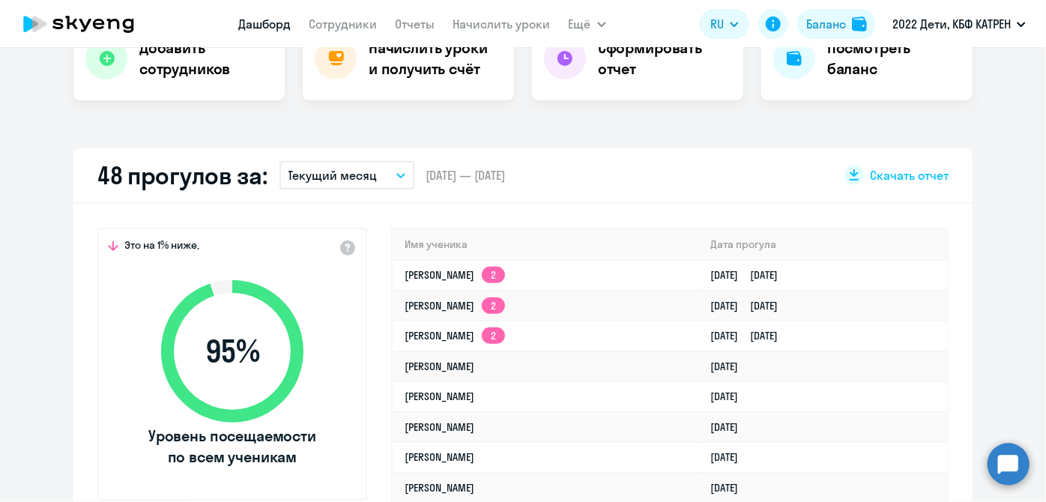
select select "30"
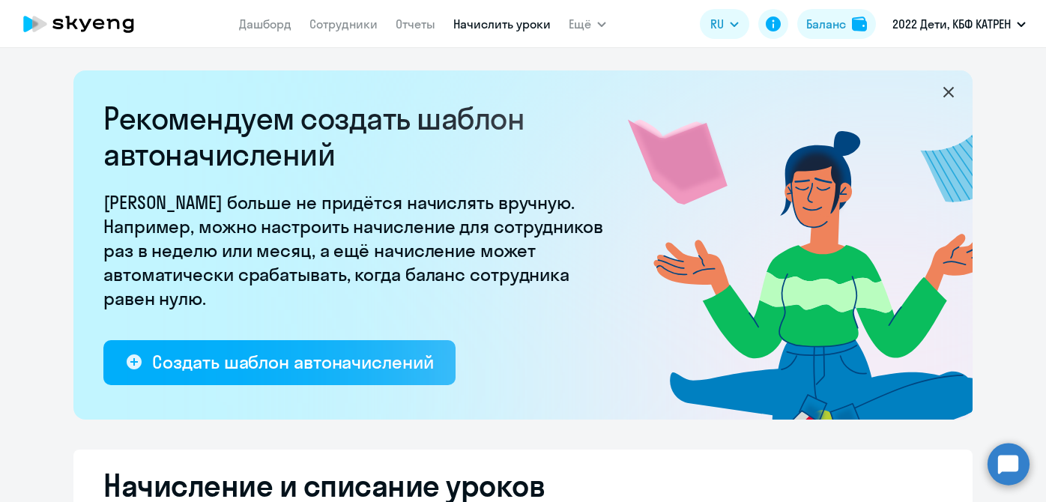
select select "10"
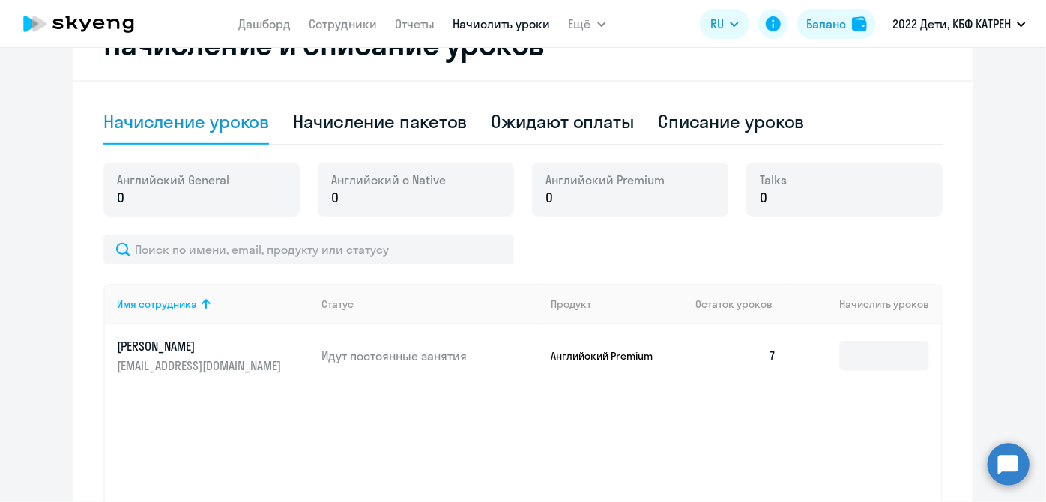
scroll to position [333, 0]
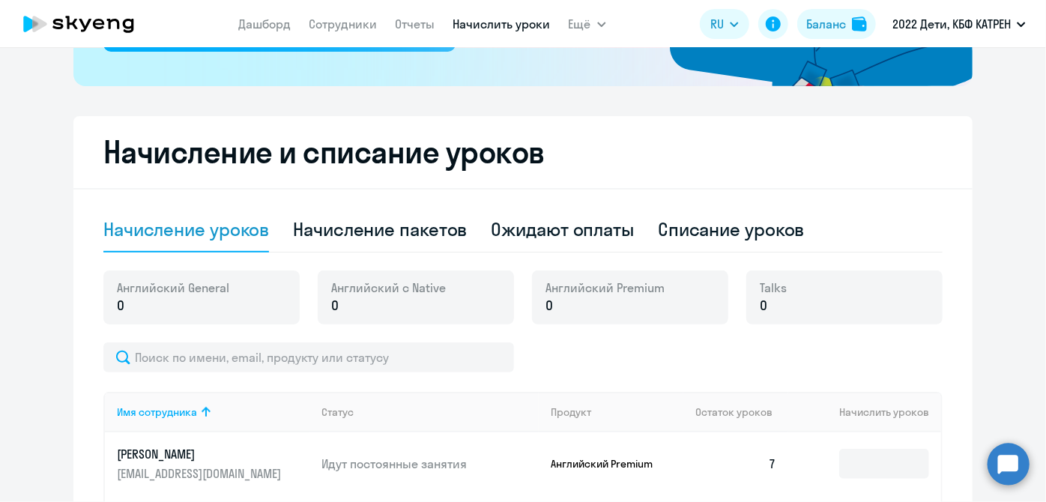
click at [384, 170] on h2 "Начисление и списание уроков" at bounding box center [522, 152] width 839 height 36
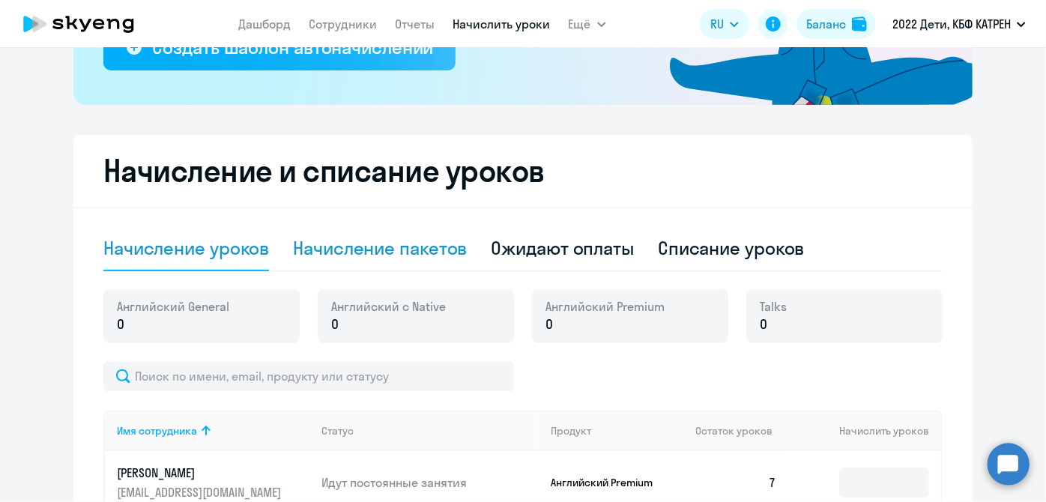
click at [355, 253] on div "Начисление пакетов" at bounding box center [380, 248] width 174 height 24
select select "10"
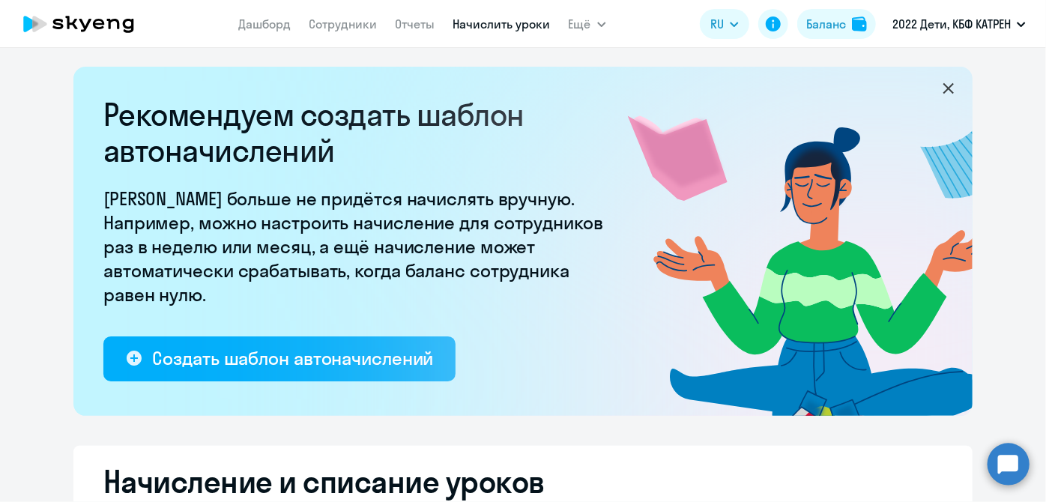
scroll to position [0, 0]
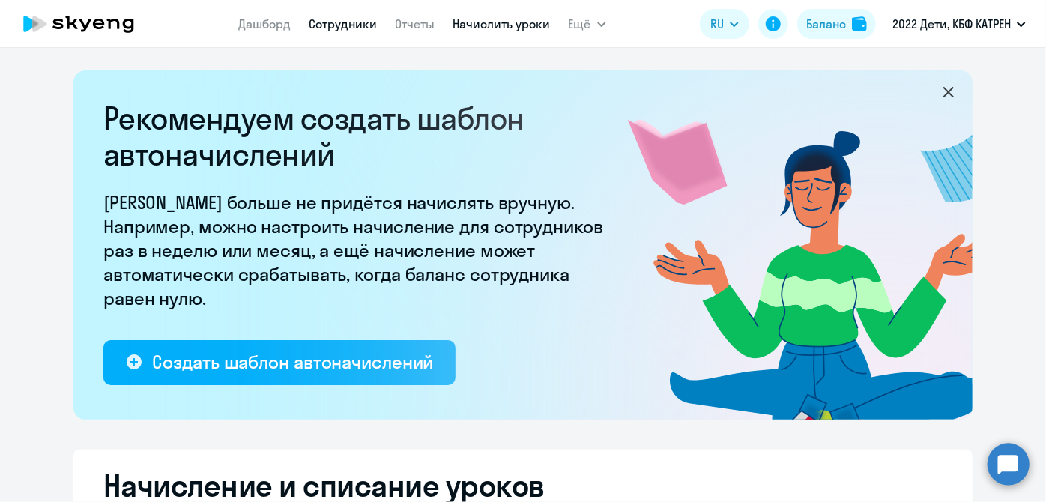
click at [325, 19] on link "Сотрудники" at bounding box center [343, 23] width 68 height 15
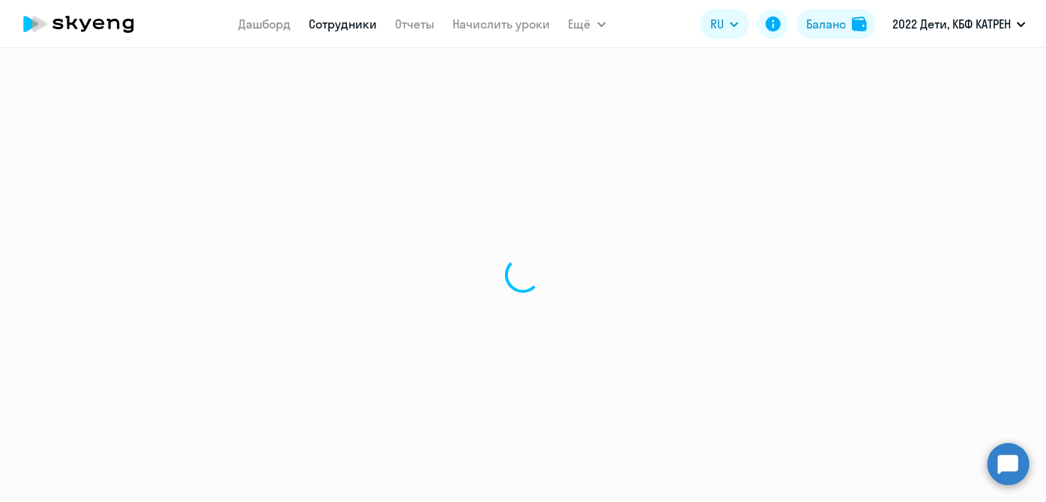
select select "30"
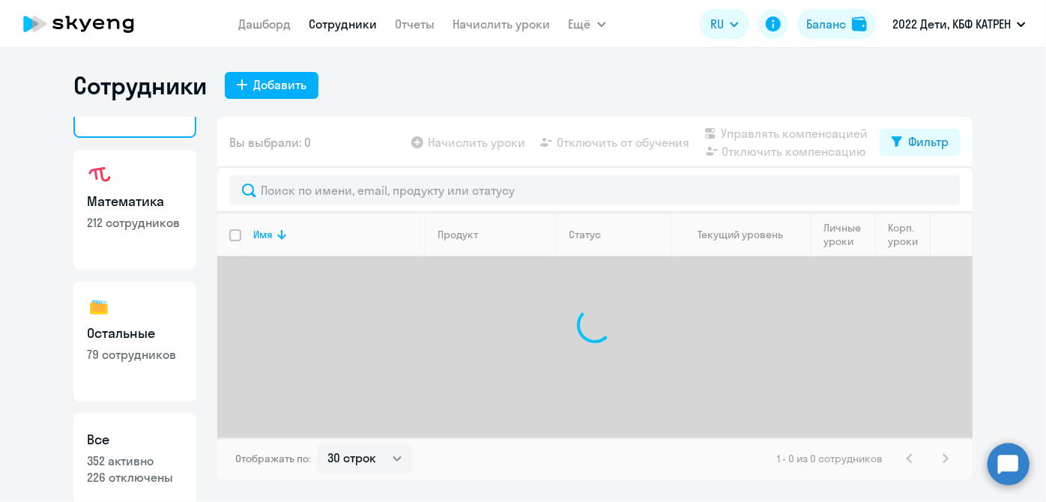
scroll to position [130, 0]
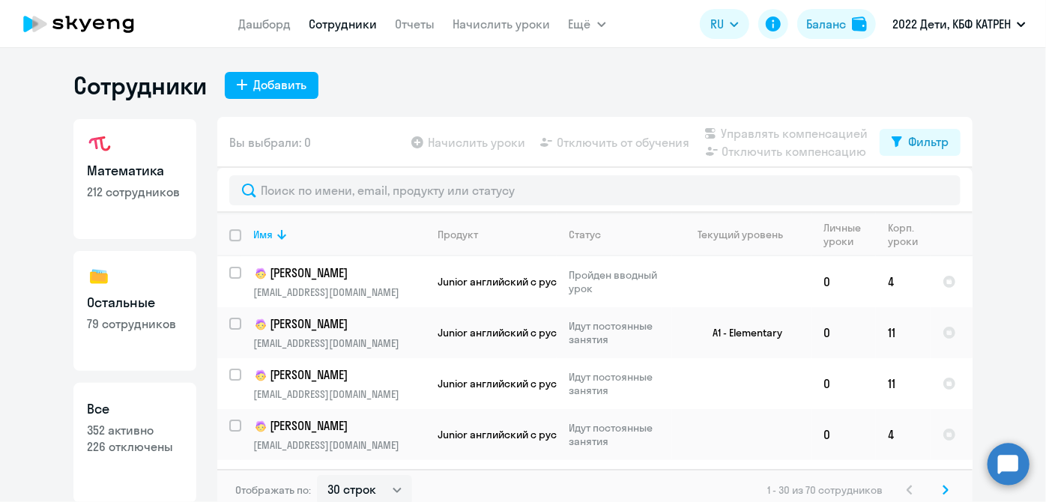
click at [147, 436] on p "352 активно" at bounding box center [135, 430] width 96 height 16
select select "30"
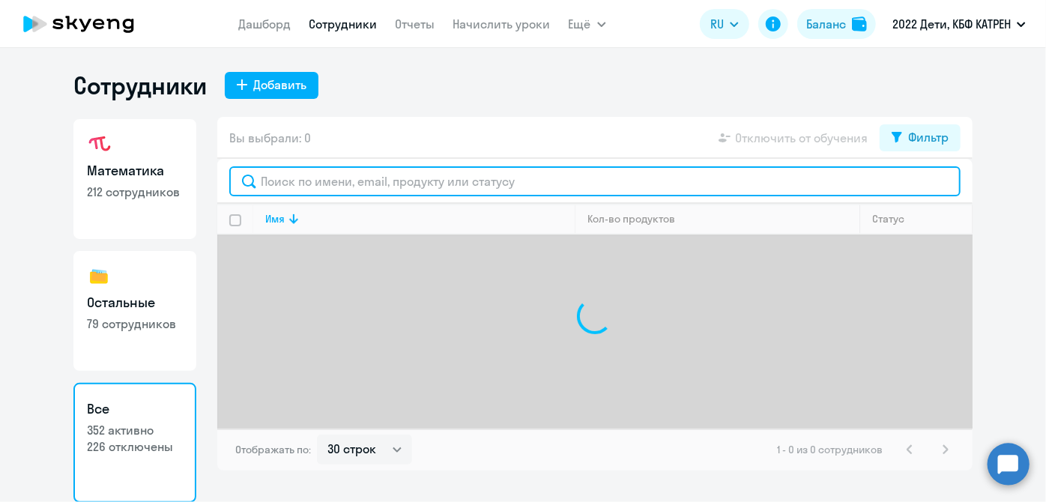
click at [396, 182] on input "text" at bounding box center [594, 181] width 731 height 30
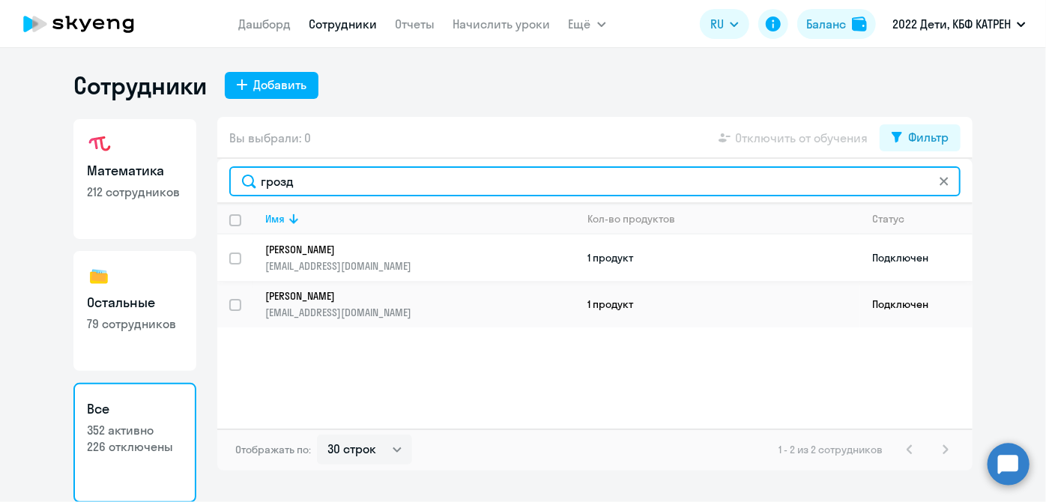
type input "грозд"
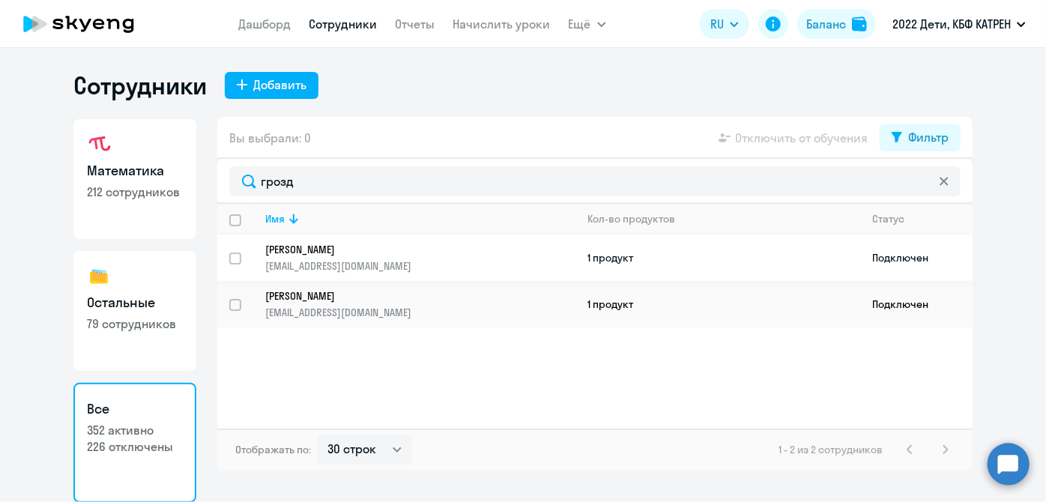
click at [346, 264] on p "[EMAIL_ADDRESS][DOMAIN_NAME]" at bounding box center [419, 265] width 309 height 13
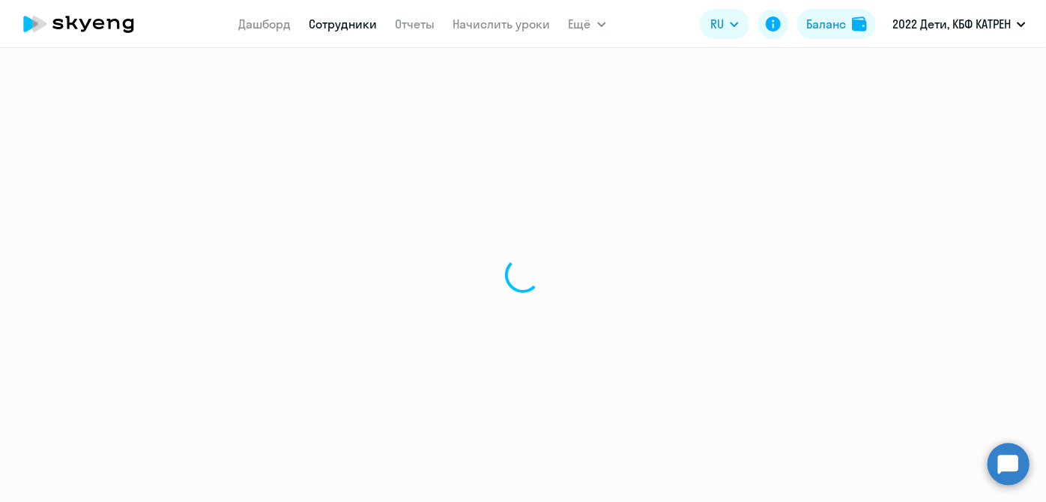
select select "english"
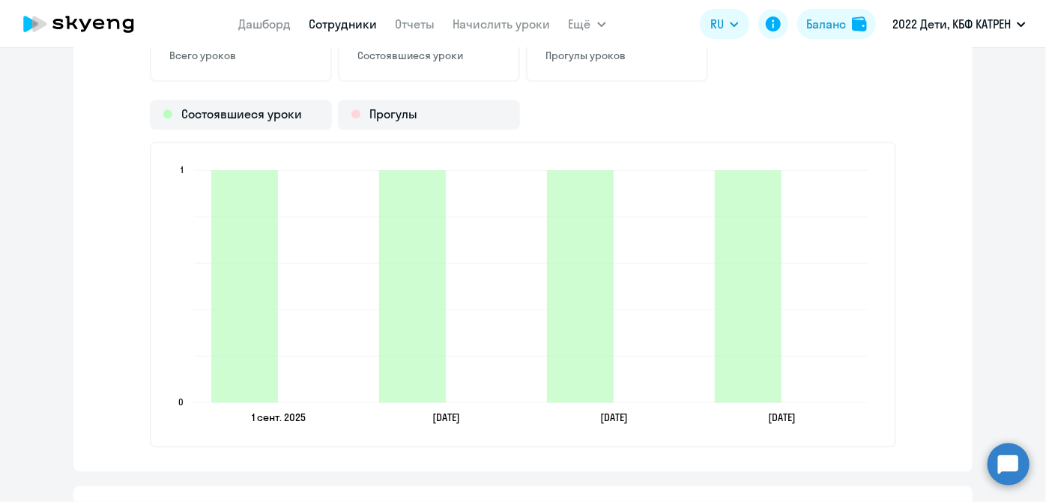
scroll to position [1771, 0]
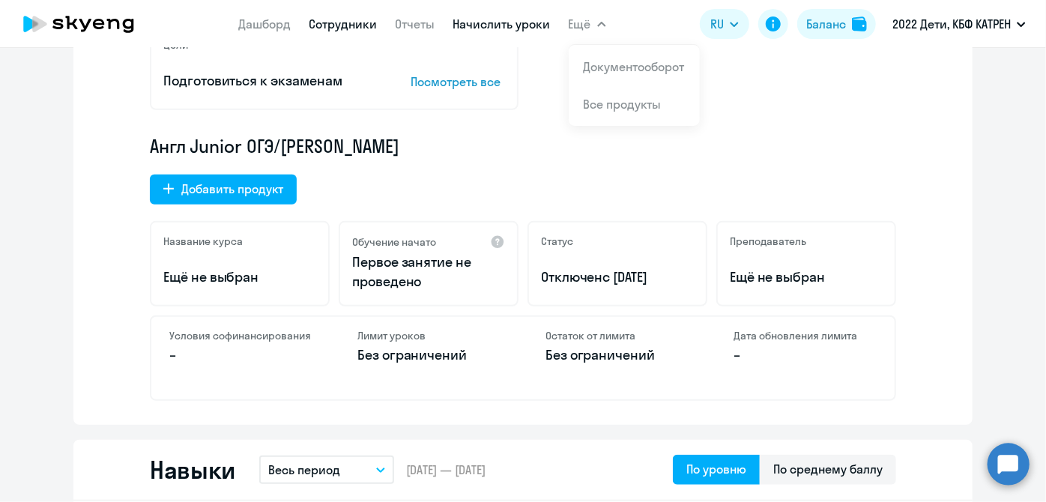
click at [515, 31] on link "Начислить уроки" at bounding box center [501, 23] width 97 height 15
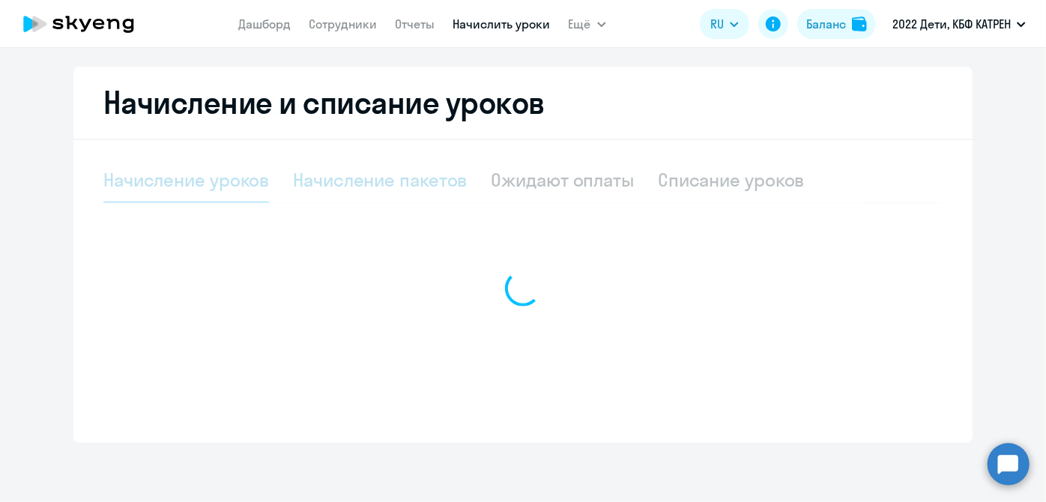
scroll to position [384, 0]
select select "10"
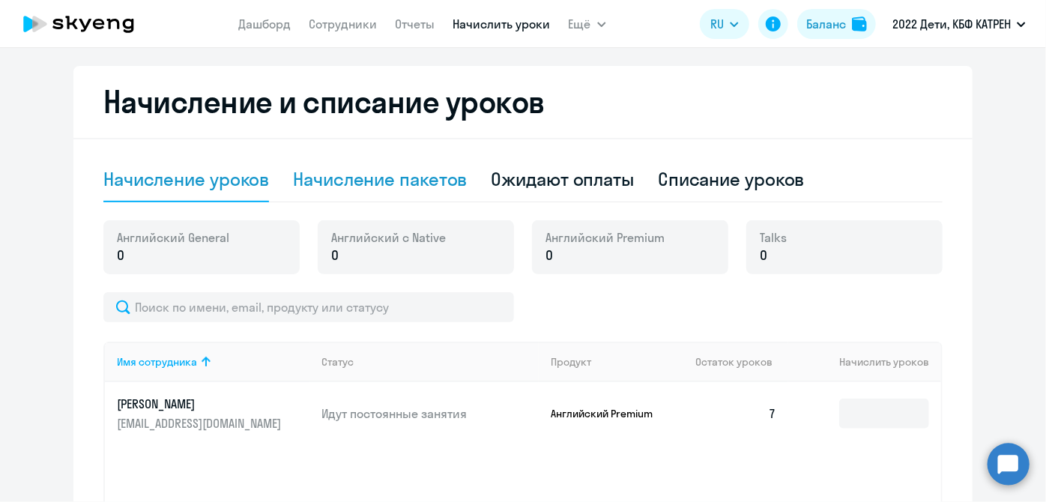
click at [336, 188] on div "Начисление пакетов" at bounding box center [380, 179] width 174 height 24
select select "10"
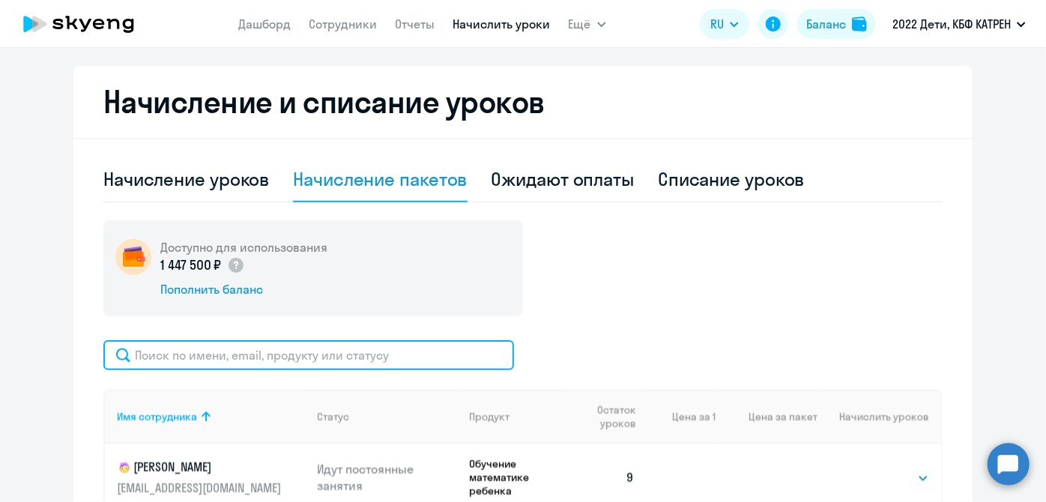
click at [275, 355] on input "text" at bounding box center [308, 355] width 411 height 30
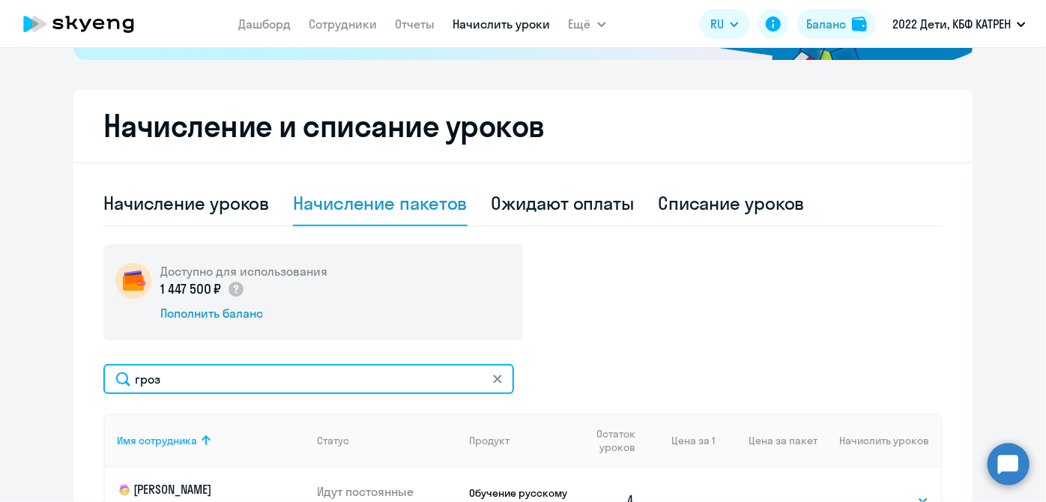
scroll to position [349, 0]
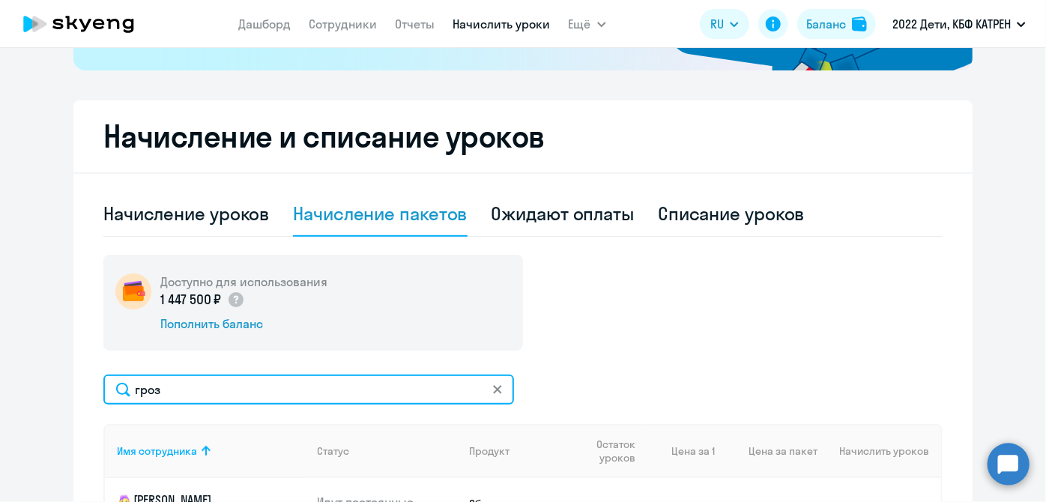
type input "гроз"
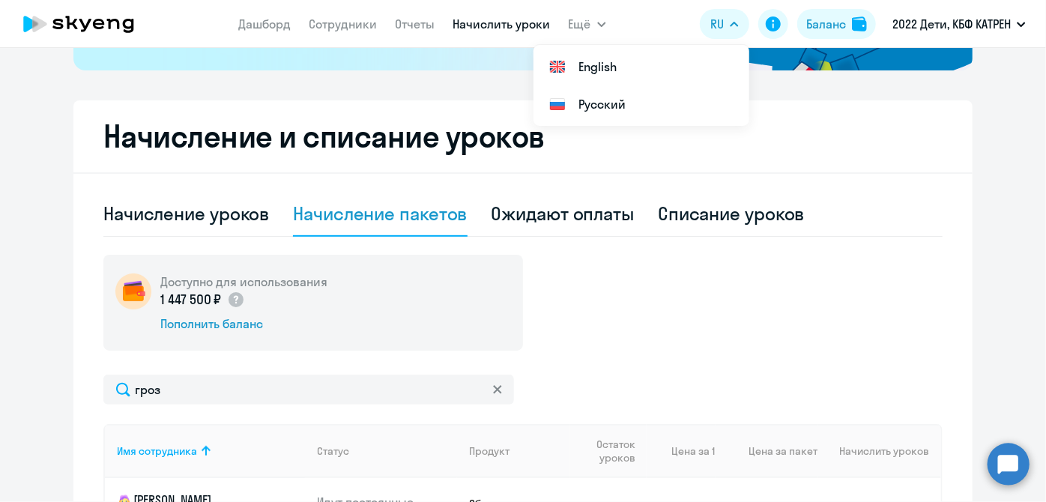
click at [995, 468] on circle at bounding box center [1009, 464] width 42 height 42
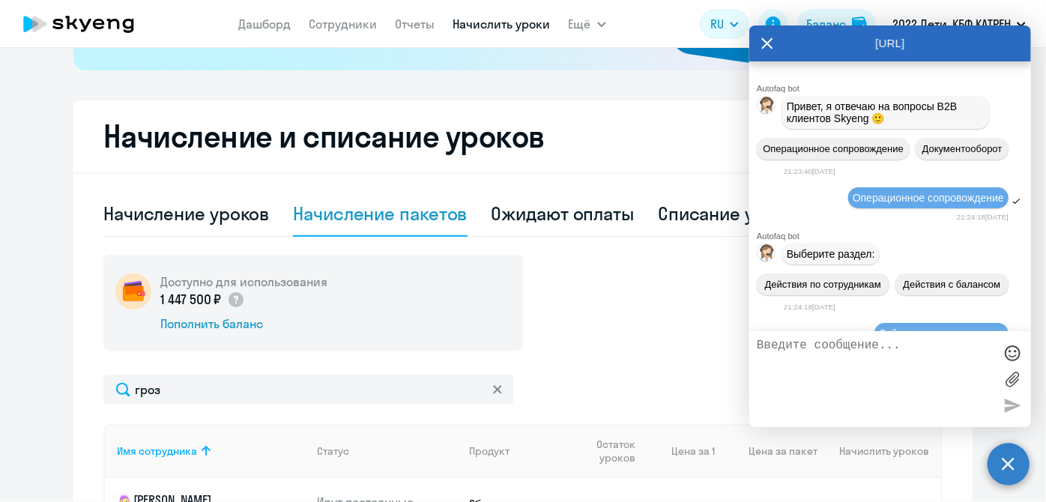
scroll to position [218090, 0]
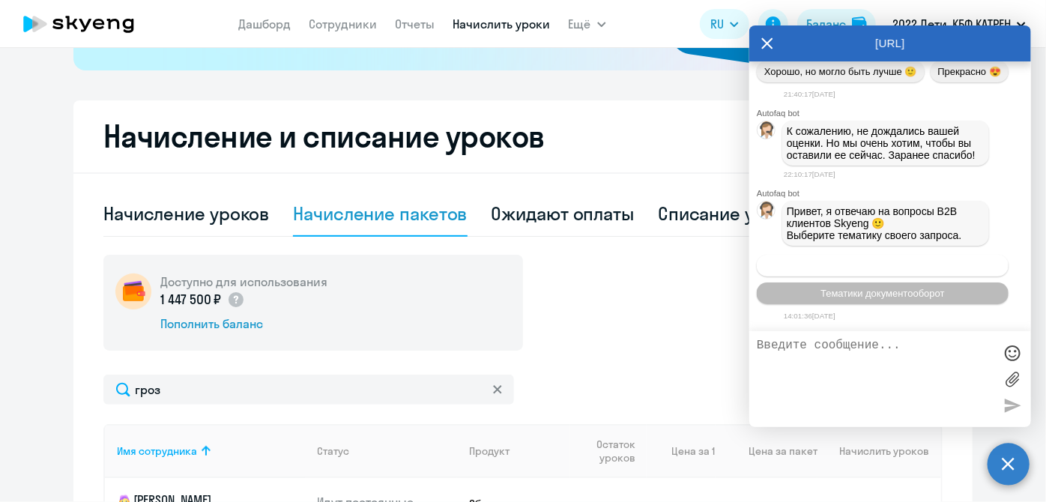
click at [863, 266] on span "Операционное сопровождение" at bounding box center [882, 265] width 141 height 11
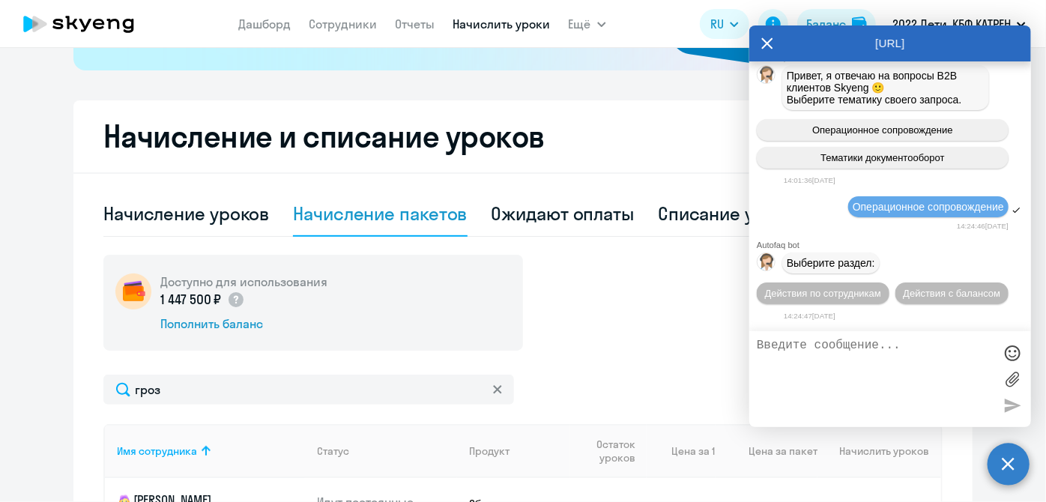
scroll to position [218226, 0]
click at [803, 294] on span "Действия по сотрудникам" at bounding box center [823, 293] width 116 height 11
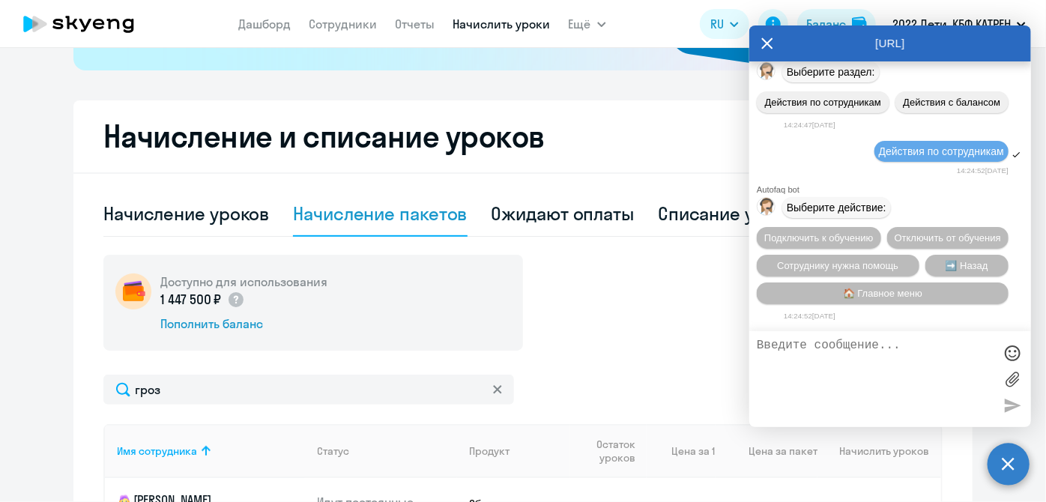
scroll to position [218448, 0]
click at [811, 265] on span "Сотруднику нужна помощь" at bounding box center [837, 265] width 121 height 11
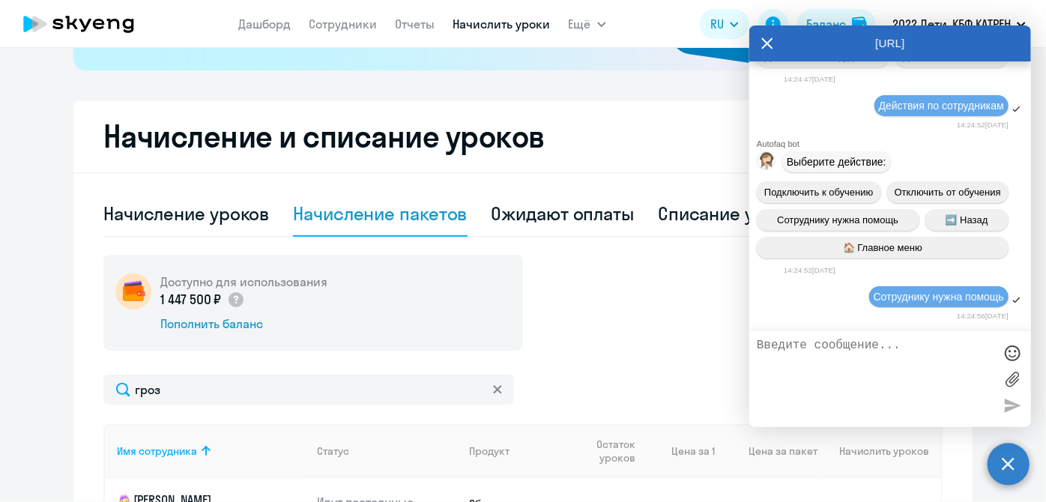
scroll to position [218494, 0]
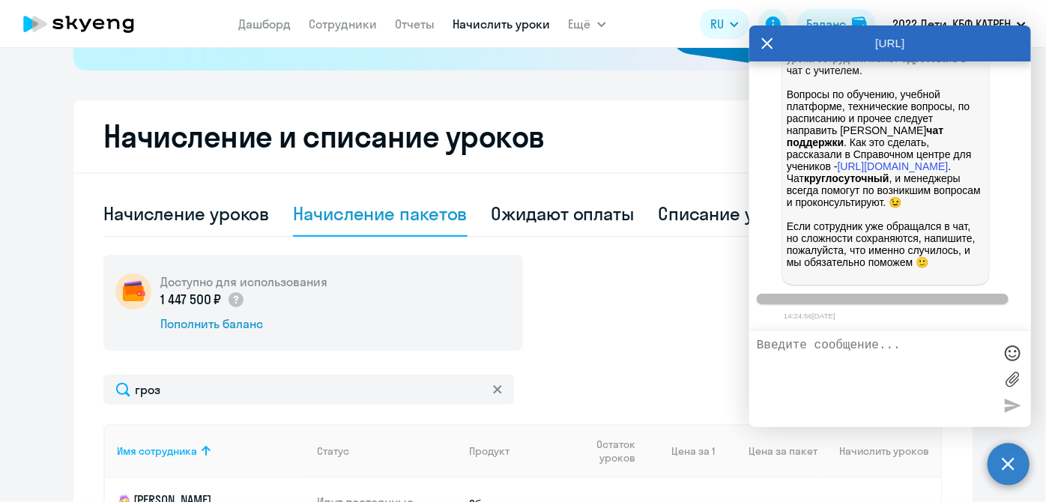
click at [815, 365] on textarea at bounding box center [875, 379] width 237 height 81
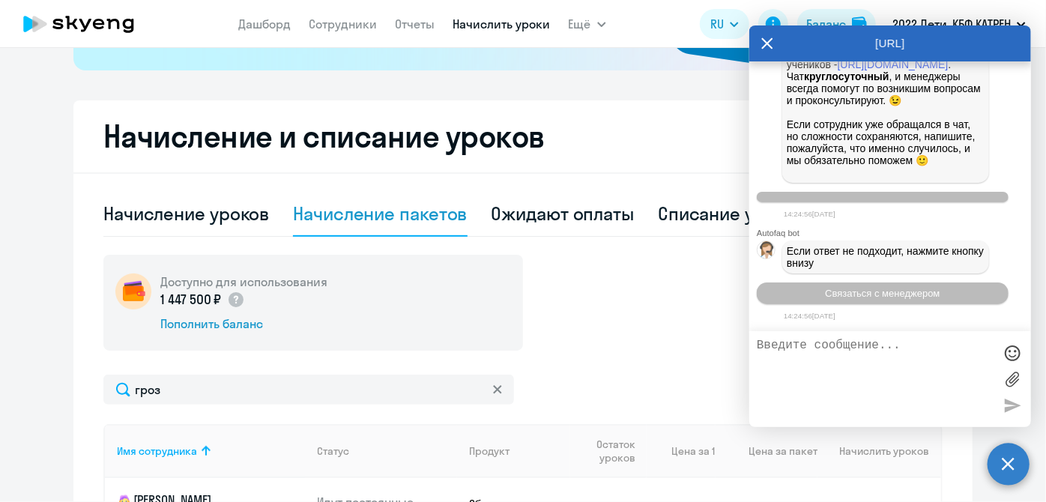
scroll to position [218967, 0]
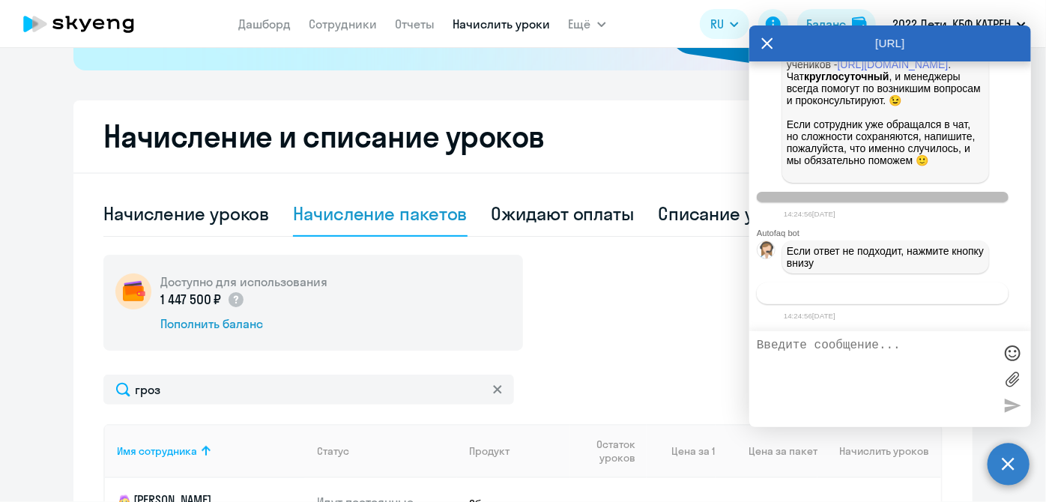
click at [852, 301] on button "Связаться с менеджером" at bounding box center [883, 294] width 252 height 22
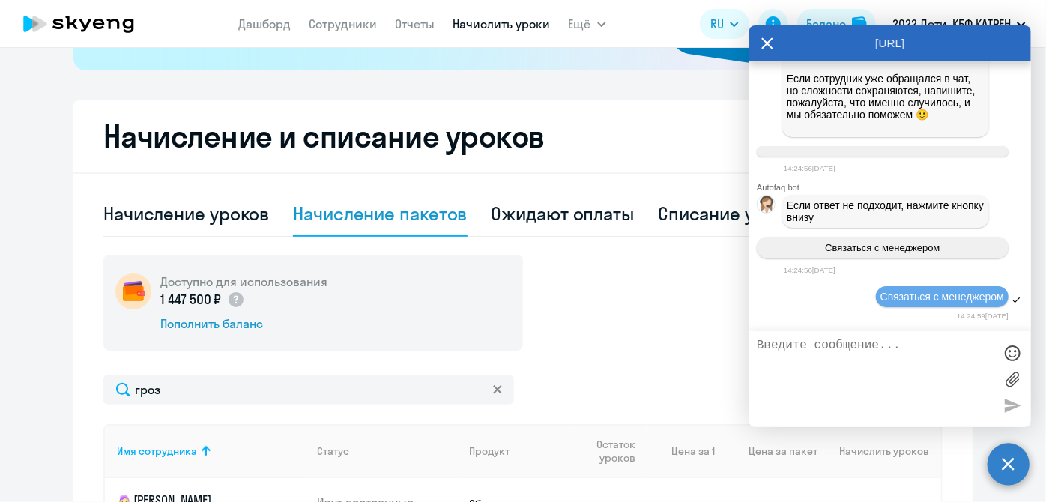
scroll to position [219012, 0]
click at [839, 370] on textarea at bounding box center [875, 379] width 237 height 81
paste textarea "37545862 Абдрахманов Тимур Уралович"
type textarea "Таня, привет. Скажи, пожалуйста, расписание 37545862 Абдрахманов Тимур Уралович"
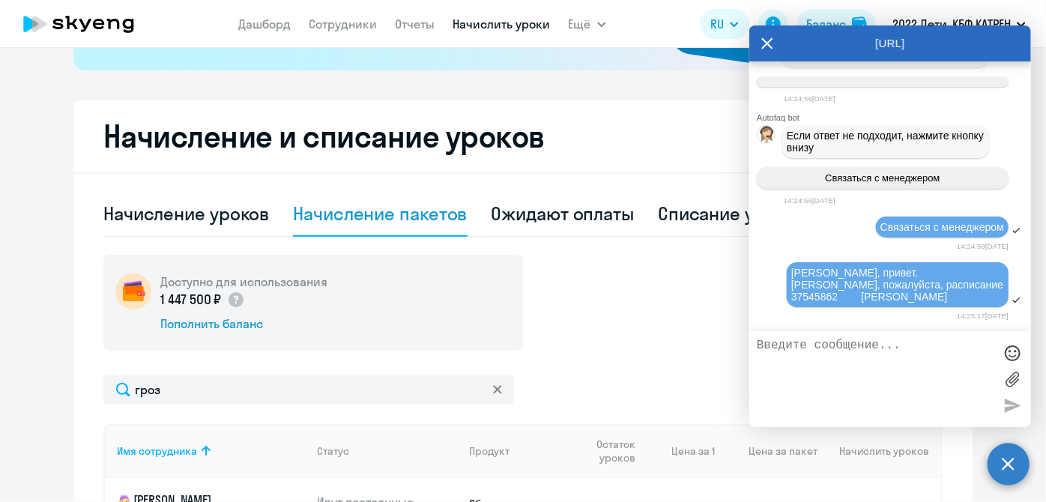
scroll to position [219082, 0]
drag, startPoint x: 271, startPoint y: 26, endPoint x: 340, endPoint y: 26, distance: 68.9
click at [271, 26] on link "Дашборд" at bounding box center [265, 23] width 52 height 15
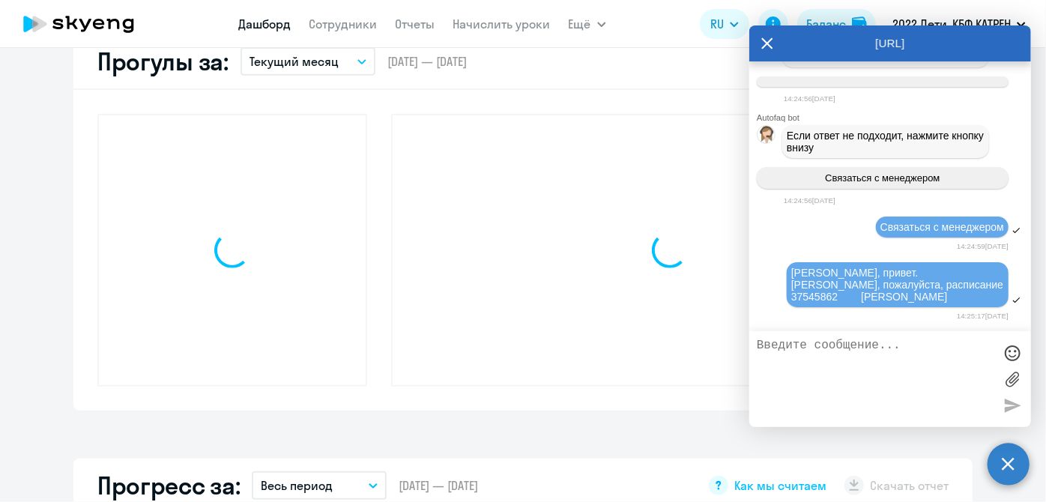
scroll to position [454, 0]
click at [771, 45] on icon at bounding box center [767, 43] width 12 height 36
click at [766, 45] on app-header "Дашборд Сотрудники Отчеты Начислить уроки Ещё Документооборот Все продукты Дашб…" at bounding box center [523, 24] width 1046 height 48
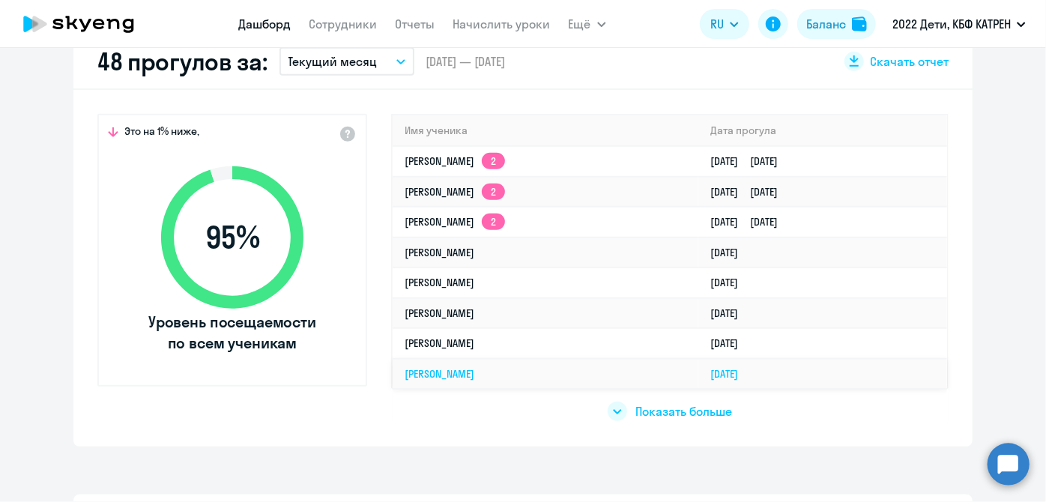
select select "30"
click at [675, 408] on span "Показать больше" at bounding box center [684, 411] width 97 height 16
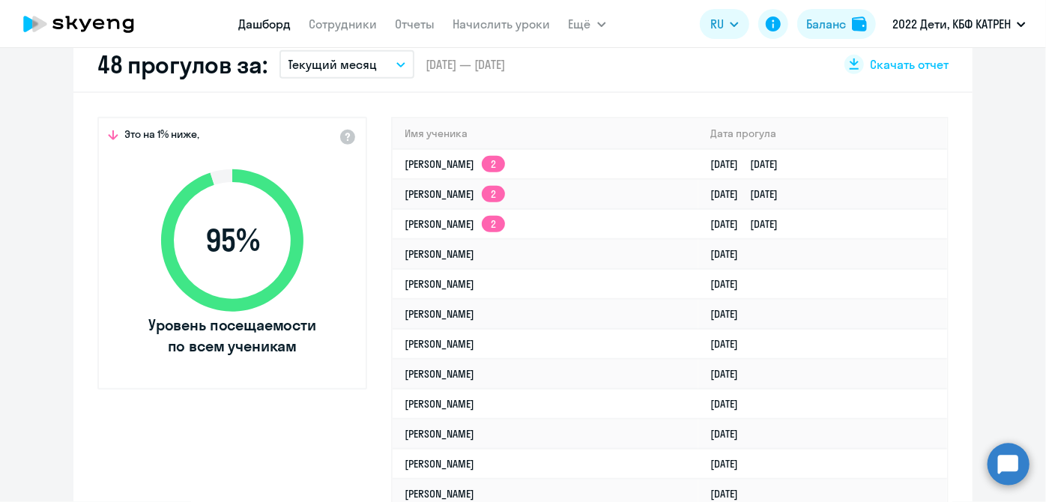
scroll to position [250, 0]
